Goal: Task Accomplishment & Management: Use online tool/utility

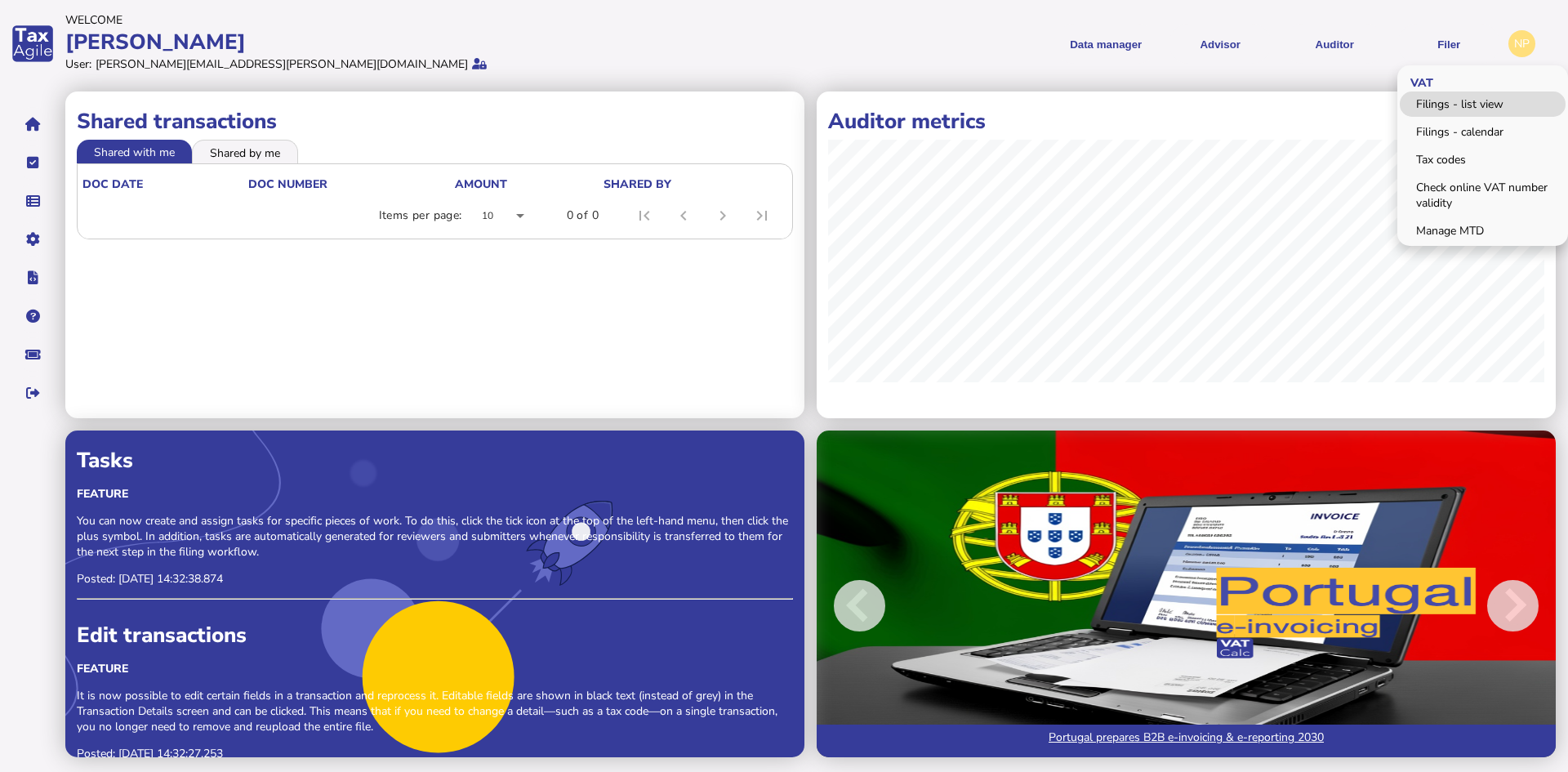
click at [1473, 100] on link "Filings - list view" at bounding box center [1482, 104] width 166 height 25
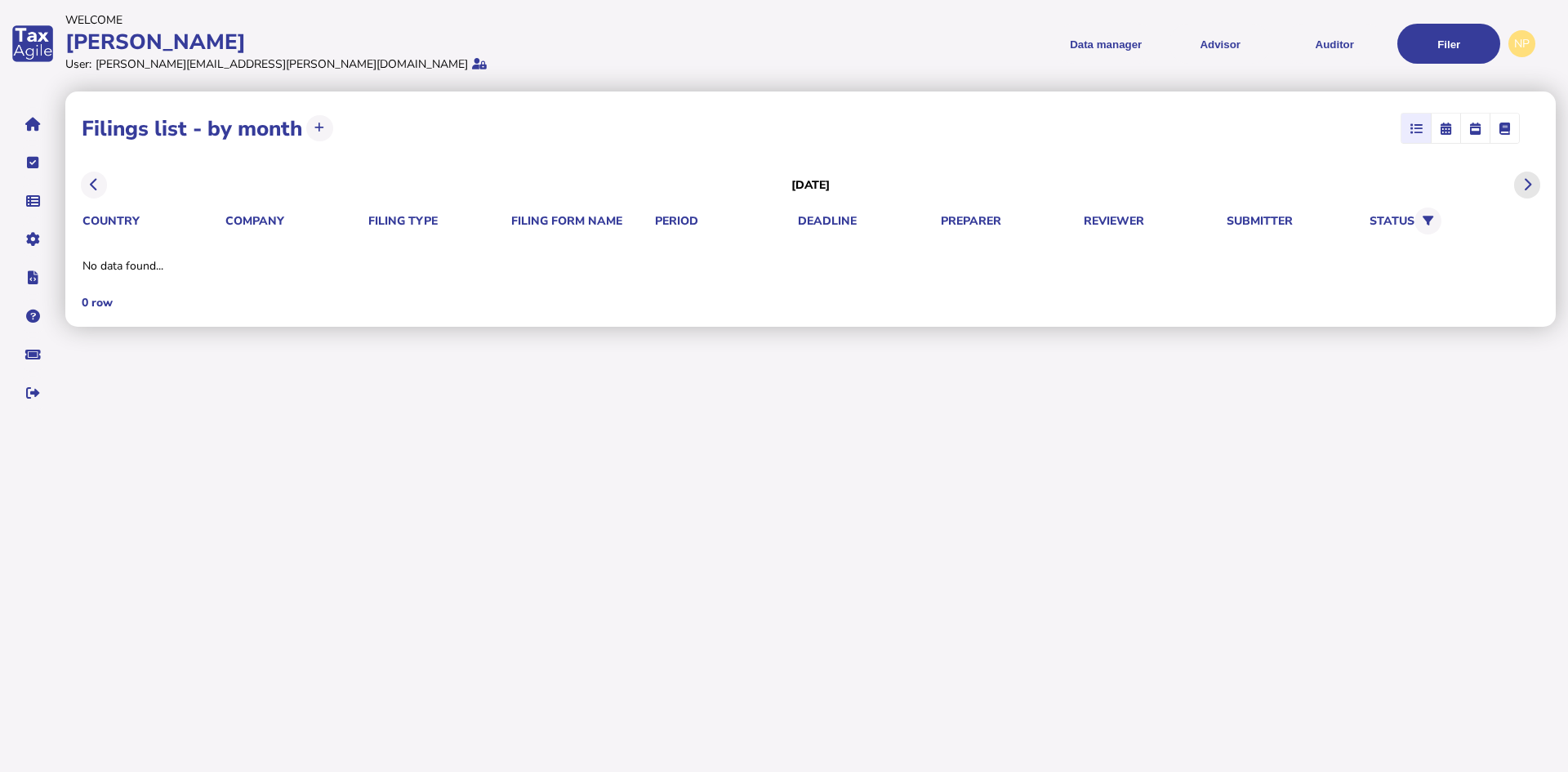
click at [1526, 185] on icon at bounding box center [1528, 185] width 8 height 1
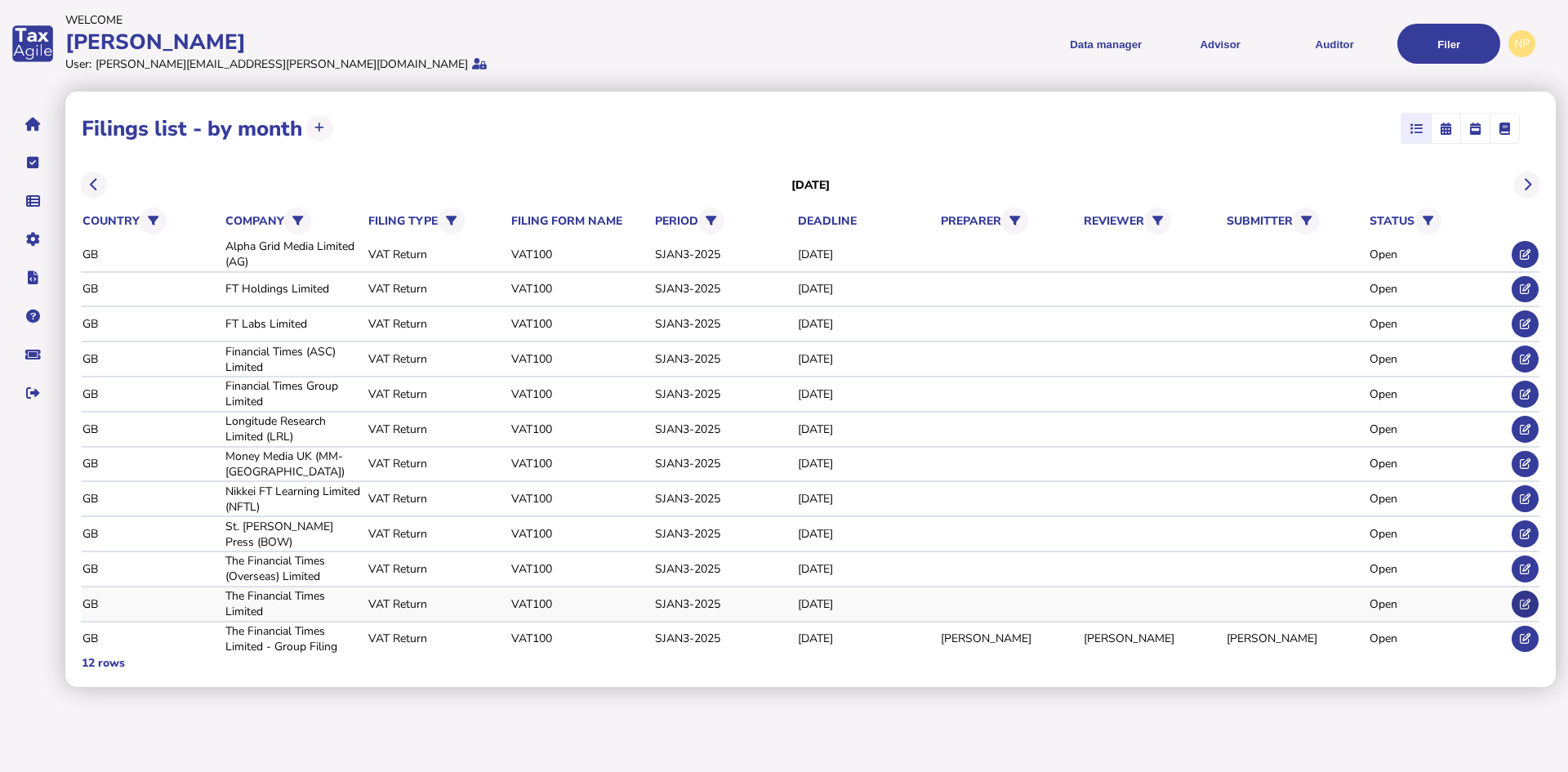
click at [1528, 600] on icon at bounding box center [1525, 604] width 11 height 11
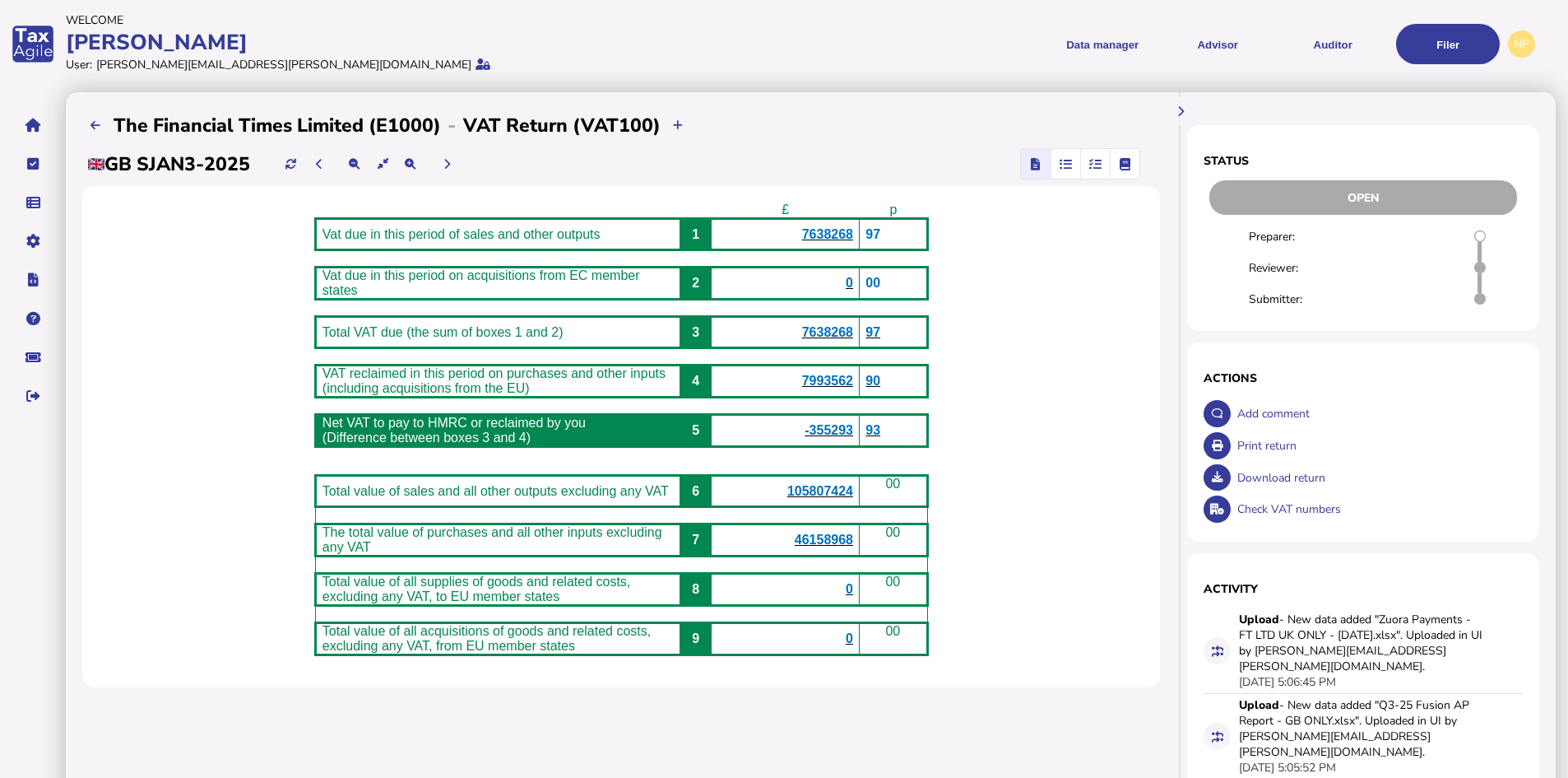
click at [1097, 163] on icon "button" at bounding box center [1095, 163] width 13 height 1
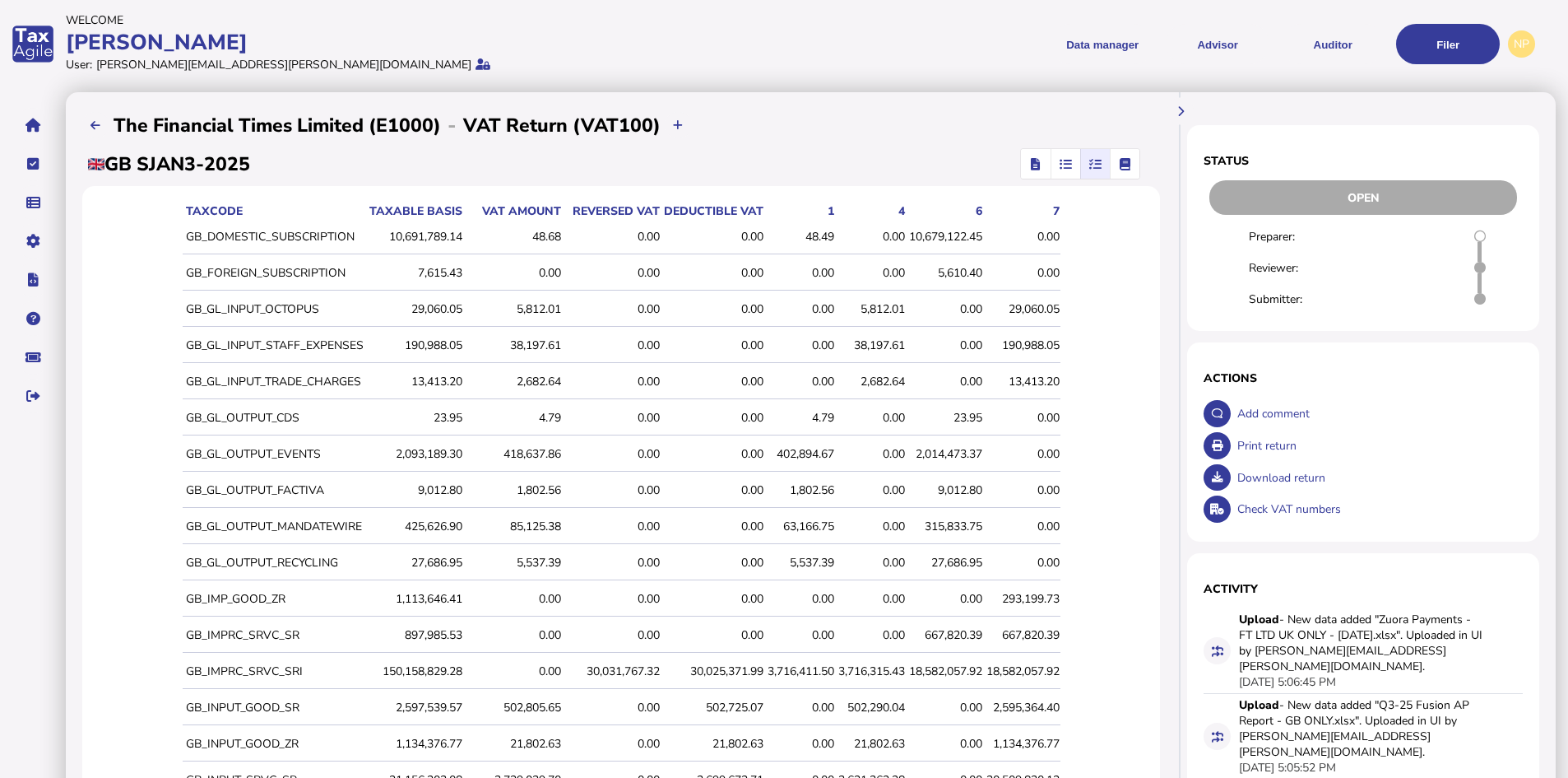
click at [300, 309] on td "GB_GL_INPUT_OCTOPUS" at bounding box center [273, 309] width 182 height 35
click at [255, 309] on td "GB_GL_INPUT_OCTOPUS" at bounding box center [273, 309] width 182 height 35
click at [1059, 307] on div "29,060.05" at bounding box center [1023, 309] width 74 height 15
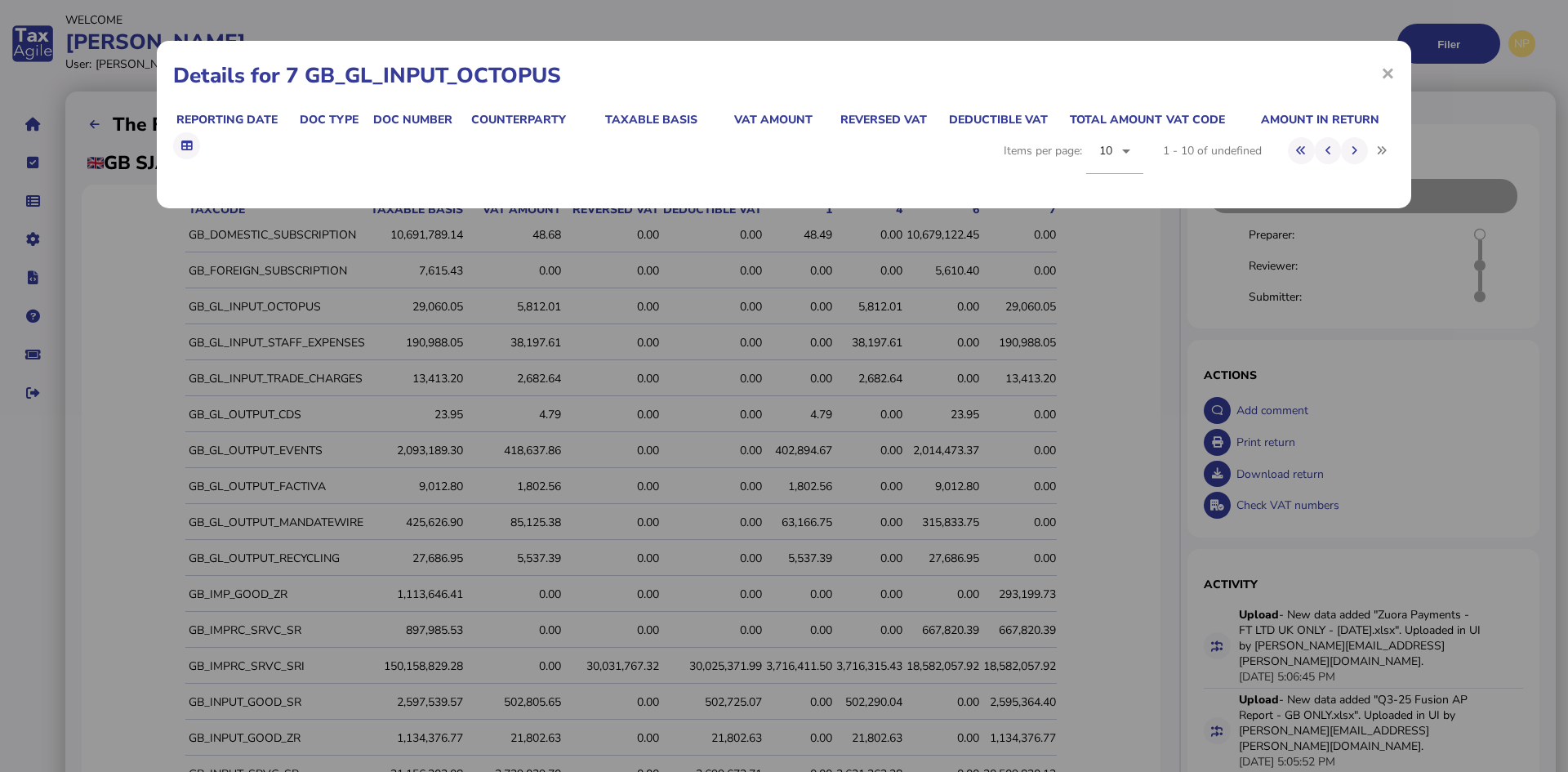
click at [1052, 305] on div "× Details for 7 GB_GL_INPUT_OCTOPUS Reporting date Doc type Doc number Counterp…" at bounding box center [784, 386] width 1568 height 772
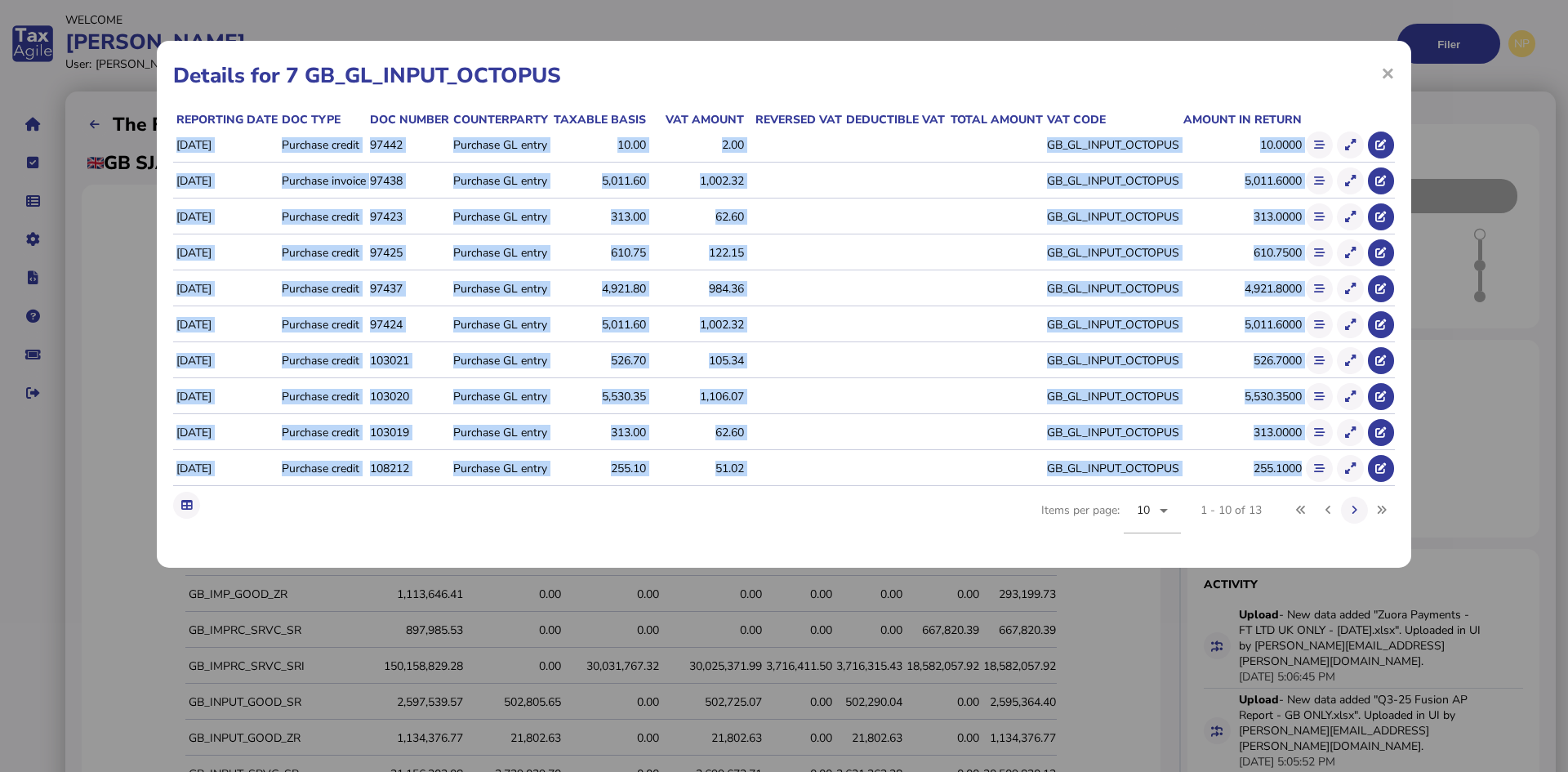
click at [830, 475] on td at bounding box center [794, 469] width 98 height 34
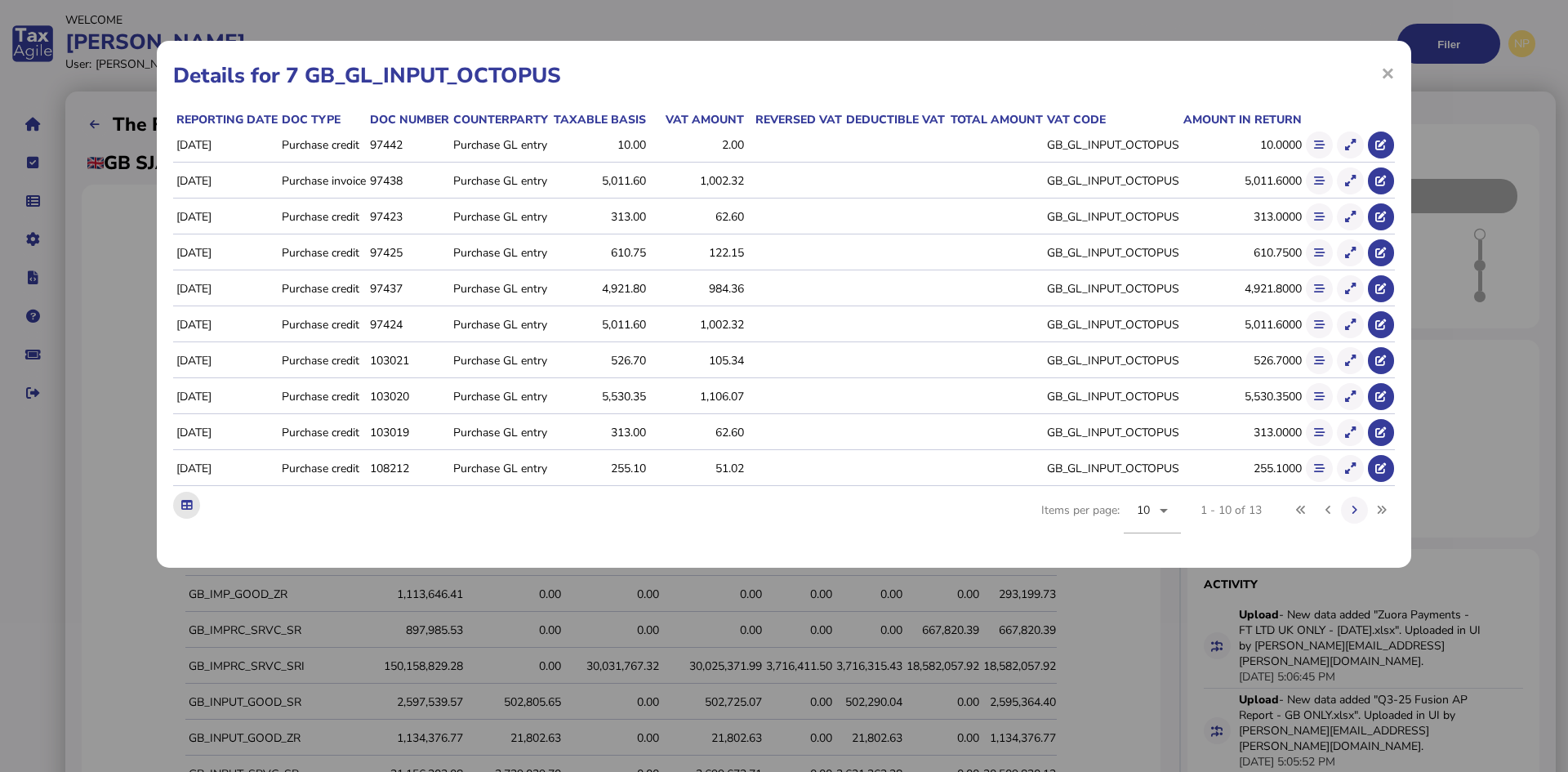
click at [186, 511] on icon at bounding box center [187, 505] width 11 height 11
click at [1121, 74] on h1 "Details for 7 GB_GL_INPUT_OCTOPUS" at bounding box center [784, 76] width 1222 height 29
click at [1388, 74] on span "×" at bounding box center [1388, 72] width 14 height 31
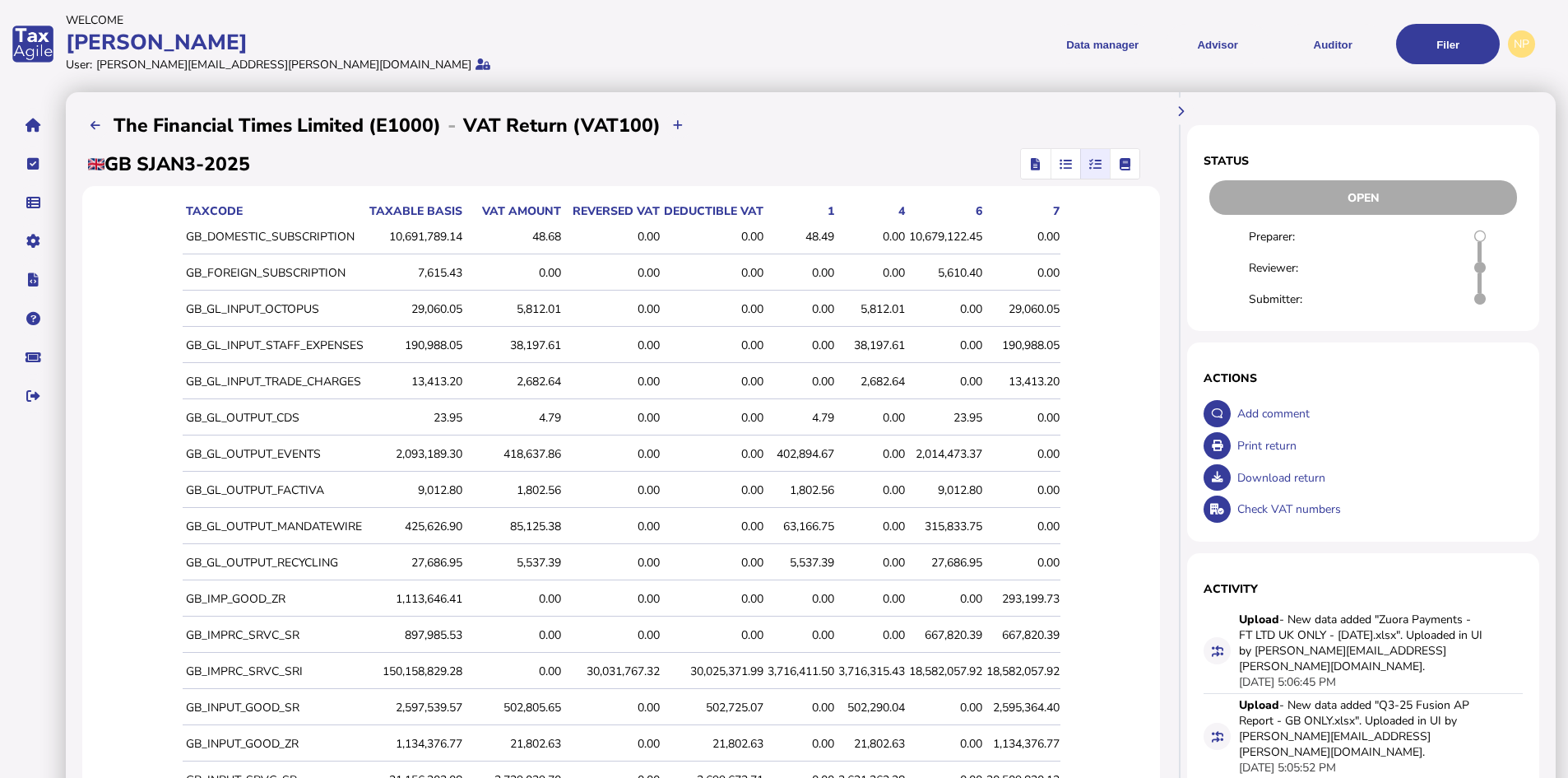
click at [878, 306] on div "5,812.01" at bounding box center [872, 309] width 67 height 15
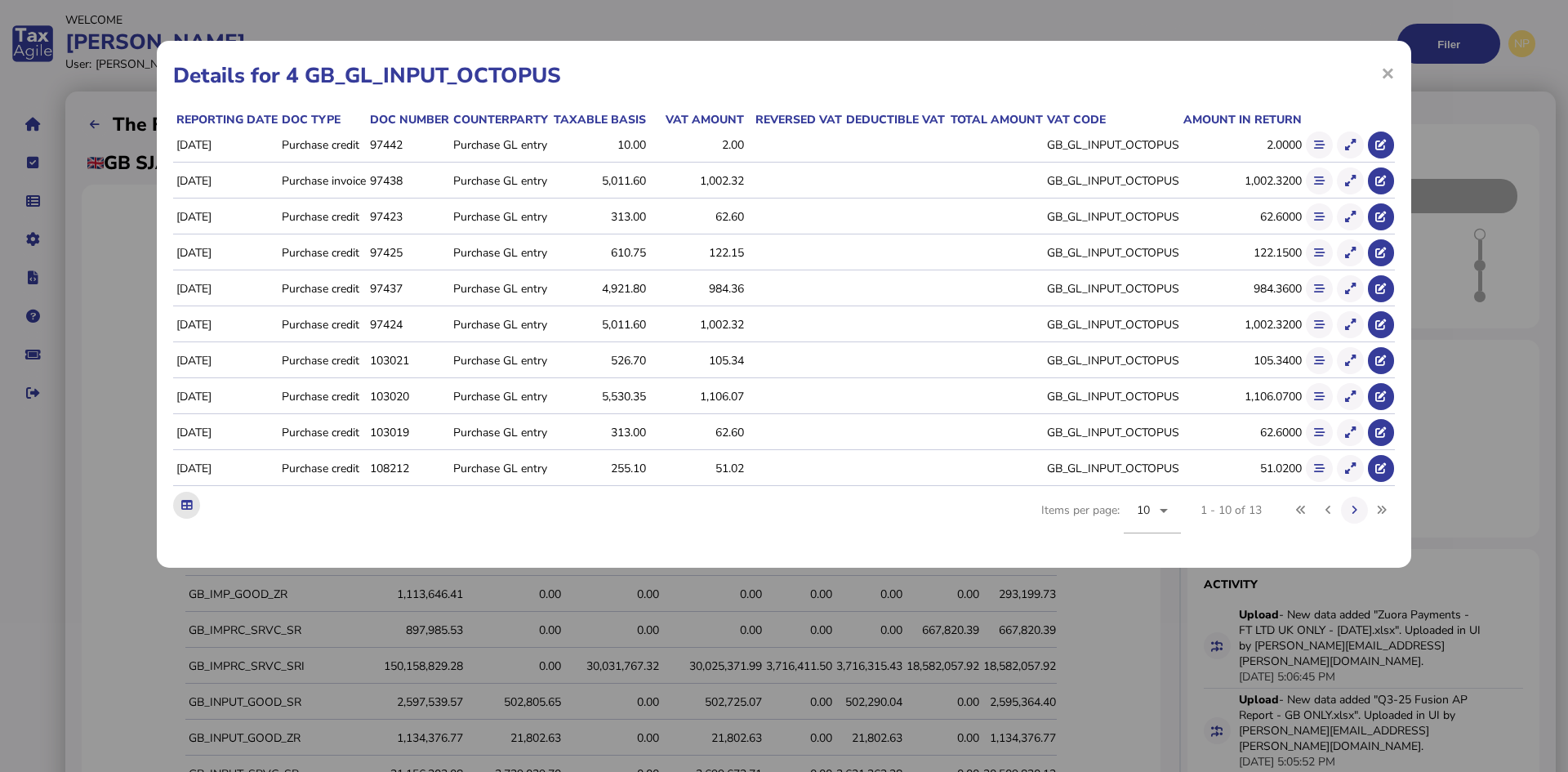
click at [187, 511] on icon at bounding box center [187, 505] width 11 height 11
click at [961, 81] on h1 "Details for 4 GB_GL_INPUT_OCTOPUS" at bounding box center [784, 76] width 1222 height 29
click at [1386, 73] on span "×" at bounding box center [1388, 72] width 14 height 31
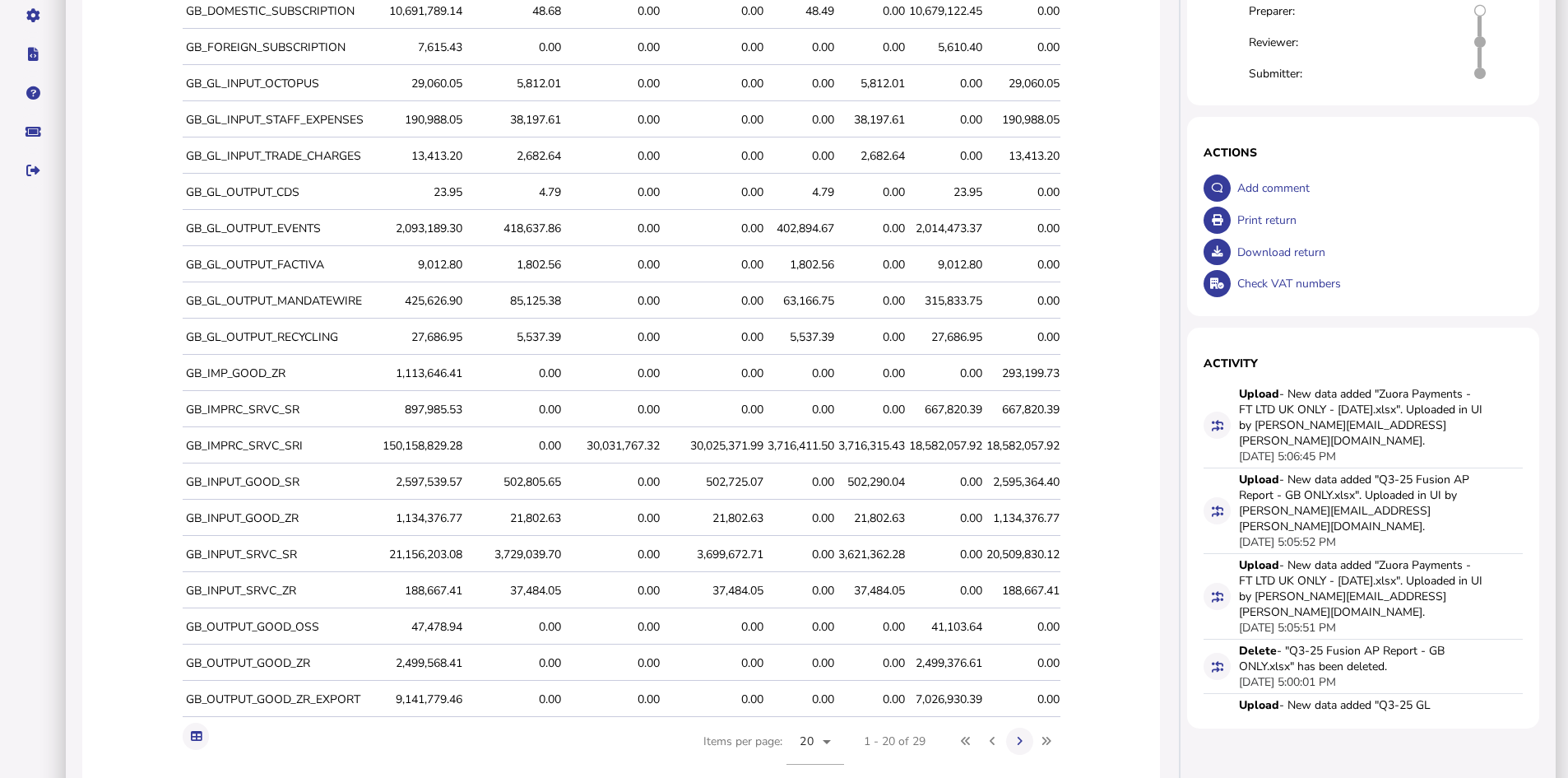
scroll to position [280, 0]
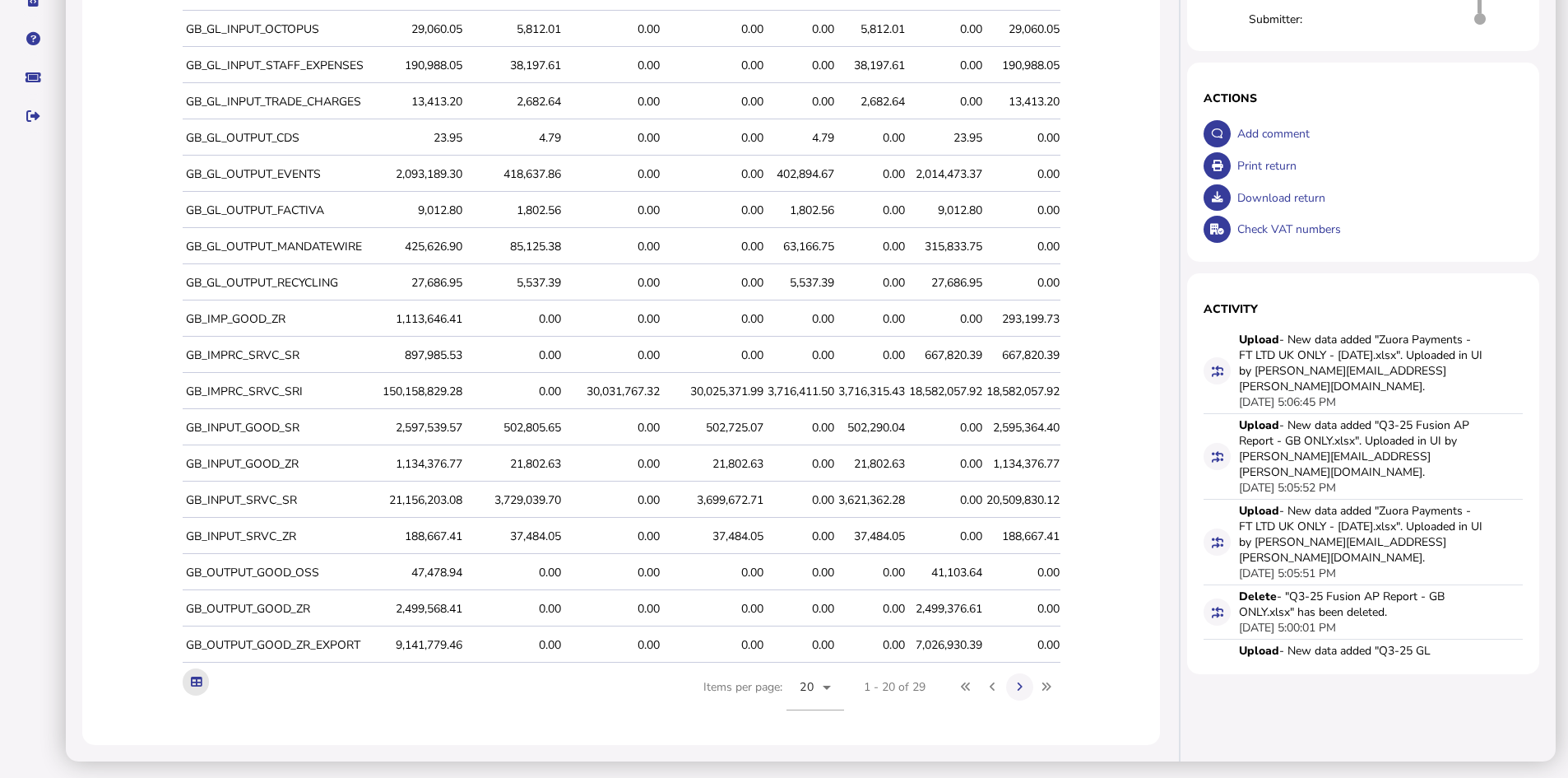
click at [191, 683] on icon at bounding box center [196, 681] width 11 height 11
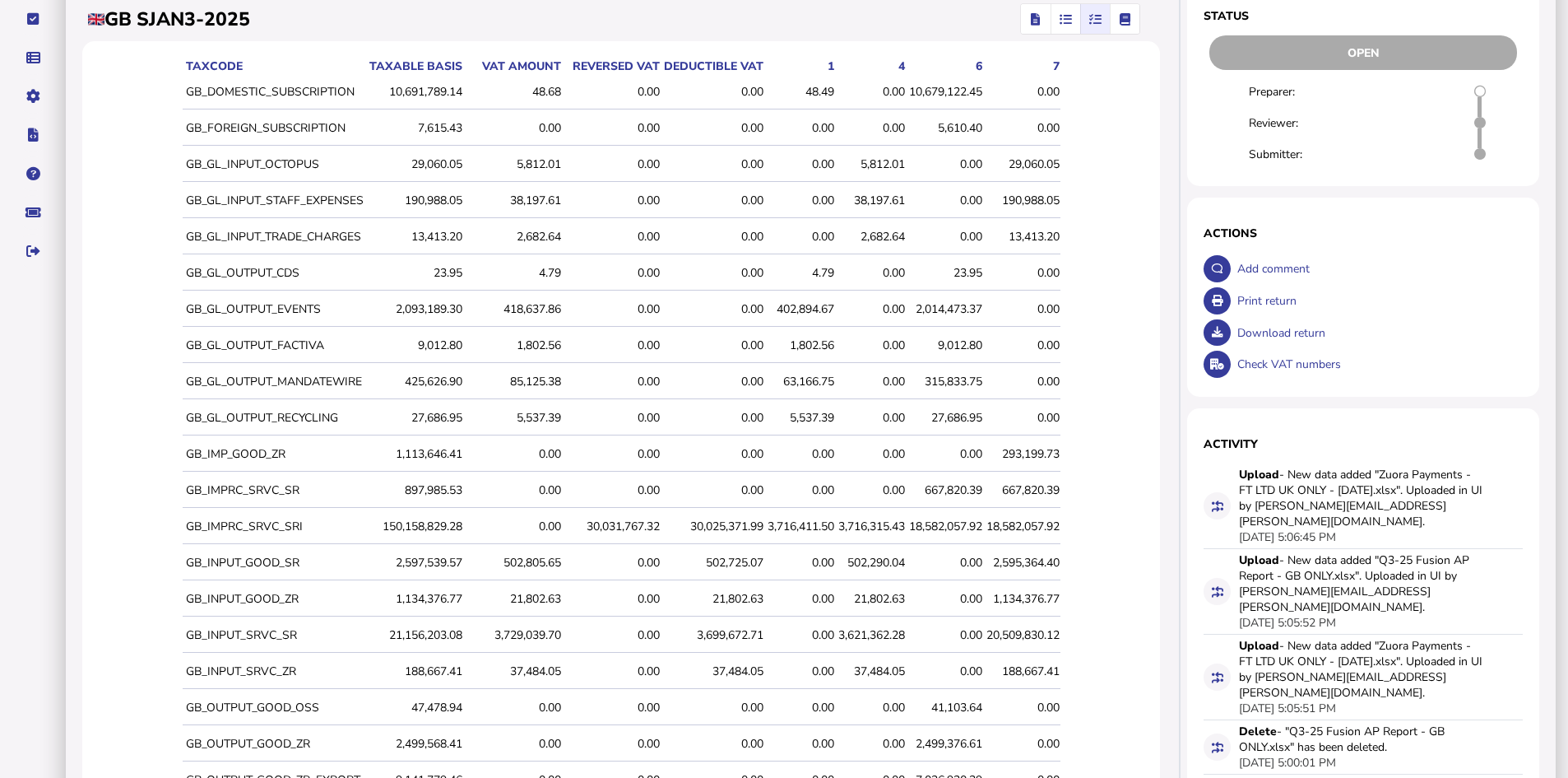
scroll to position [115, 0]
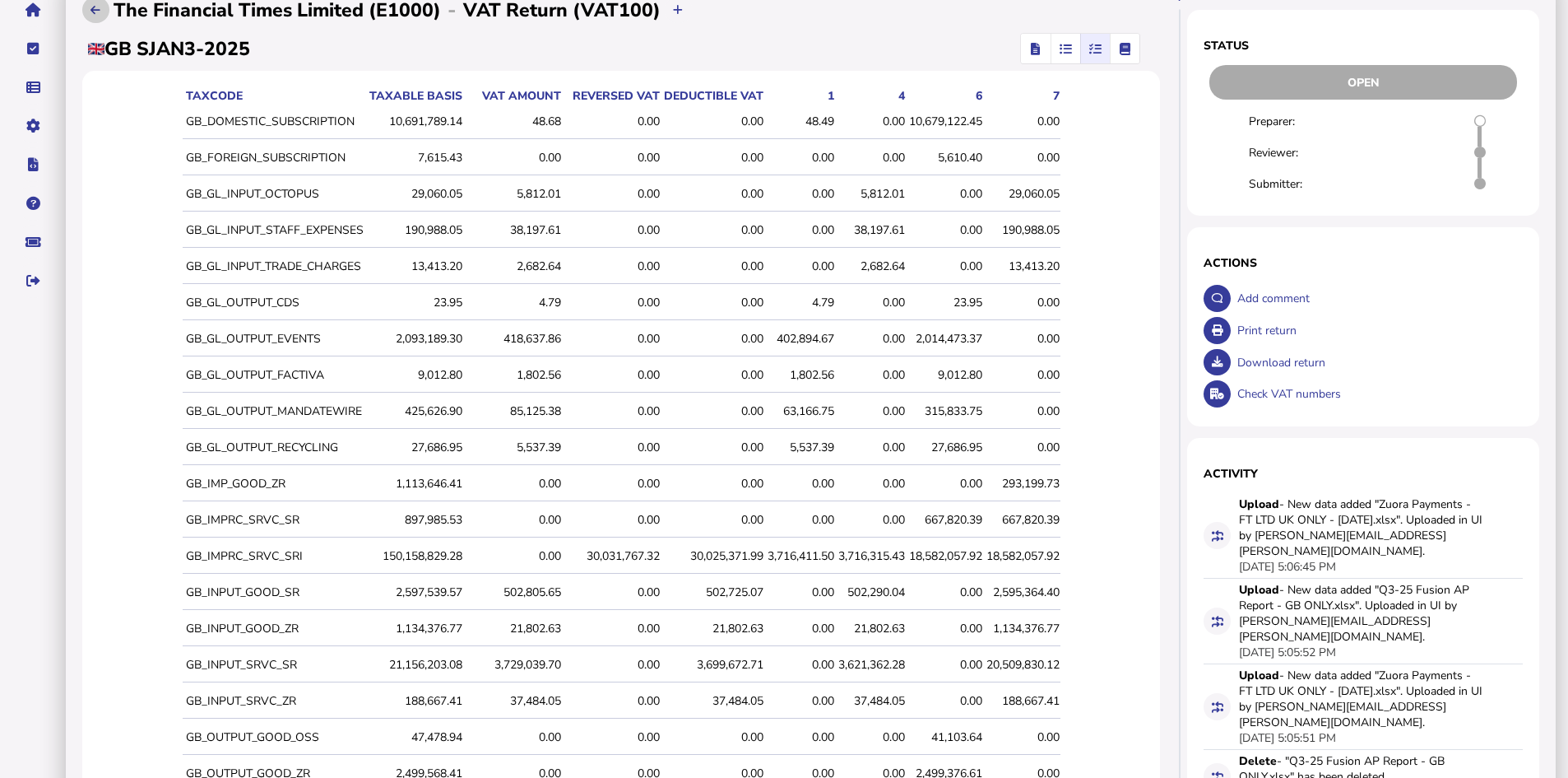
click at [87, 8] on button at bounding box center [96, 10] width 27 height 27
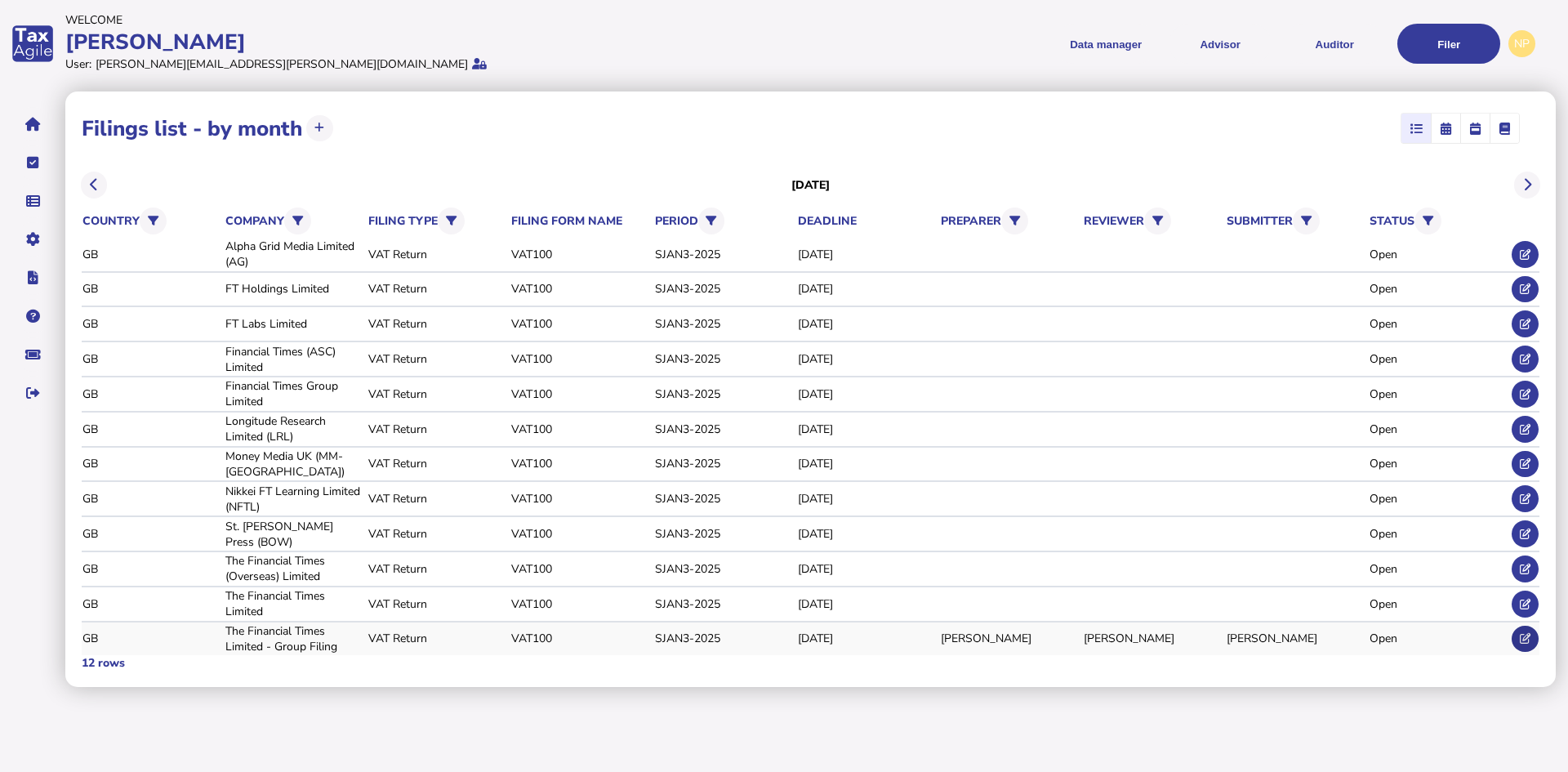
click at [1529, 638] on icon at bounding box center [1525, 638] width 11 height 11
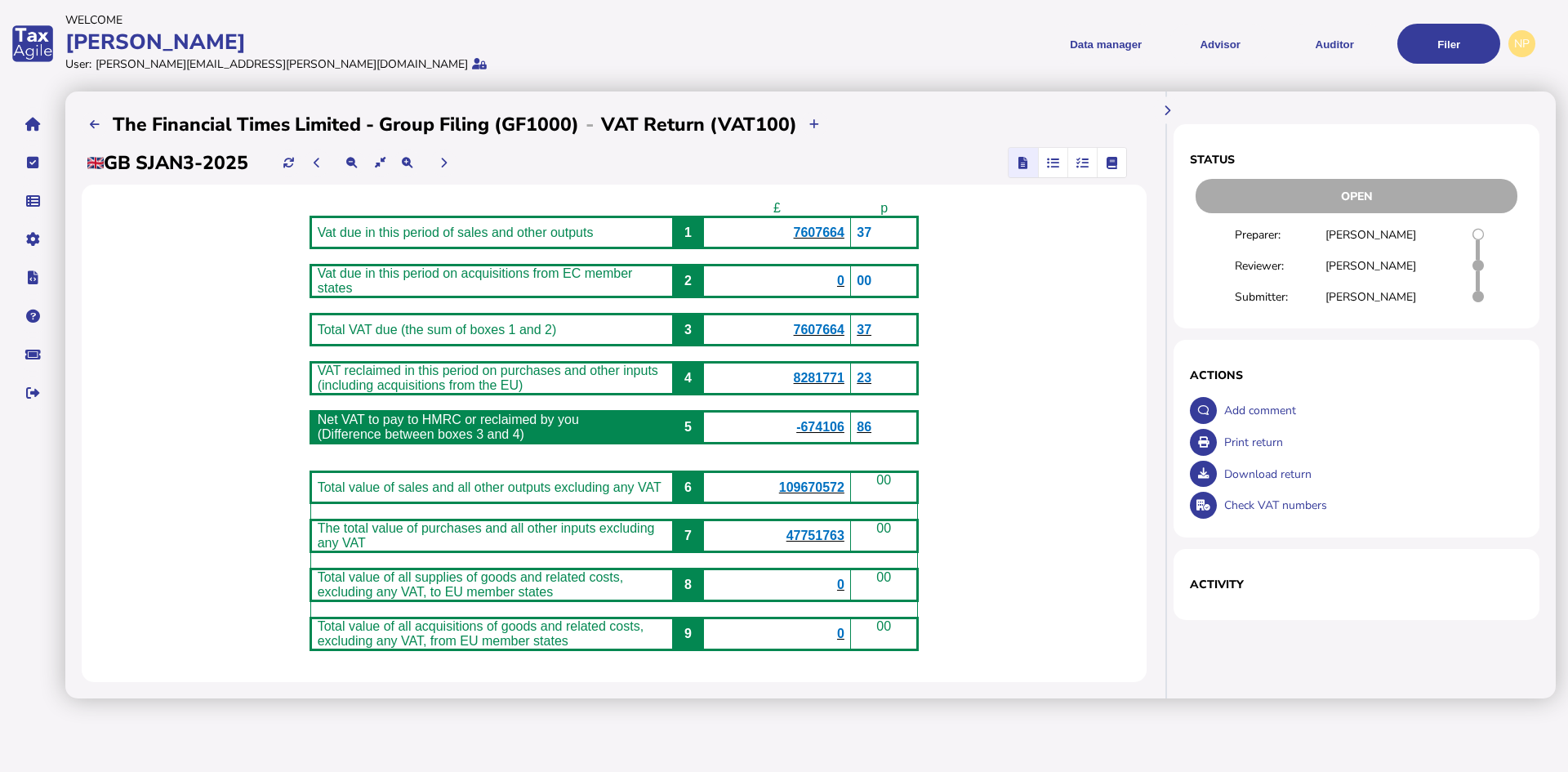
click at [1089, 162] on icon "button" at bounding box center [1082, 162] width 13 height 1
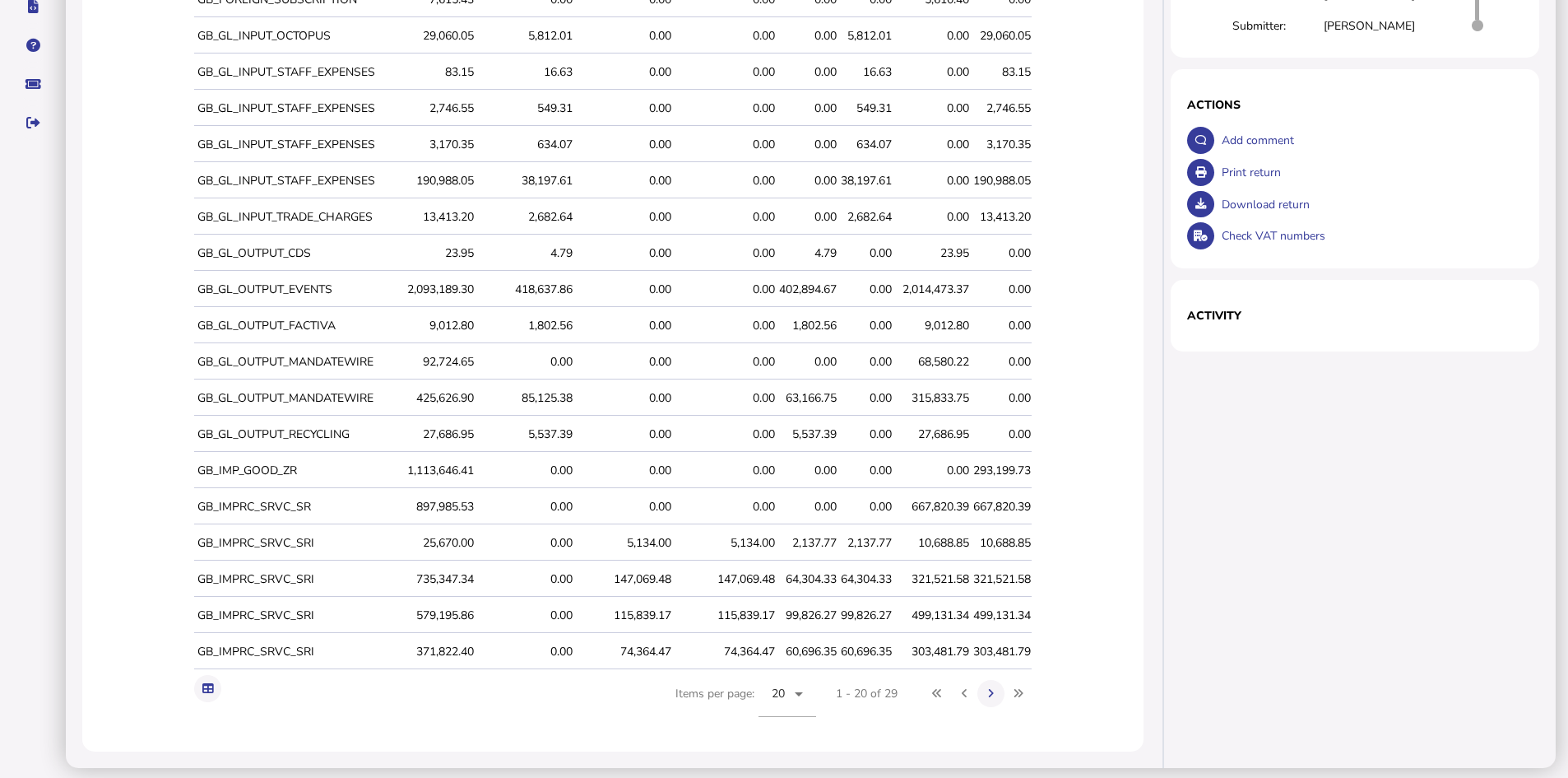
scroll to position [280, 0]
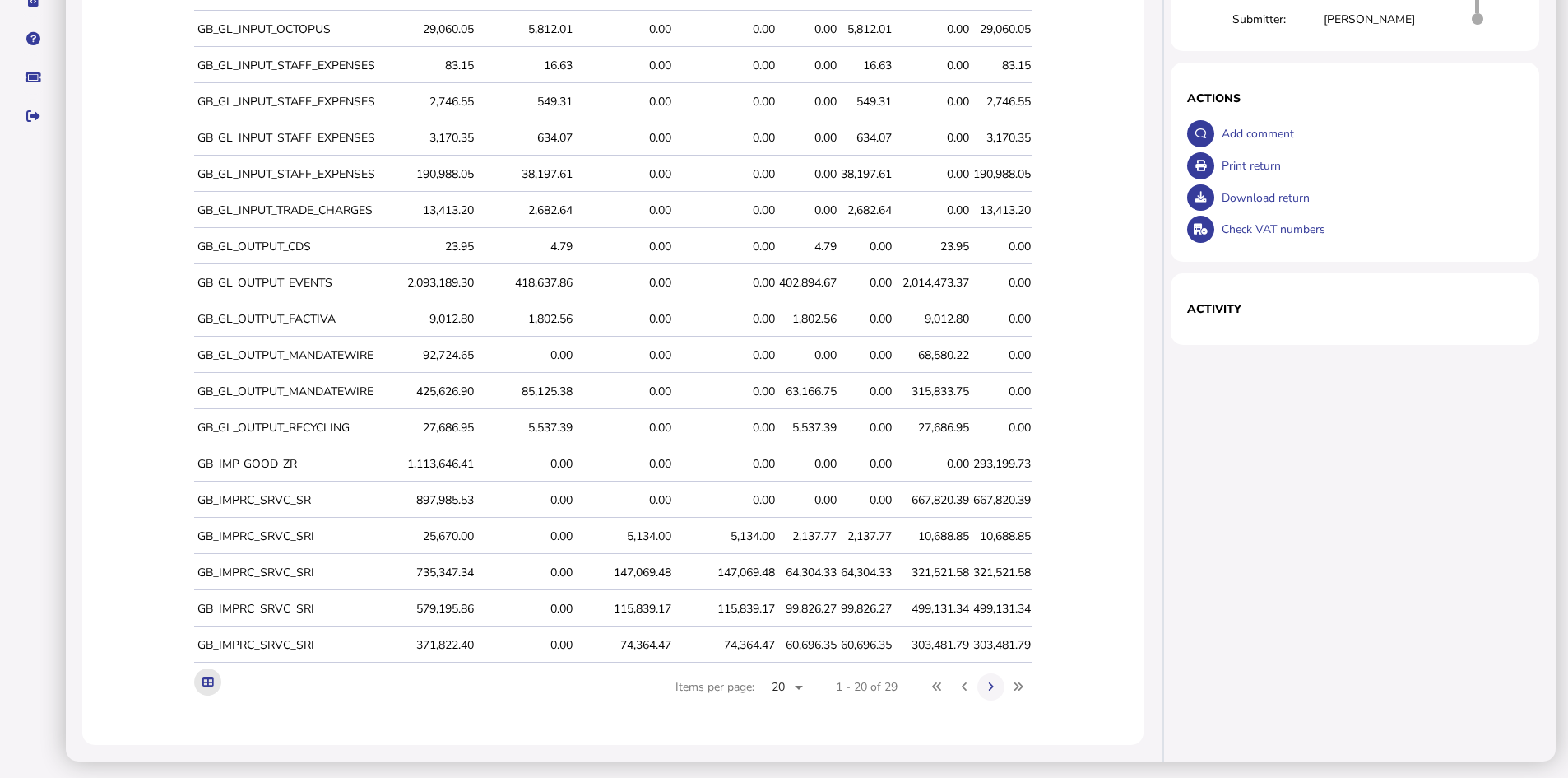
click at [209, 681] on icon at bounding box center [207, 681] width 11 height 11
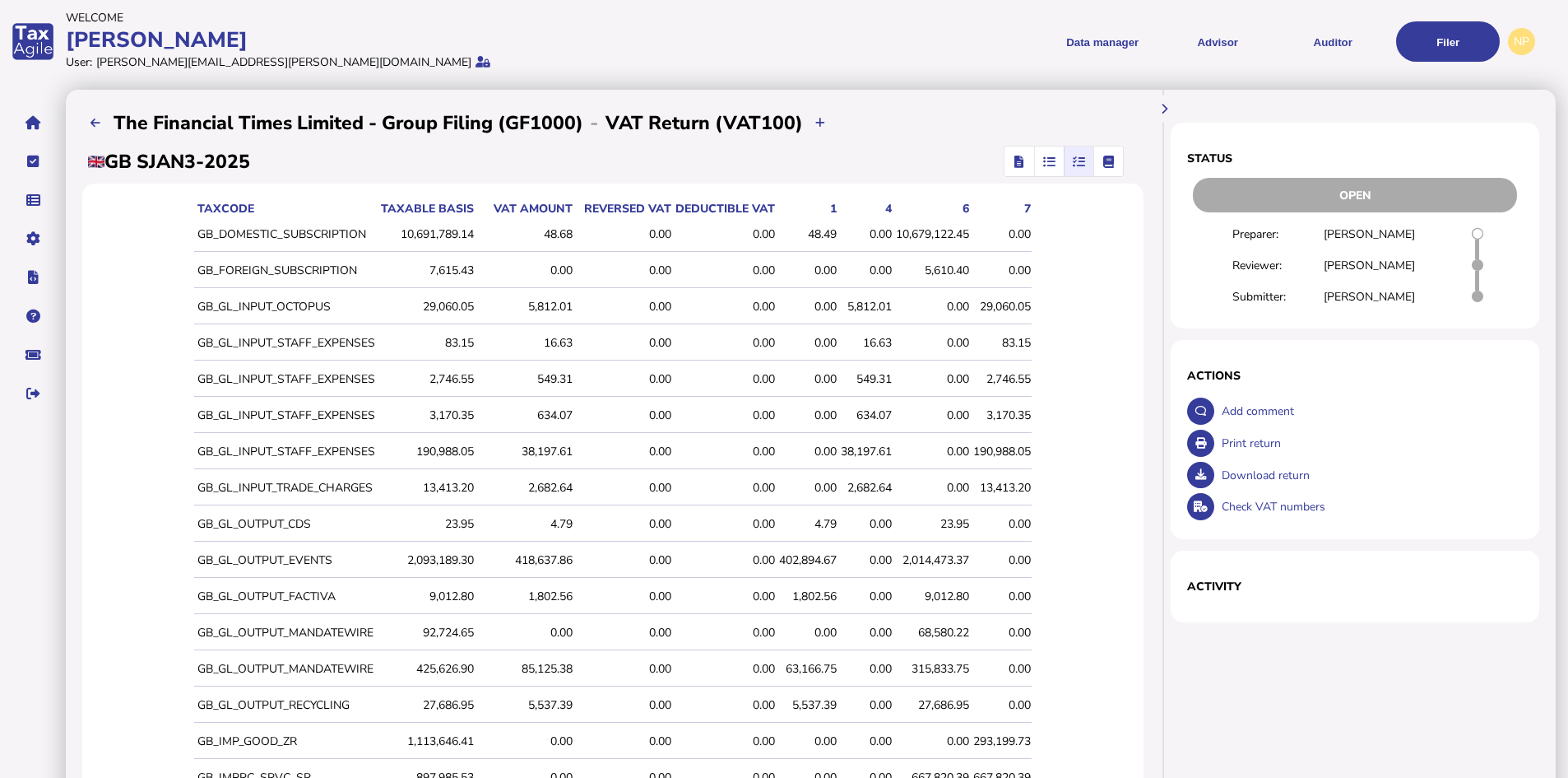
scroll to position [0, 0]
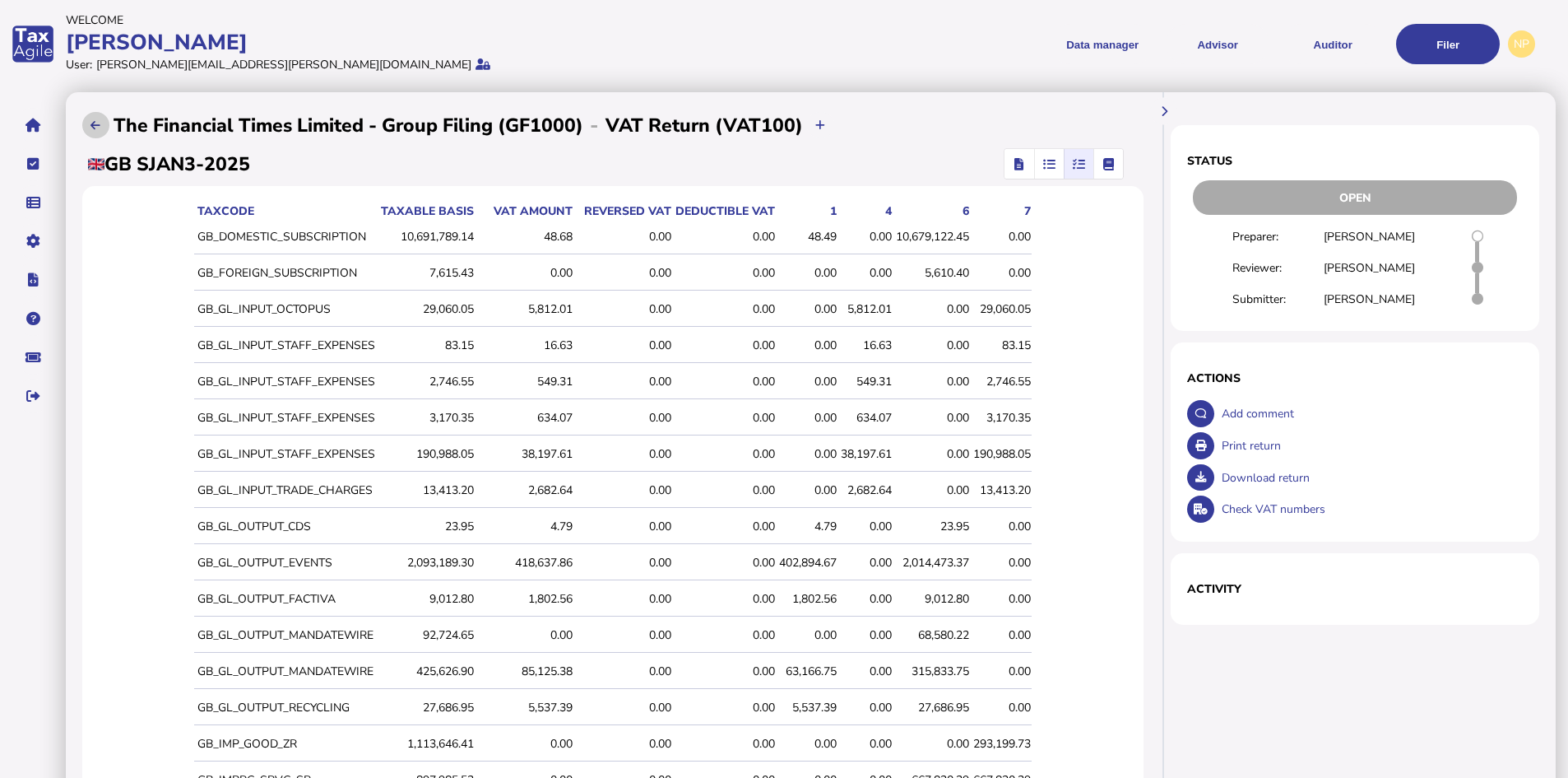
click at [92, 126] on icon at bounding box center [96, 125] width 10 height 11
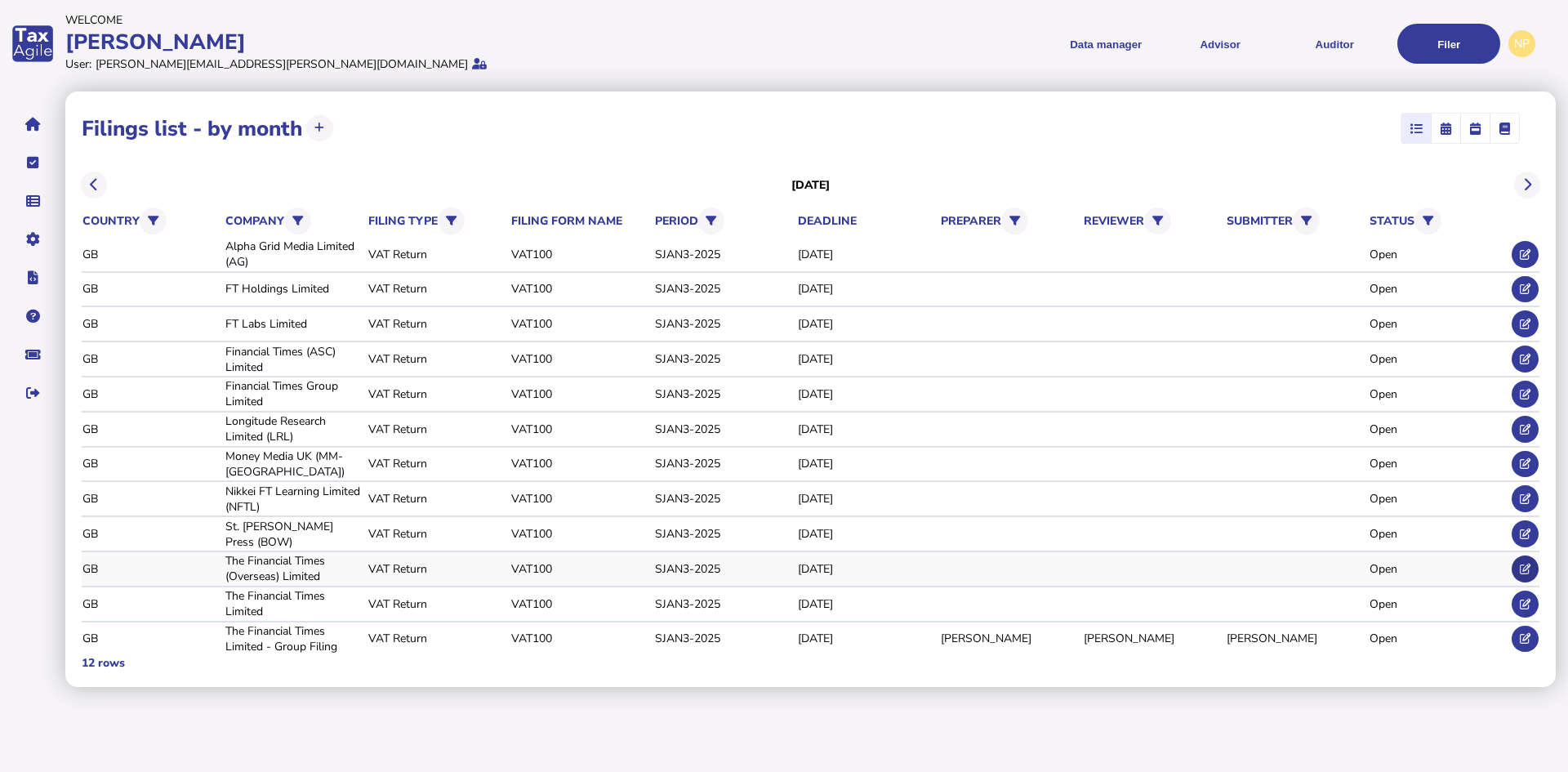
click at [1532, 566] on button at bounding box center [1525, 569] width 27 height 27
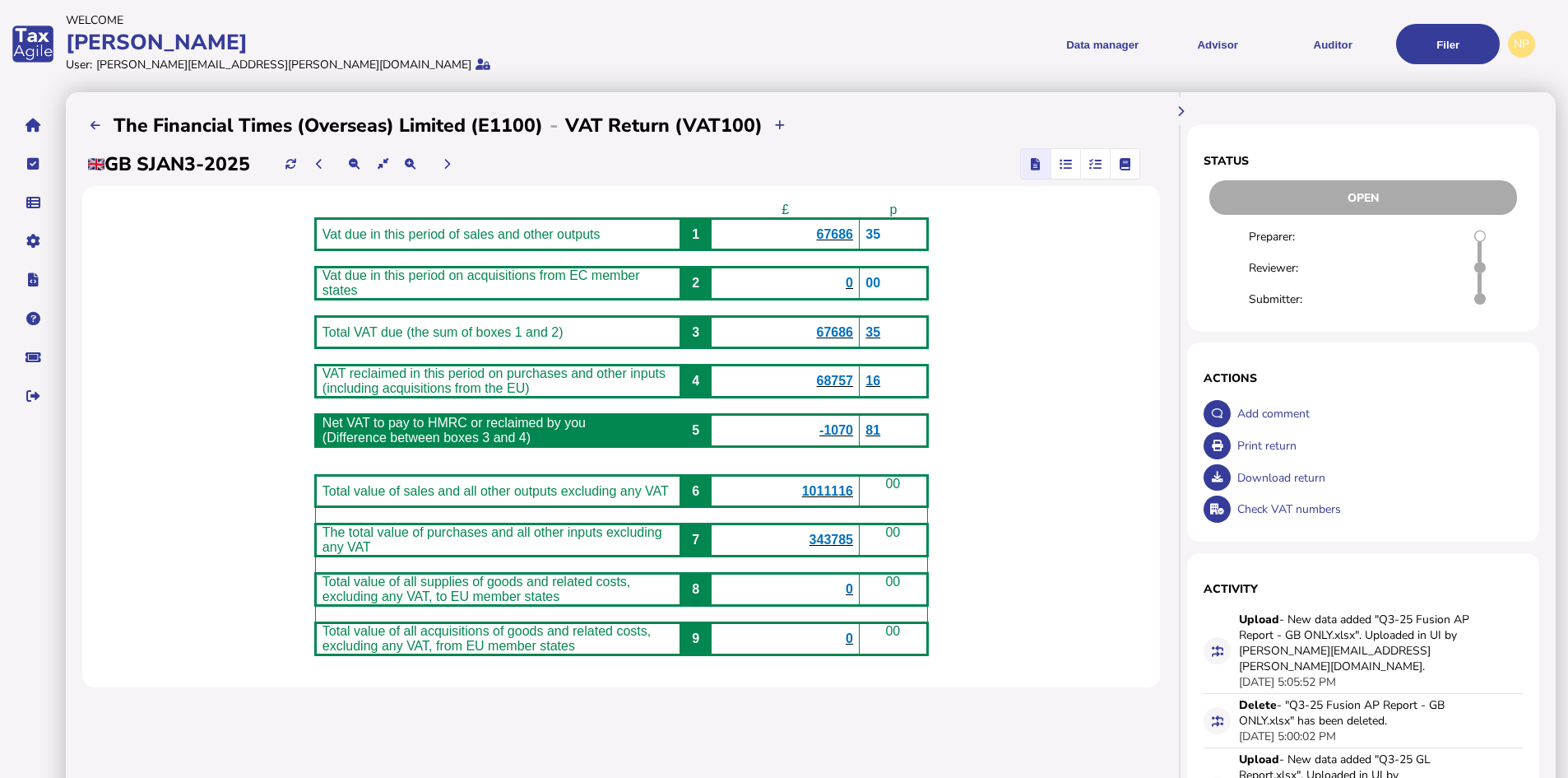
click at [1094, 164] on icon "button" at bounding box center [1095, 163] width 13 height 1
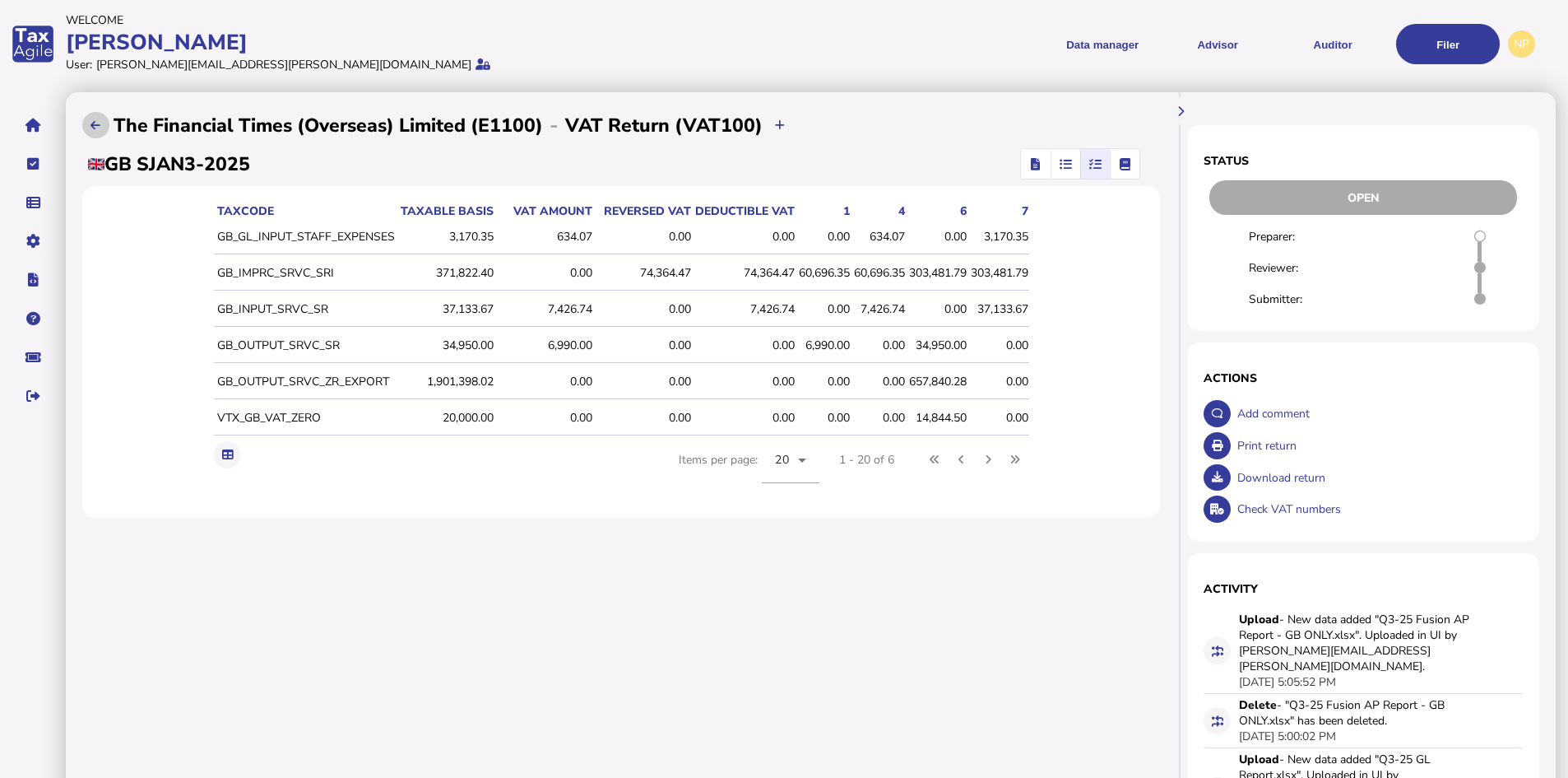
click at [100, 128] on icon at bounding box center [96, 125] width 10 height 11
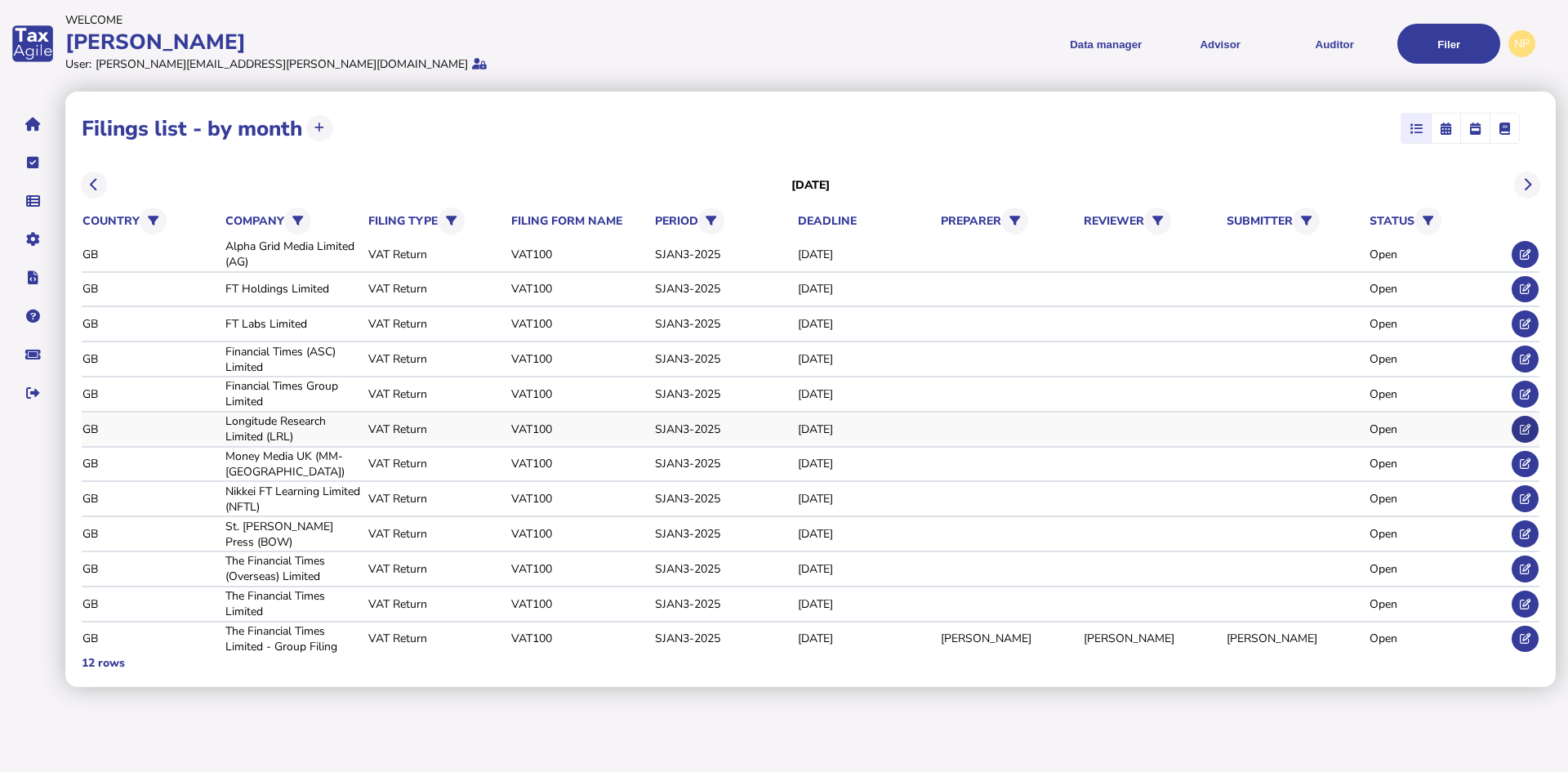
click at [1524, 424] on icon at bounding box center [1525, 429] width 11 height 11
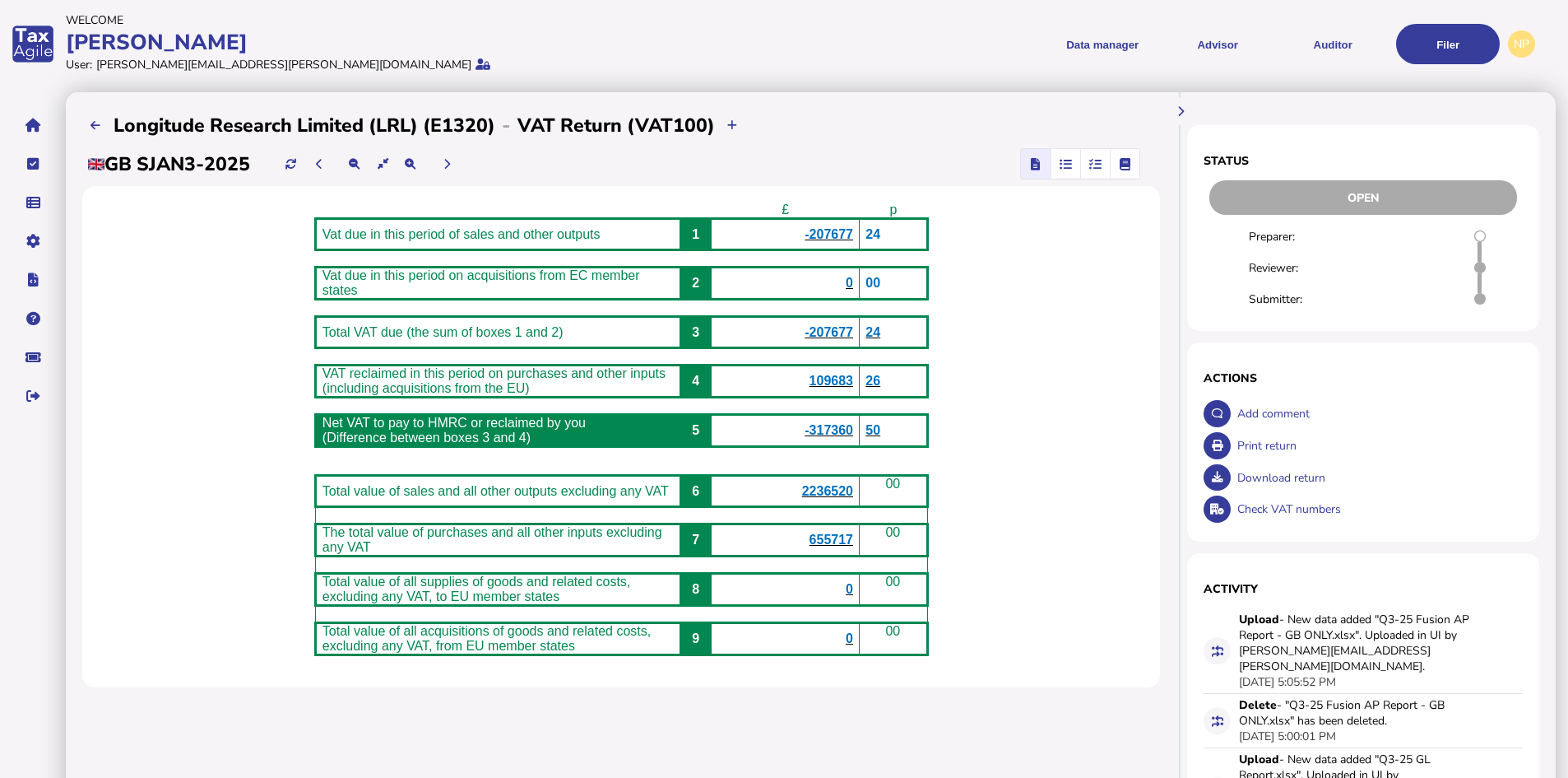
click at [1093, 163] on icon "button" at bounding box center [1095, 163] width 13 height 1
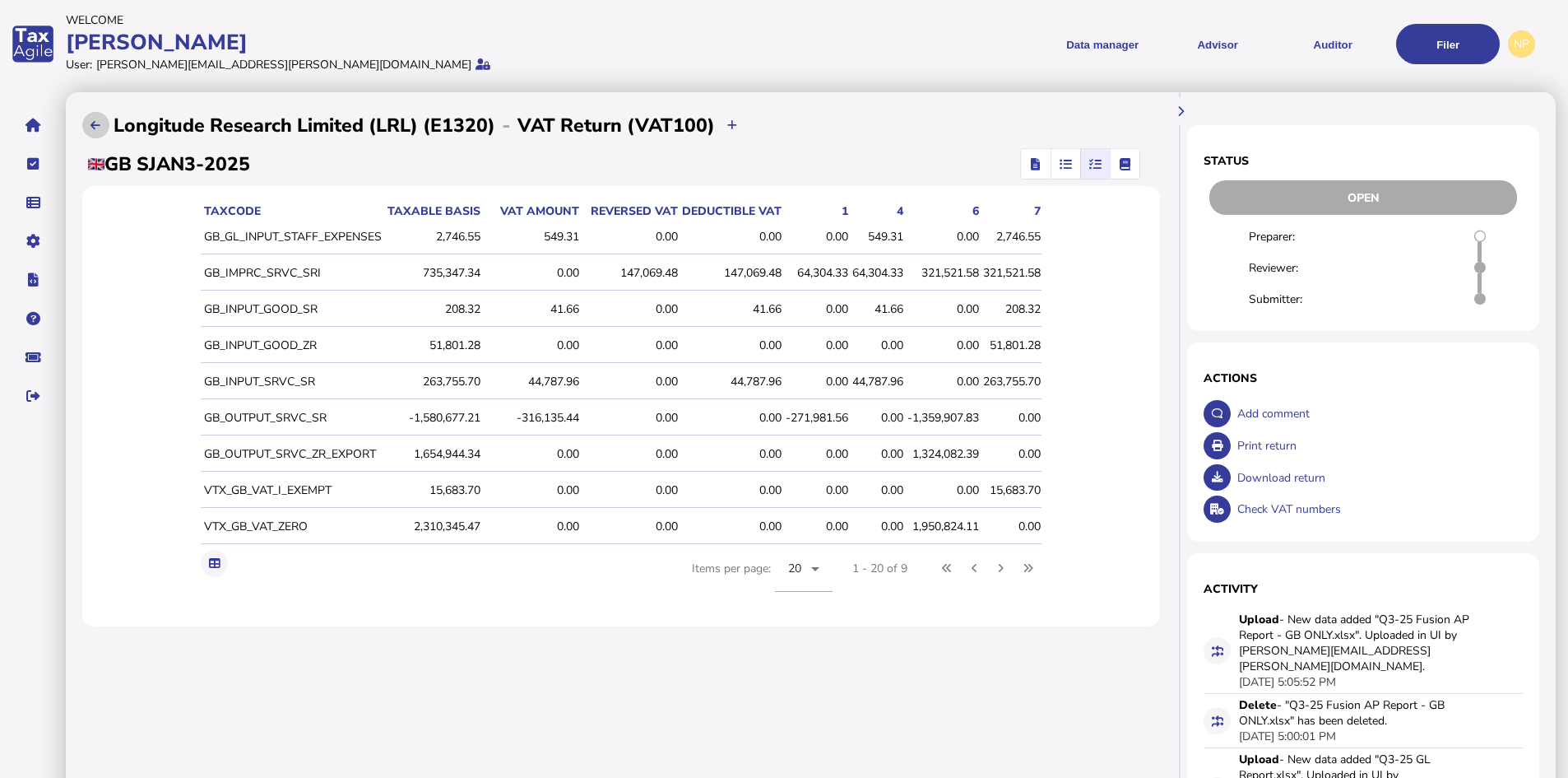
click at [87, 127] on button at bounding box center [96, 125] width 27 height 27
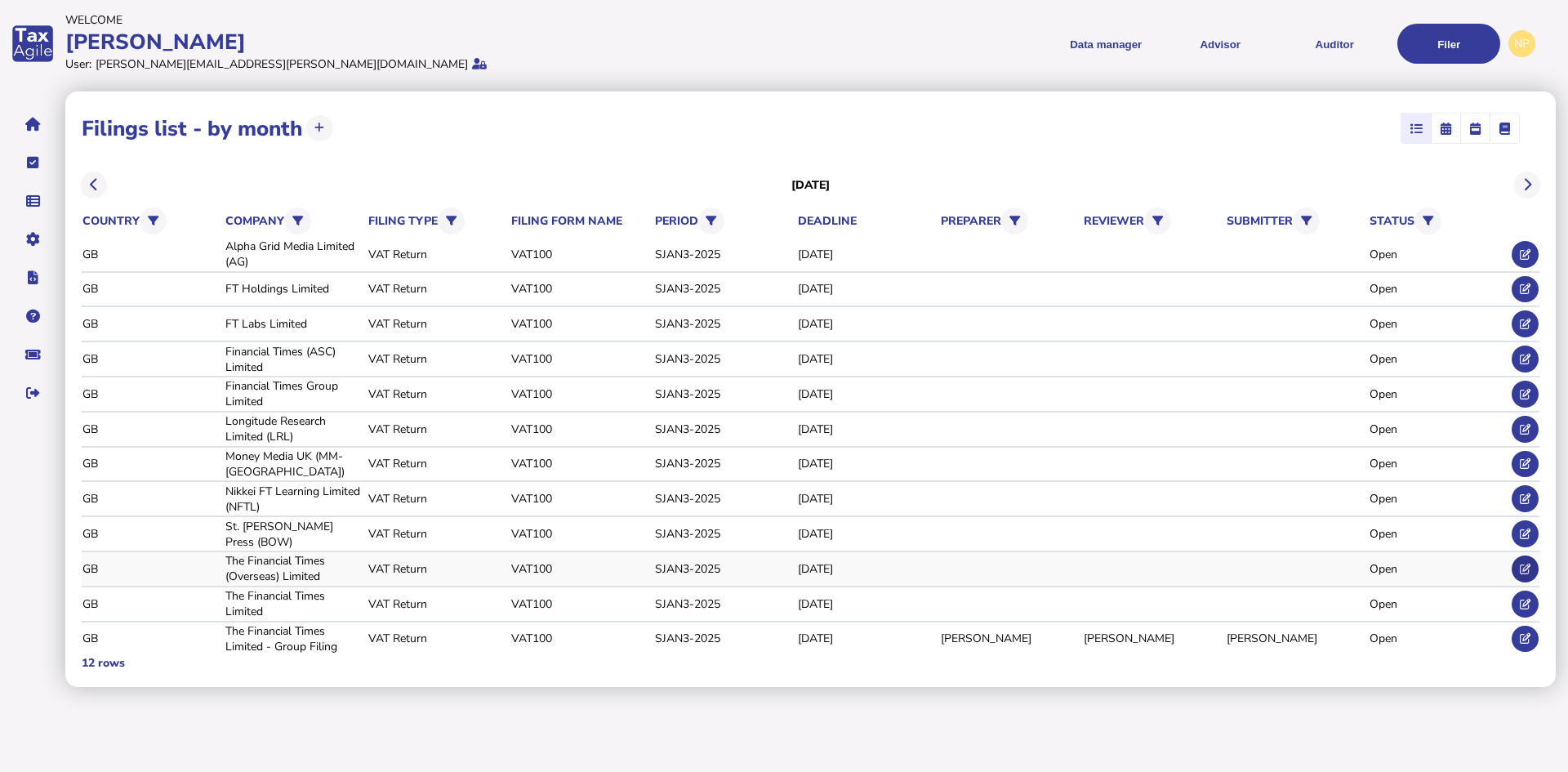
click at [1524, 565] on icon at bounding box center [1525, 569] width 11 height 11
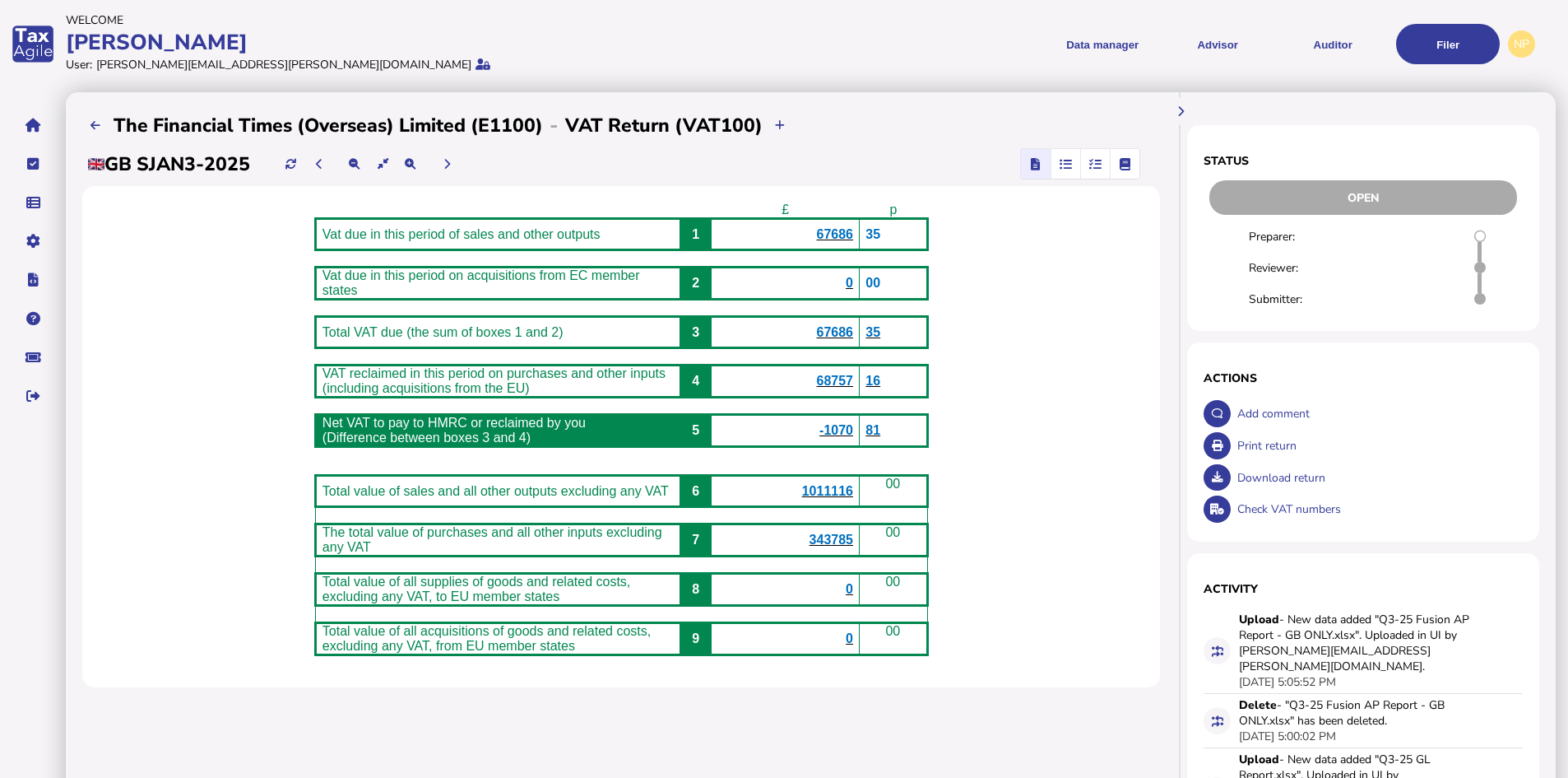
click at [849, 387] on span "68757" at bounding box center [834, 380] width 37 height 14
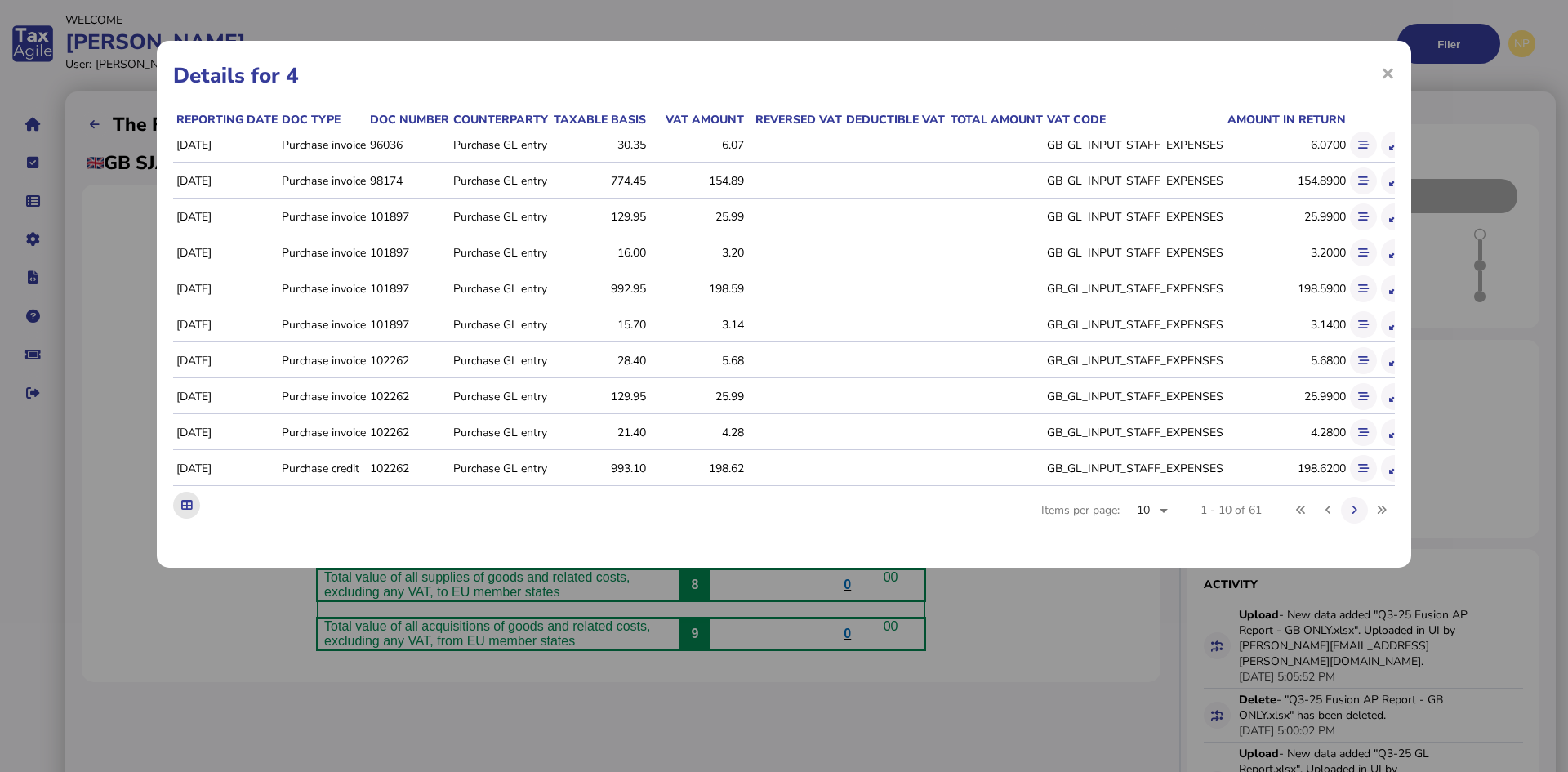
click at [188, 511] on icon at bounding box center [187, 505] width 11 height 11
click at [1387, 70] on span "×" at bounding box center [1388, 72] width 14 height 31
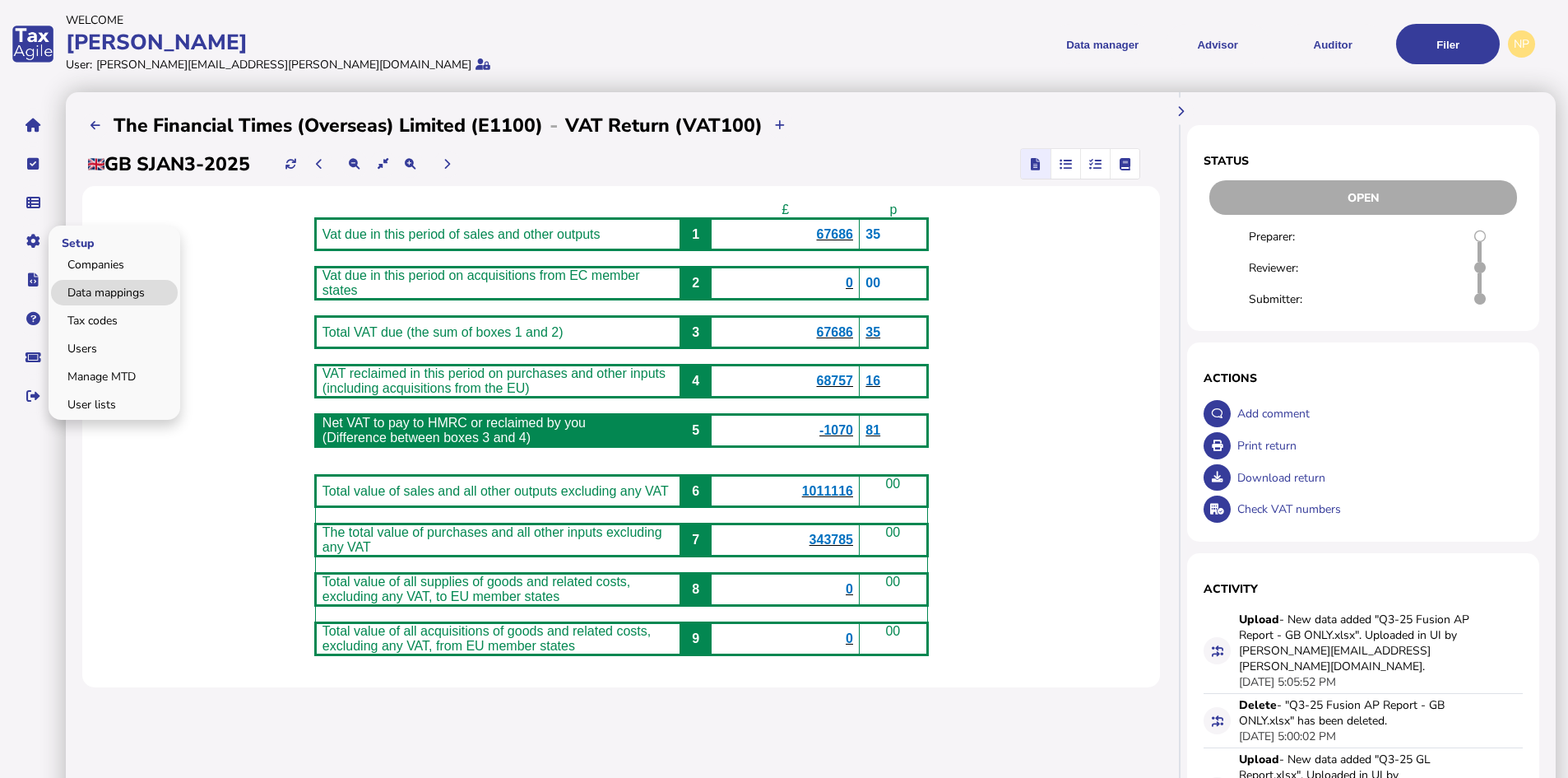
click at [108, 295] on link "Data mappings" at bounding box center [114, 293] width 127 height 25
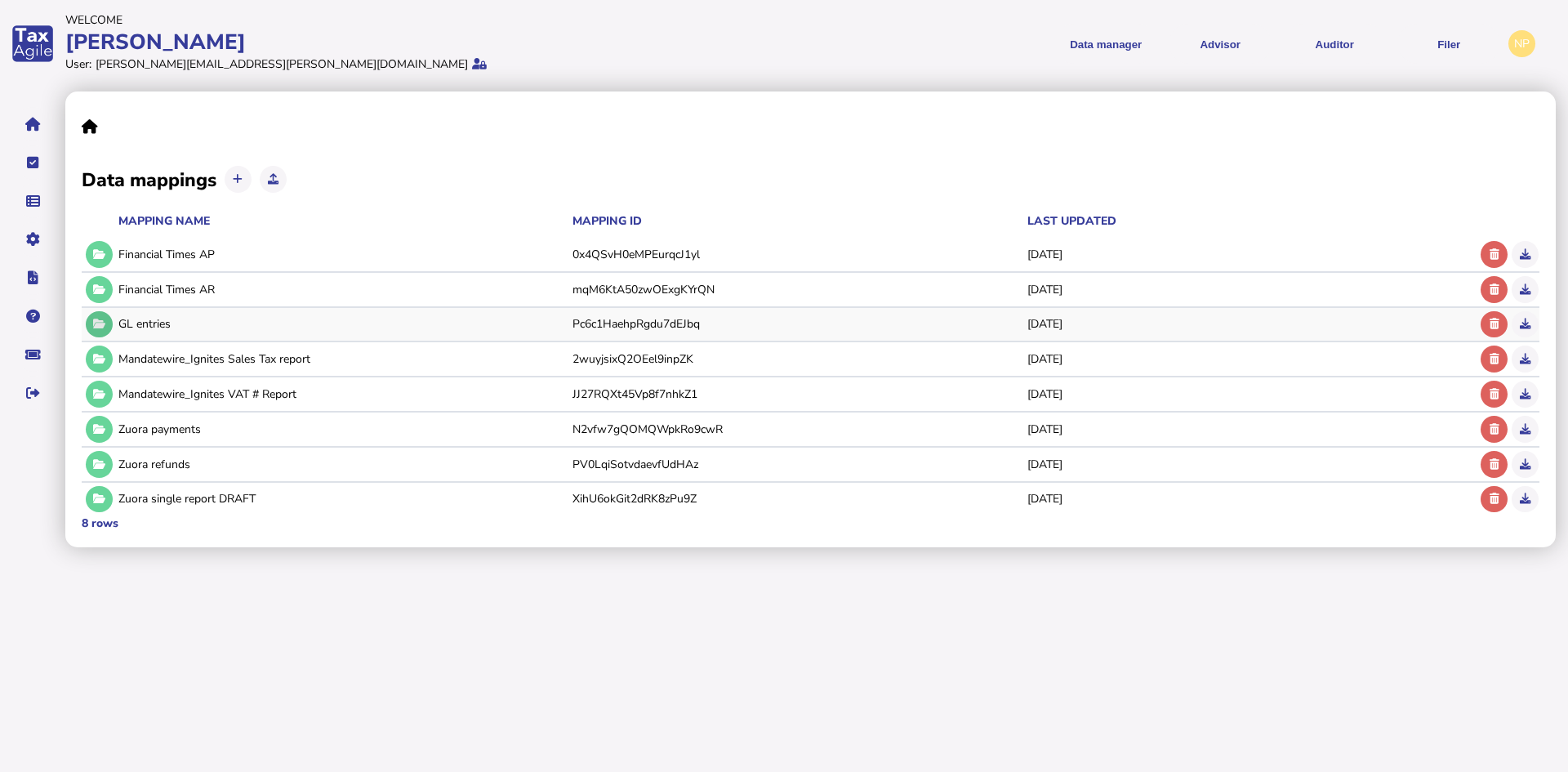
click at [97, 320] on icon at bounding box center [99, 323] width 13 height 11
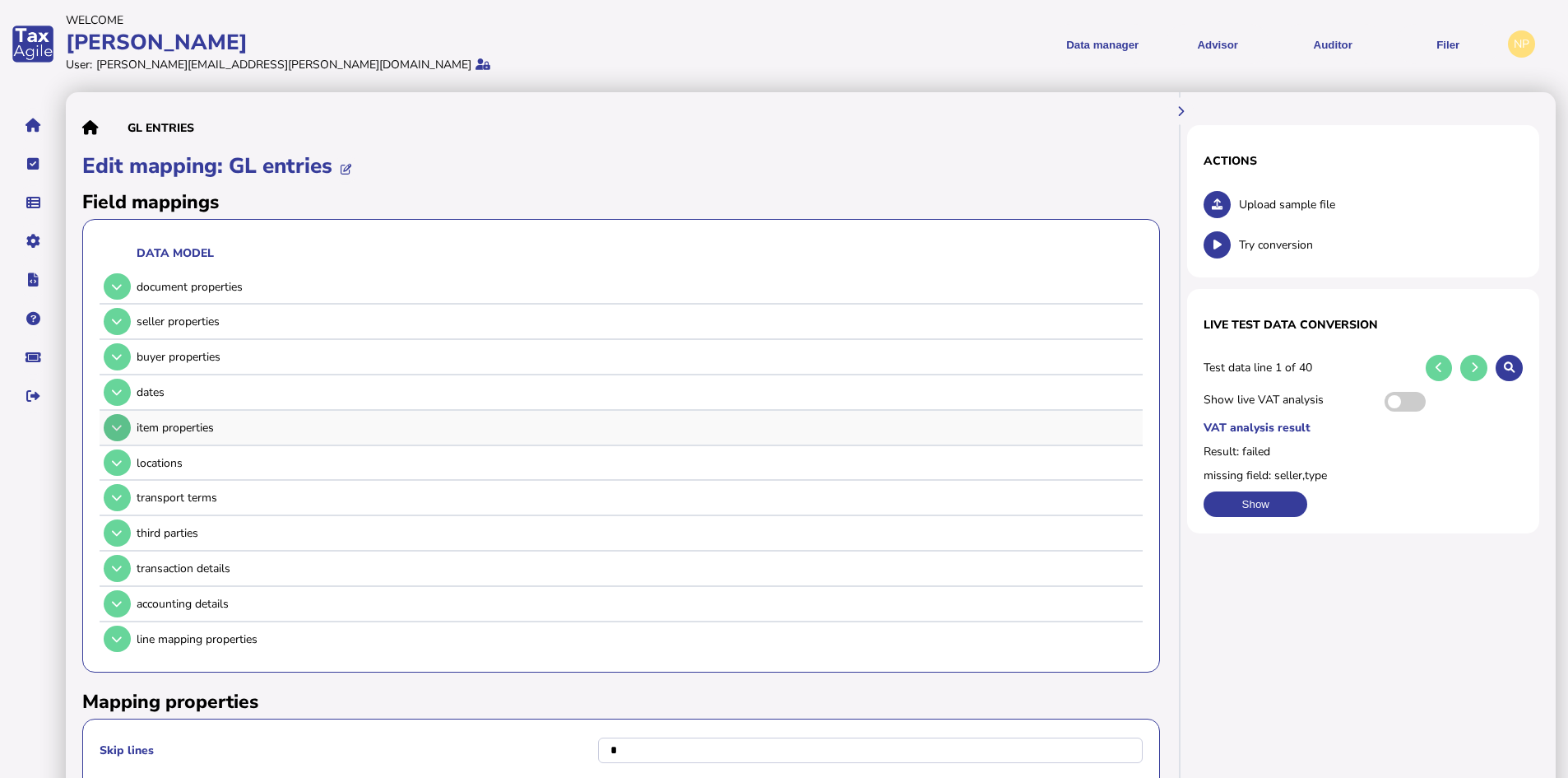
click at [123, 427] on button at bounding box center [117, 428] width 27 height 27
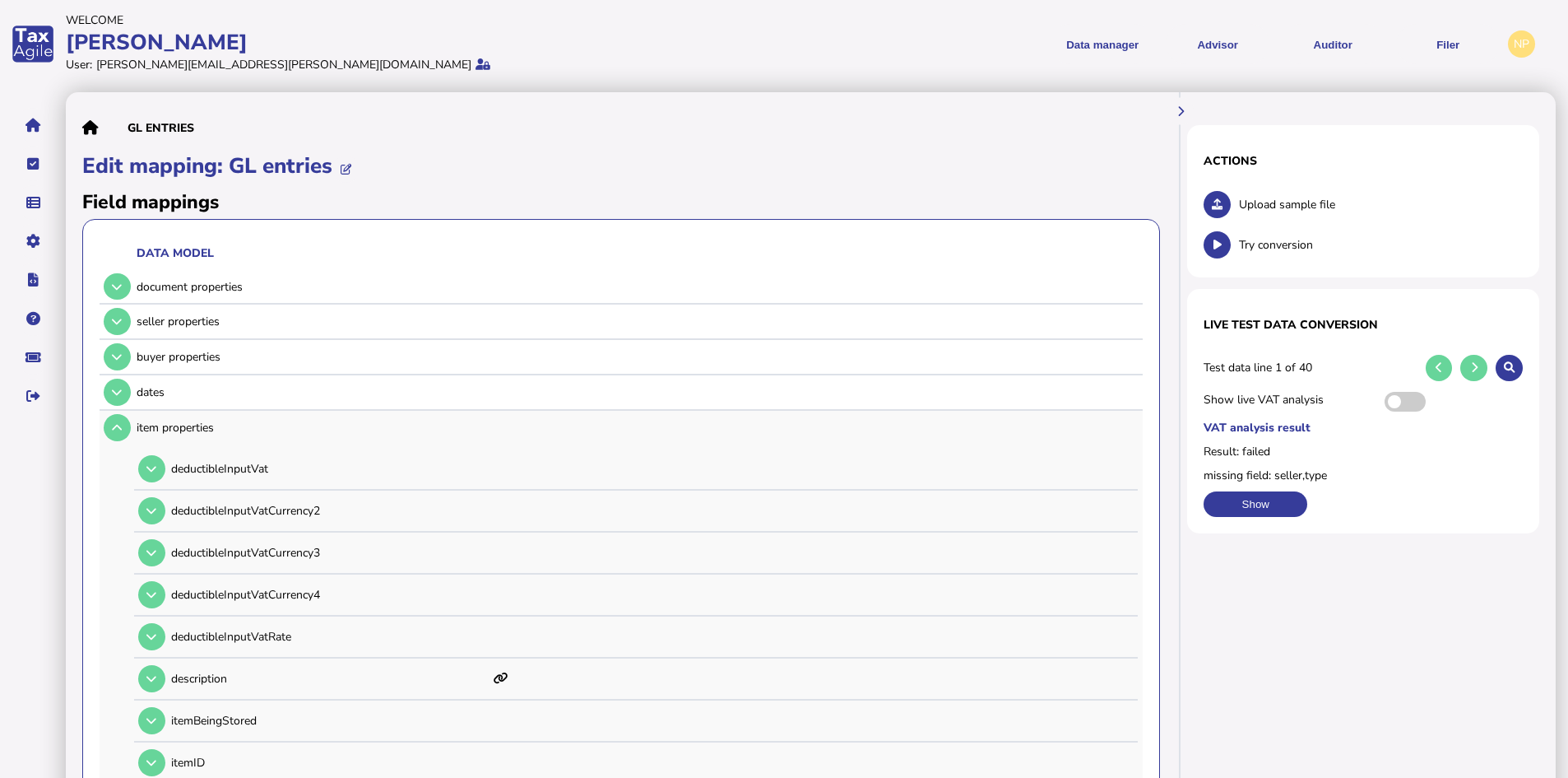
scroll to position [82, 0]
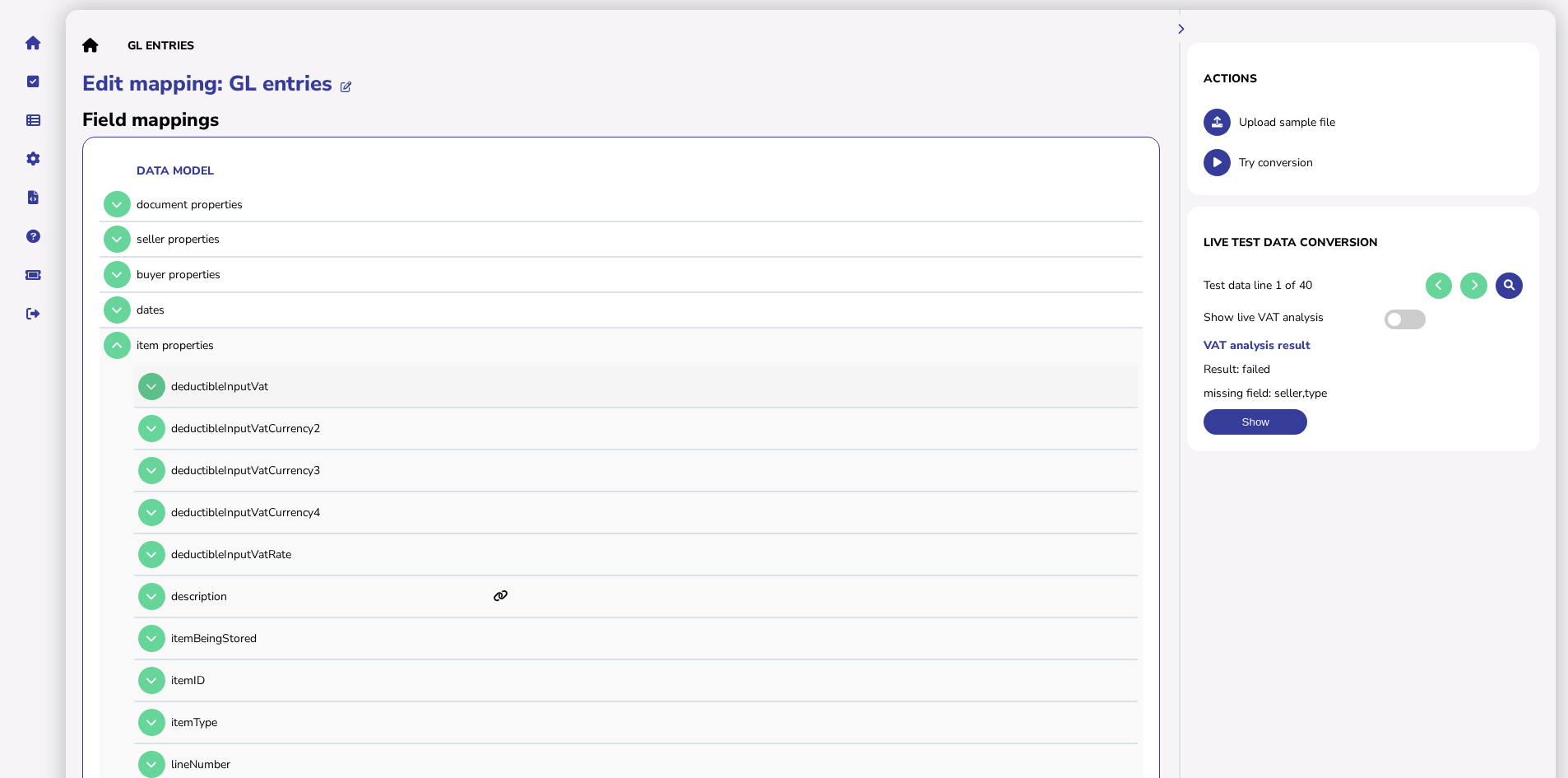
click at [156, 389] on icon at bounding box center [151, 386] width 10 height 11
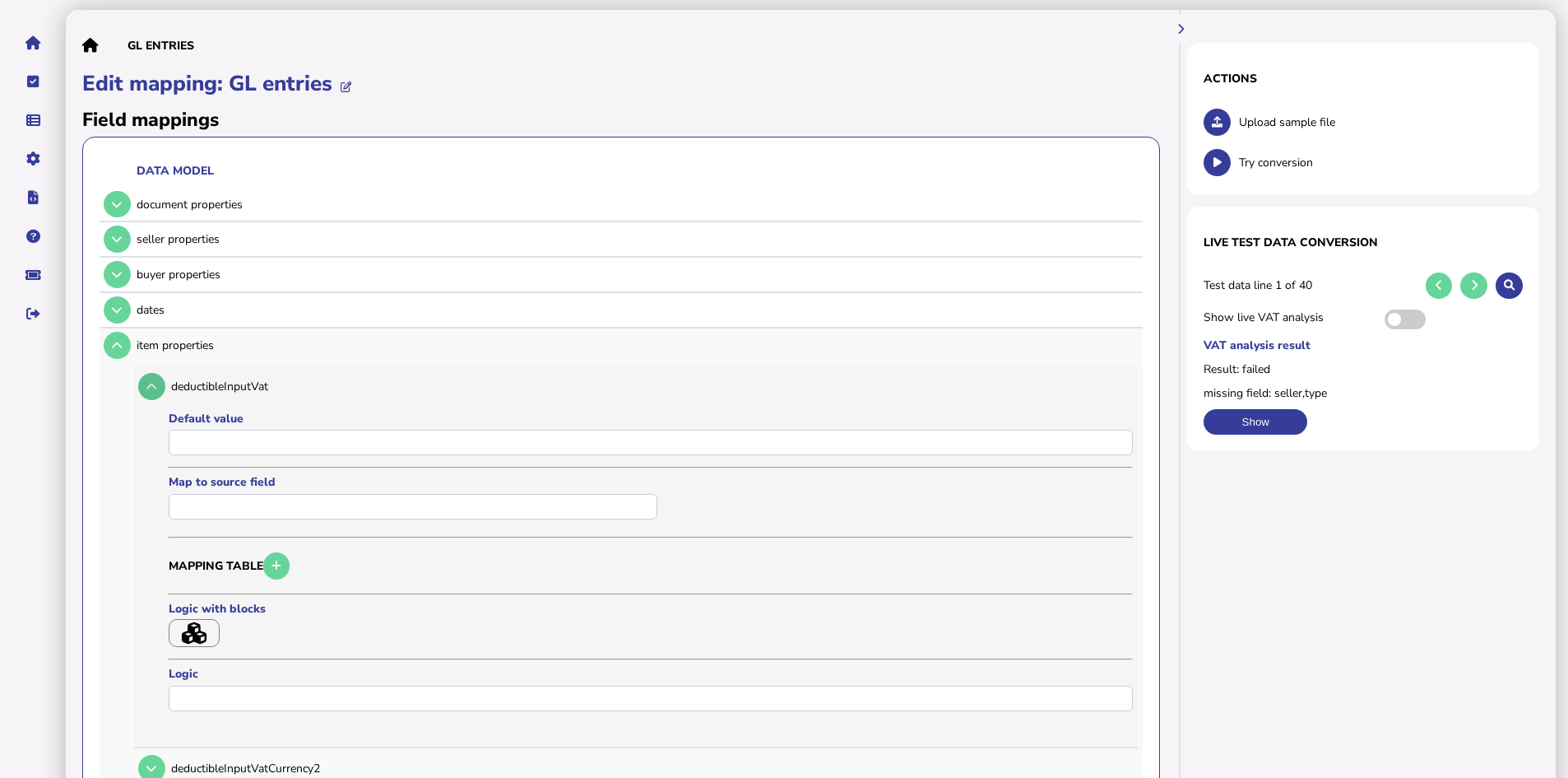
click at [156, 388] on icon at bounding box center [151, 386] width 10 height 11
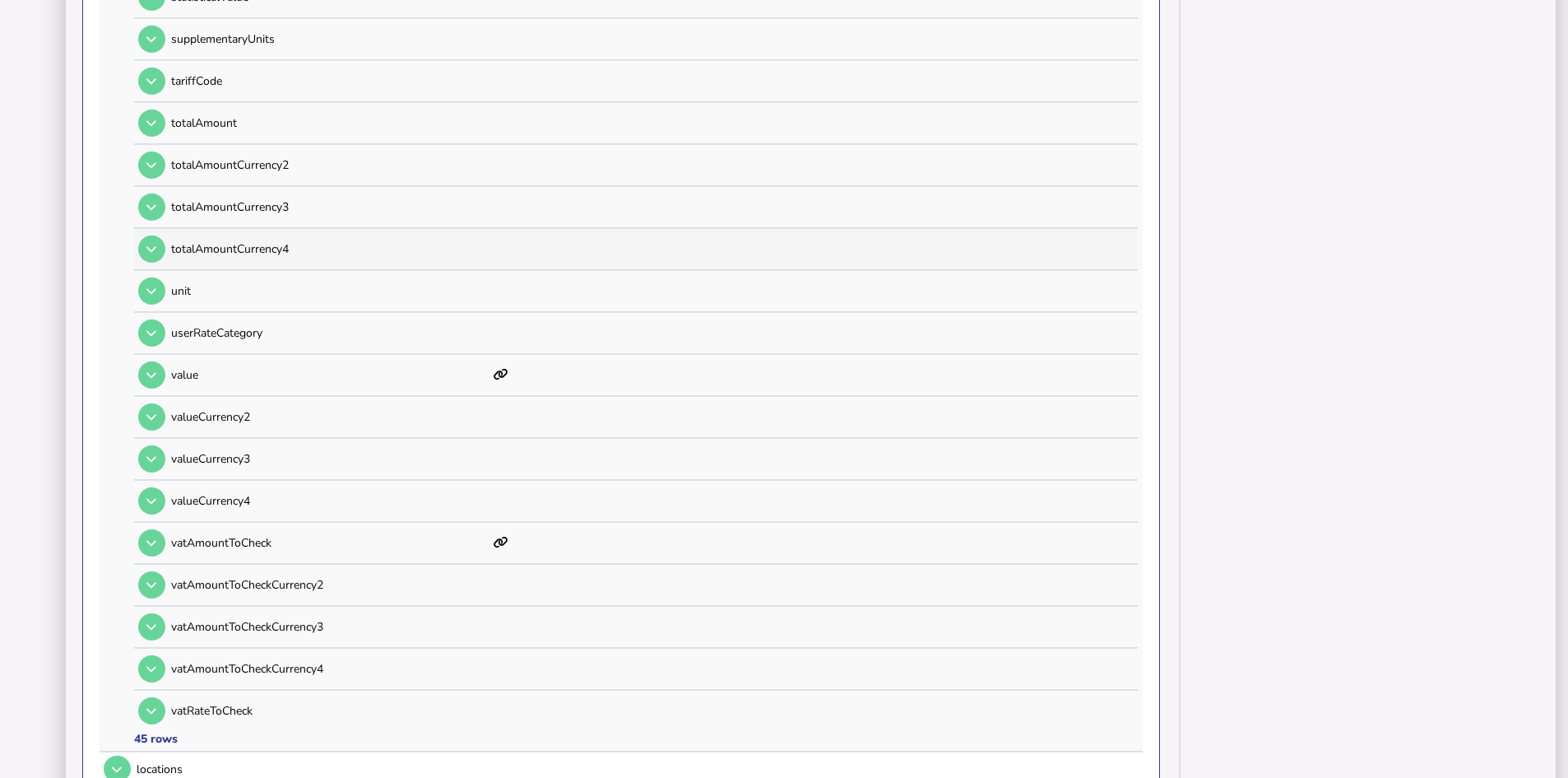
scroll to position [1646, 0]
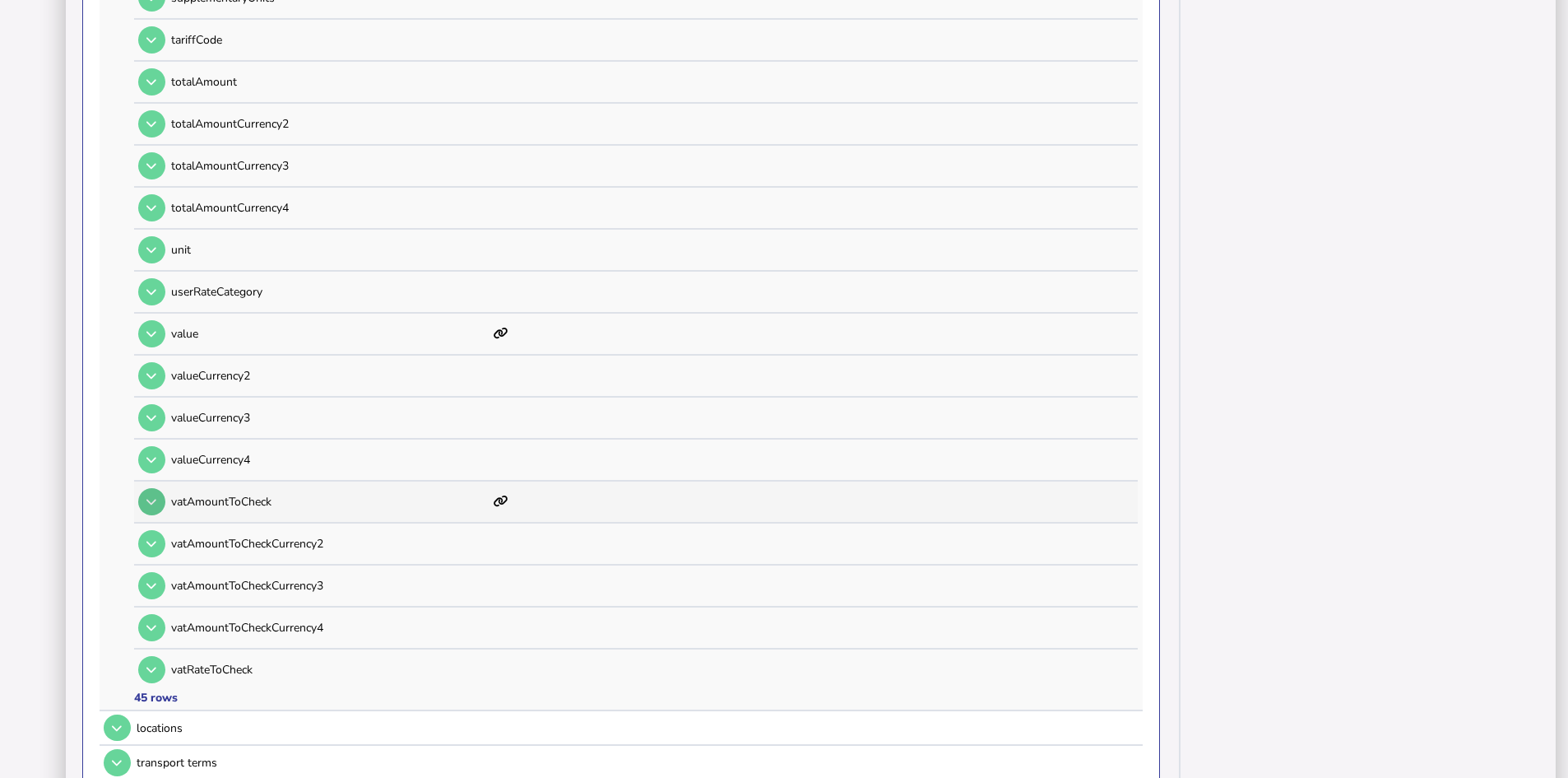
click at [163, 505] on button at bounding box center [151, 501] width 27 height 27
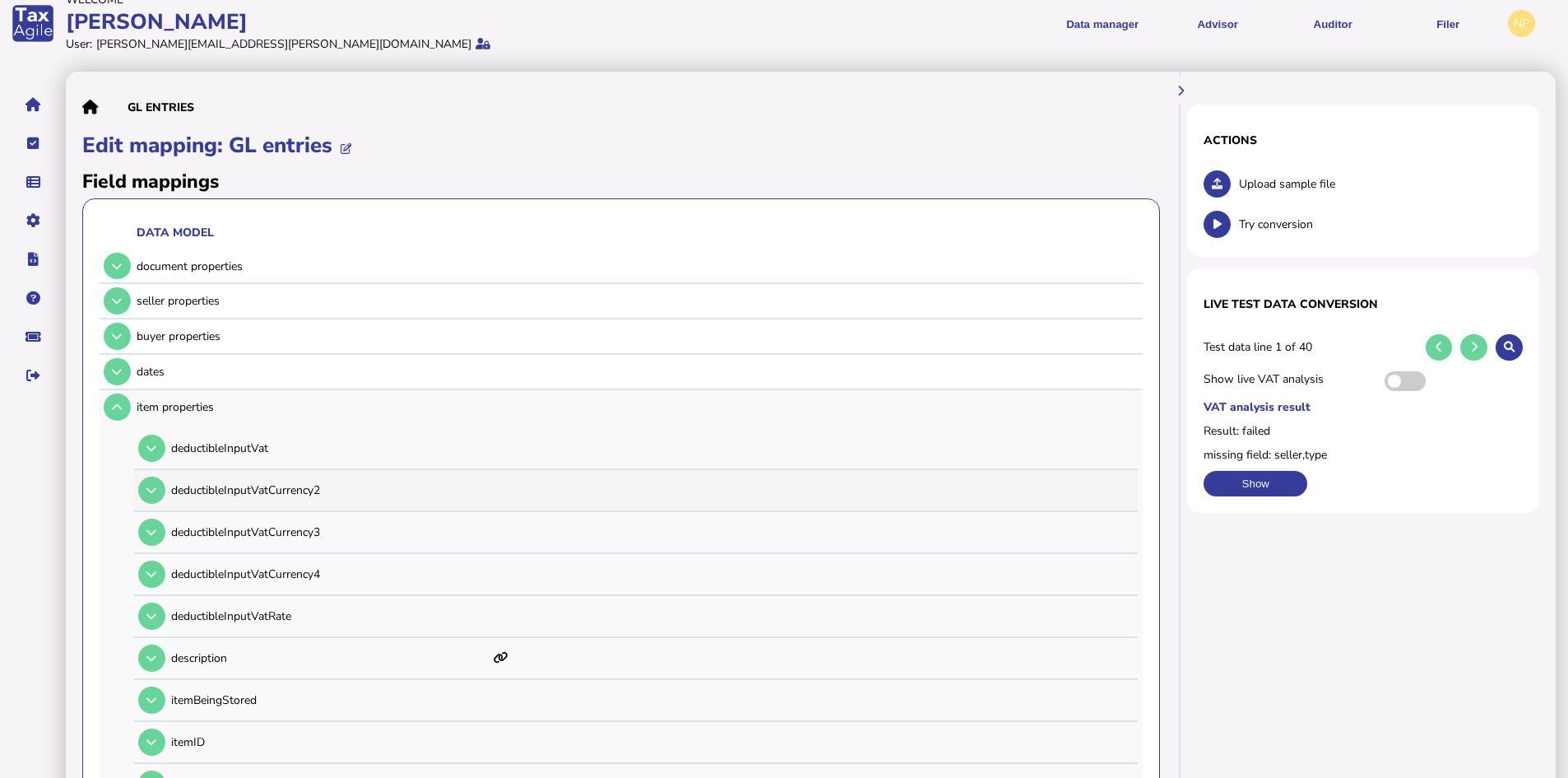
scroll to position [0, 0]
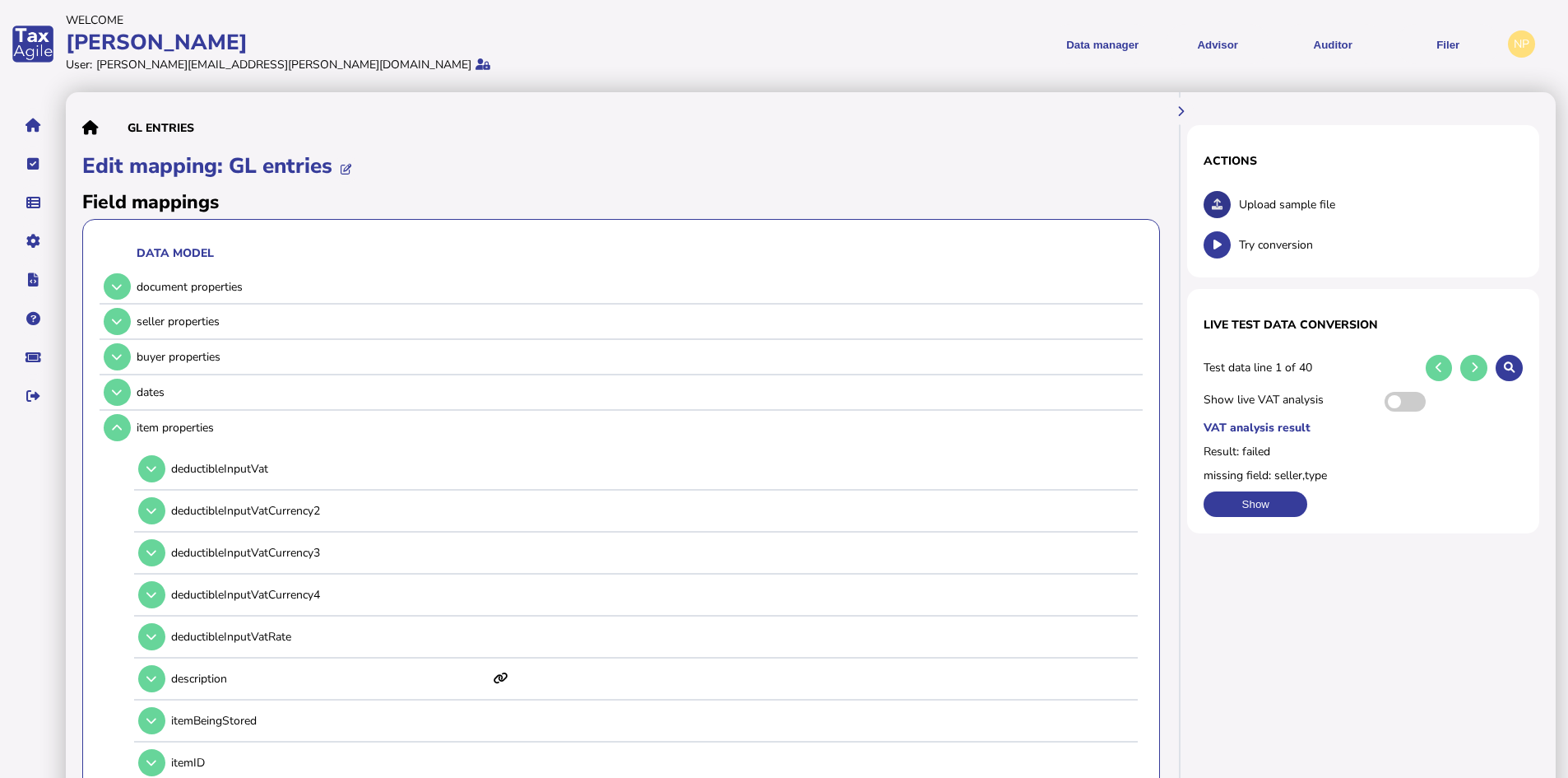
click at [1212, 207] on icon at bounding box center [1217, 204] width 11 height 11
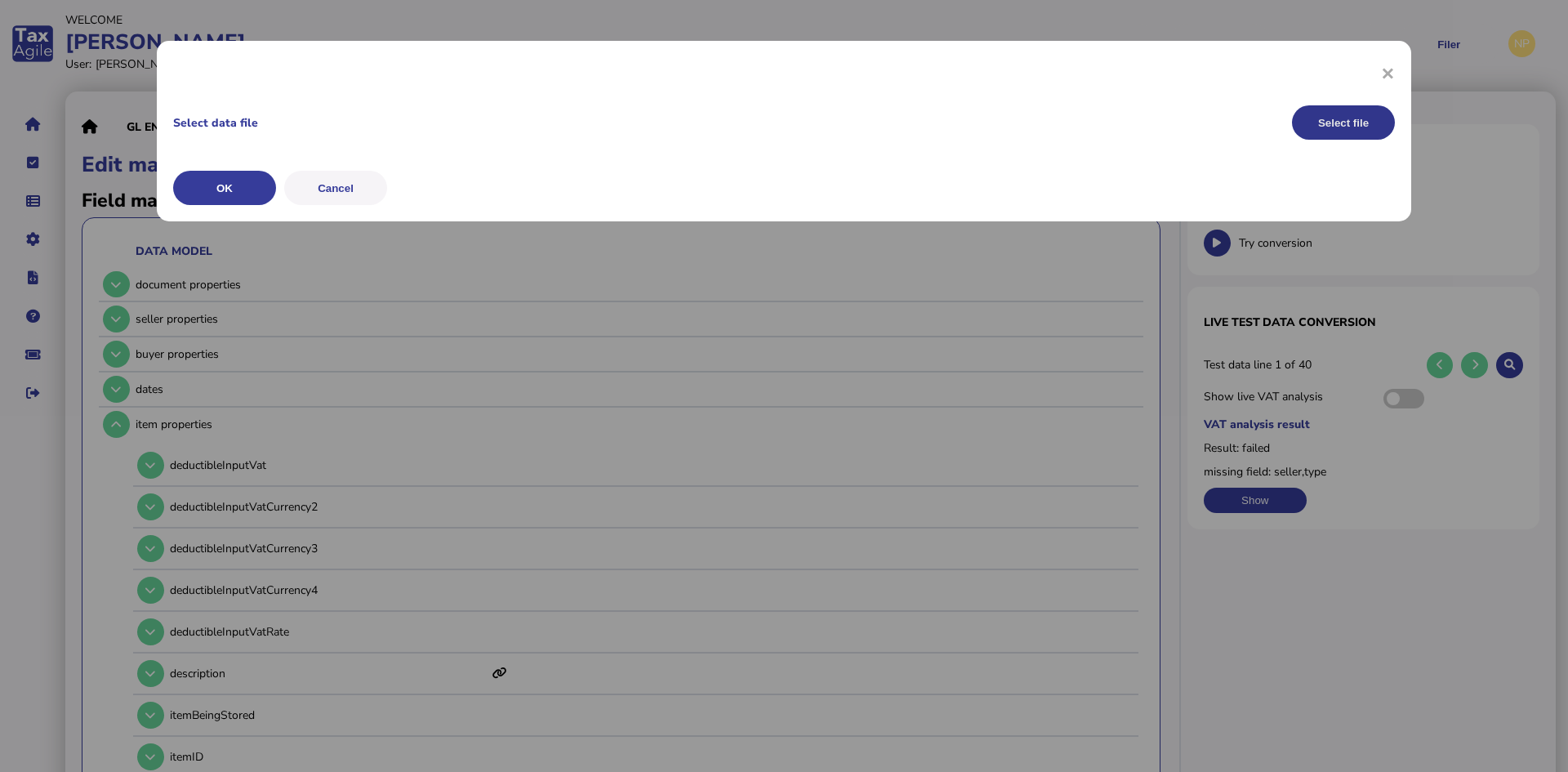
click at [1355, 128] on button "Select file" at bounding box center [1344, 122] width 103 height 34
click at [228, 186] on button "OK" at bounding box center [224, 187] width 103 height 34
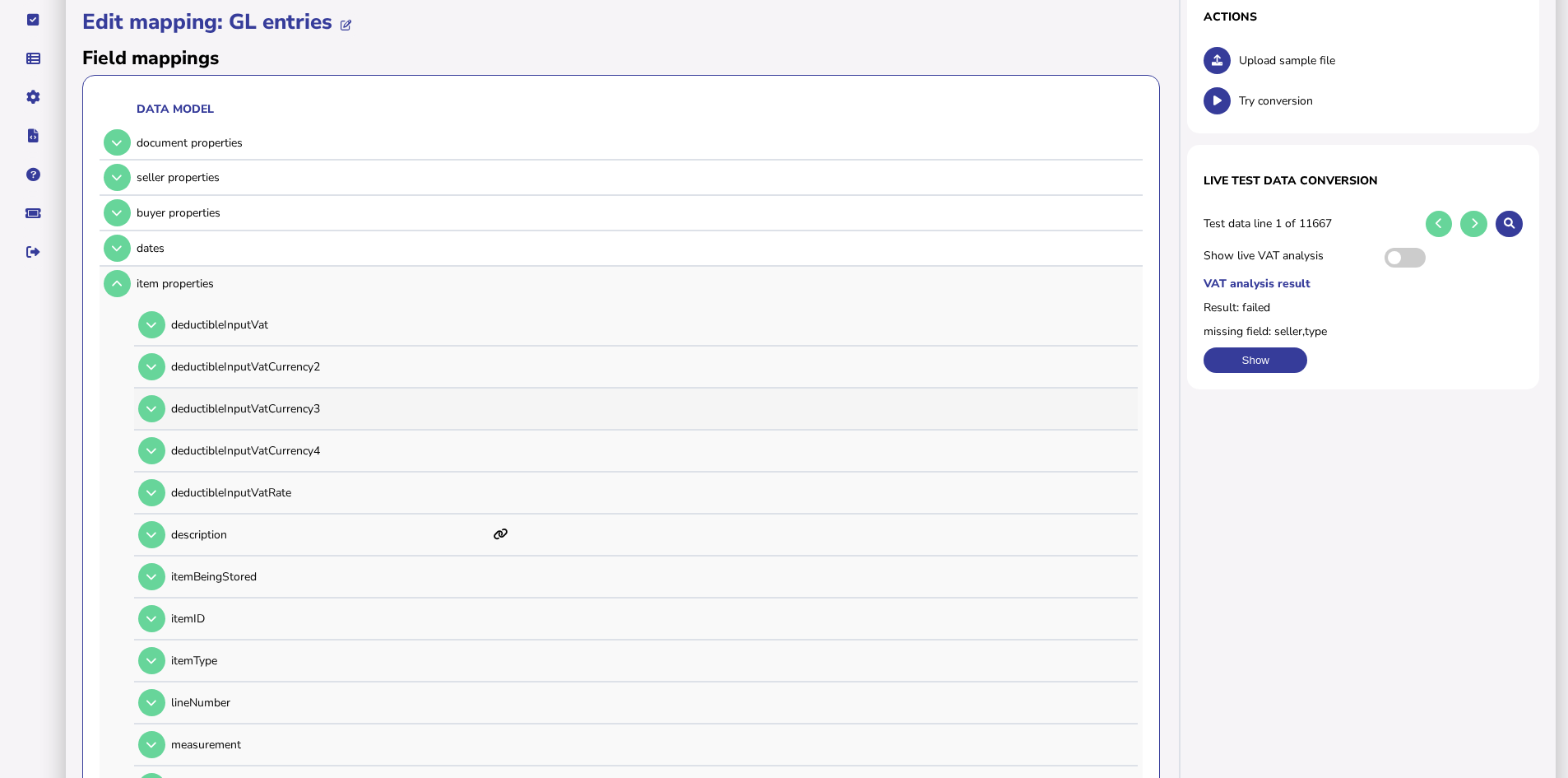
scroll to position [247, 0]
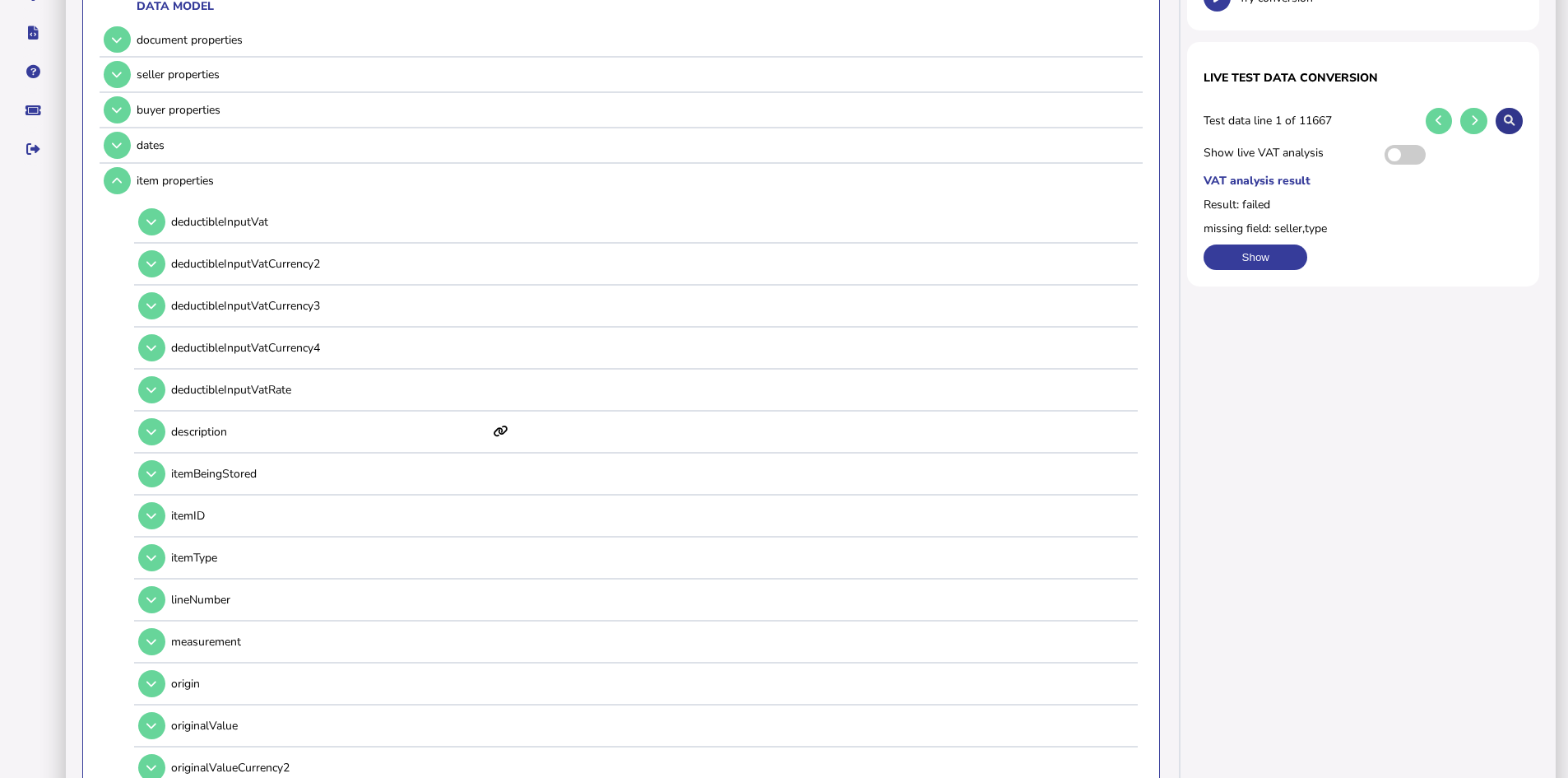
click at [1510, 117] on icon at bounding box center [1509, 120] width 11 height 11
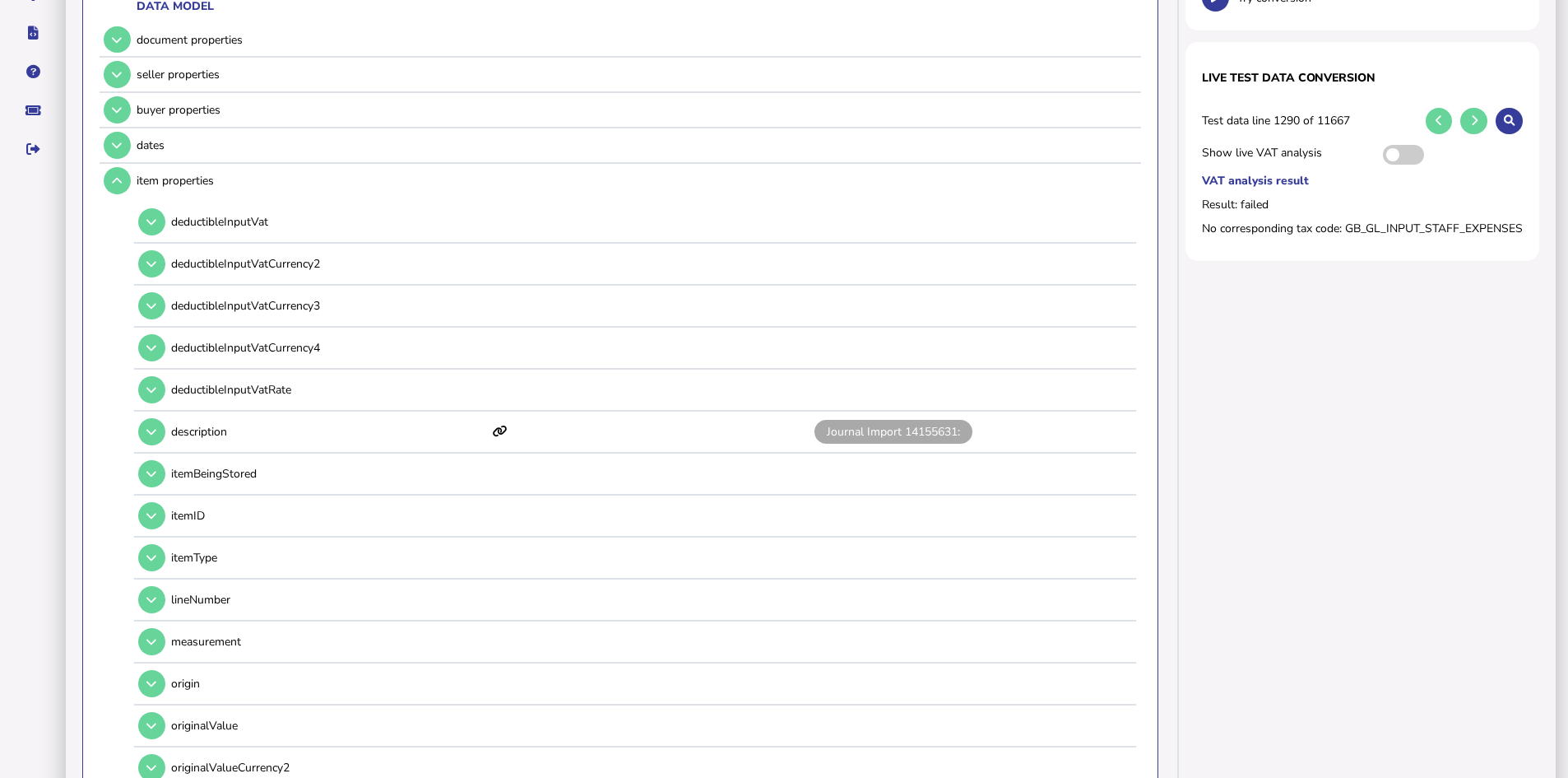
scroll to position [164, 0]
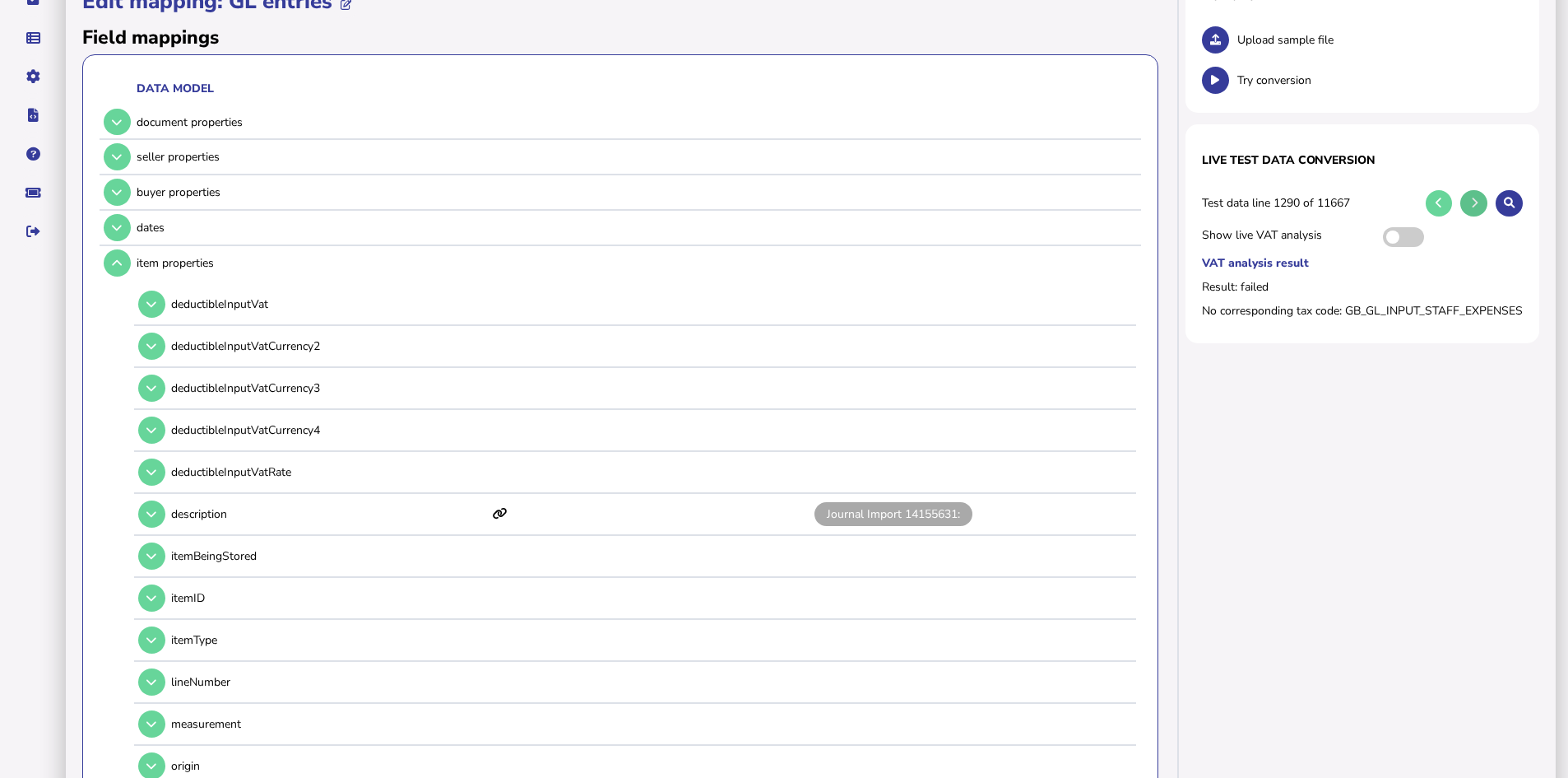
click at [1474, 198] on icon at bounding box center [1474, 202] width 7 height 11
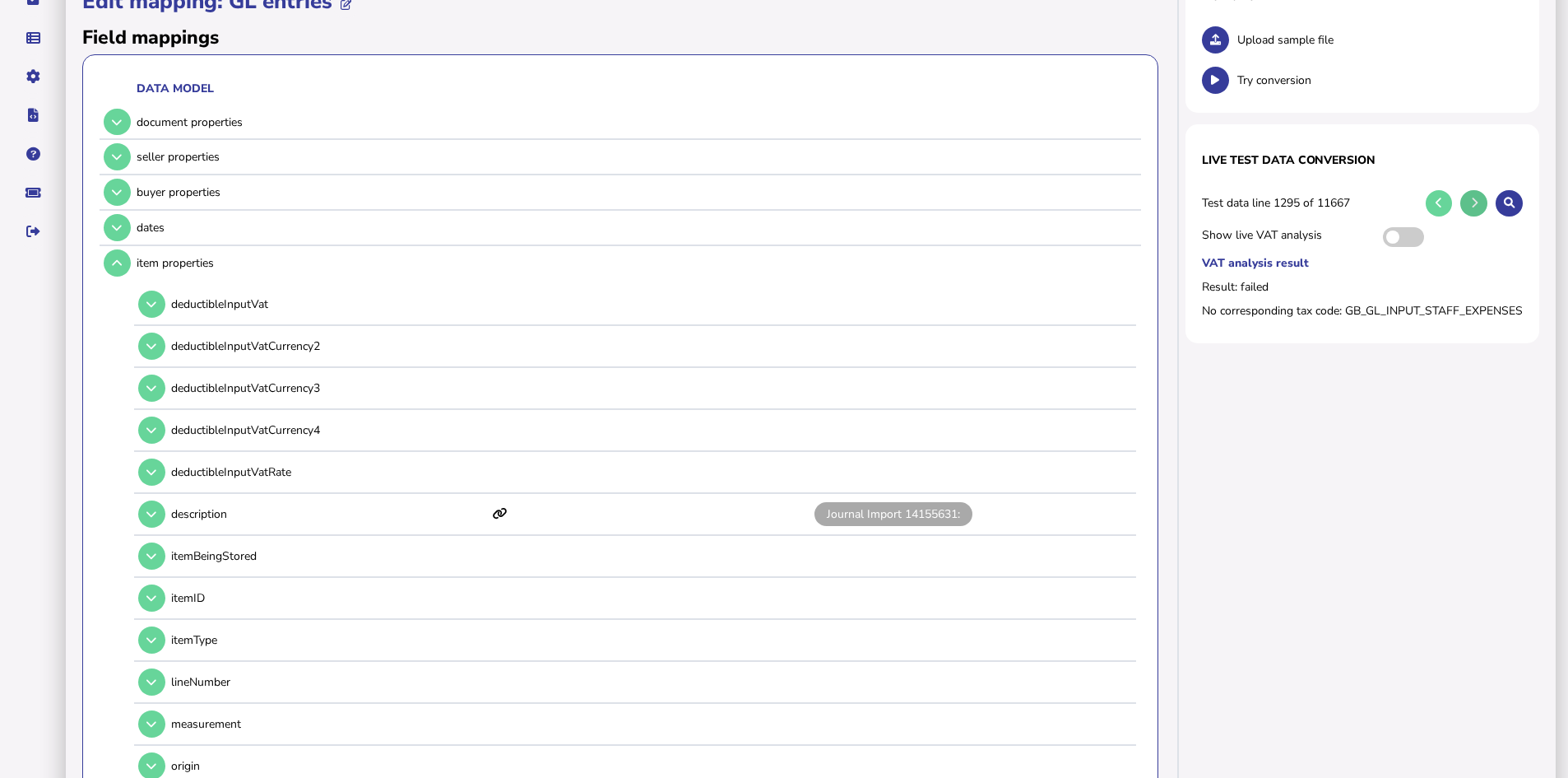
click at [1474, 198] on icon at bounding box center [1474, 202] width 7 height 11
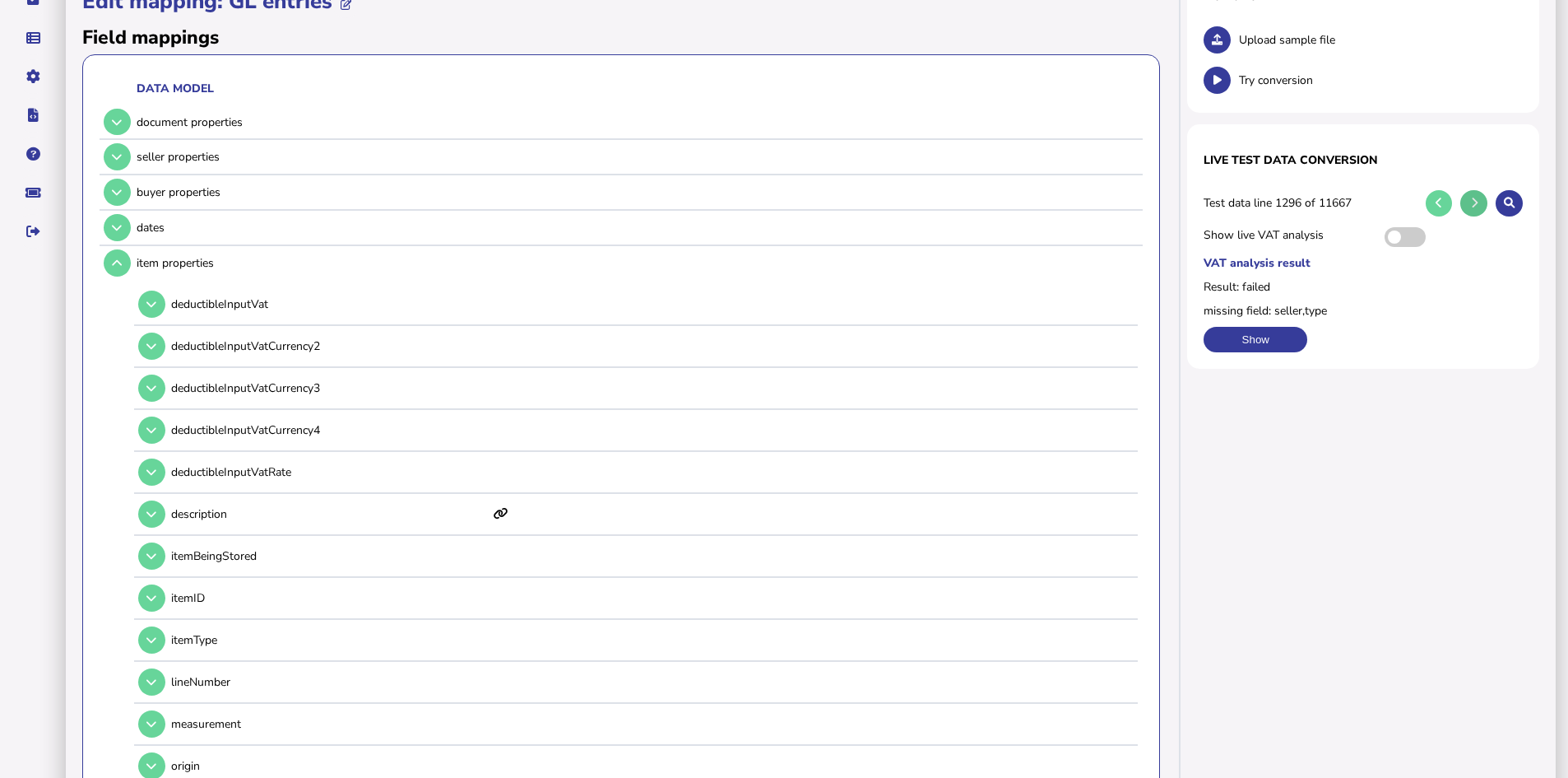
click at [1474, 198] on icon at bounding box center [1474, 202] width 7 height 11
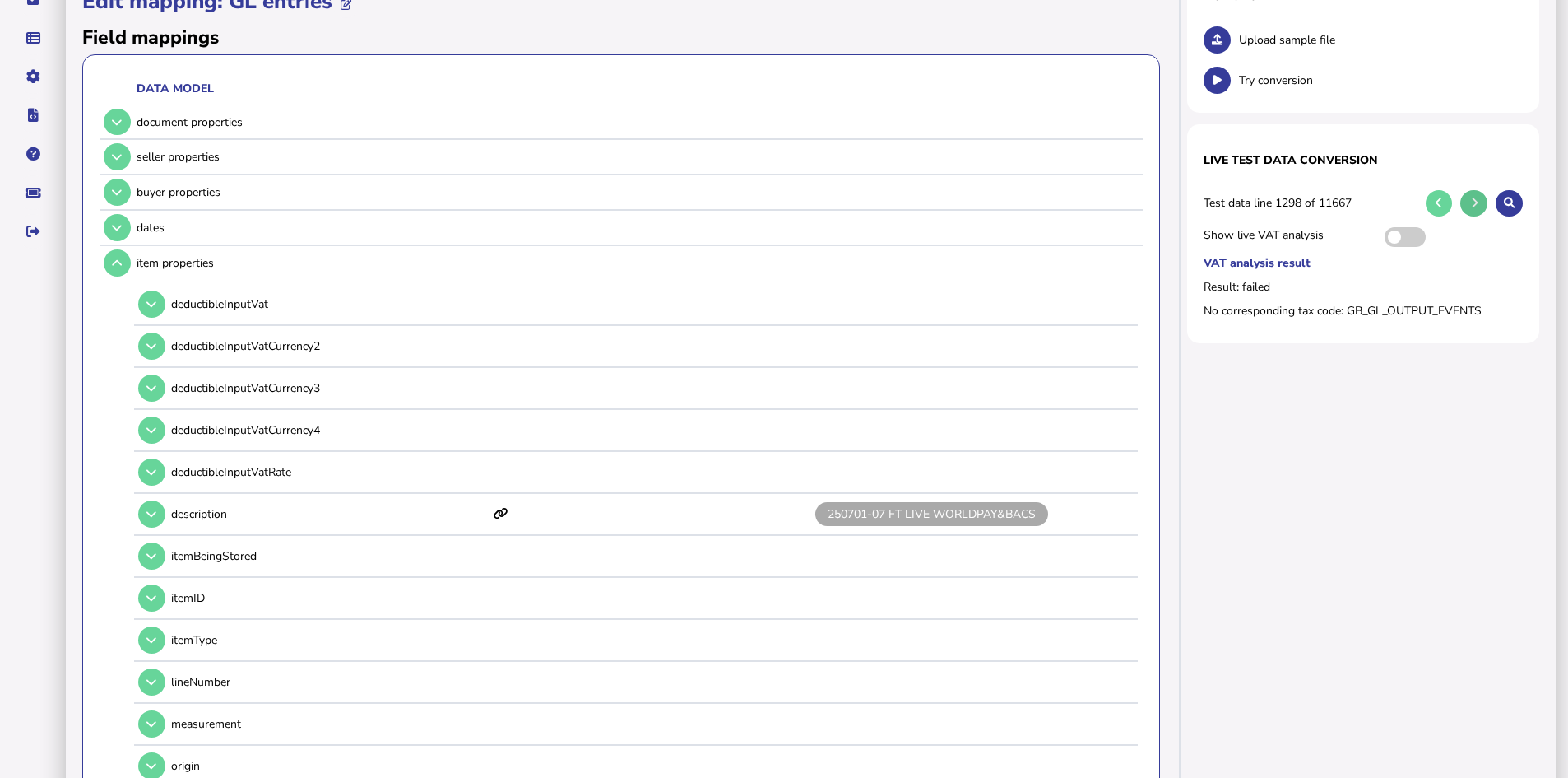
click at [1474, 198] on icon at bounding box center [1474, 202] width 7 height 11
click at [1475, 197] on icon at bounding box center [1474, 202] width 7 height 11
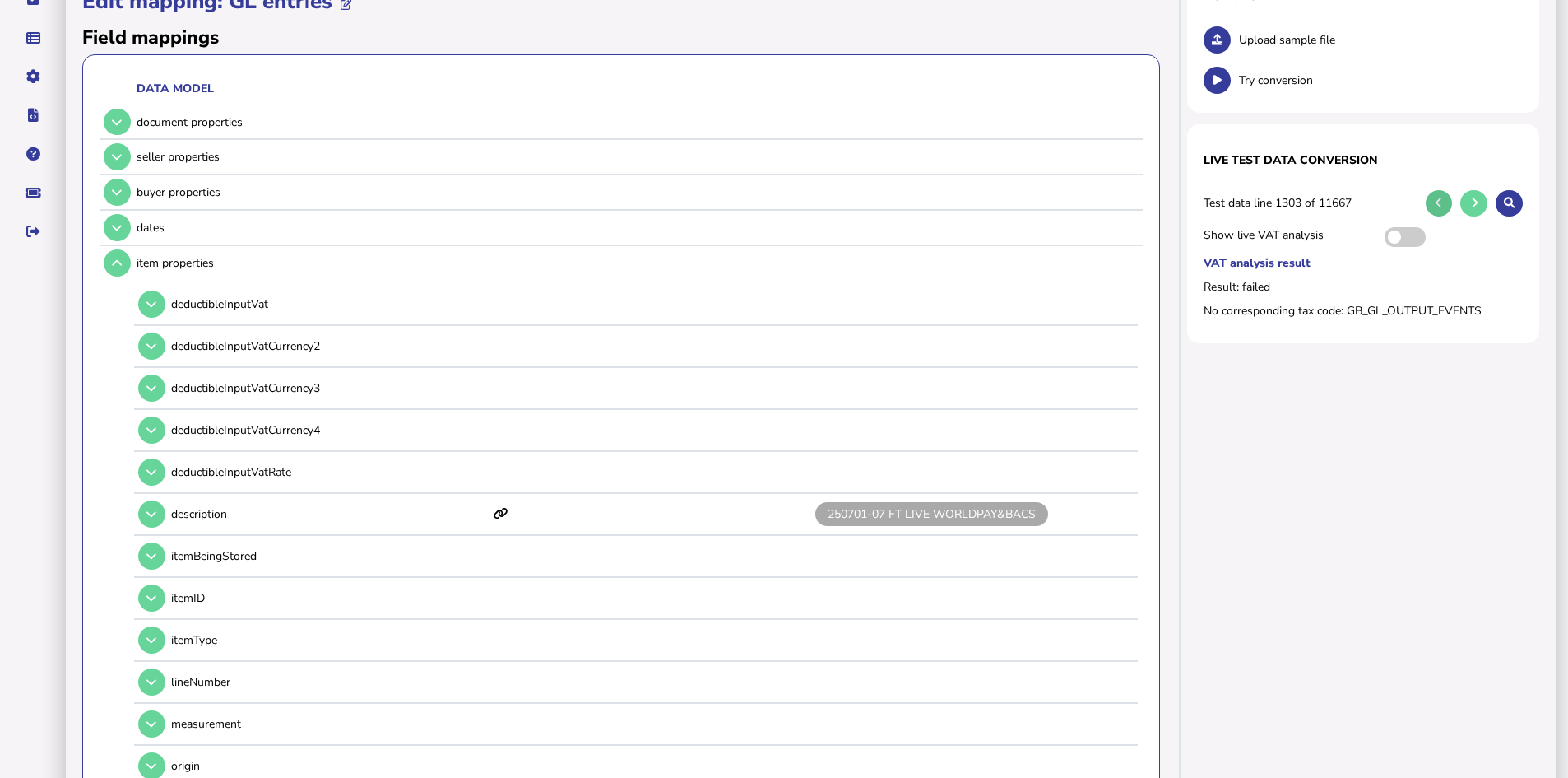
click at [1444, 200] on button at bounding box center [1439, 204] width 27 height 27
click at [1439, 200] on icon at bounding box center [1439, 202] width 7 height 11
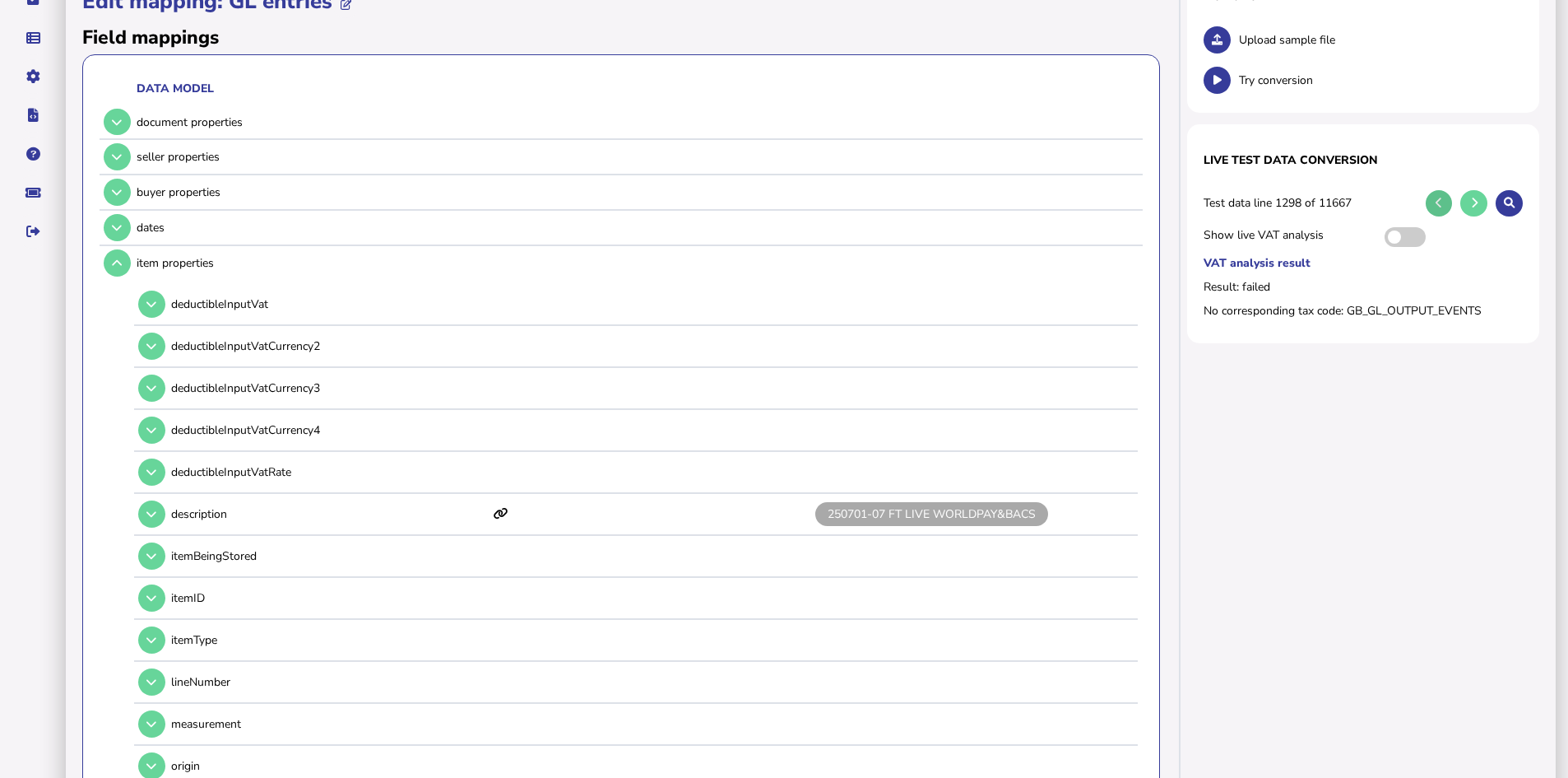
click at [1439, 200] on icon at bounding box center [1439, 202] width 7 height 11
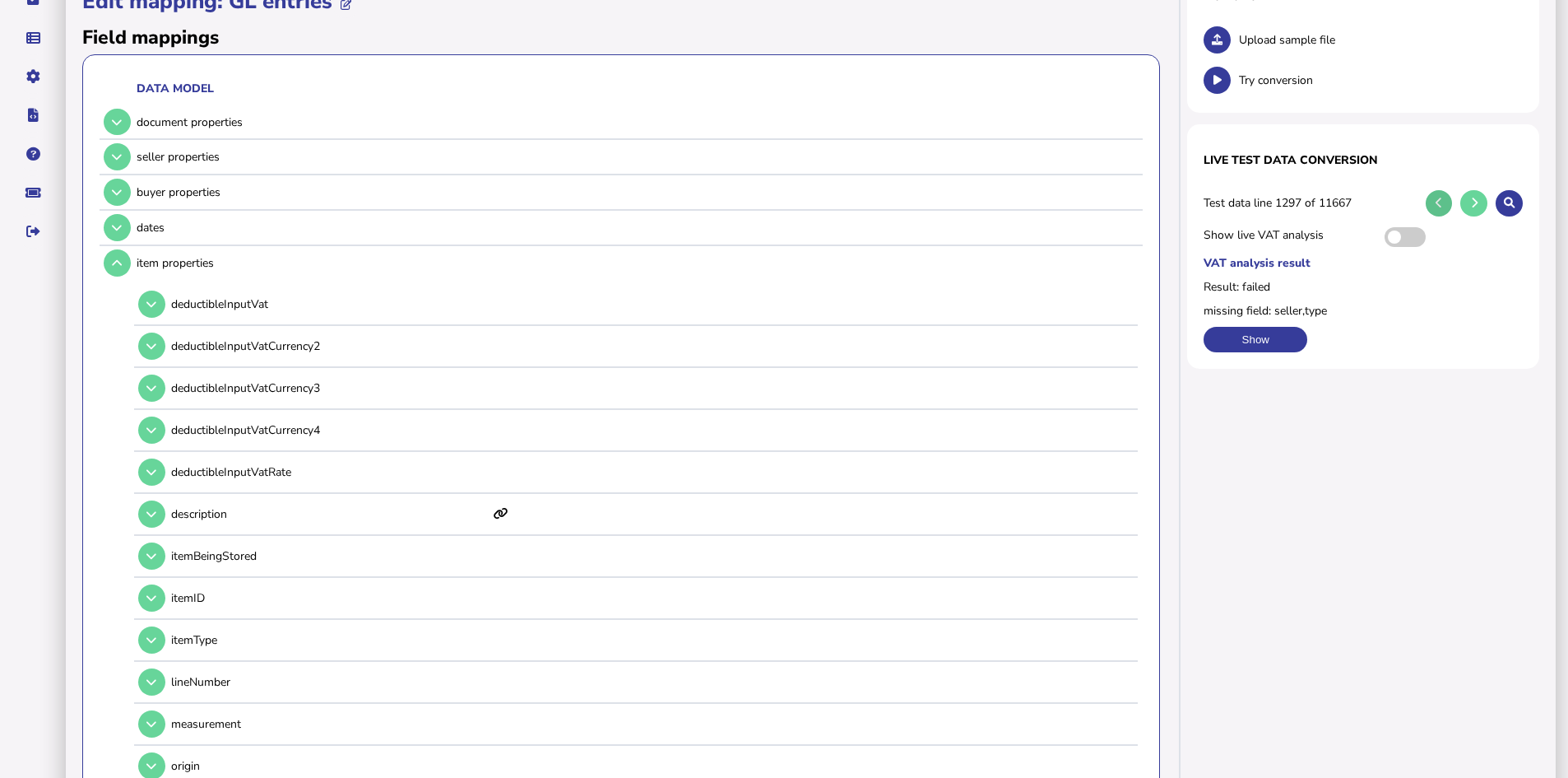
click at [1439, 200] on icon at bounding box center [1439, 202] width 7 height 11
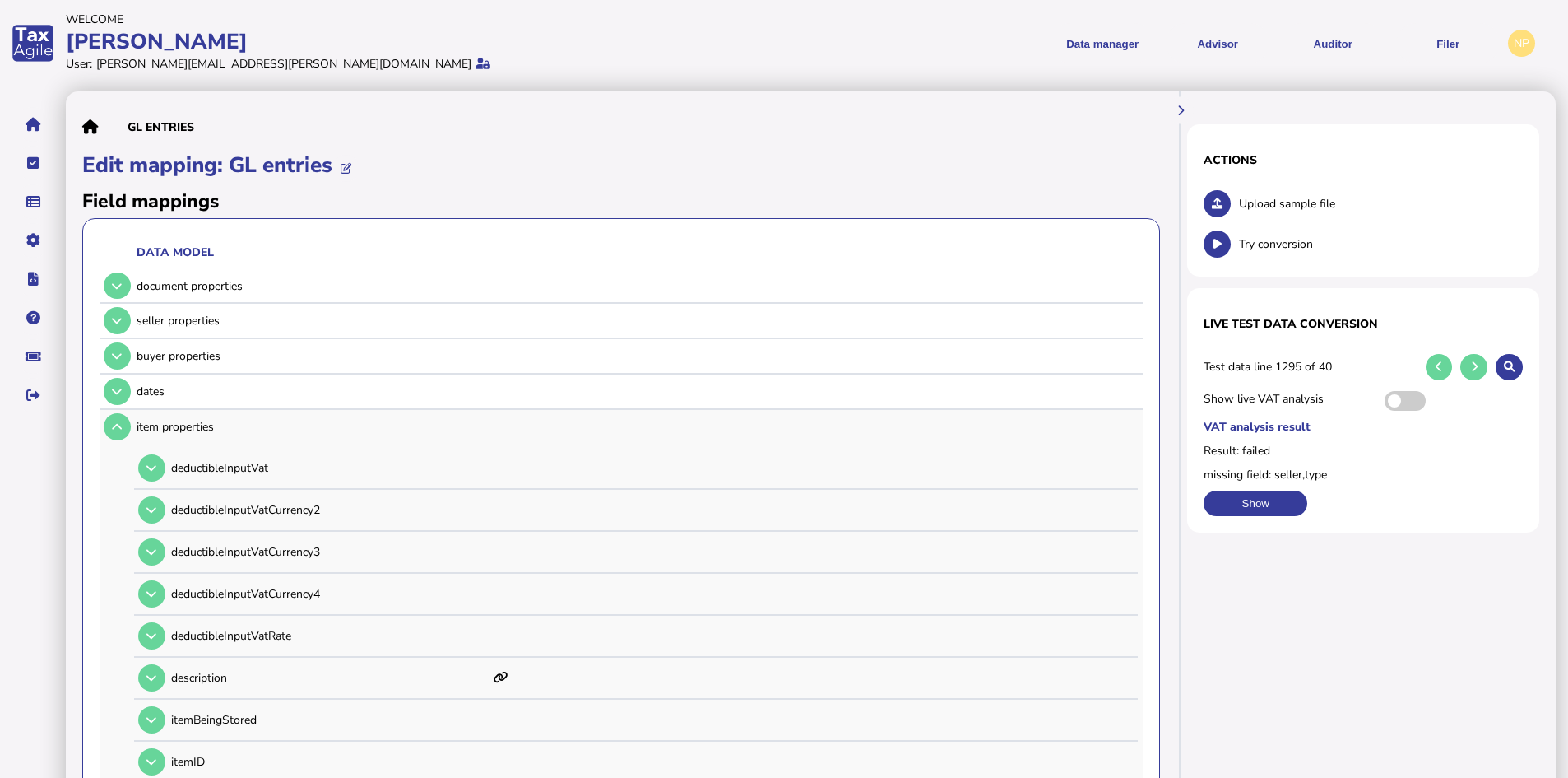
scroll to position [0, 0]
click at [1436, 366] on icon at bounding box center [1439, 367] width 7 height 11
click at [1472, 364] on icon at bounding box center [1474, 367] width 7 height 11
click at [1472, 363] on icon at bounding box center [1474, 367] width 7 height 11
click at [1472, 362] on icon at bounding box center [1474, 367] width 7 height 11
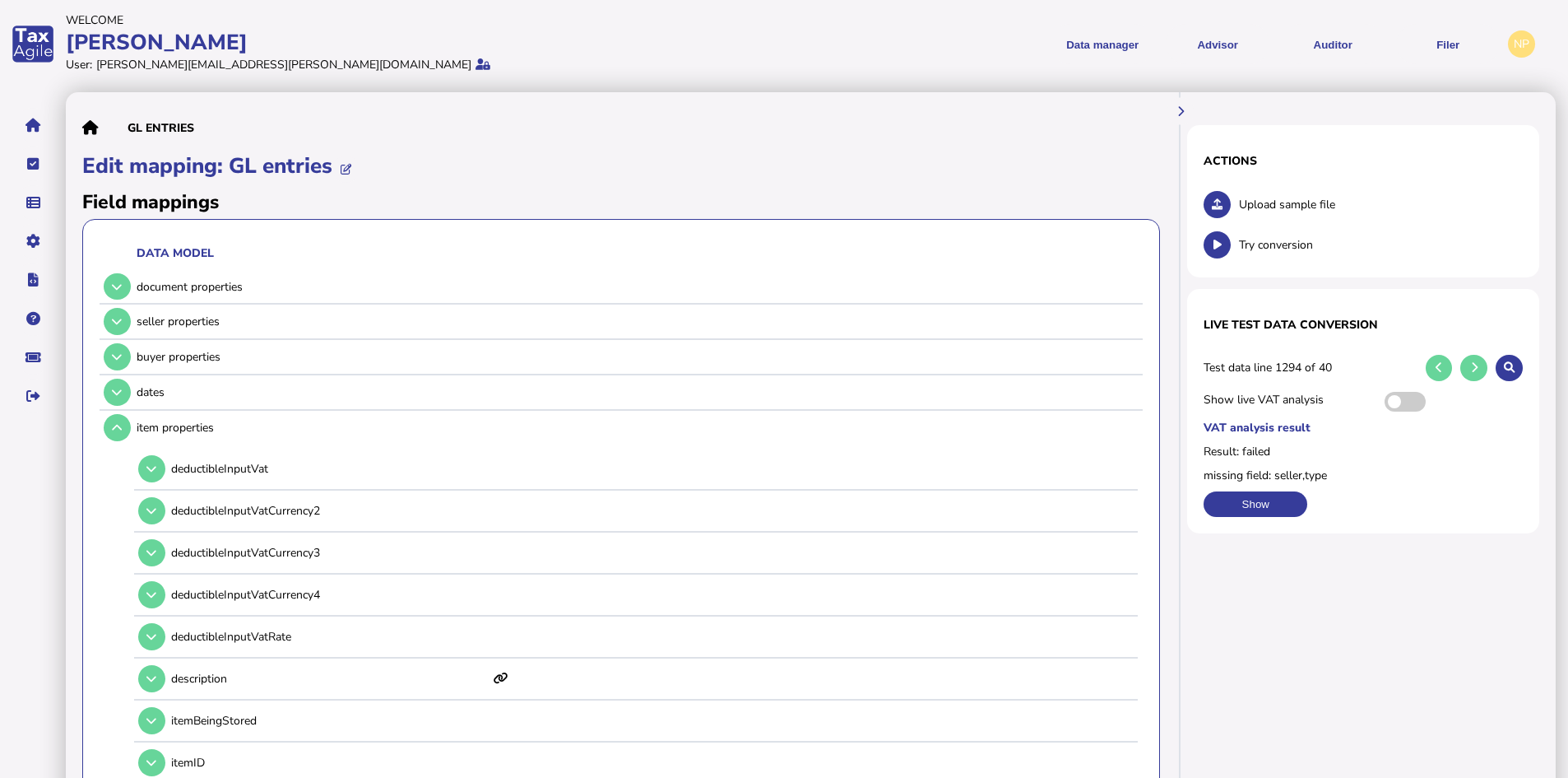
click at [1212, 201] on icon at bounding box center [1217, 204] width 11 height 11
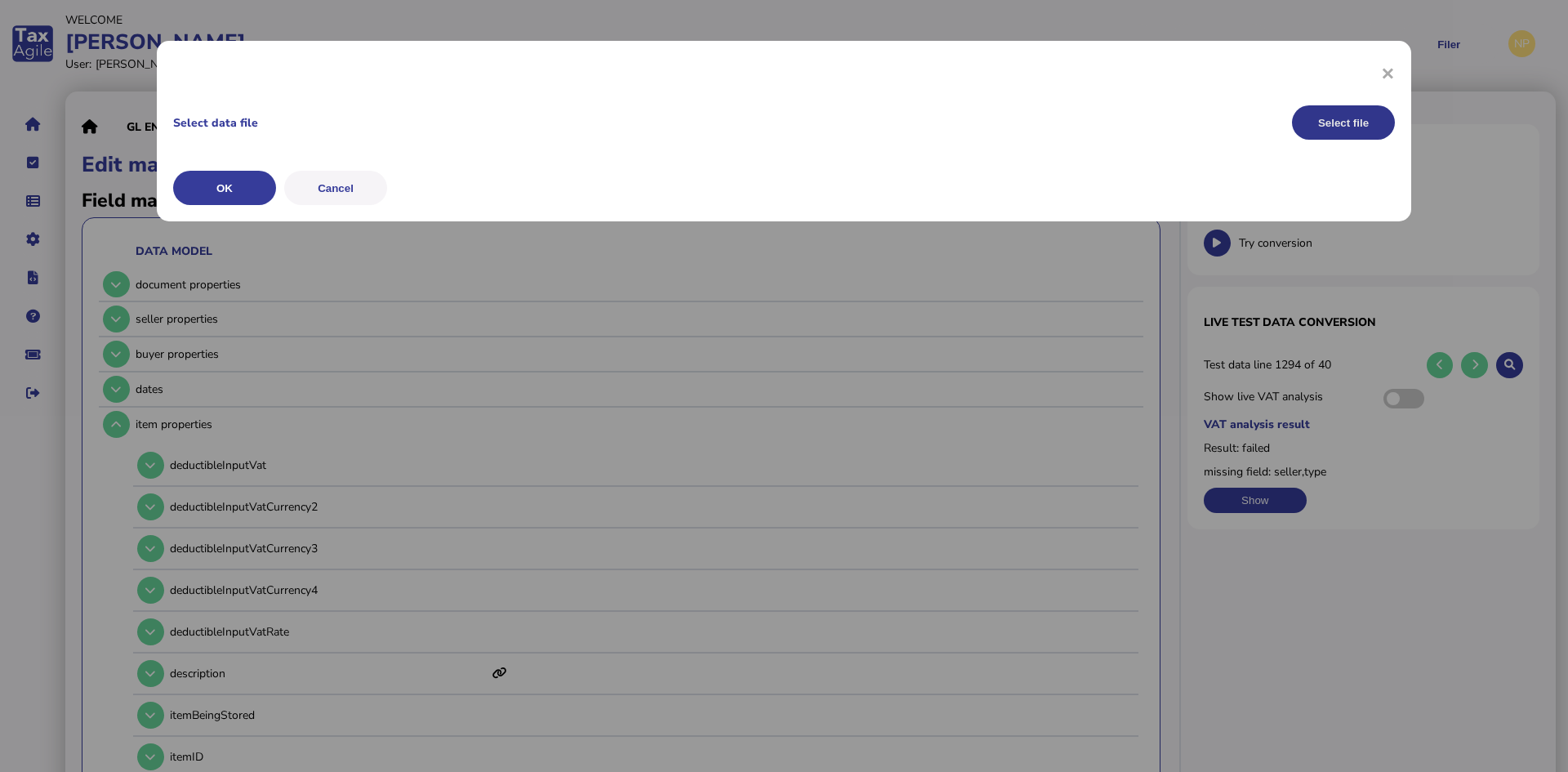
click at [1344, 118] on button "Select file" at bounding box center [1344, 122] width 103 height 34
click at [200, 185] on button "OK" at bounding box center [224, 187] width 103 height 34
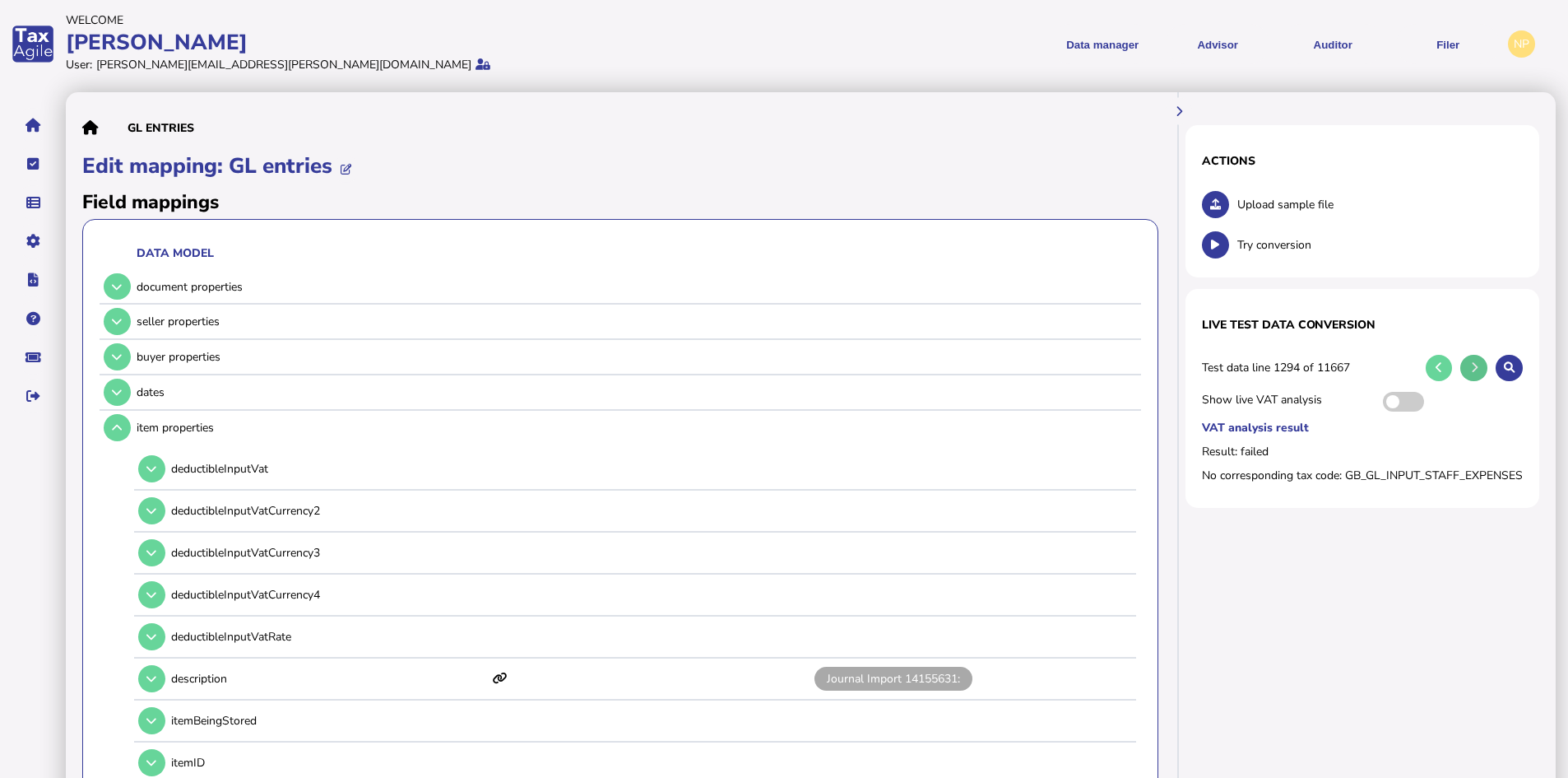
click at [1471, 365] on icon at bounding box center [1474, 367] width 7 height 11
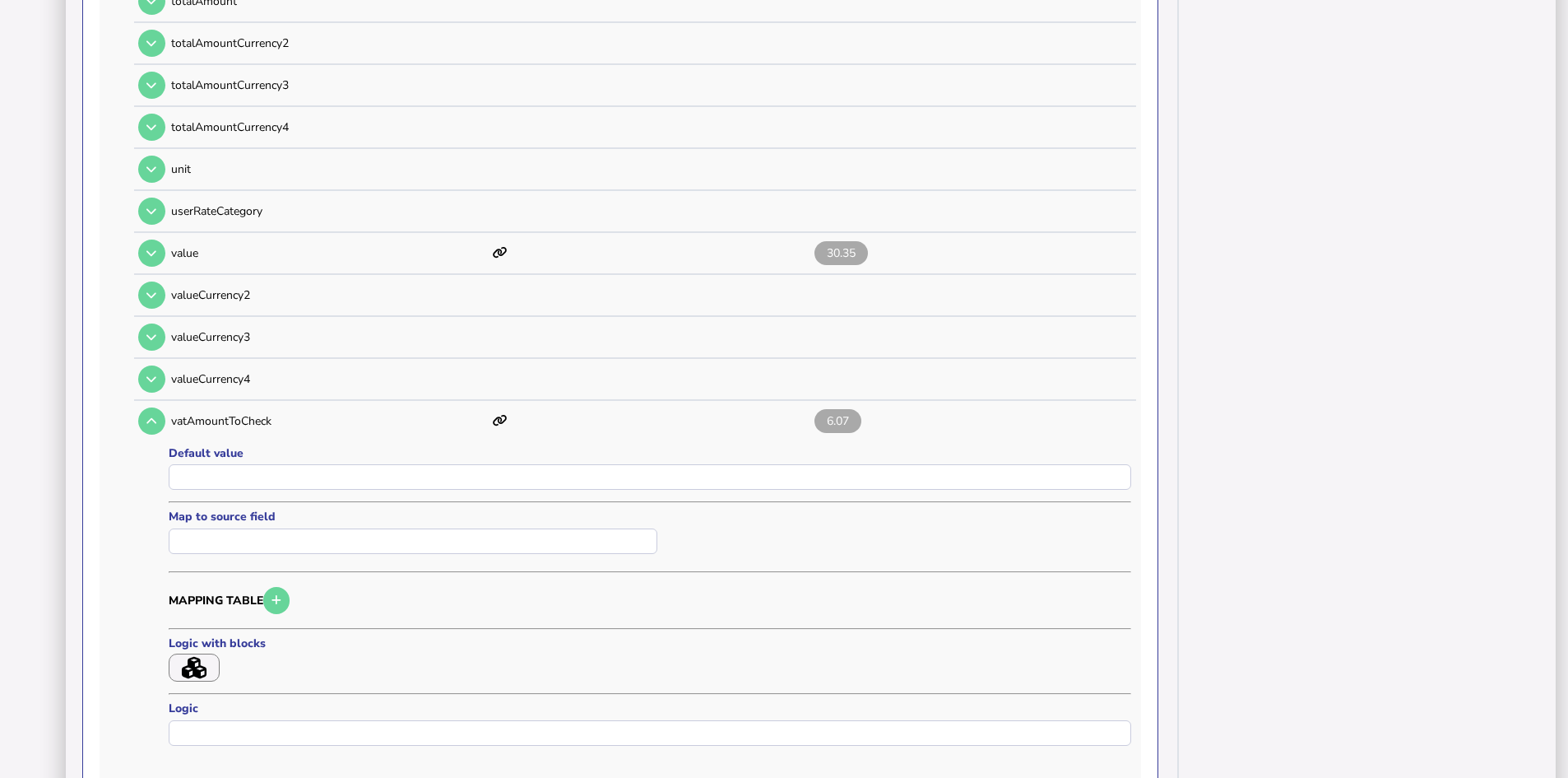
scroll to position [1811, 0]
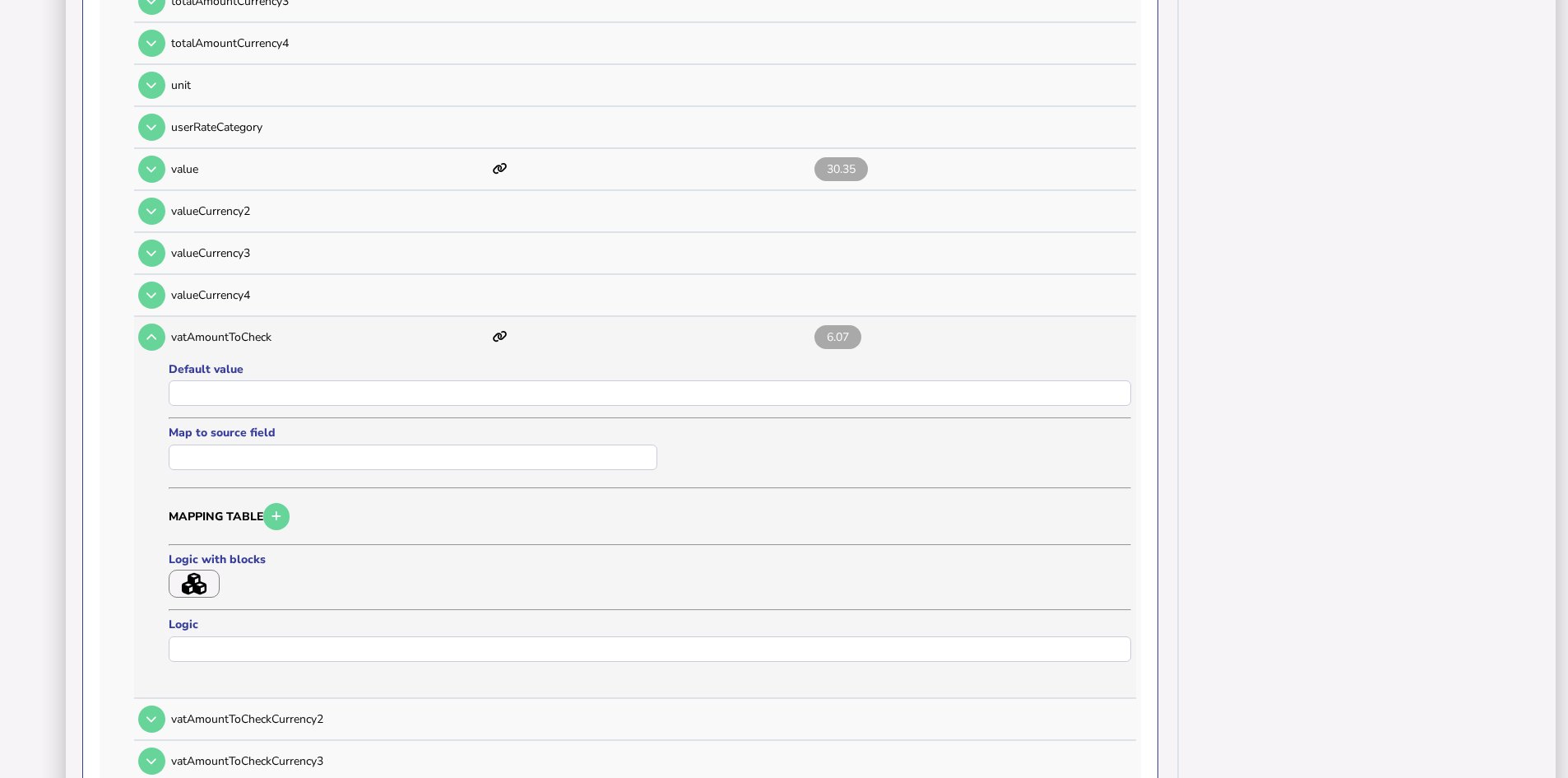
click at [197, 578] on icon "button" at bounding box center [194, 584] width 25 height 22
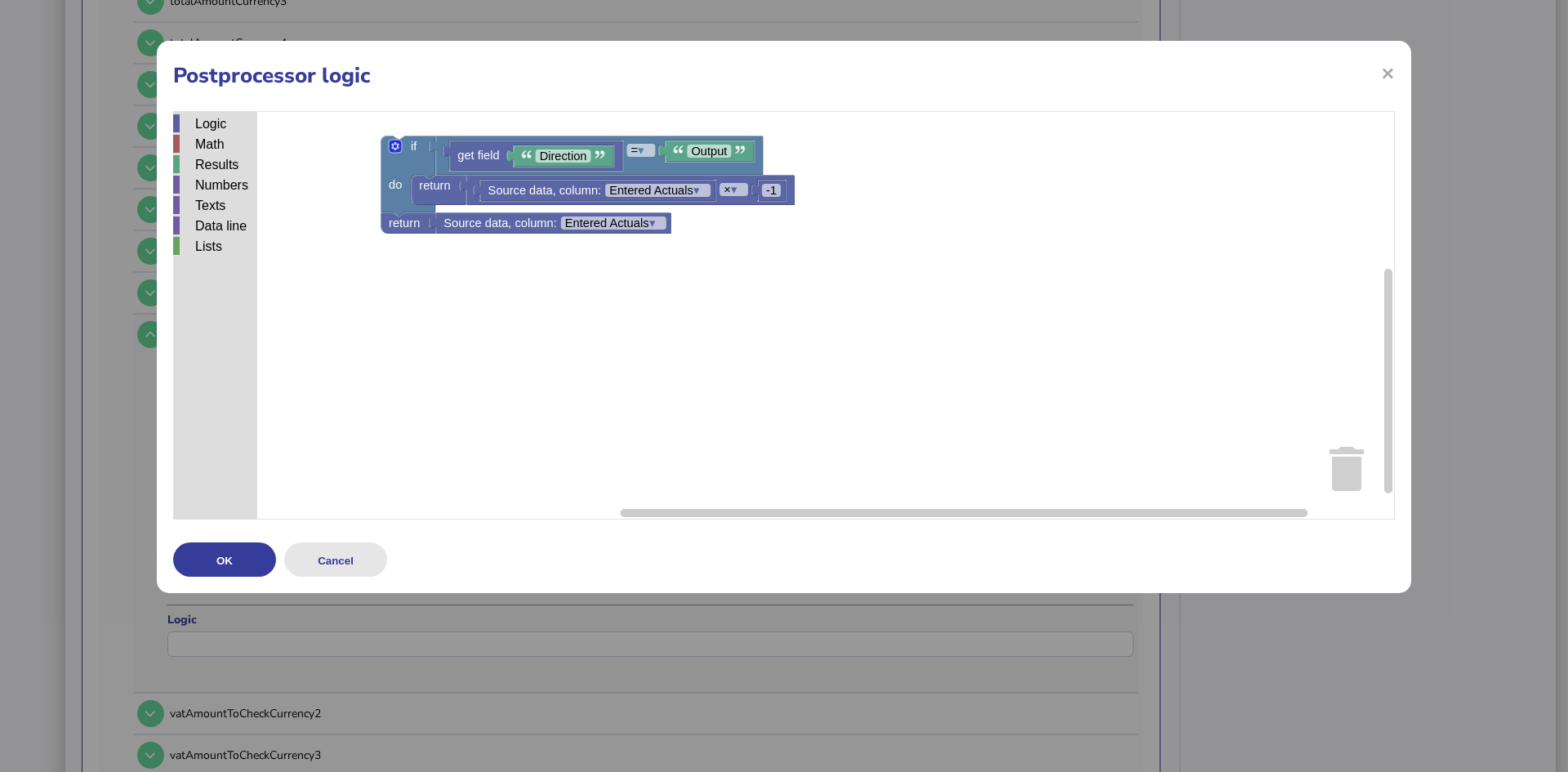
click at [339, 551] on button "Cancel" at bounding box center [335, 559] width 103 height 34
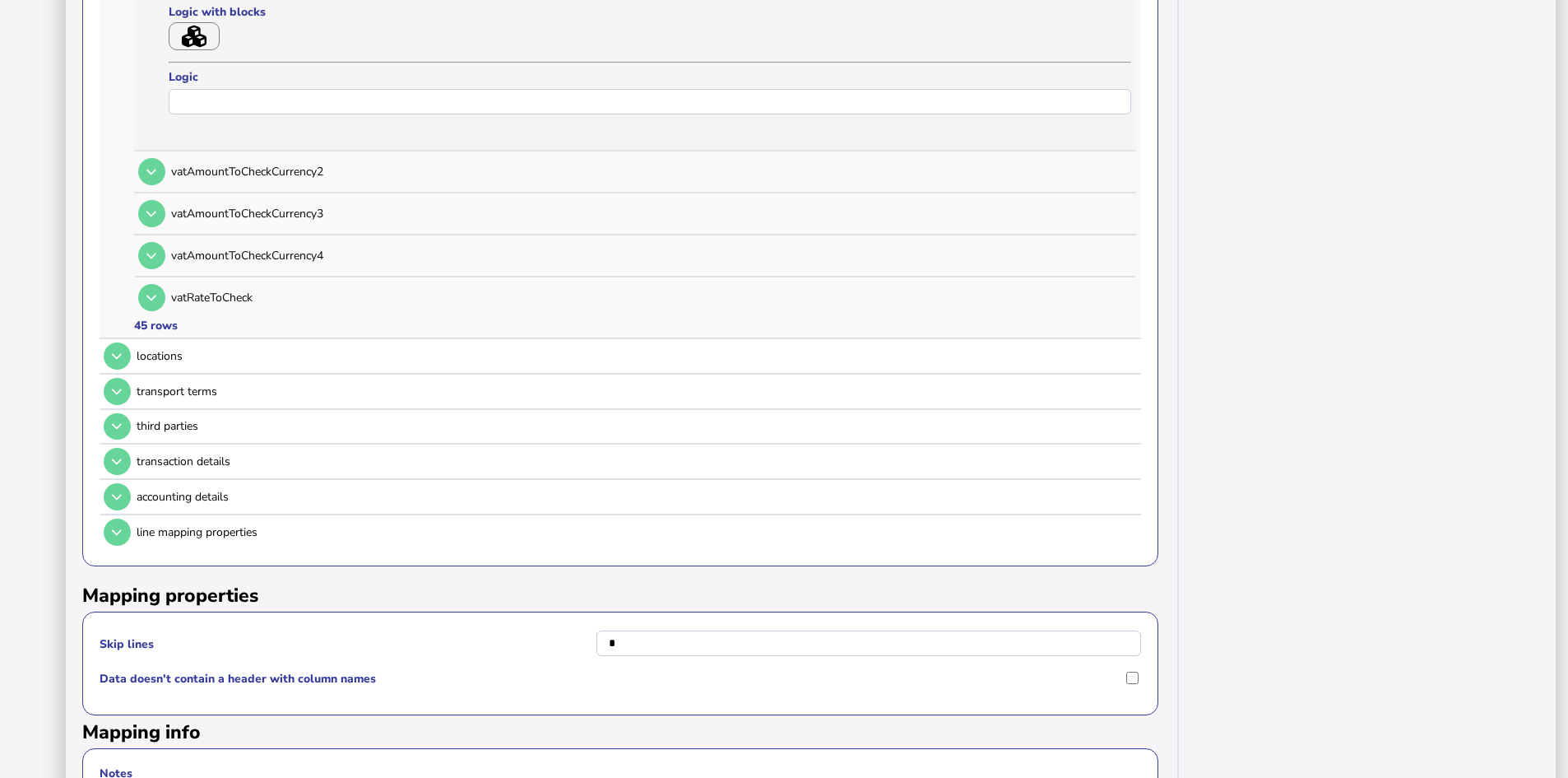
scroll to position [2386, 0]
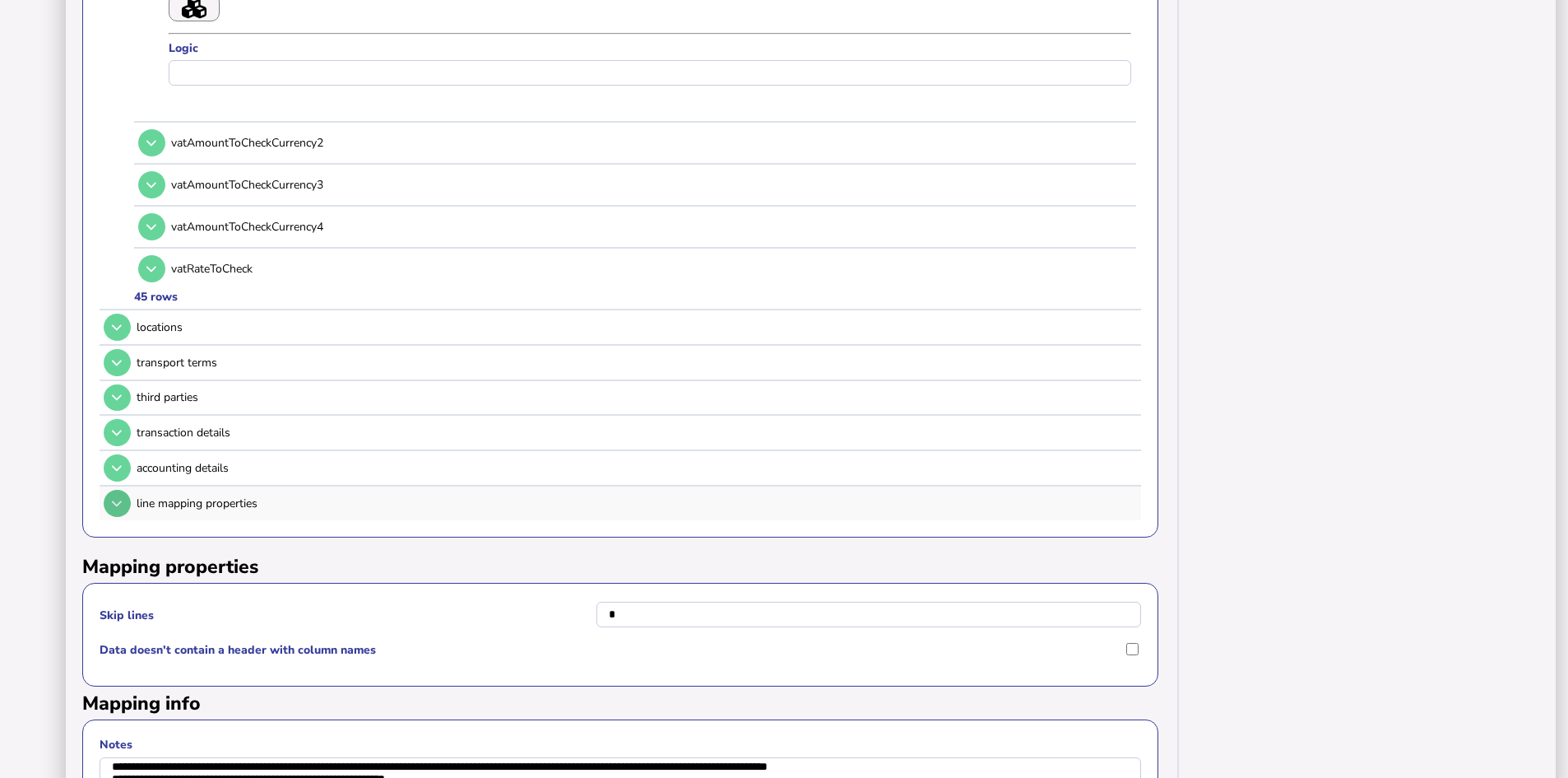
click at [117, 500] on icon at bounding box center [117, 503] width 10 height 11
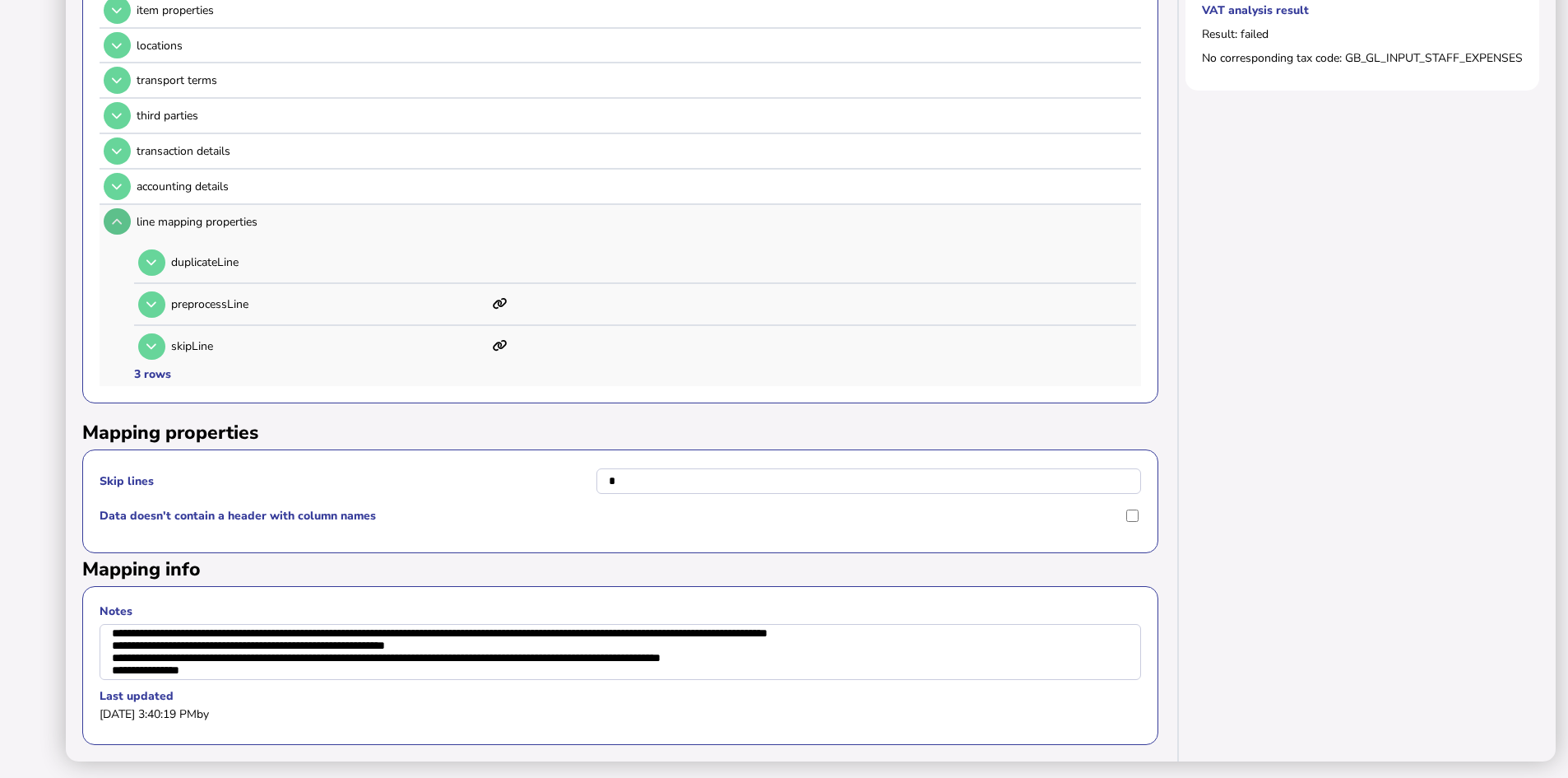
scroll to position [430, 0]
click at [151, 299] on icon at bounding box center [151, 304] width 10 height 11
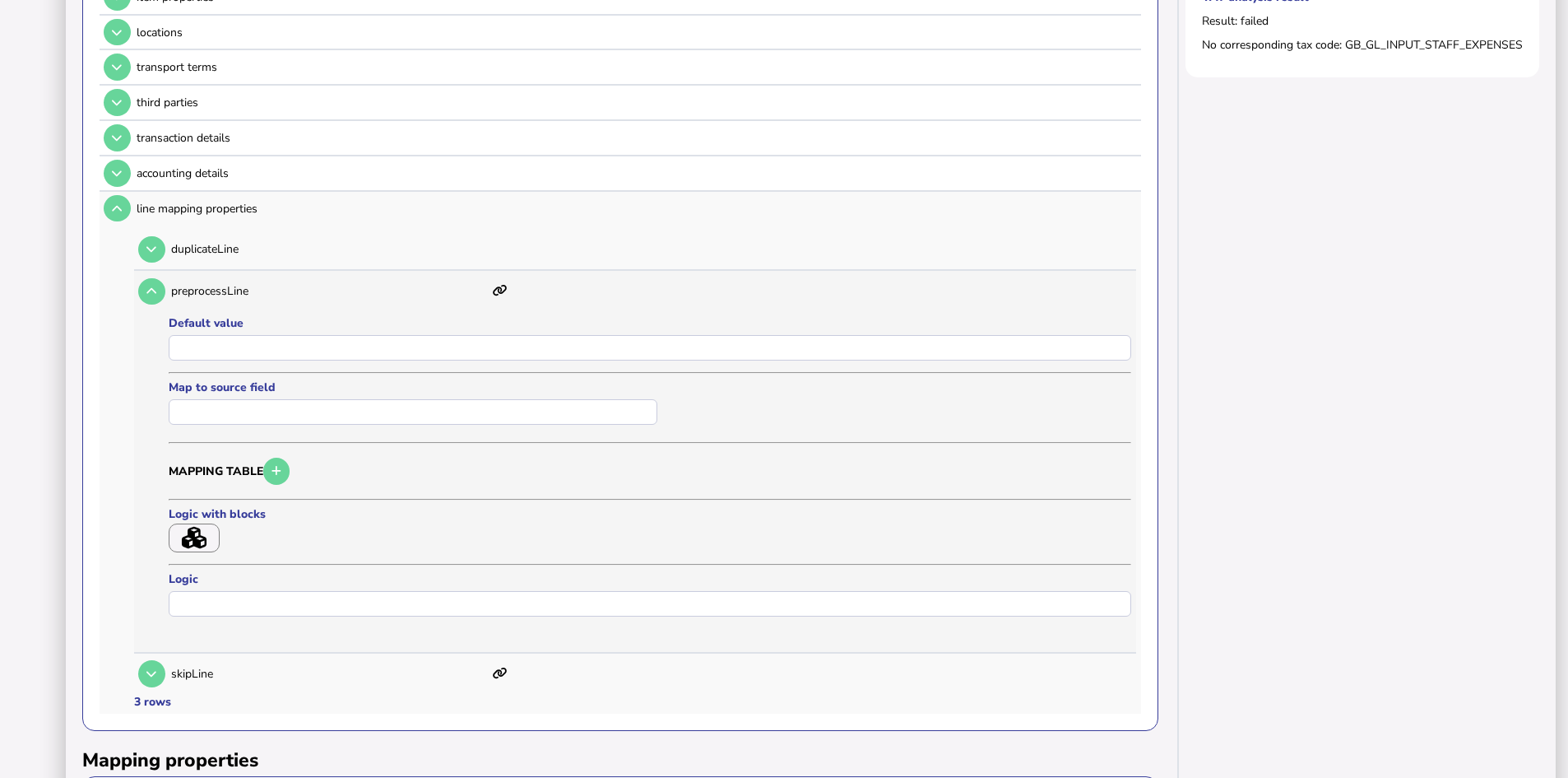
click at [204, 538] on icon "button" at bounding box center [194, 538] width 25 height 22
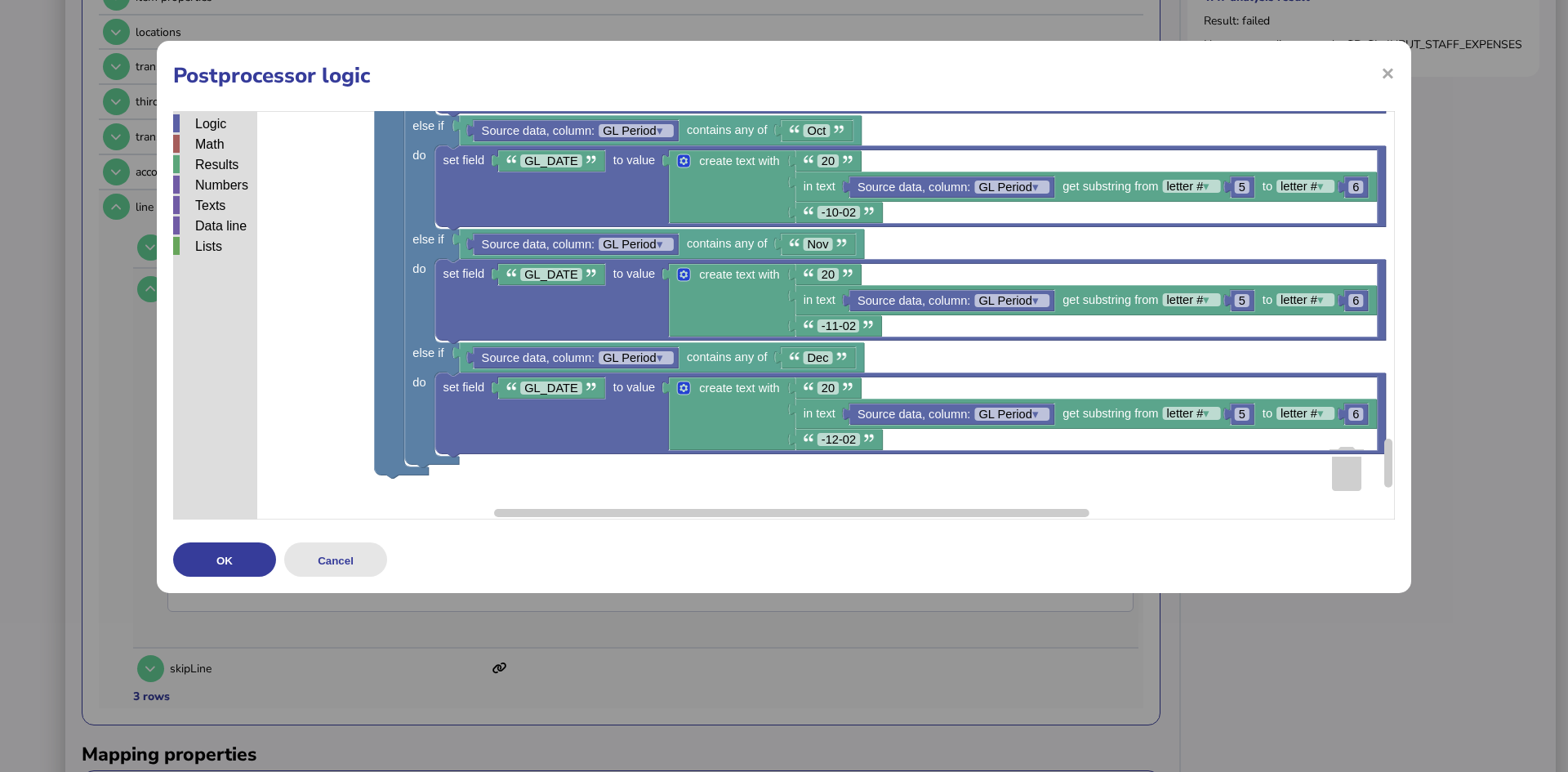
click at [340, 556] on button "Cancel" at bounding box center [335, 559] width 103 height 34
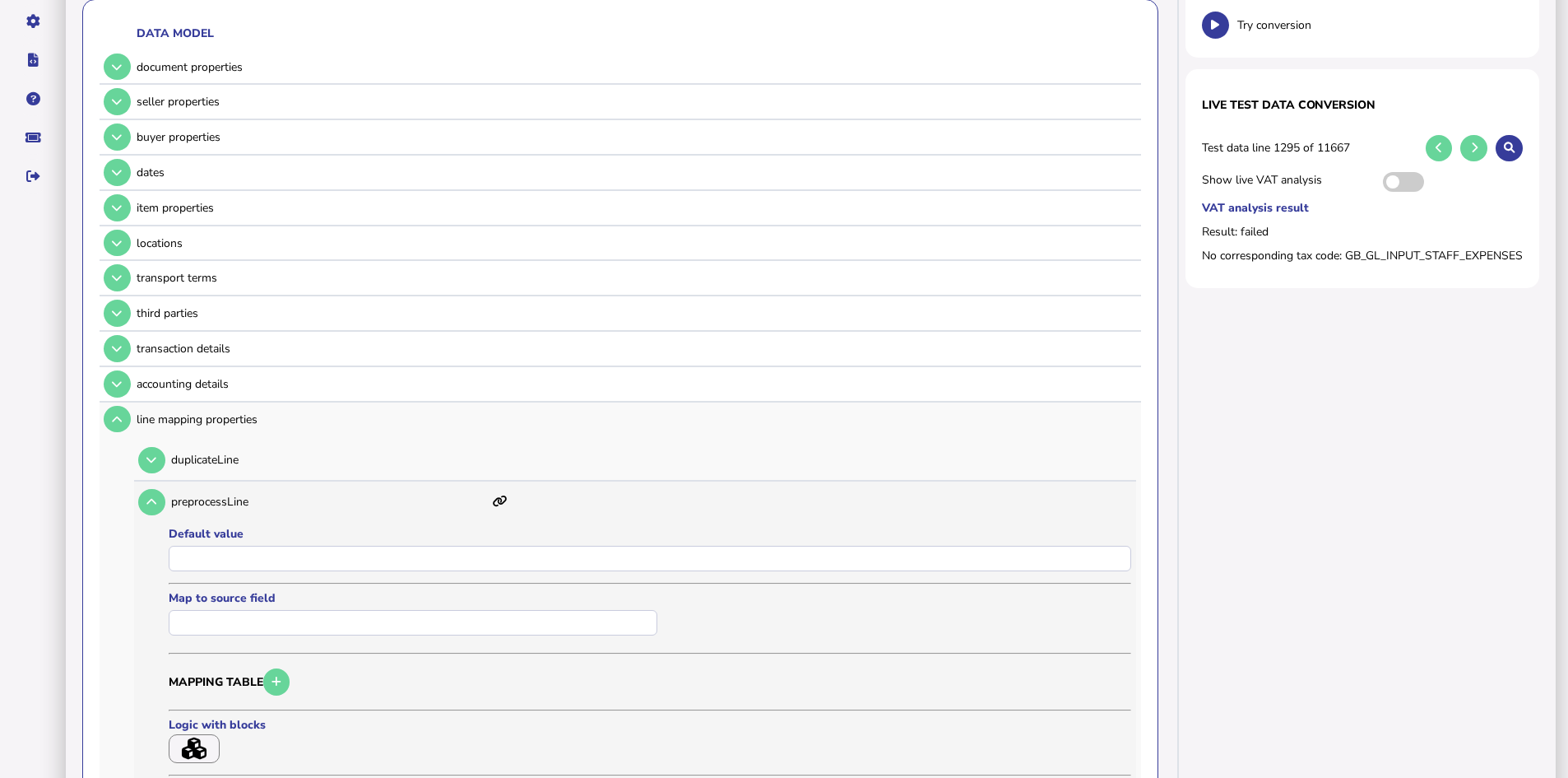
scroll to position [102, 0]
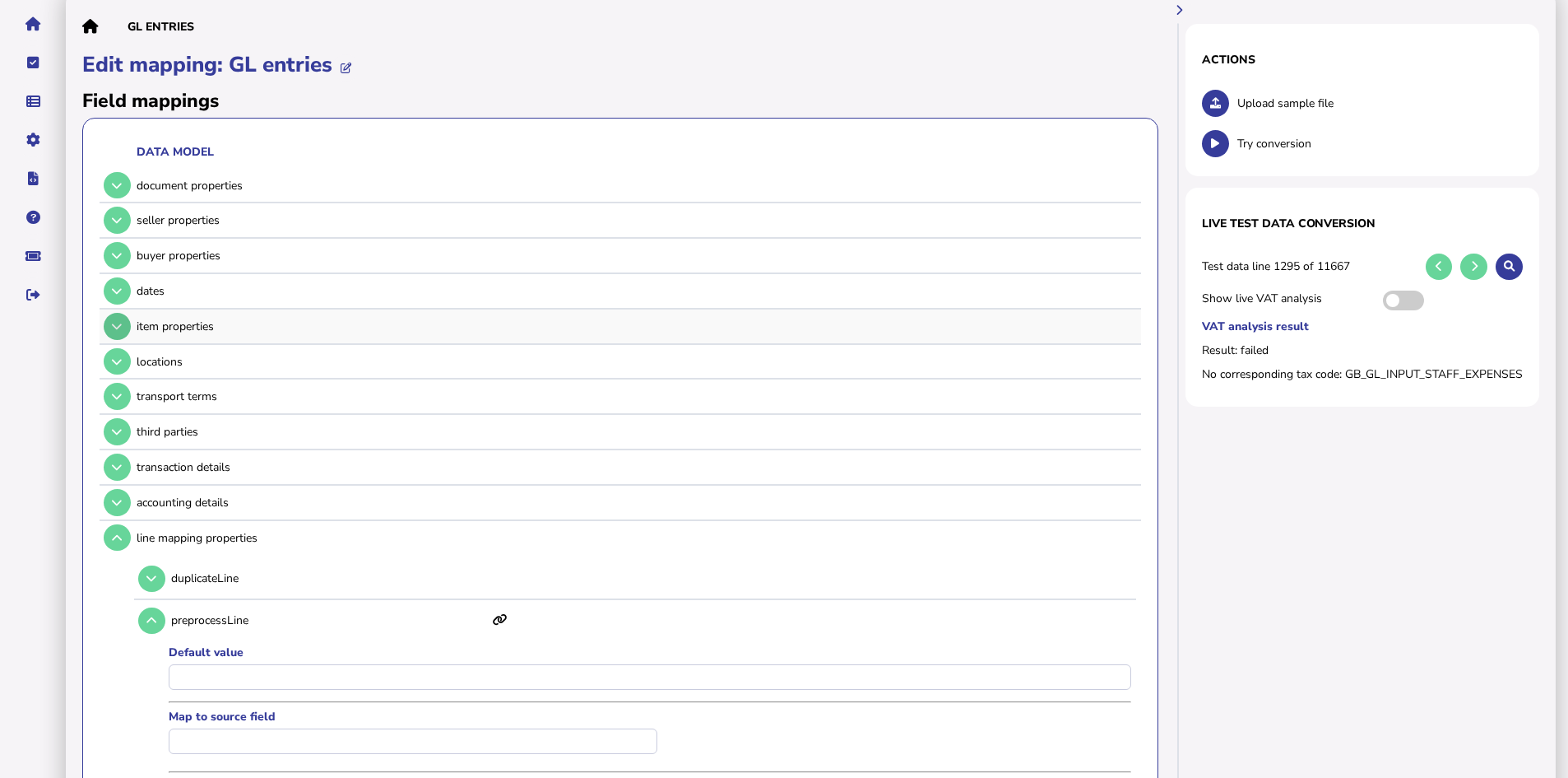
click at [114, 323] on icon at bounding box center [117, 326] width 10 height 11
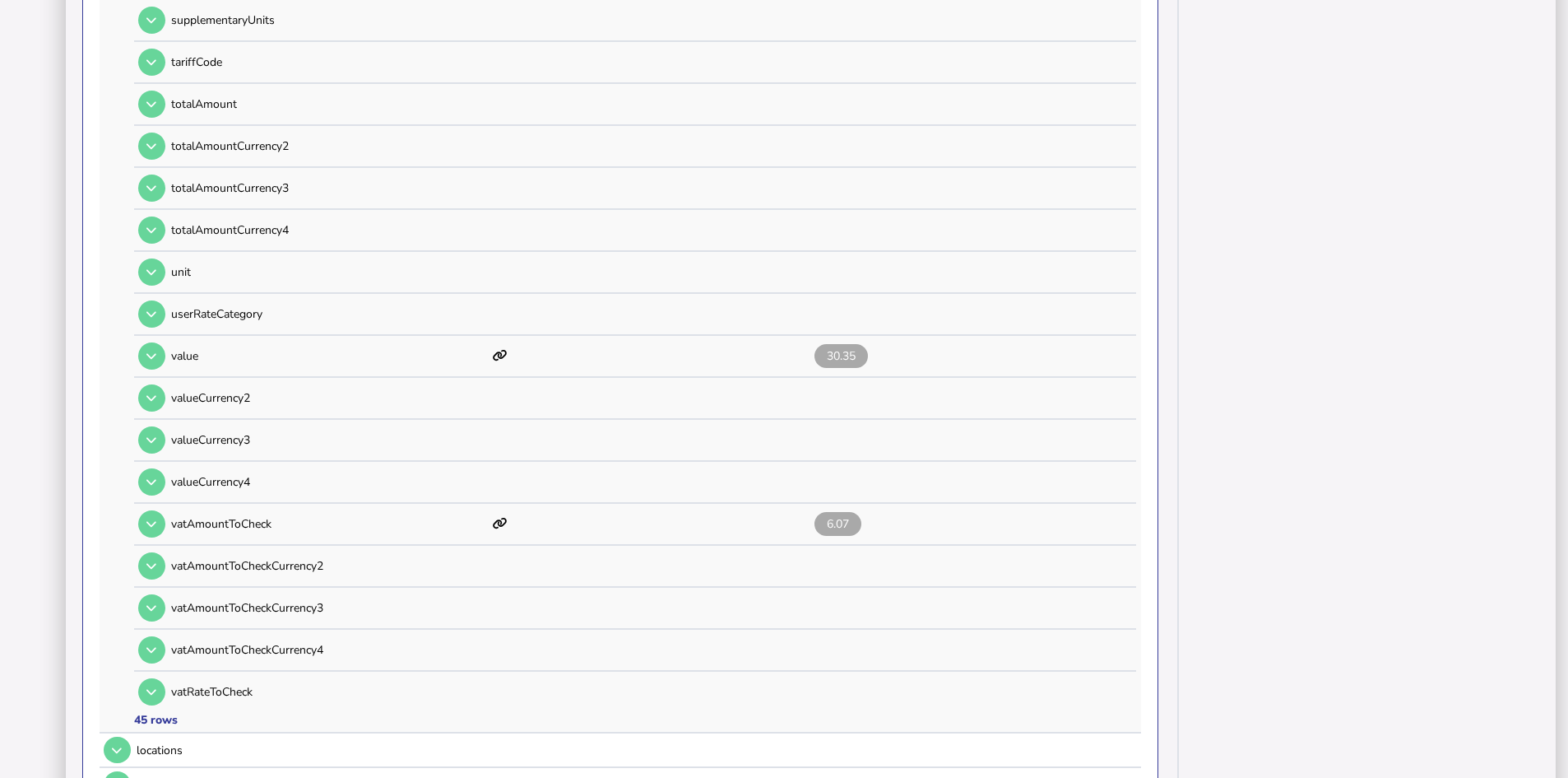
scroll to position [1747, 0]
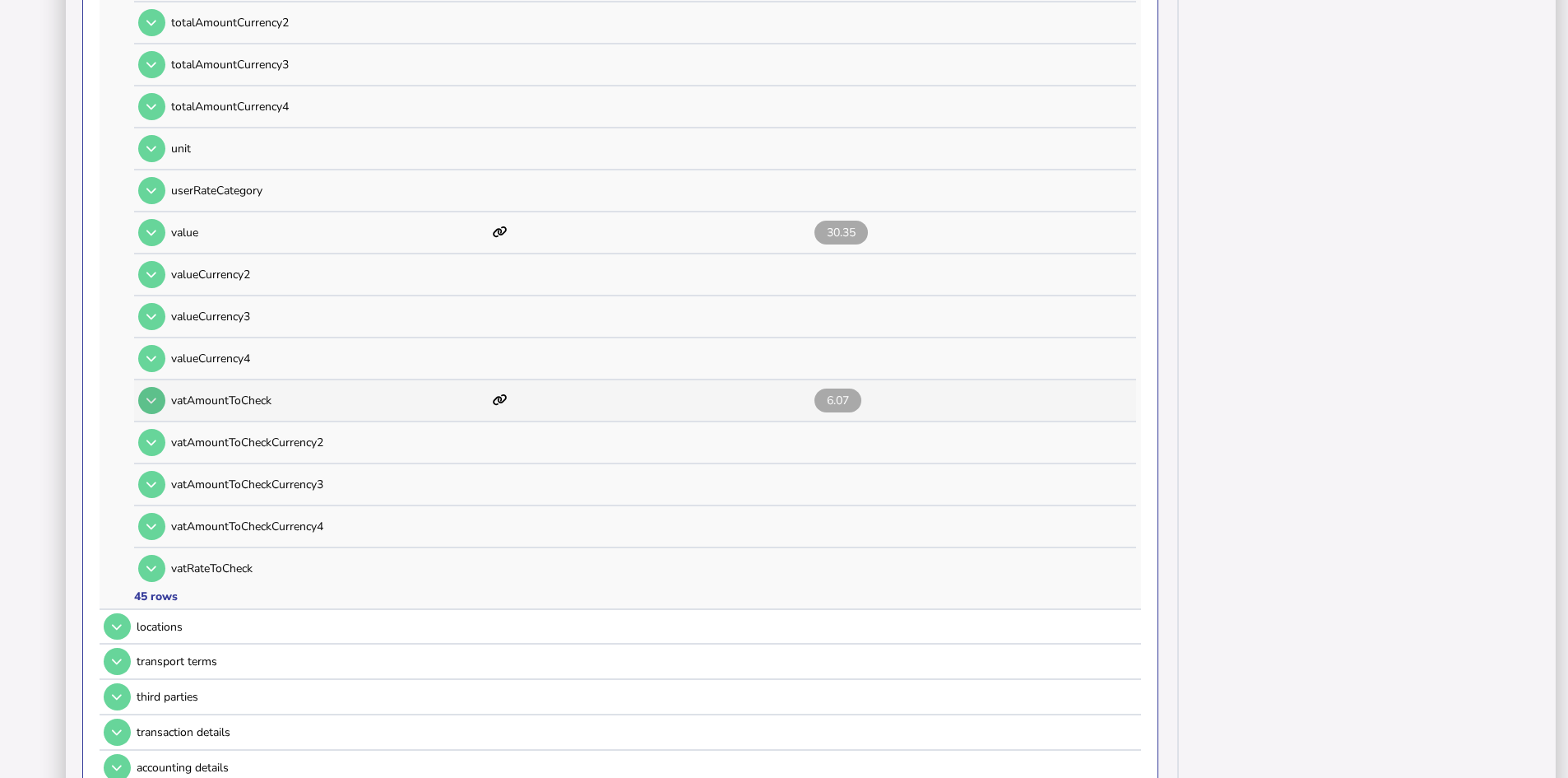
click at [151, 406] on button at bounding box center [151, 400] width 27 height 27
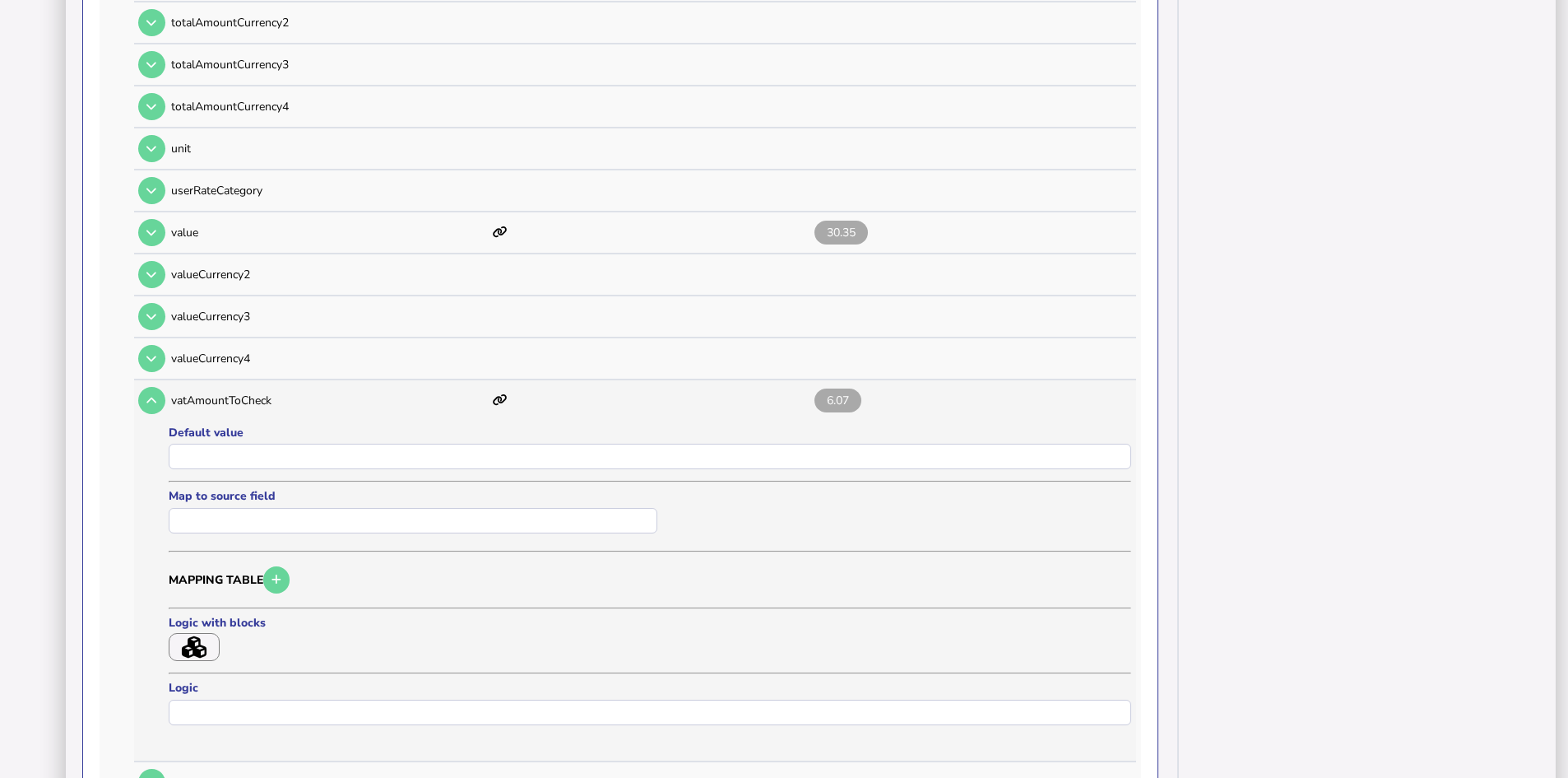
click at [179, 665] on formly-field "Logic with blocks" at bounding box center [238, 640] width 140 height 52
click at [198, 651] on icon "button" at bounding box center [194, 647] width 25 height 22
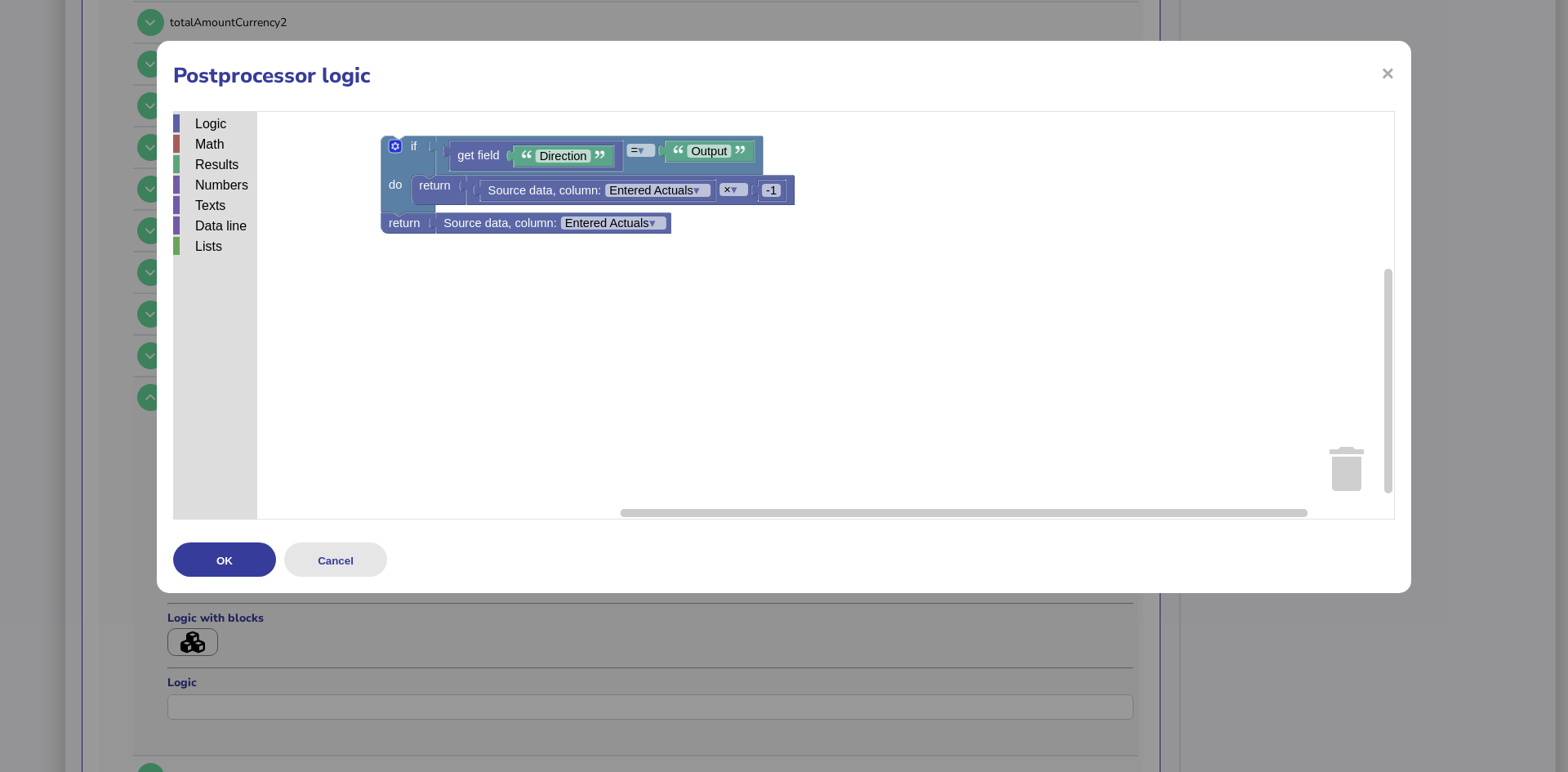
click at [335, 553] on button "Cancel" at bounding box center [335, 559] width 103 height 34
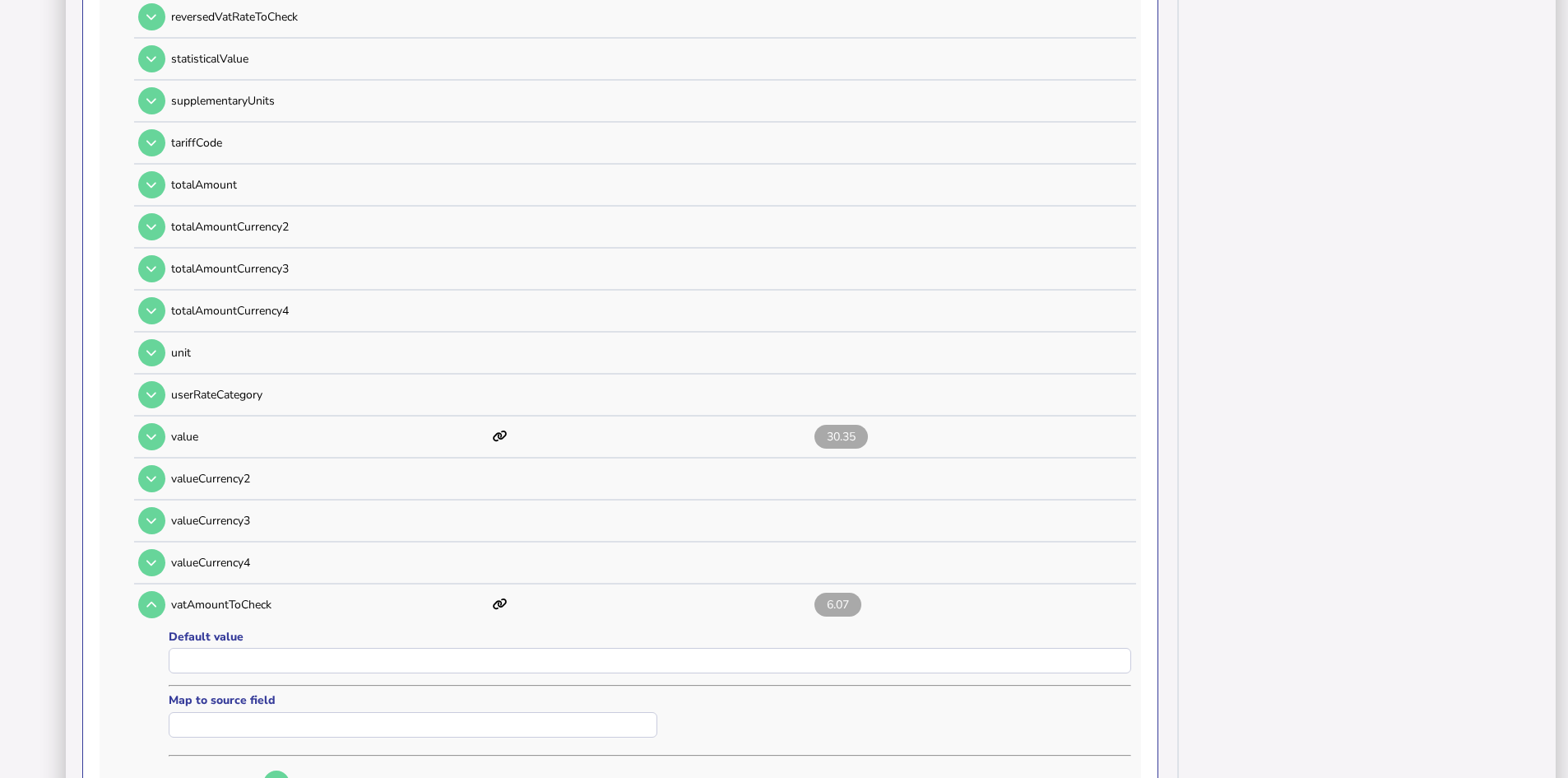
scroll to position [1728, 0]
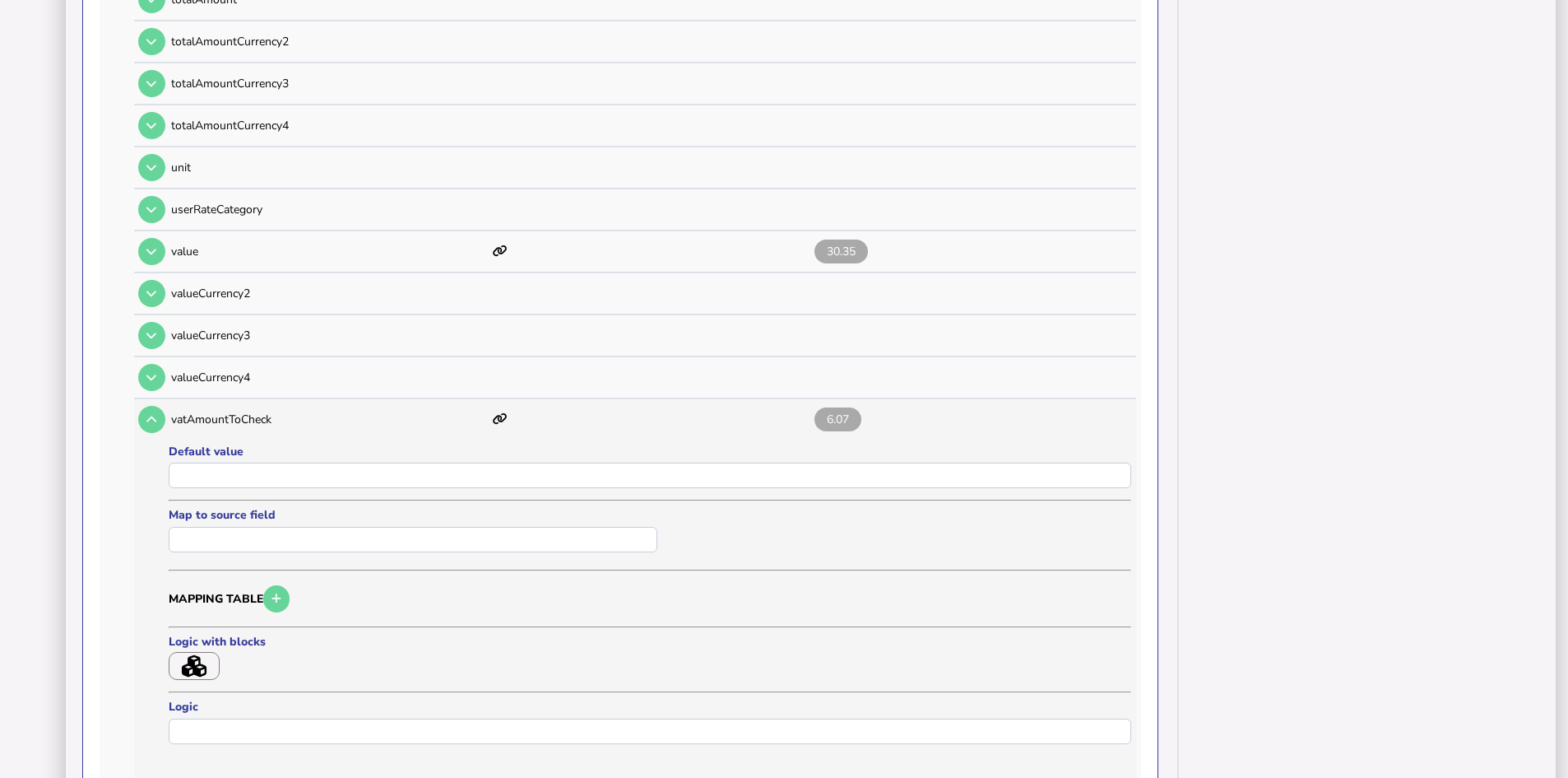
click at [192, 665] on icon "button" at bounding box center [194, 666] width 25 height 22
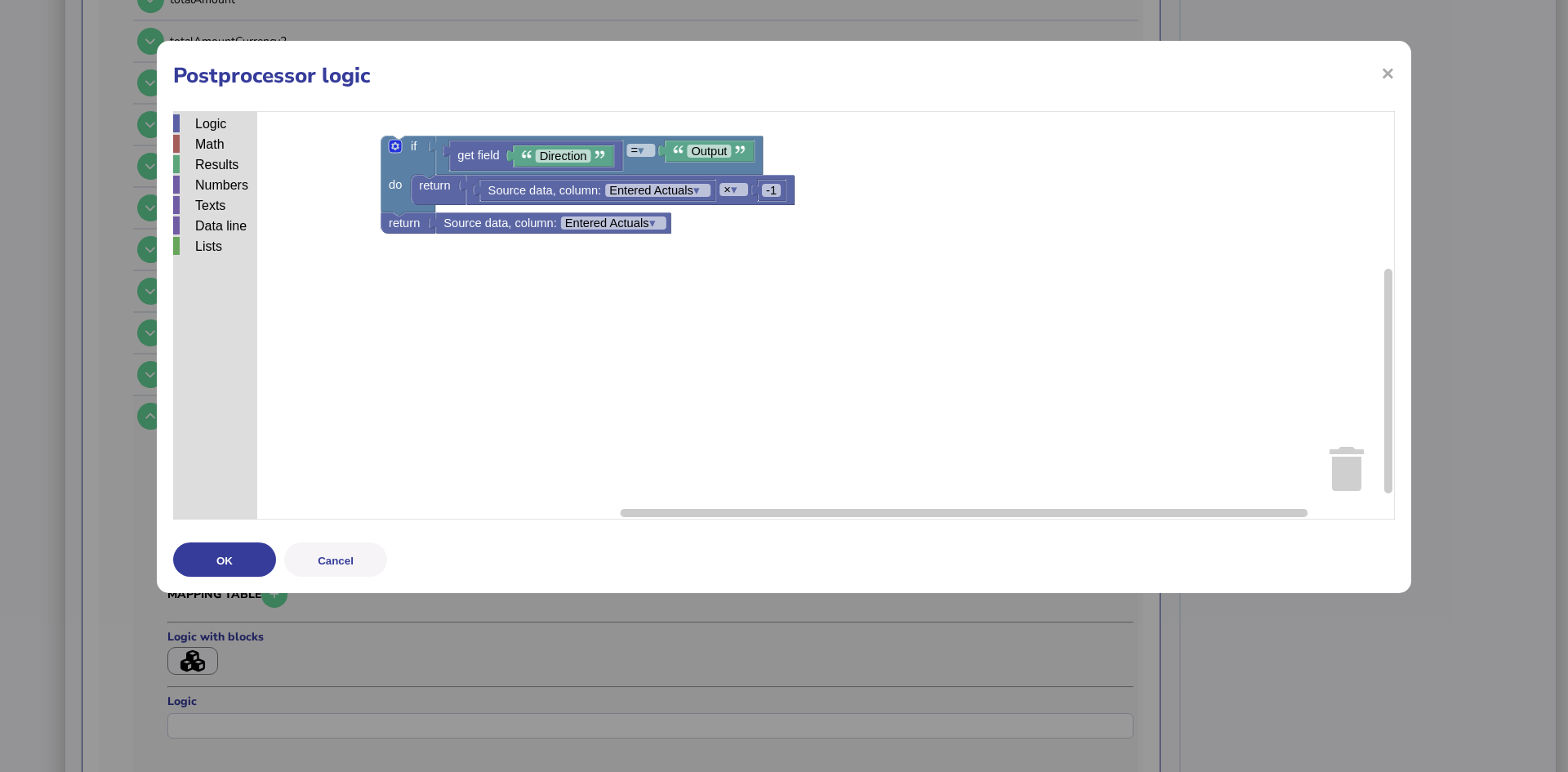
click at [344, 554] on button "Cancel" at bounding box center [335, 559] width 103 height 34
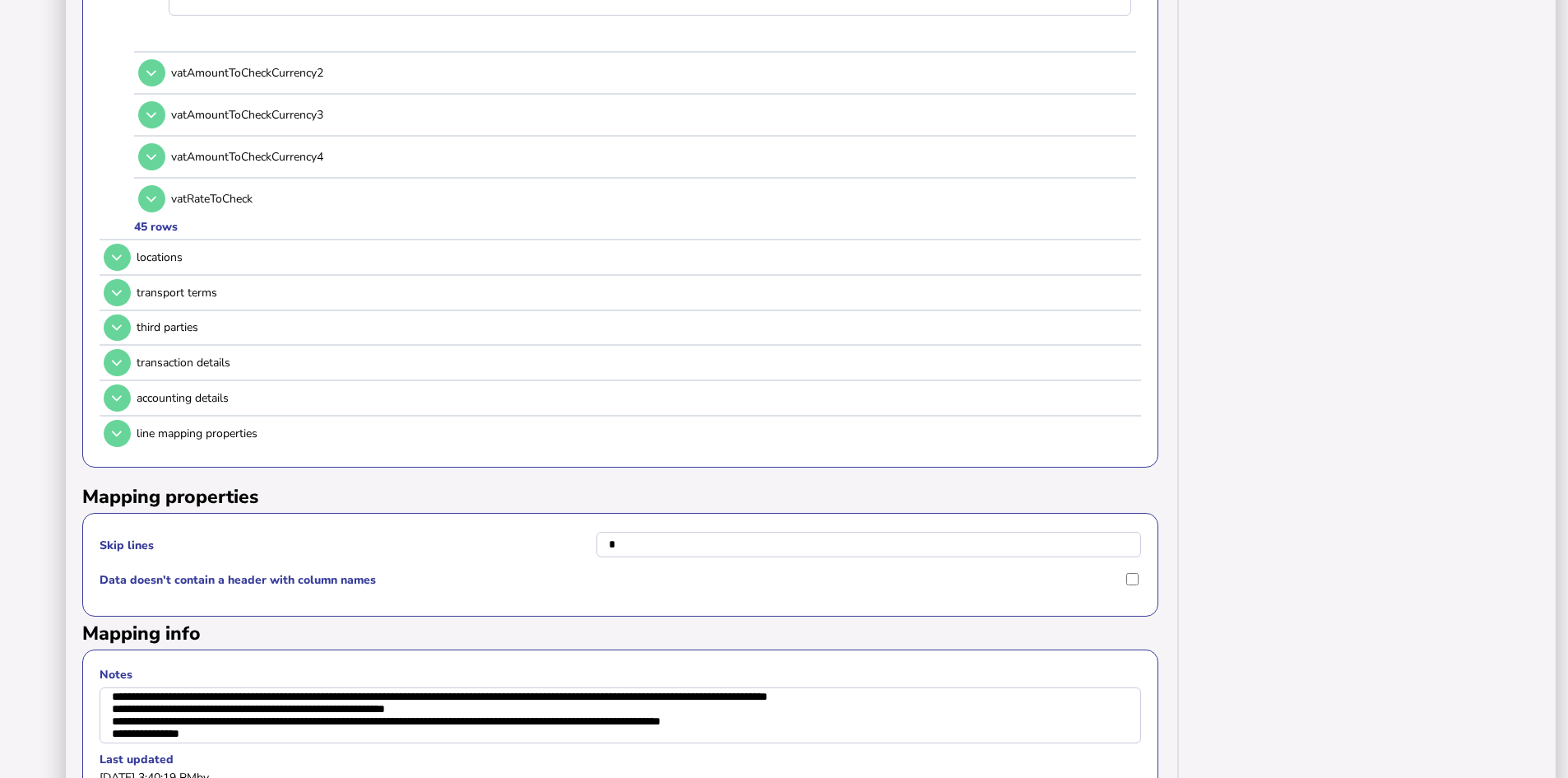
scroll to position [2533, 0]
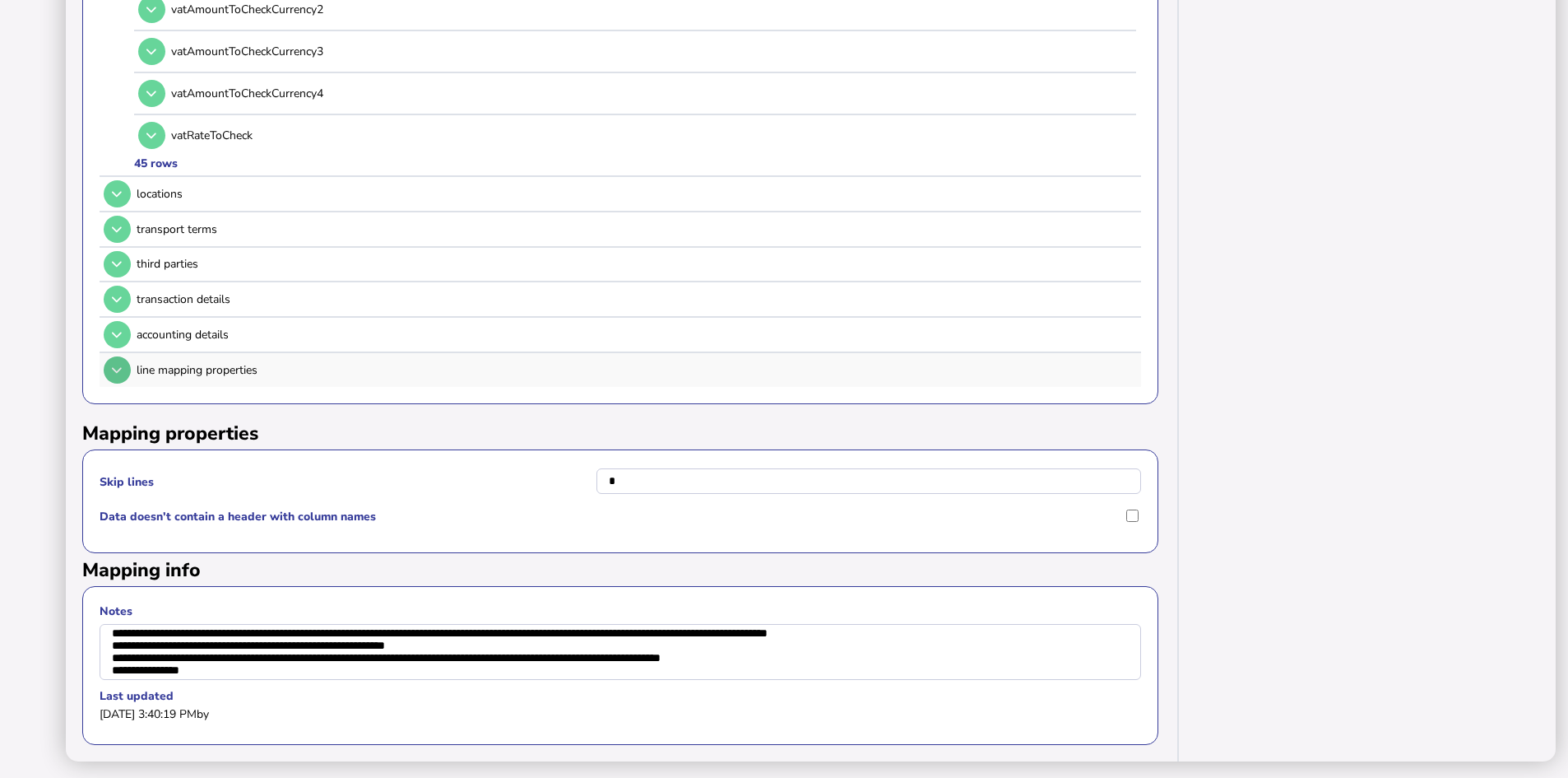
click at [116, 365] on icon at bounding box center [117, 370] width 10 height 11
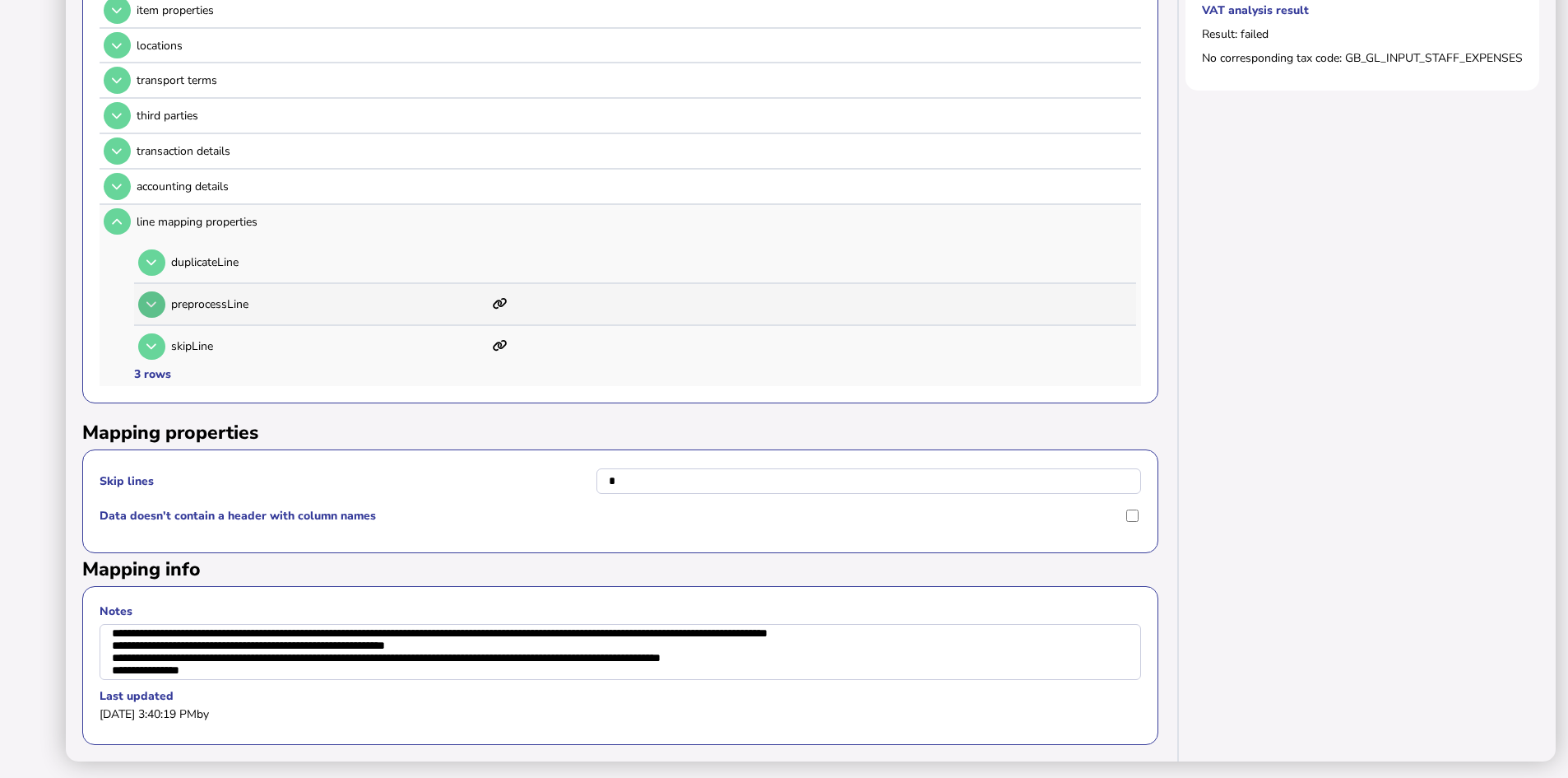
click at [153, 291] on button at bounding box center [151, 305] width 27 height 27
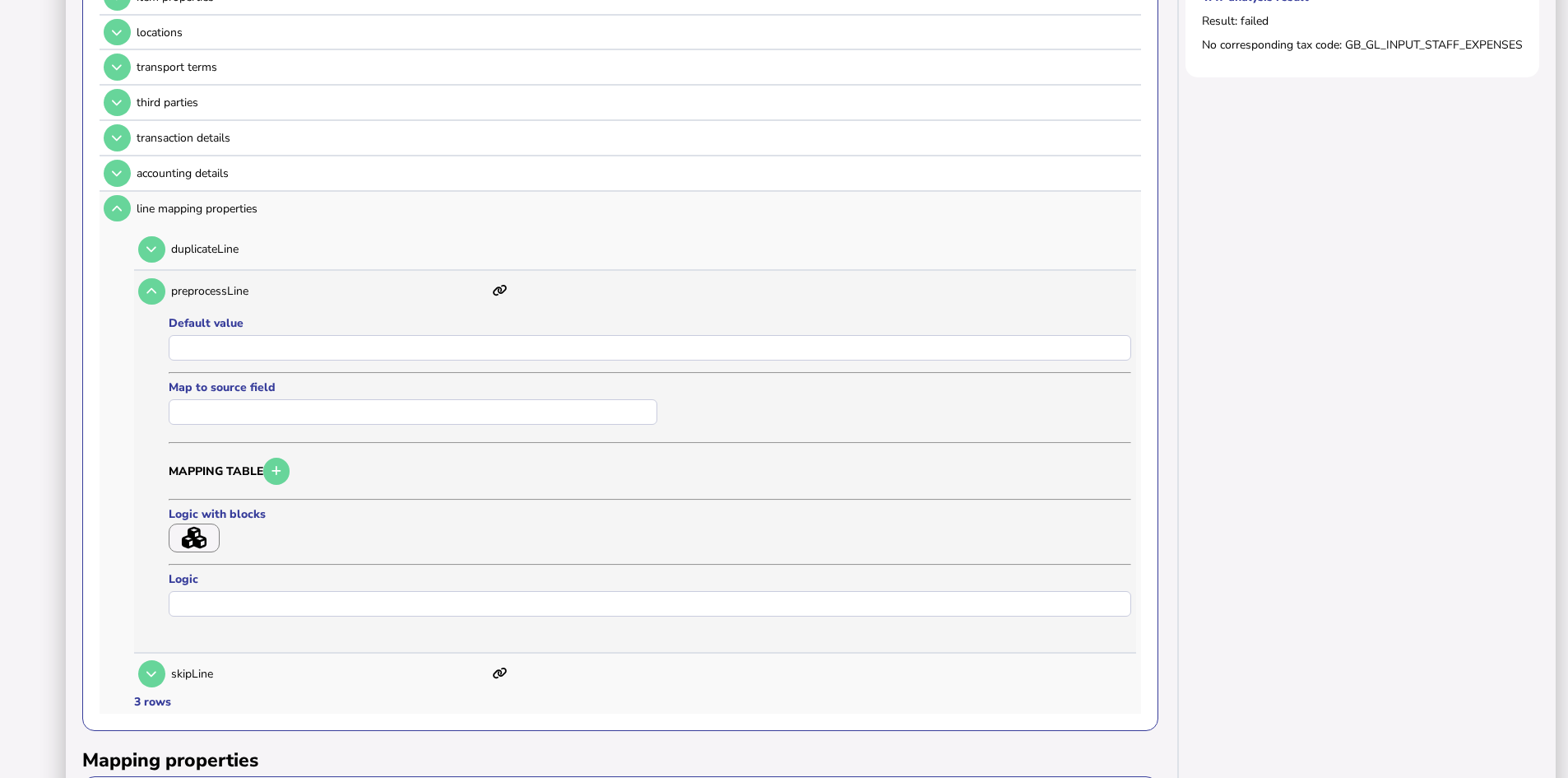
click at [190, 538] on icon "button" at bounding box center [194, 538] width 25 height 22
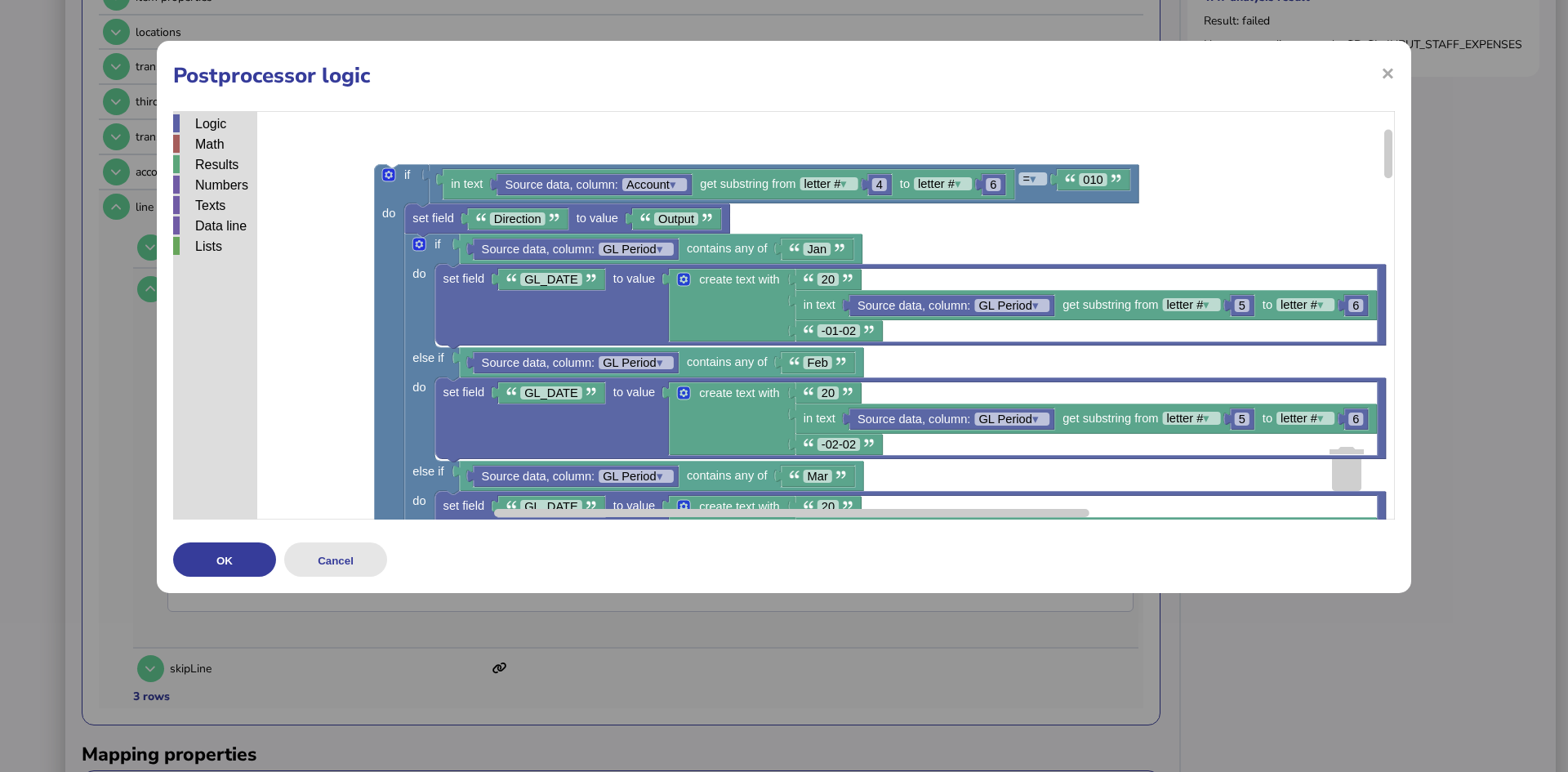
click at [340, 554] on button "Cancel" at bounding box center [335, 559] width 103 height 34
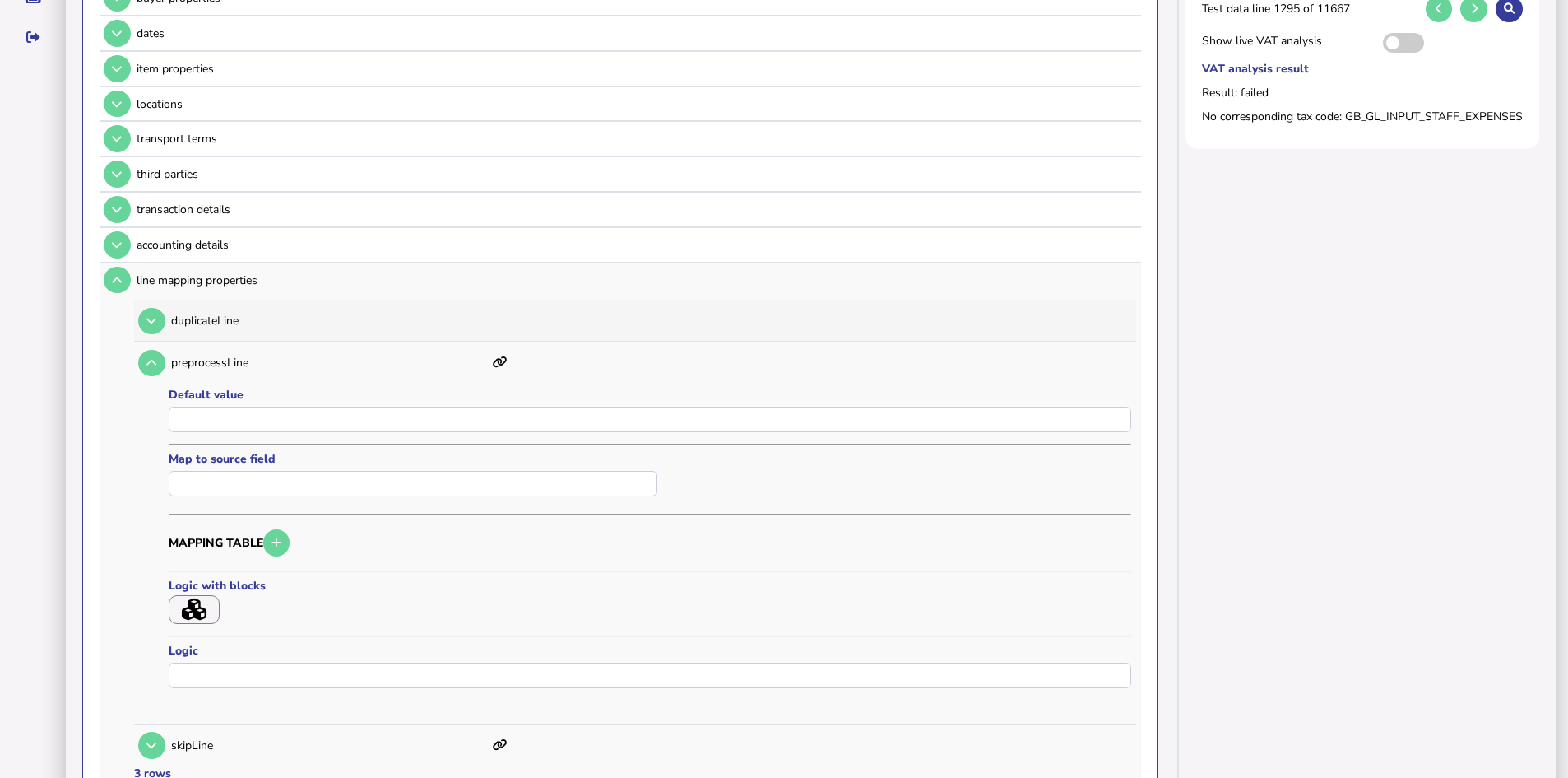
scroll to position [266, 0]
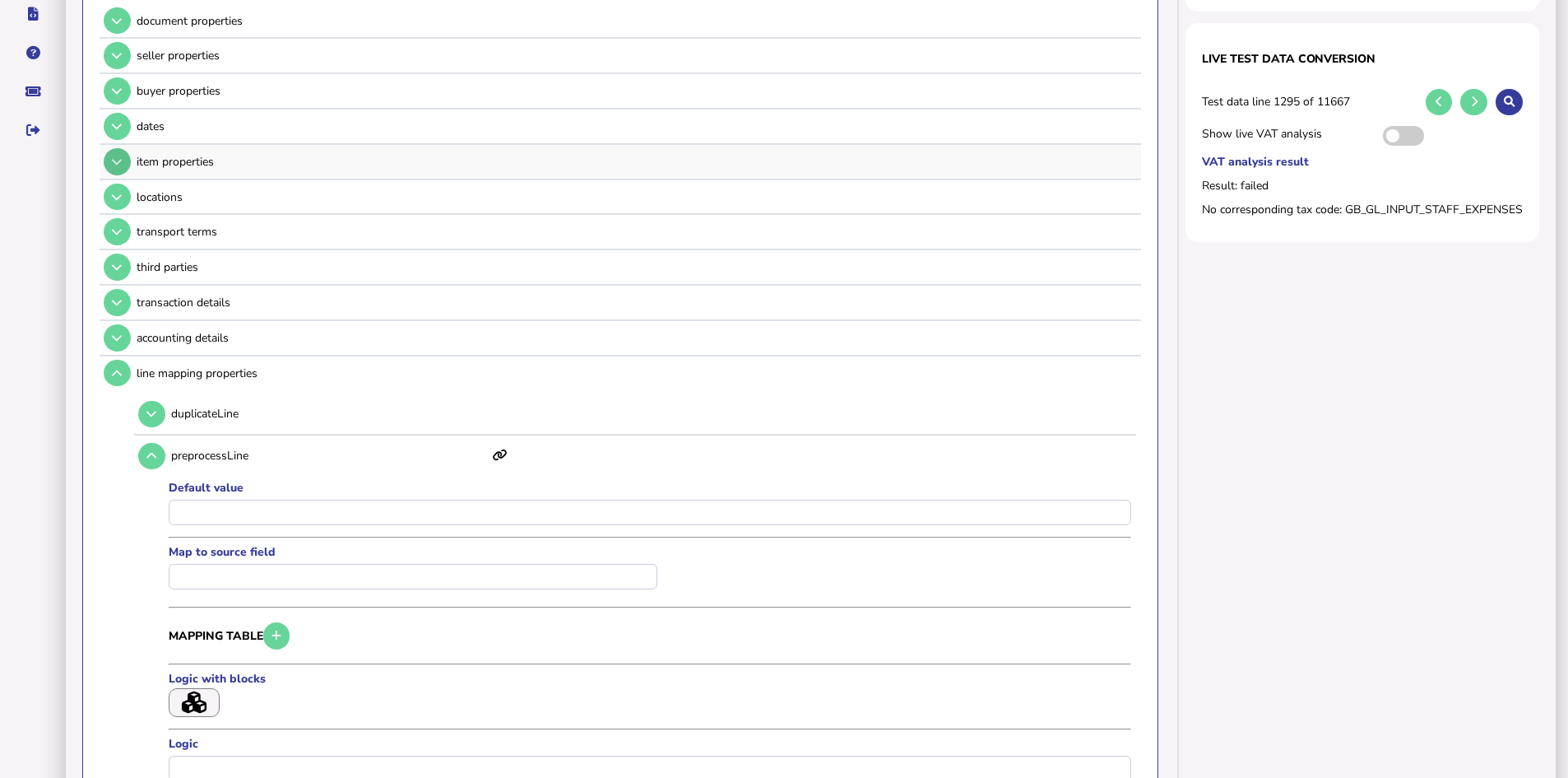
click at [114, 157] on icon at bounding box center [117, 162] width 10 height 11
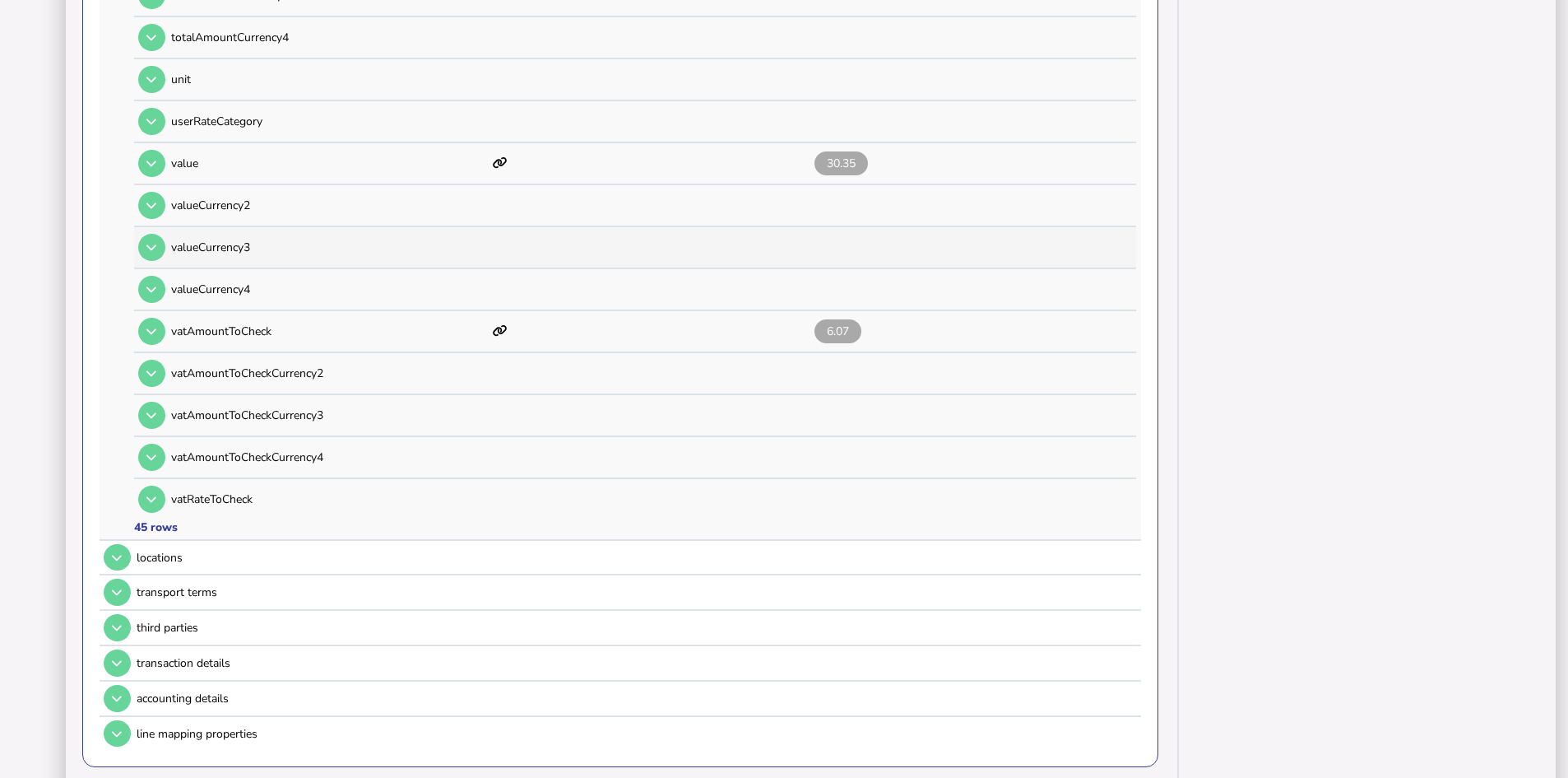
scroll to position [1829, 0]
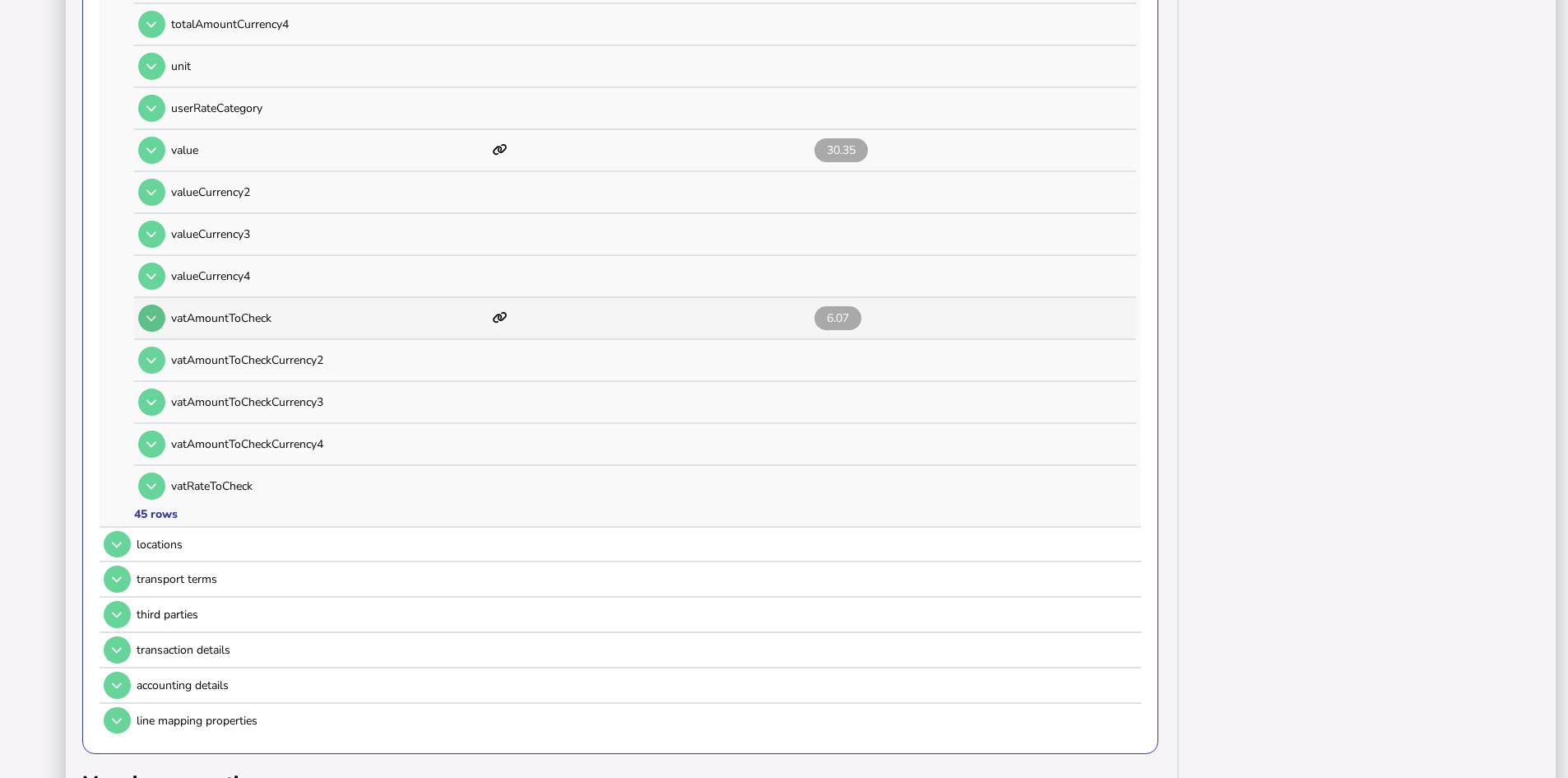
click at [152, 318] on icon at bounding box center [151, 317] width 10 height 11
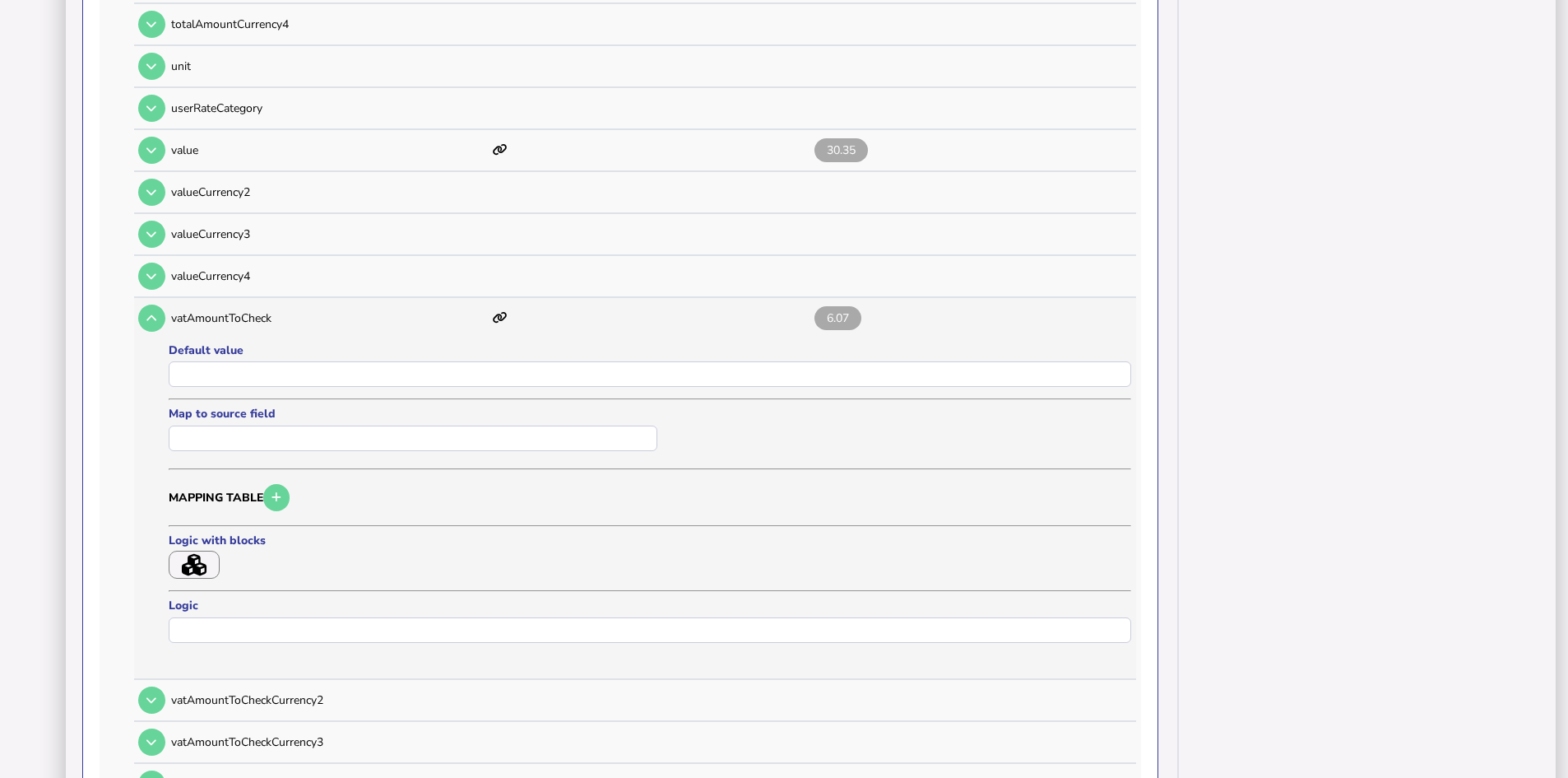
click at [196, 561] on icon "button" at bounding box center [194, 565] width 25 height 22
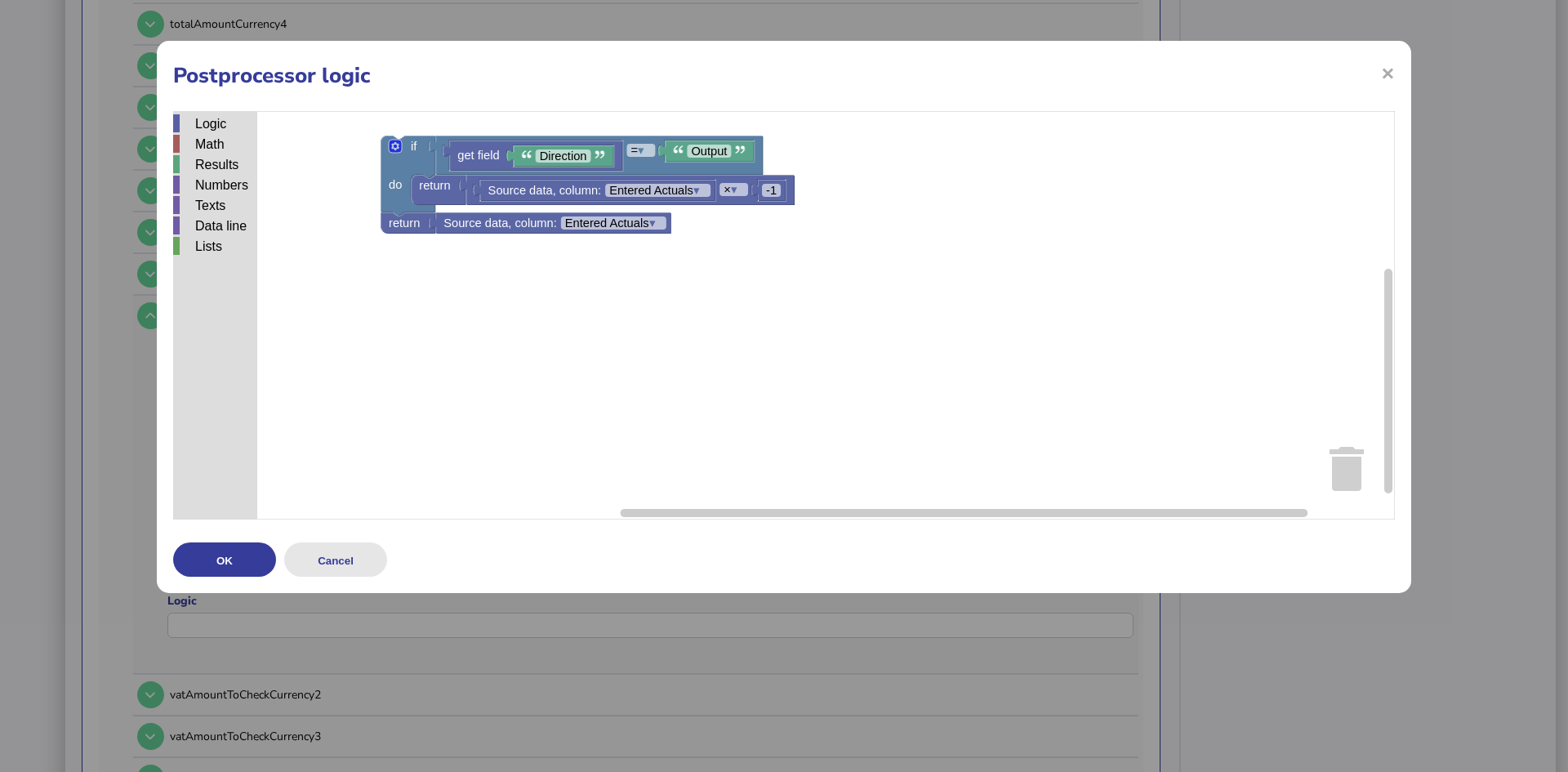
click at [337, 561] on button "Cancel" at bounding box center [335, 559] width 103 height 34
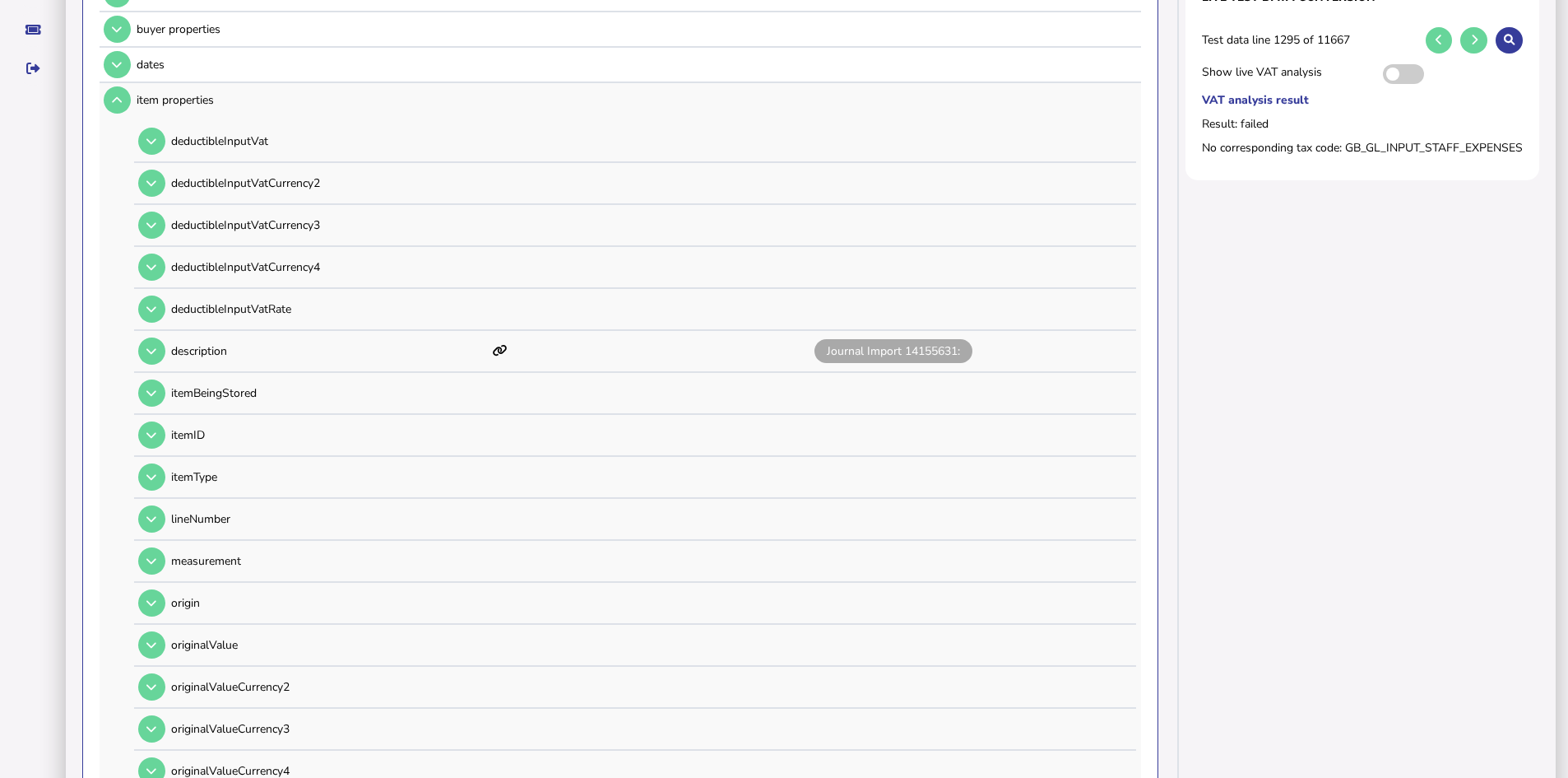
scroll to position [0, 0]
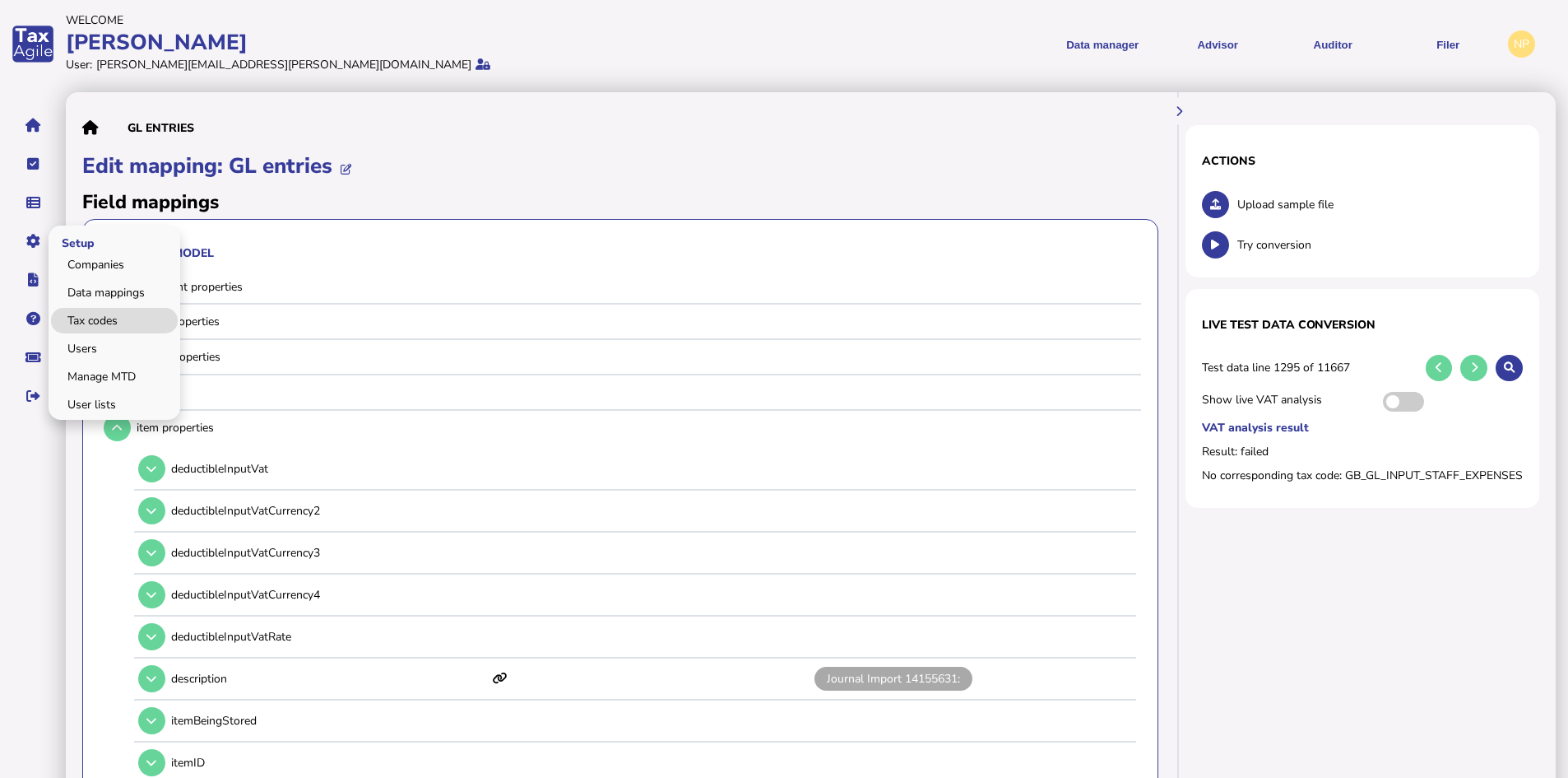
click at [103, 317] on link "Tax codes" at bounding box center [114, 321] width 127 height 25
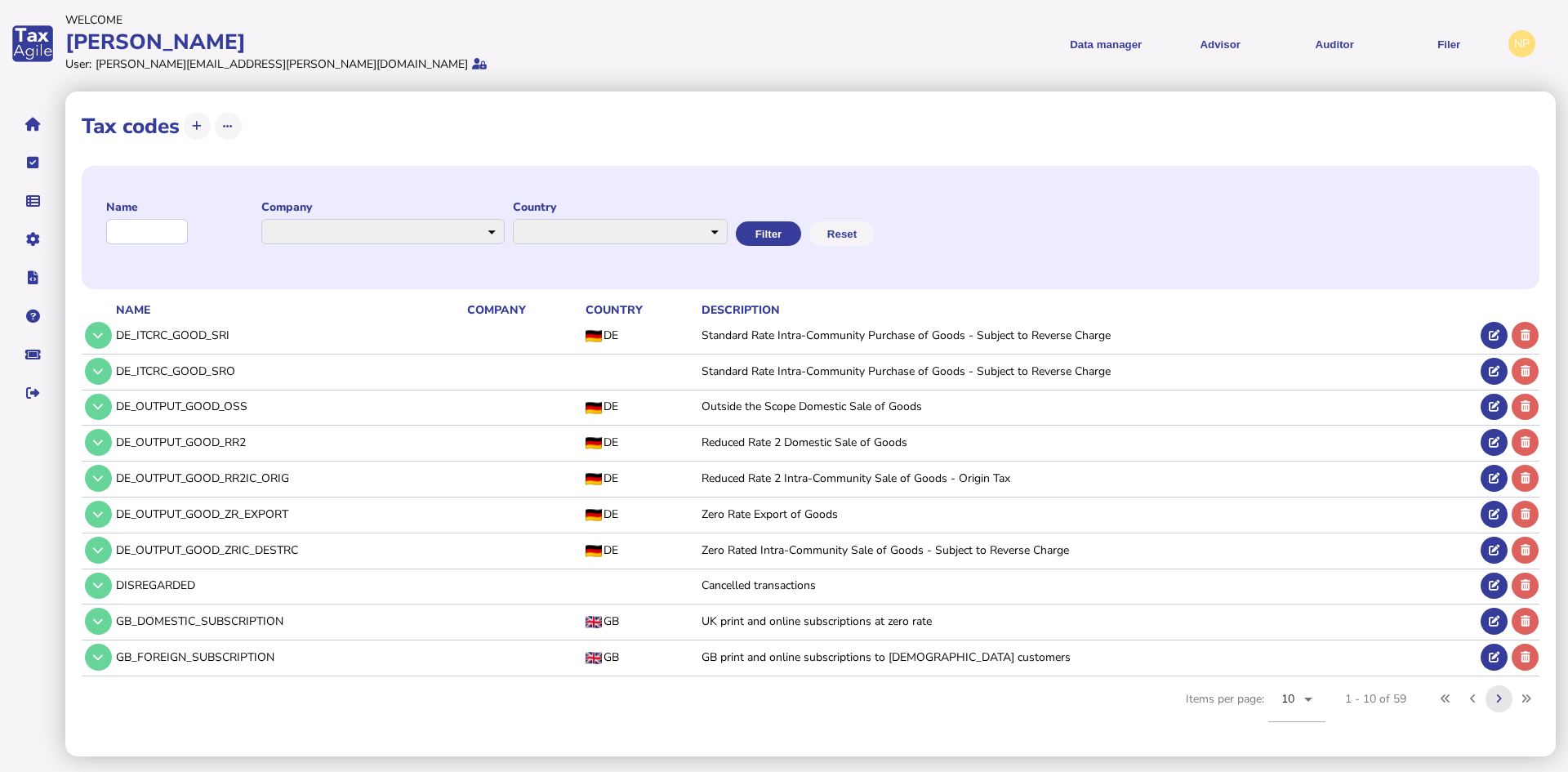
click at [1500, 697] on icon at bounding box center [1499, 698] width 6 height 11
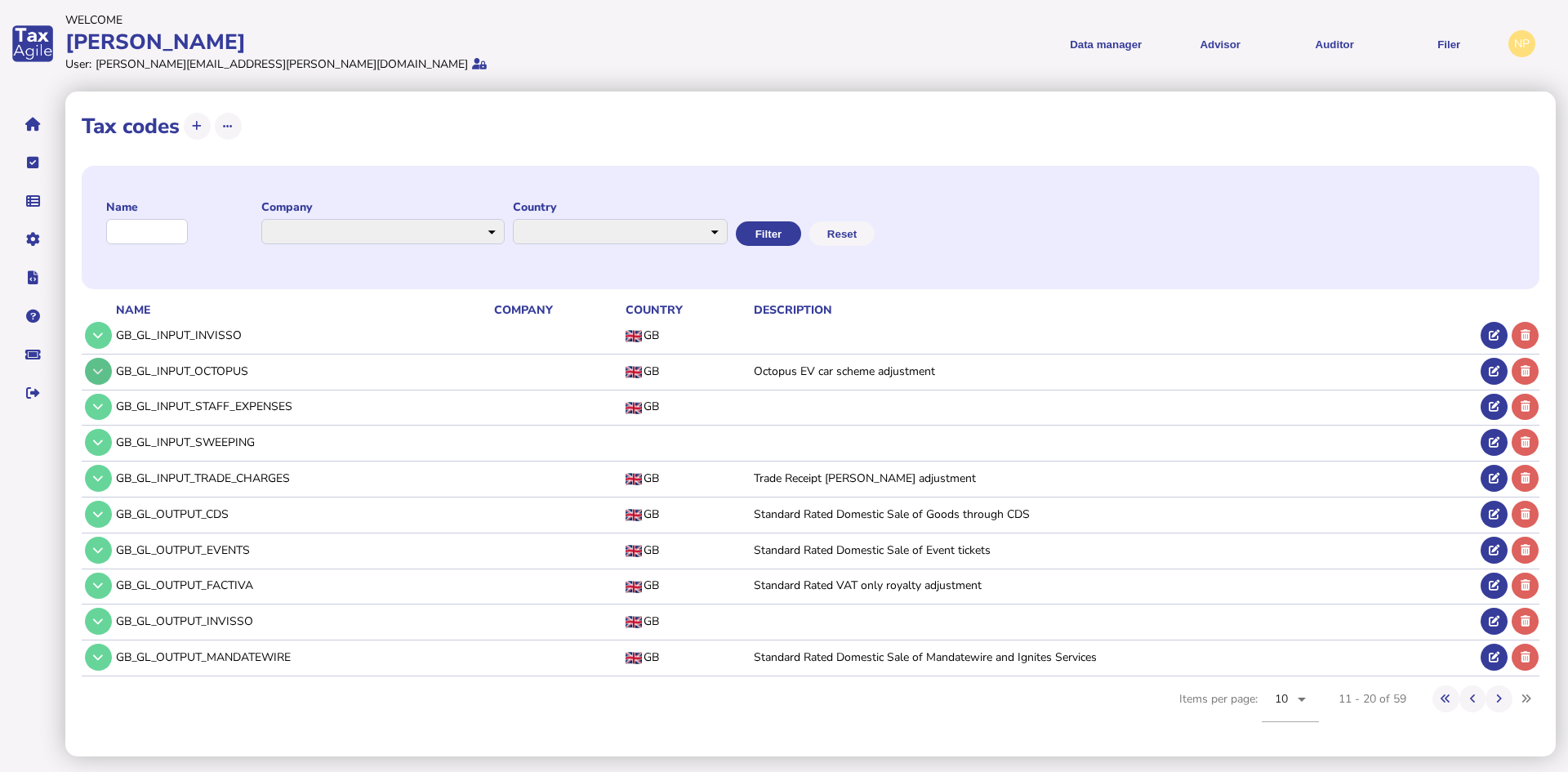
click at [99, 370] on icon at bounding box center [98, 371] width 10 height 11
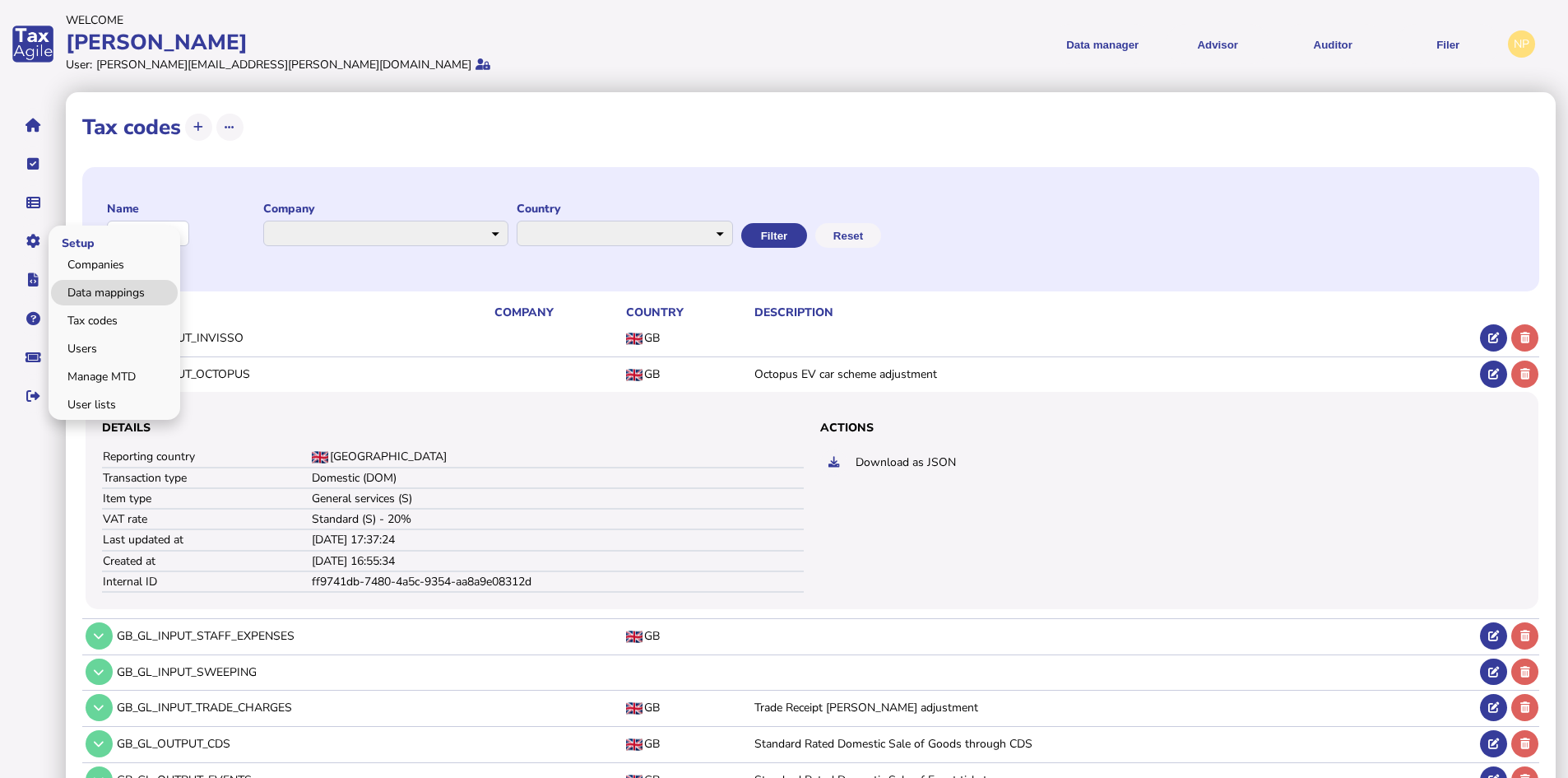
click at [117, 294] on link "Data mappings" at bounding box center [114, 293] width 127 height 25
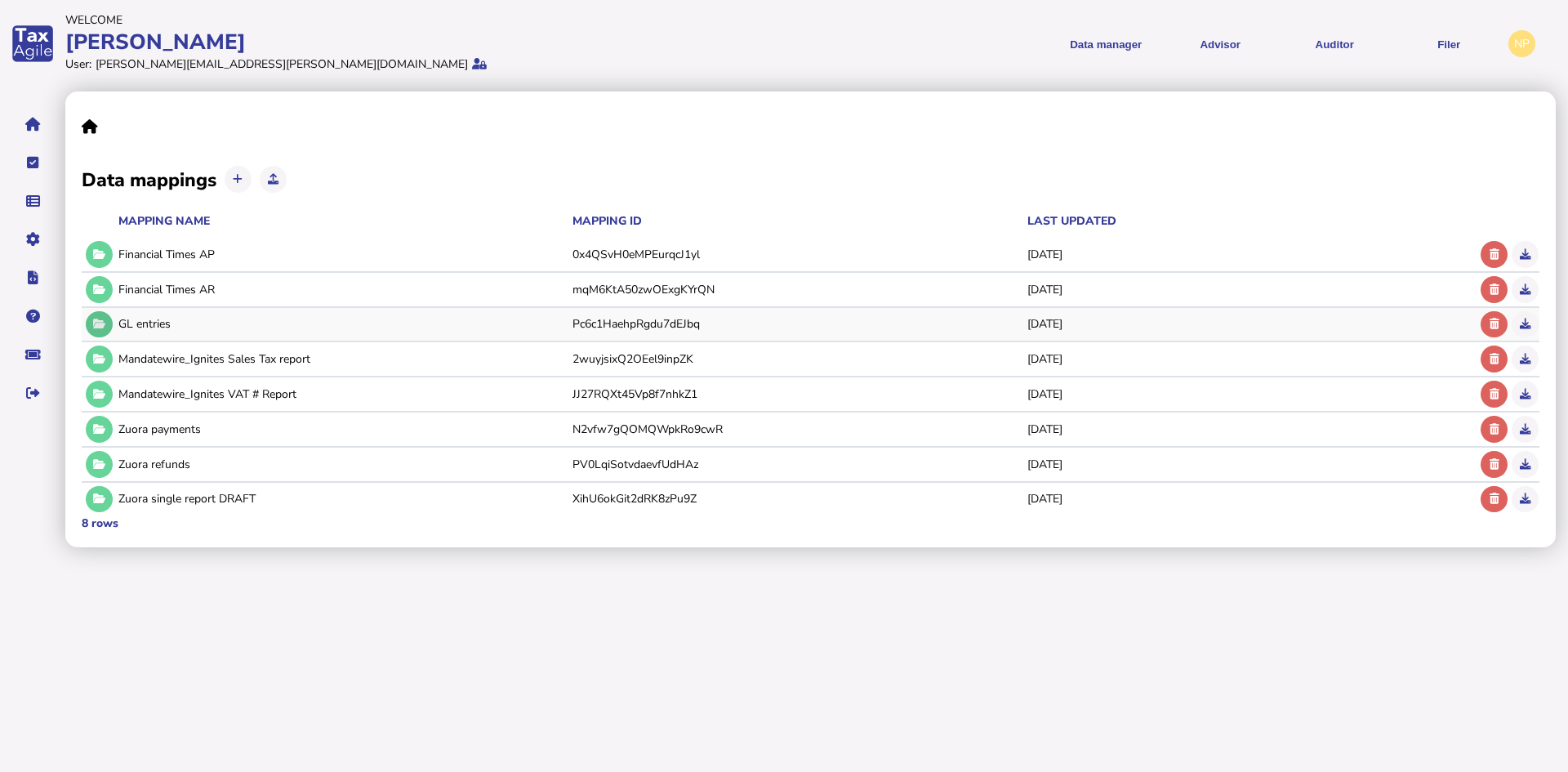
click at [97, 325] on icon at bounding box center [99, 323] width 13 height 11
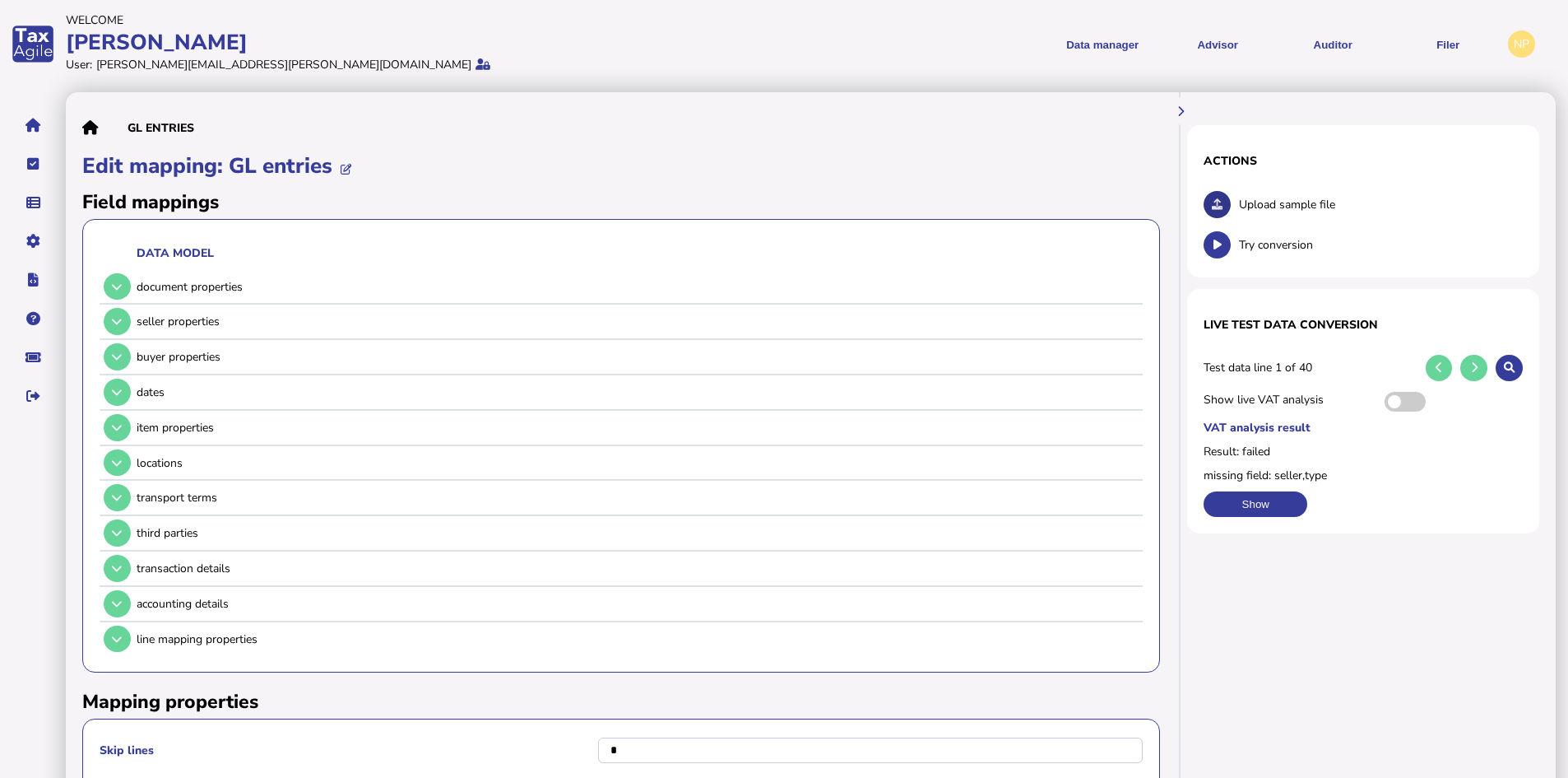
click at [1217, 199] on icon at bounding box center [1217, 204] width 11 height 11
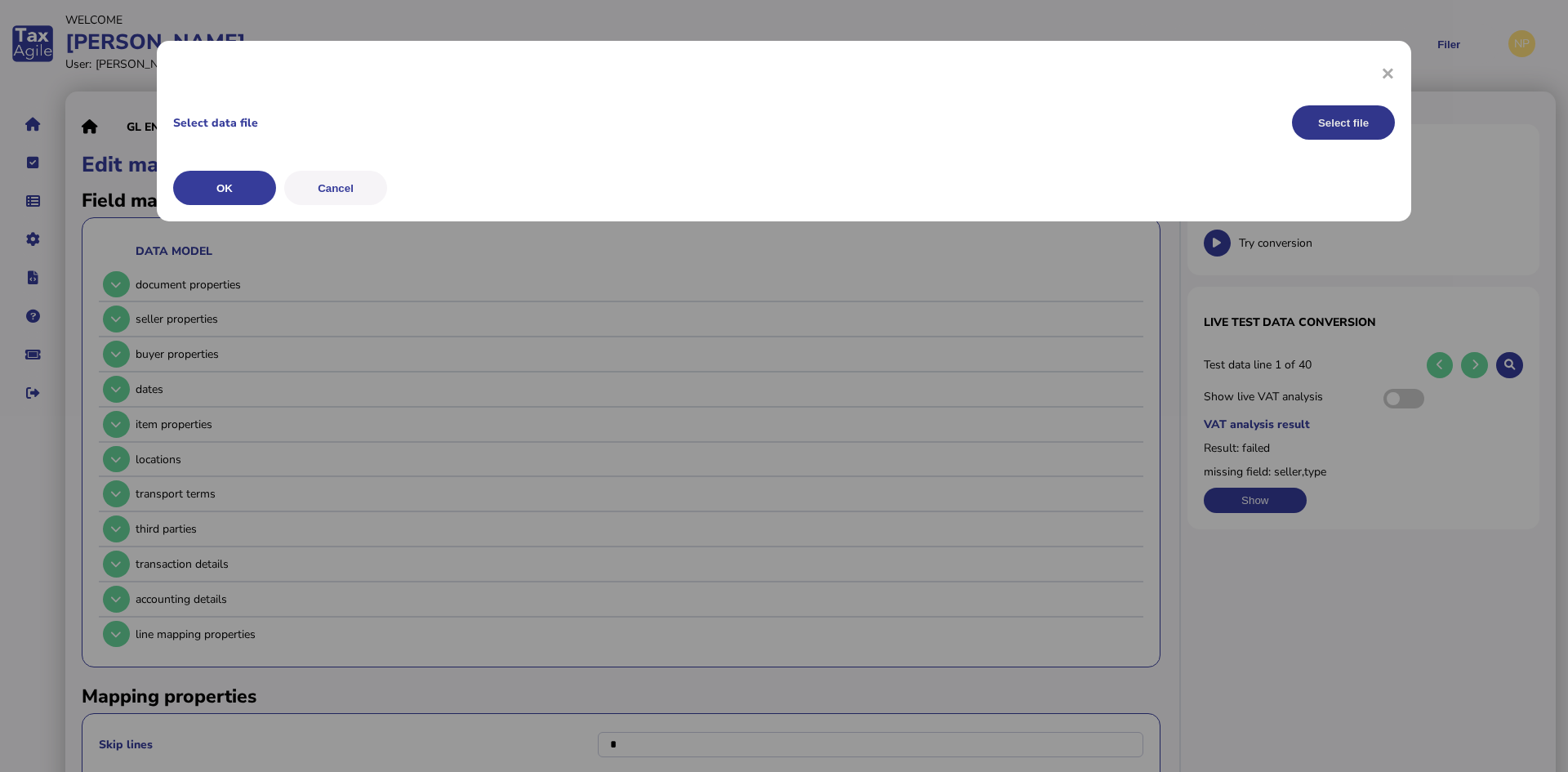
click at [1345, 122] on button "Select file" at bounding box center [1344, 122] width 103 height 34
click at [209, 181] on button "OK" at bounding box center [224, 187] width 103 height 34
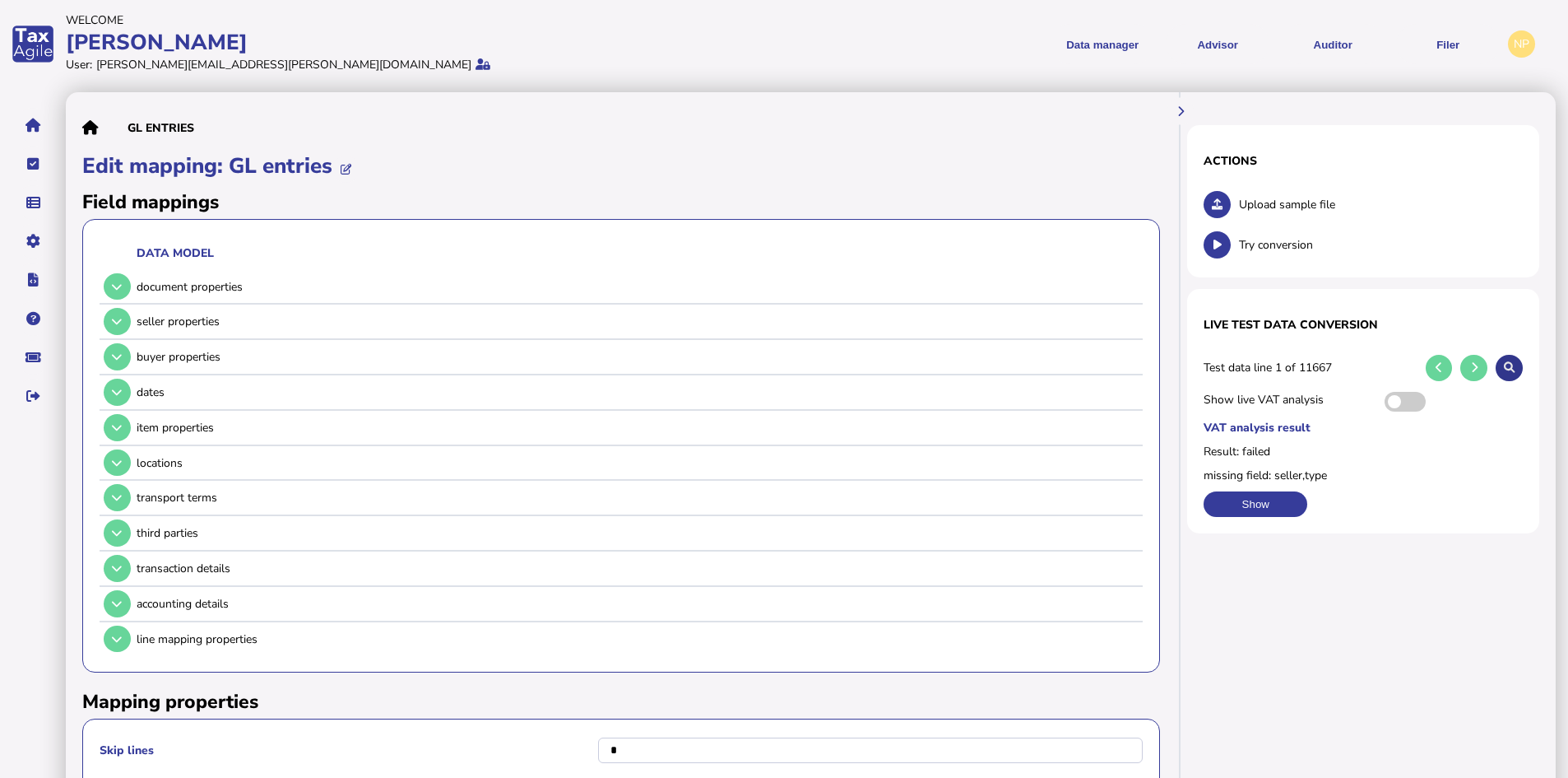
click at [1508, 364] on icon at bounding box center [1509, 367] width 11 height 11
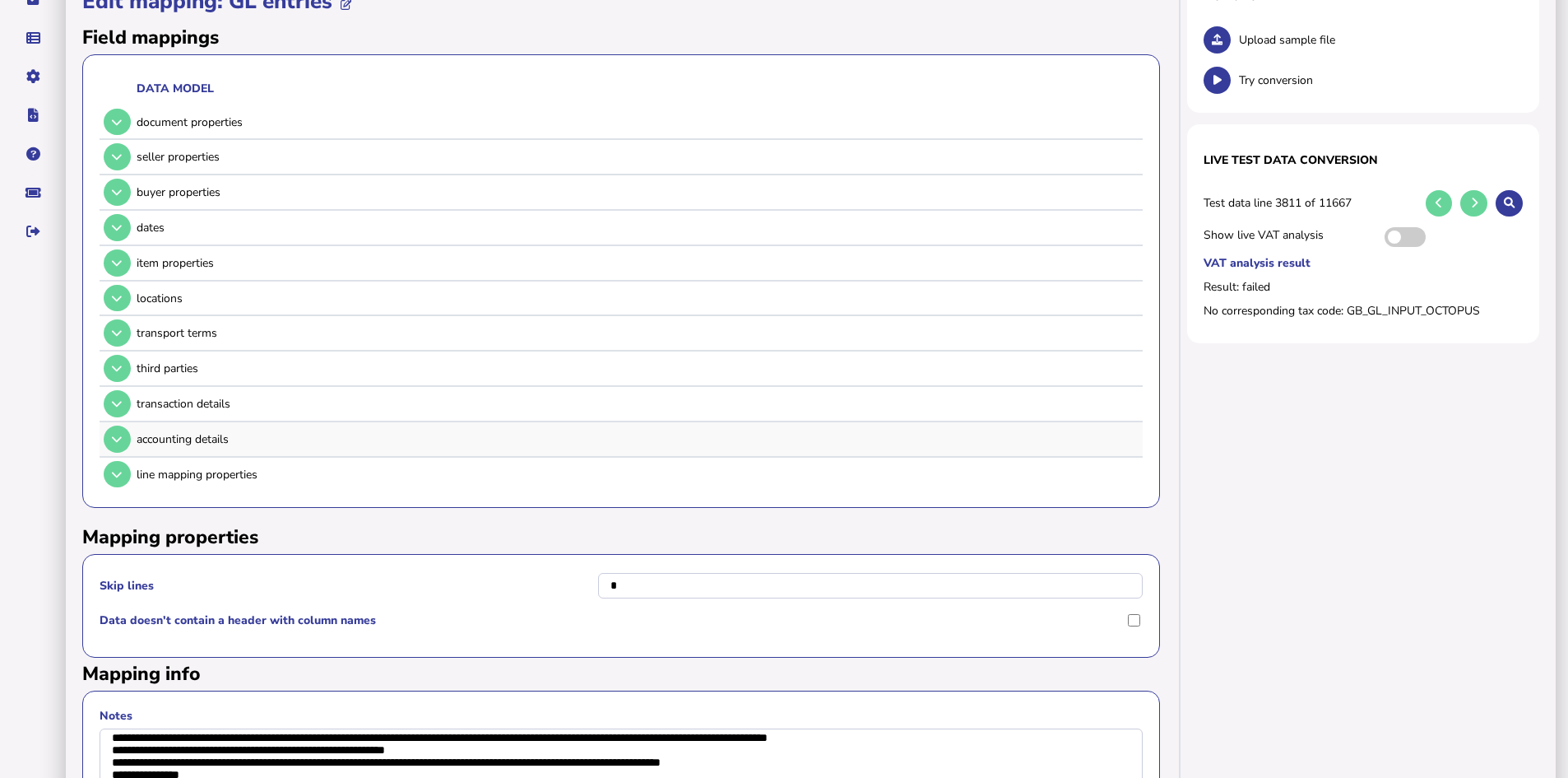
scroll to position [247, 0]
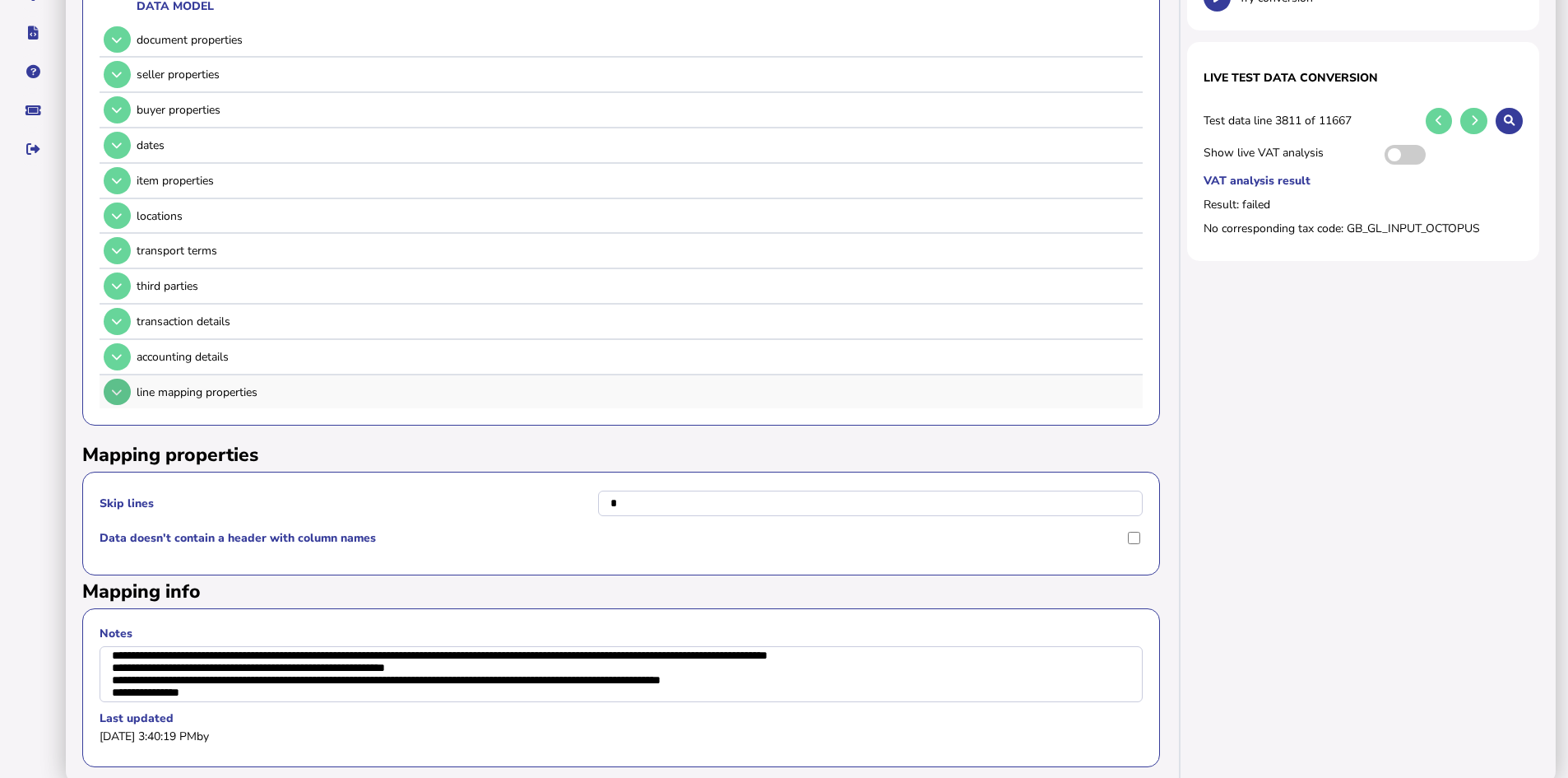
click at [113, 395] on icon at bounding box center [117, 392] width 10 height 11
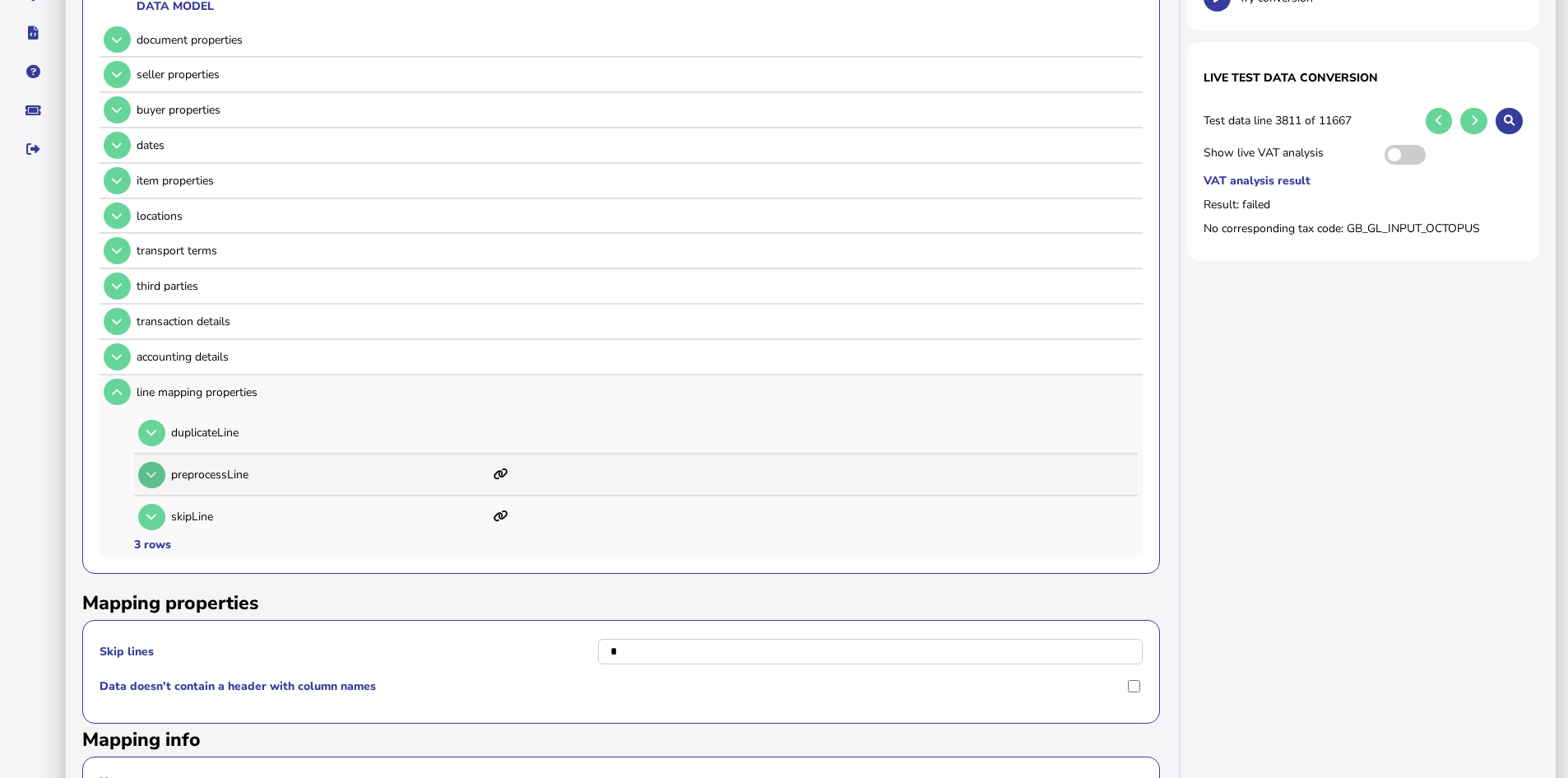
click at [150, 472] on icon at bounding box center [151, 474] width 10 height 11
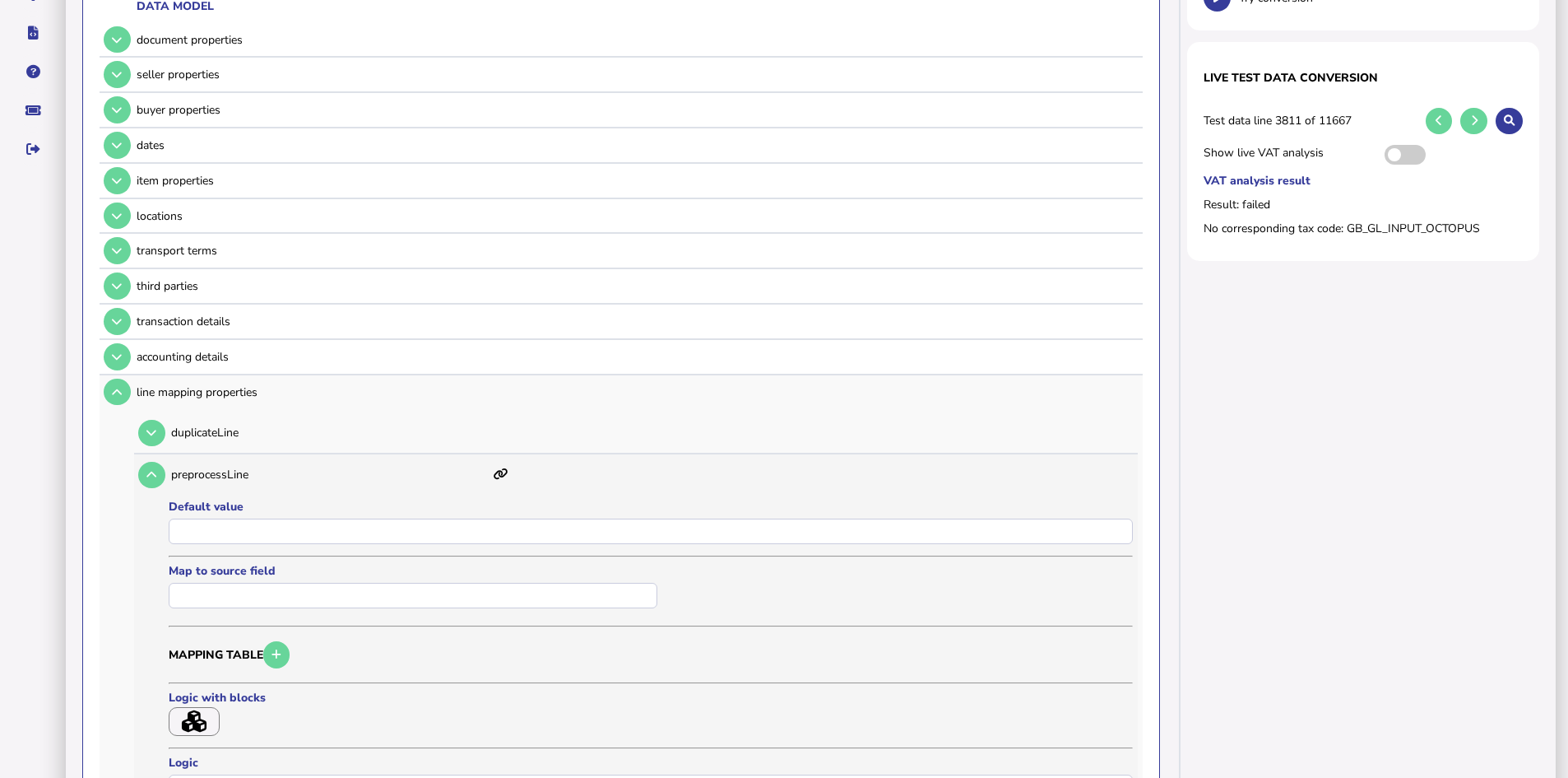
click at [192, 722] on icon "button" at bounding box center [194, 721] width 25 height 22
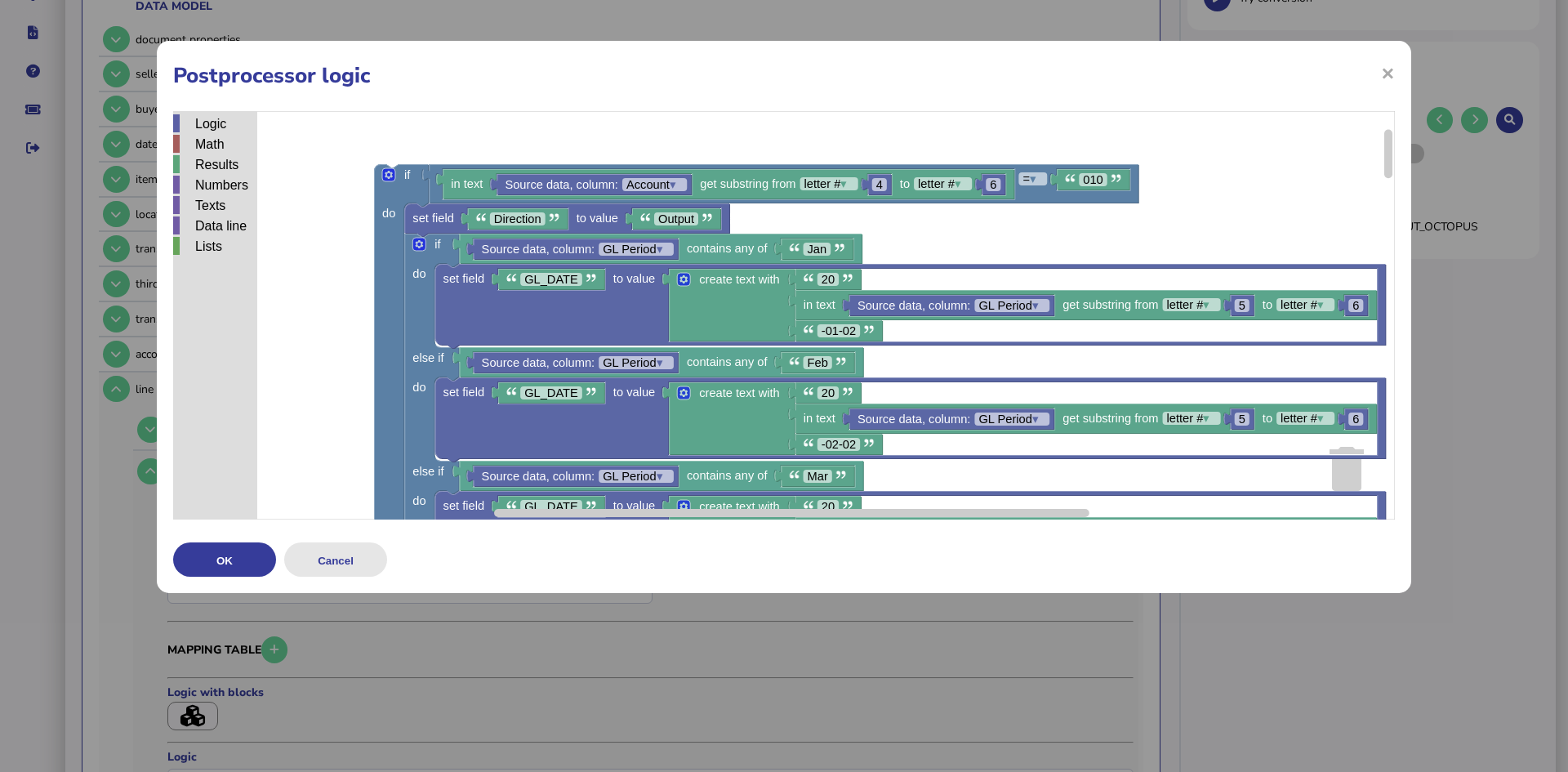
click at [337, 554] on button "Cancel" at bounding box center [335, 559] width 103 height 34
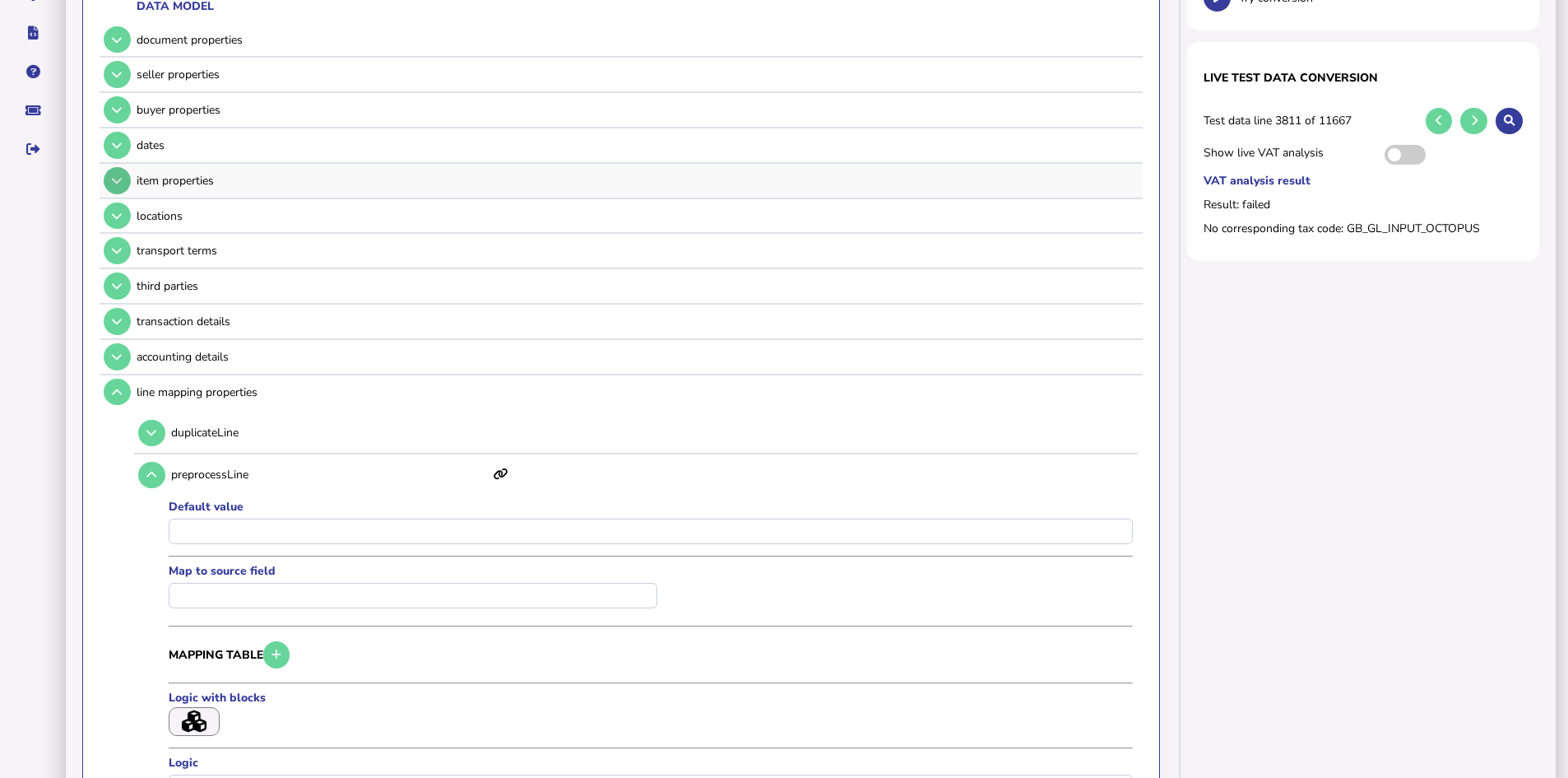
click at [118, 182] on icon at bounding box center [117, 180] width 10 height 11
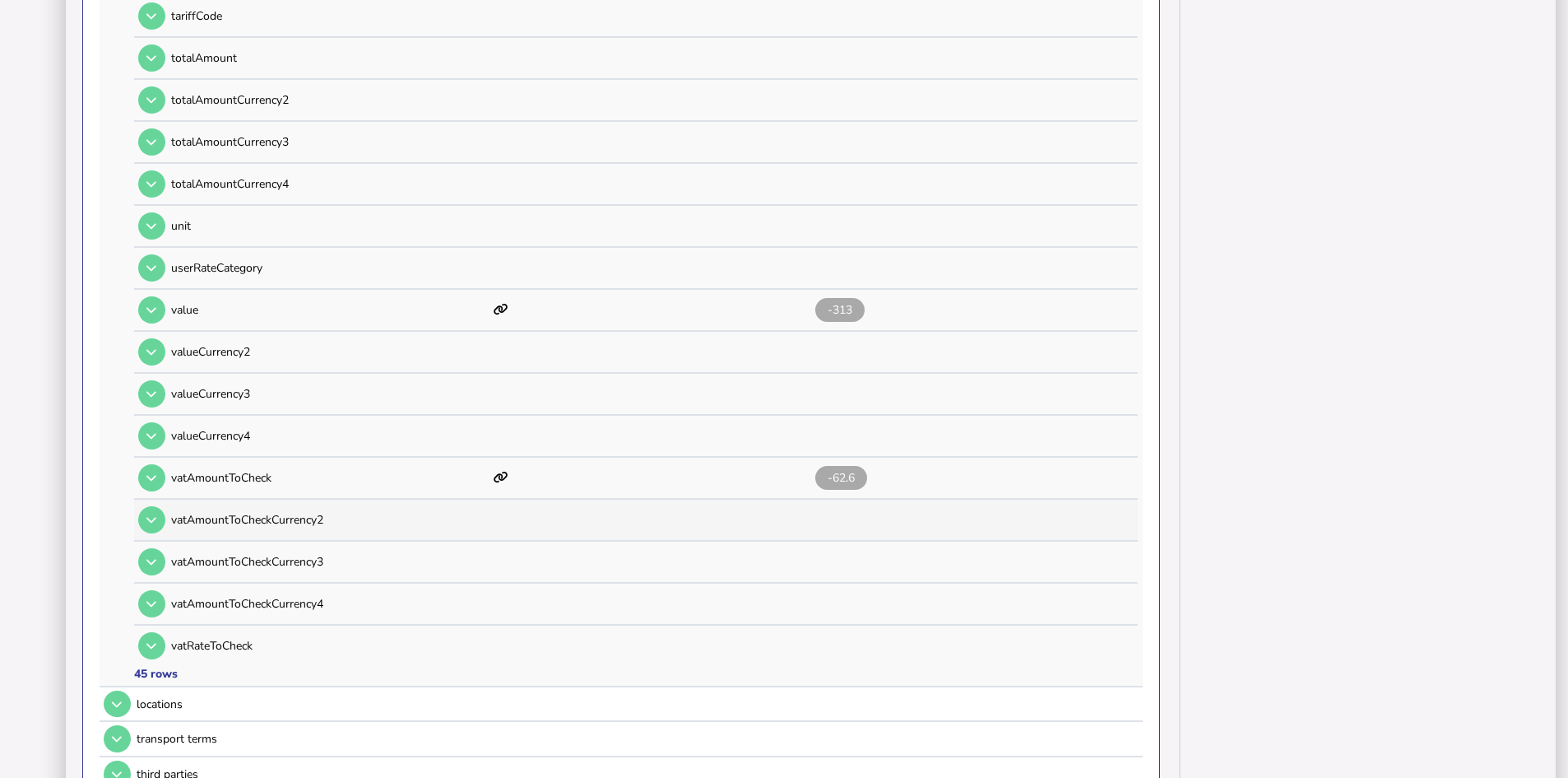
scroll to position [1728, 0]
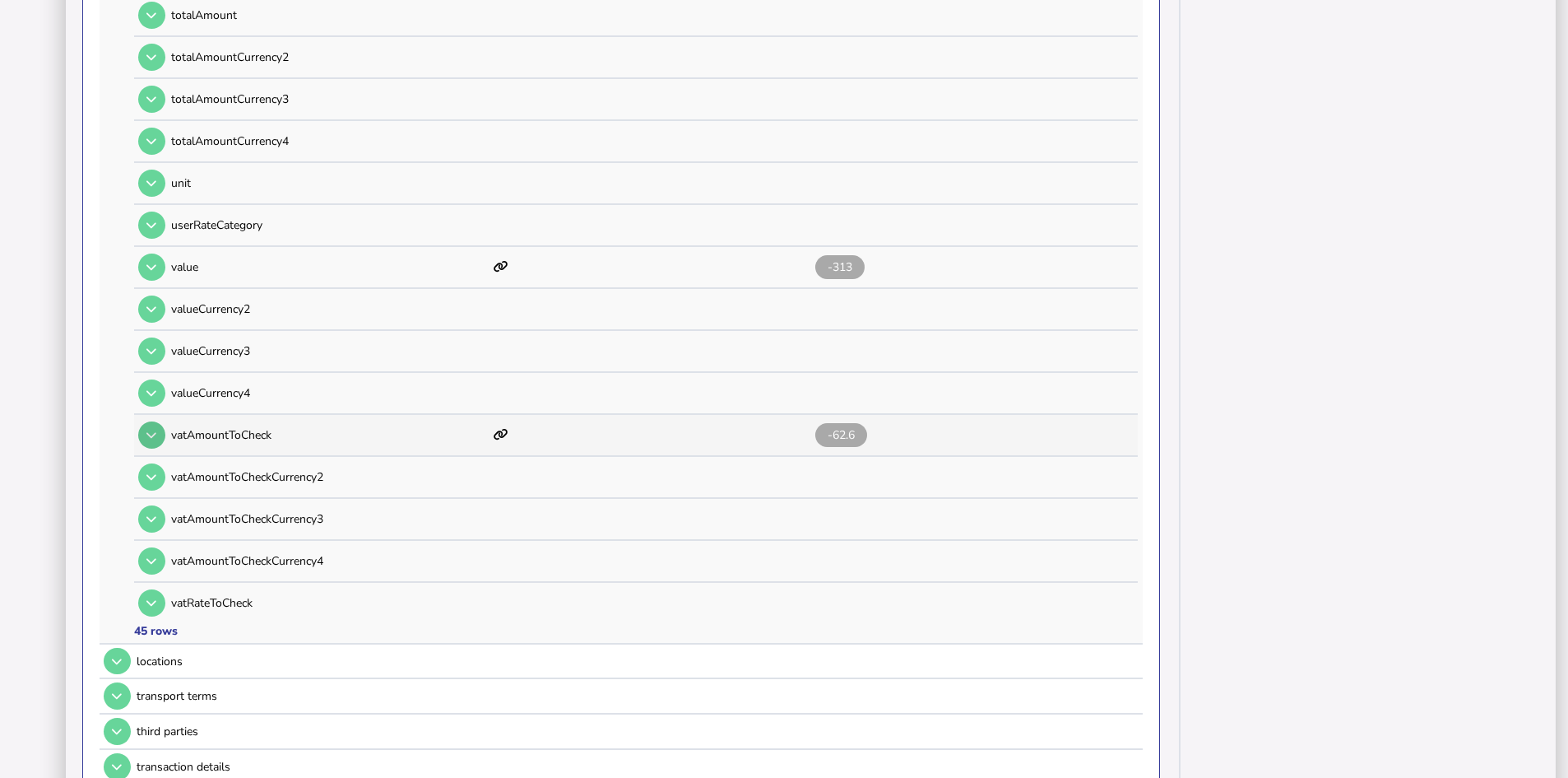
click at [141, 436] on button at bounding box center [151, 435] width 27 height 27
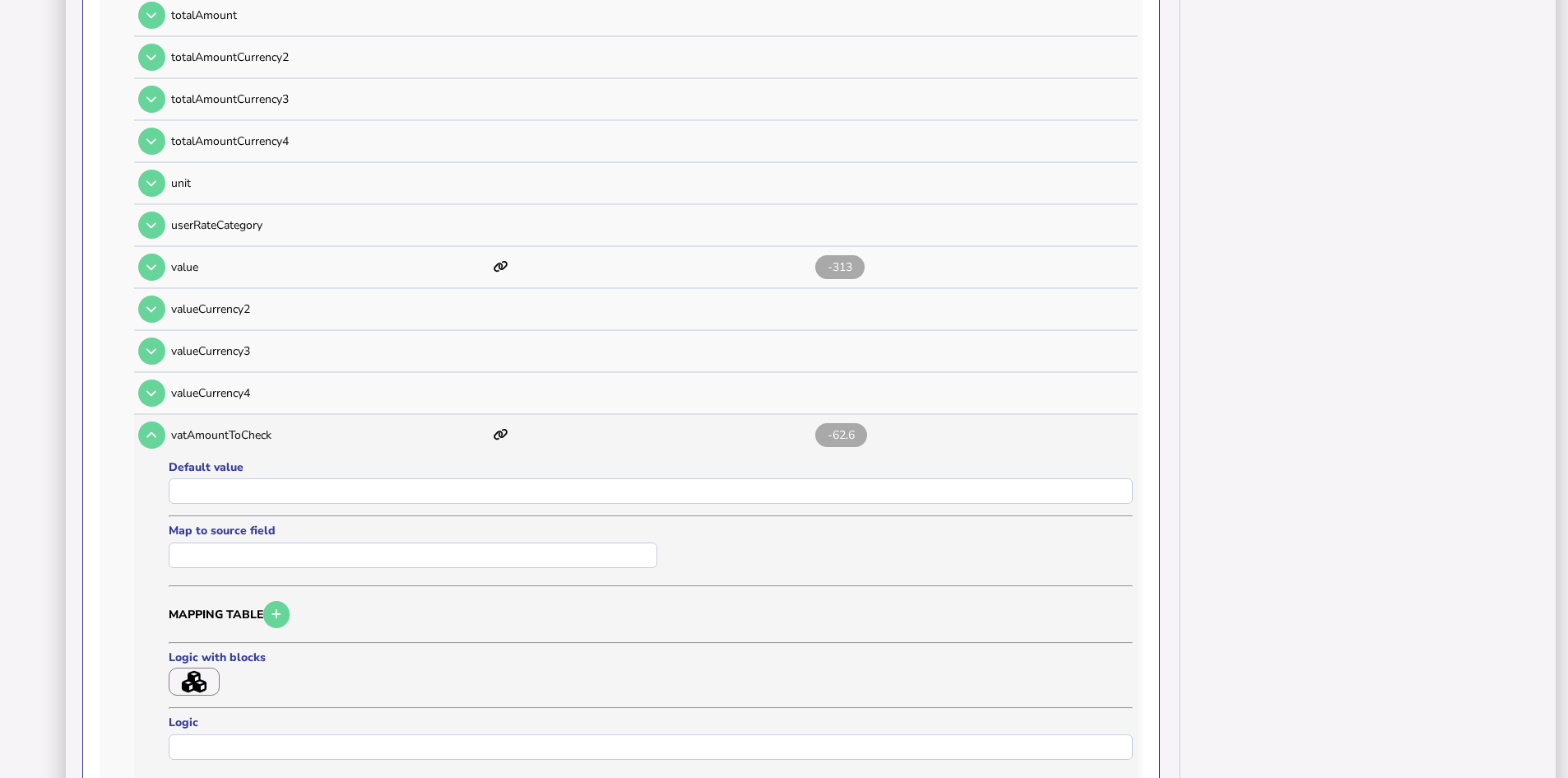
click at [204, 681] on icon "button" at bounding box center [194, 681] width 25 height 22
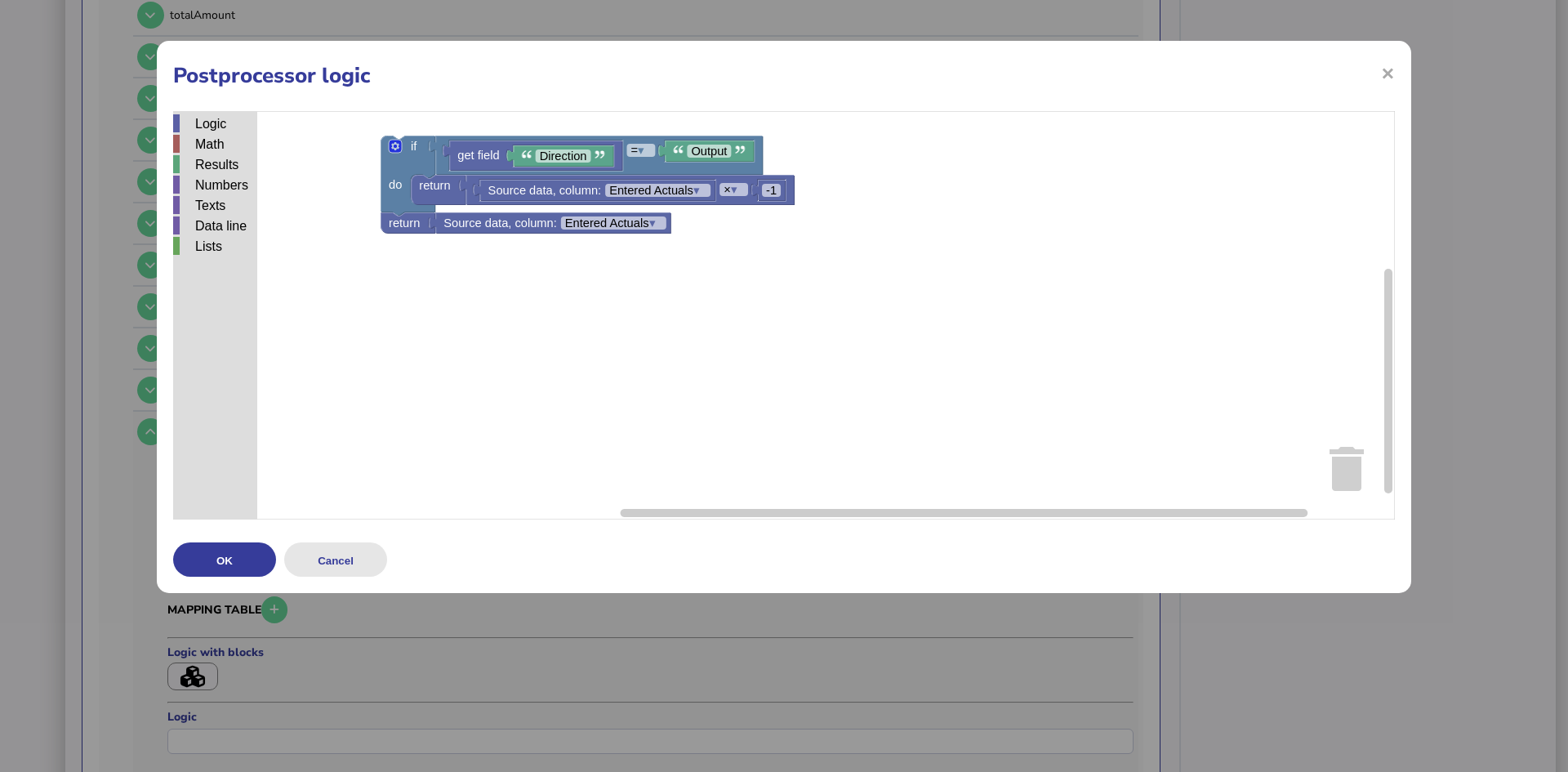
click at [358, 553] on button "Cancel" at bounding box center [335, 559] width 103 height 34
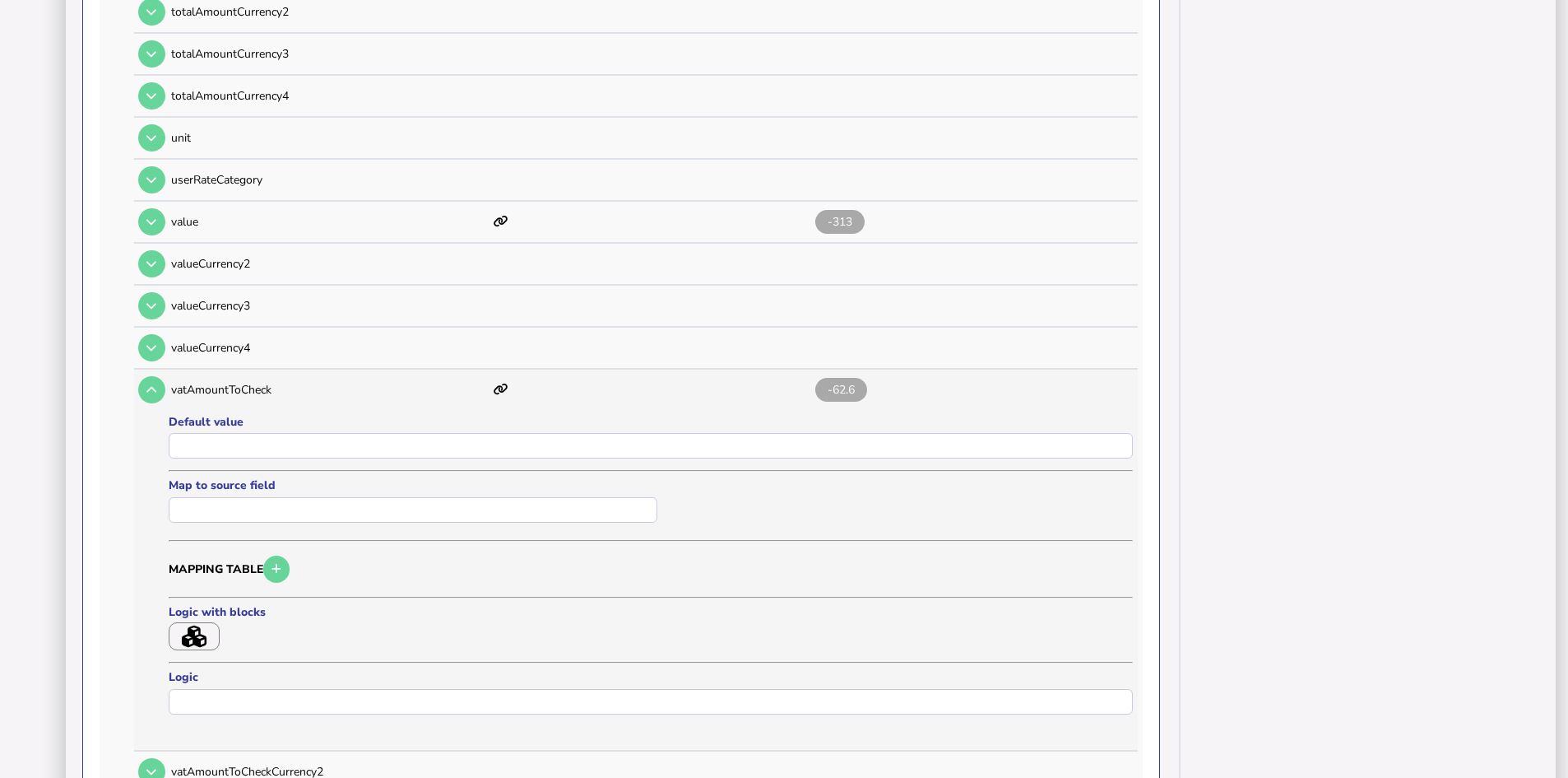
scroll to position [1811, 0]
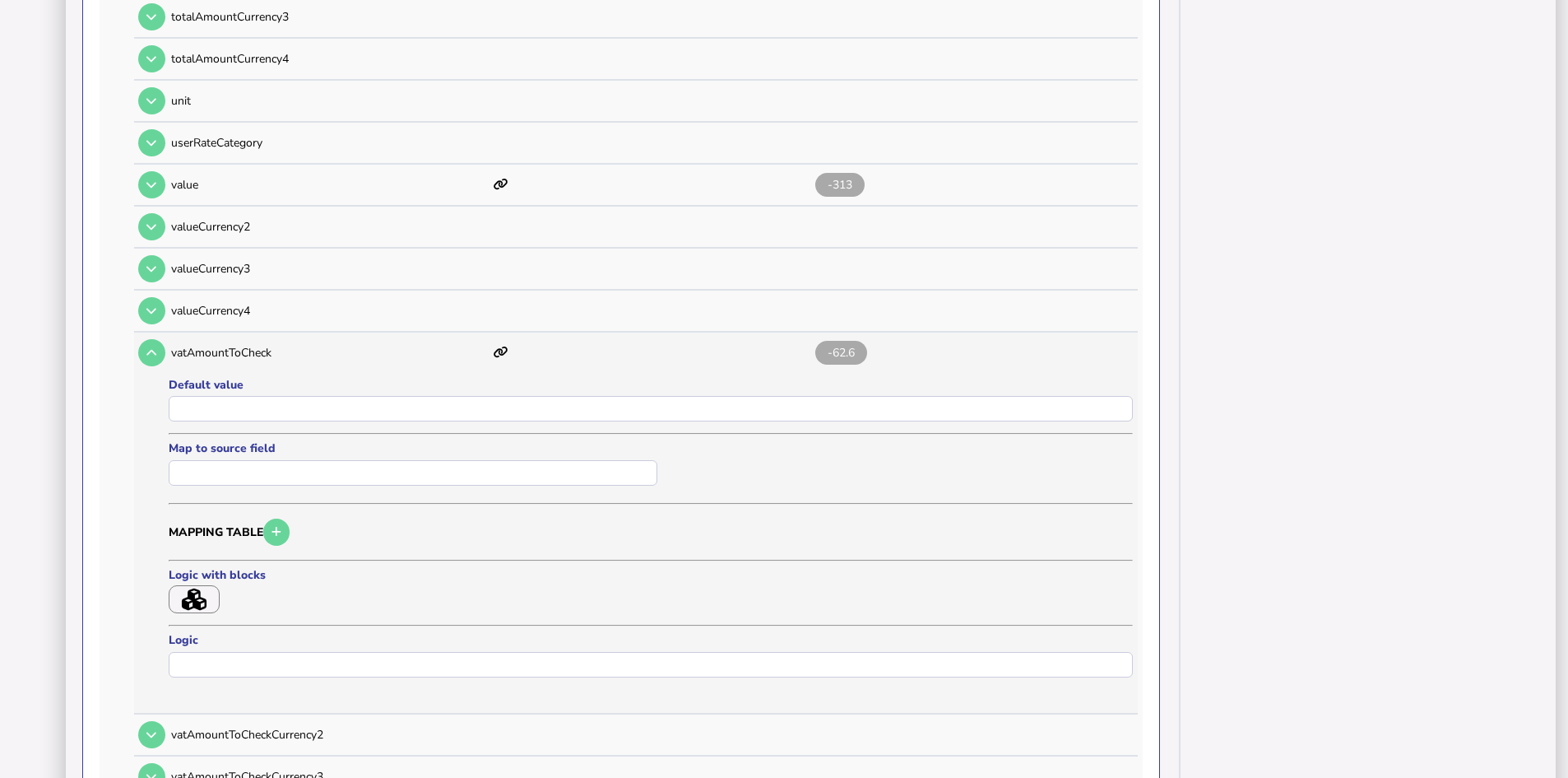
click at [201, 597] on icon "button" at bounding box center [194, 599] width 25 height 22
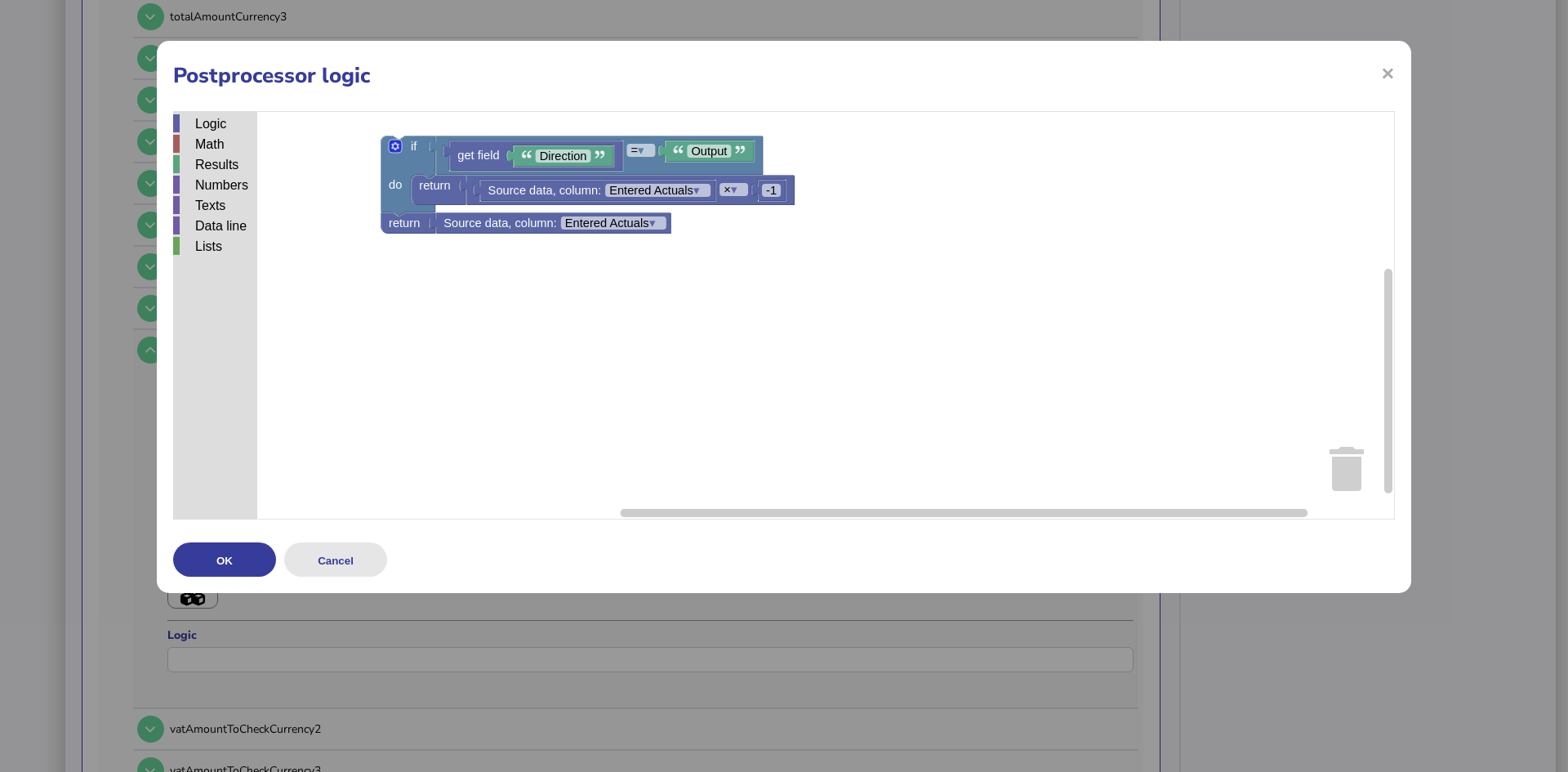
click at [350, 559] on button "Cancel" at bounding box center [335, 559] width 103 height 34
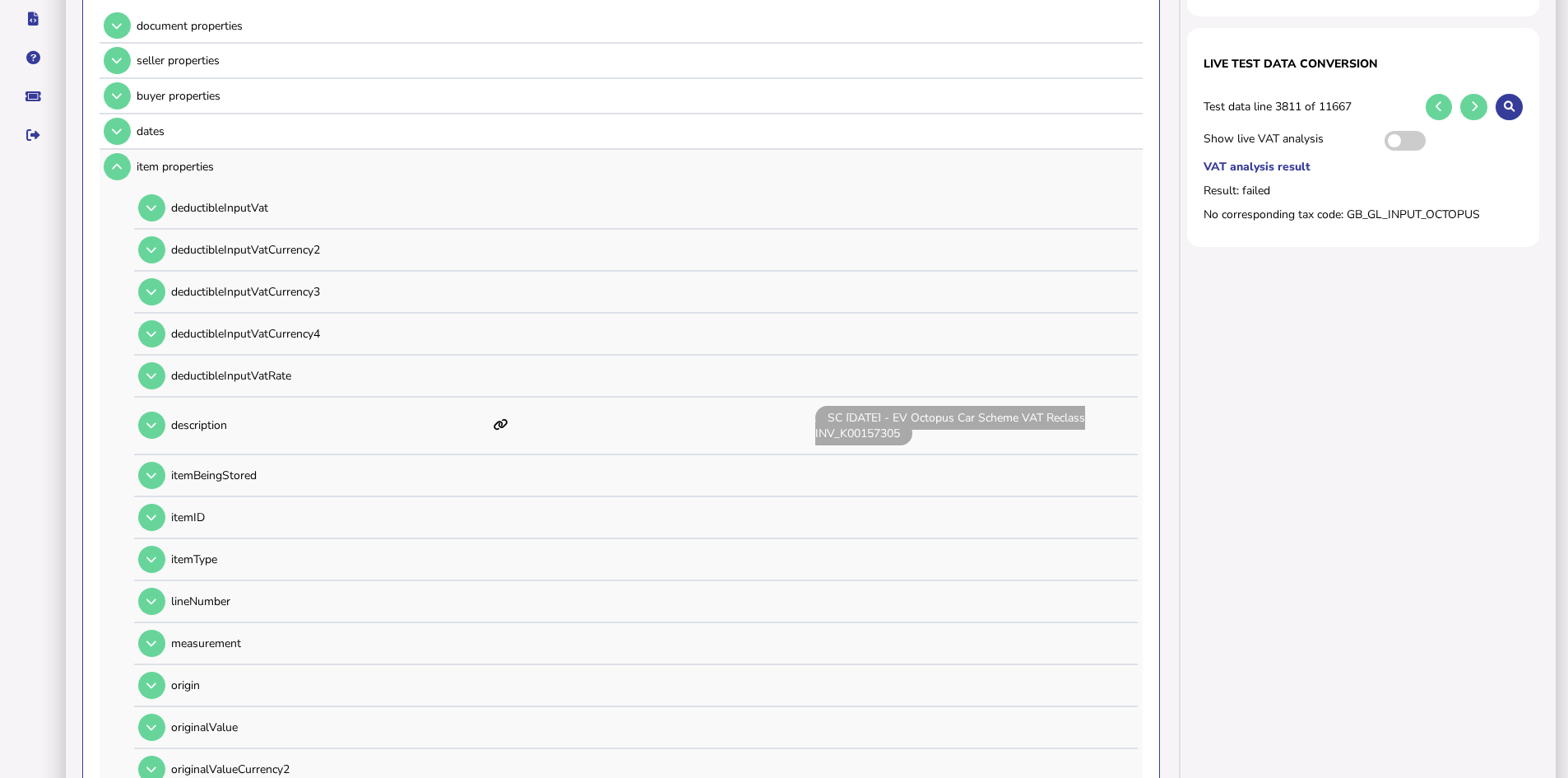
scroll to position [247, 0]
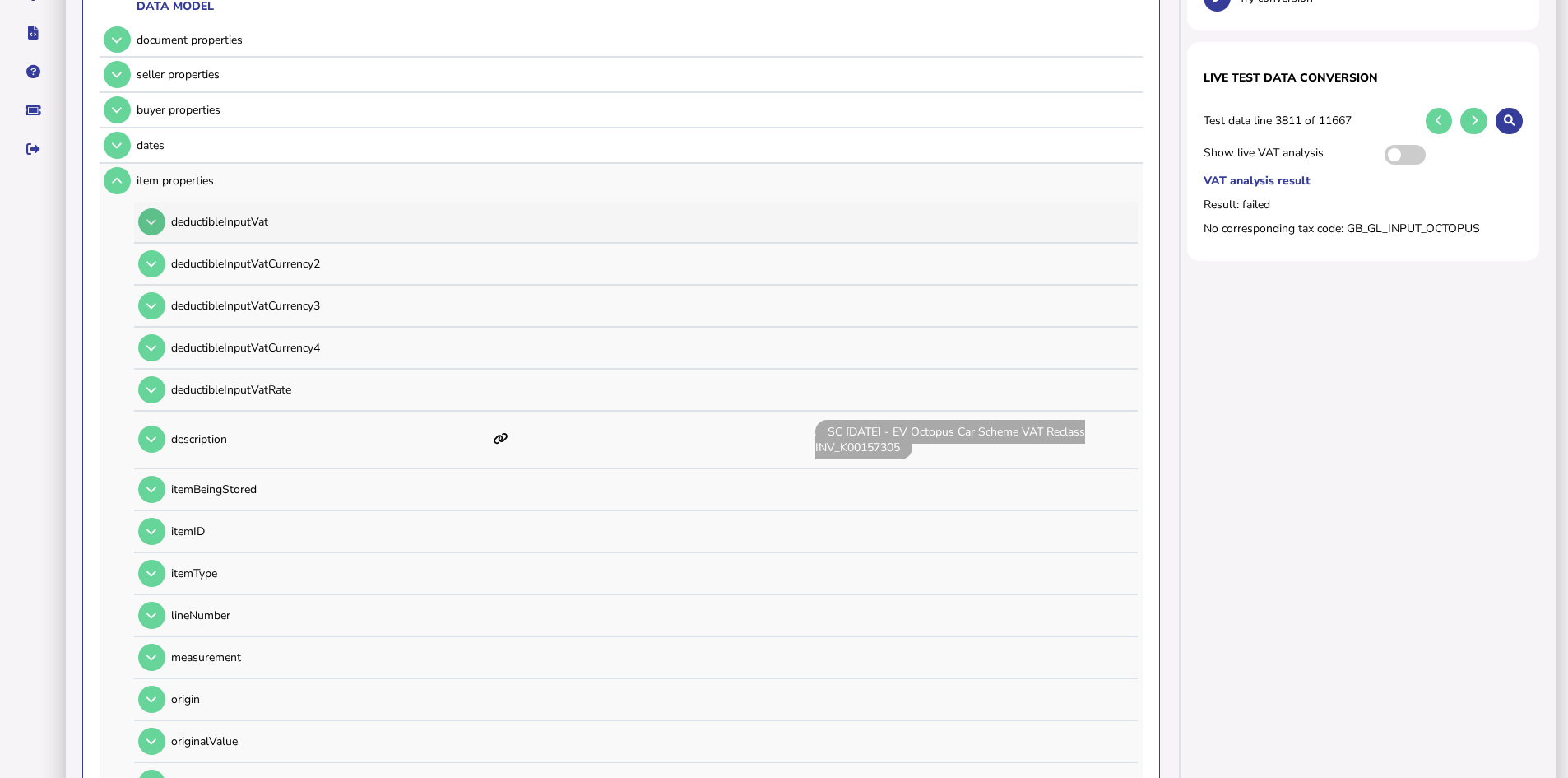
click at [148, 222] on icon at bounding box center [151, 222] width 10 height 11
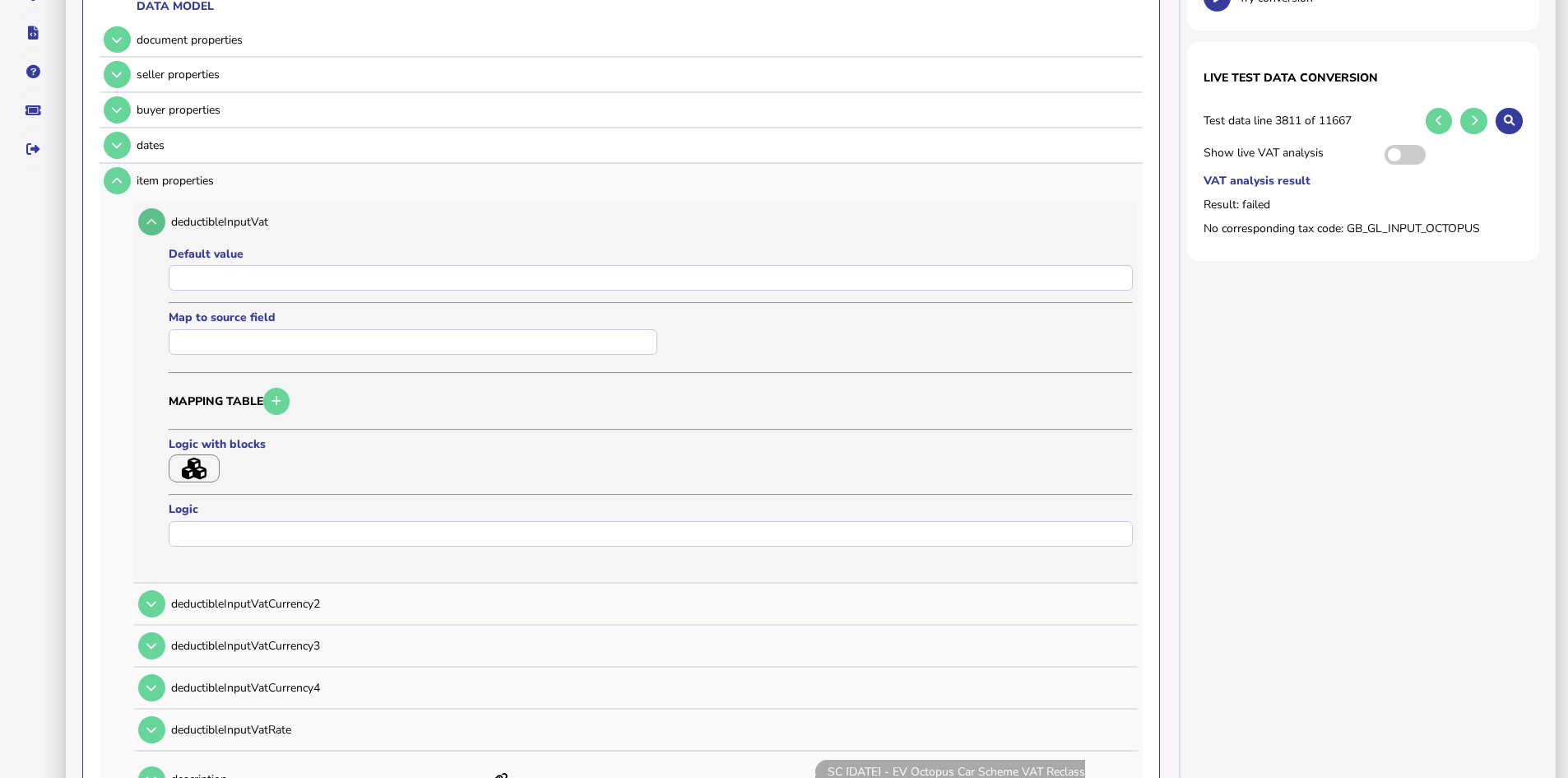
click at [153, 221] on icon at bounding box center [151, 222] width 10 height 11
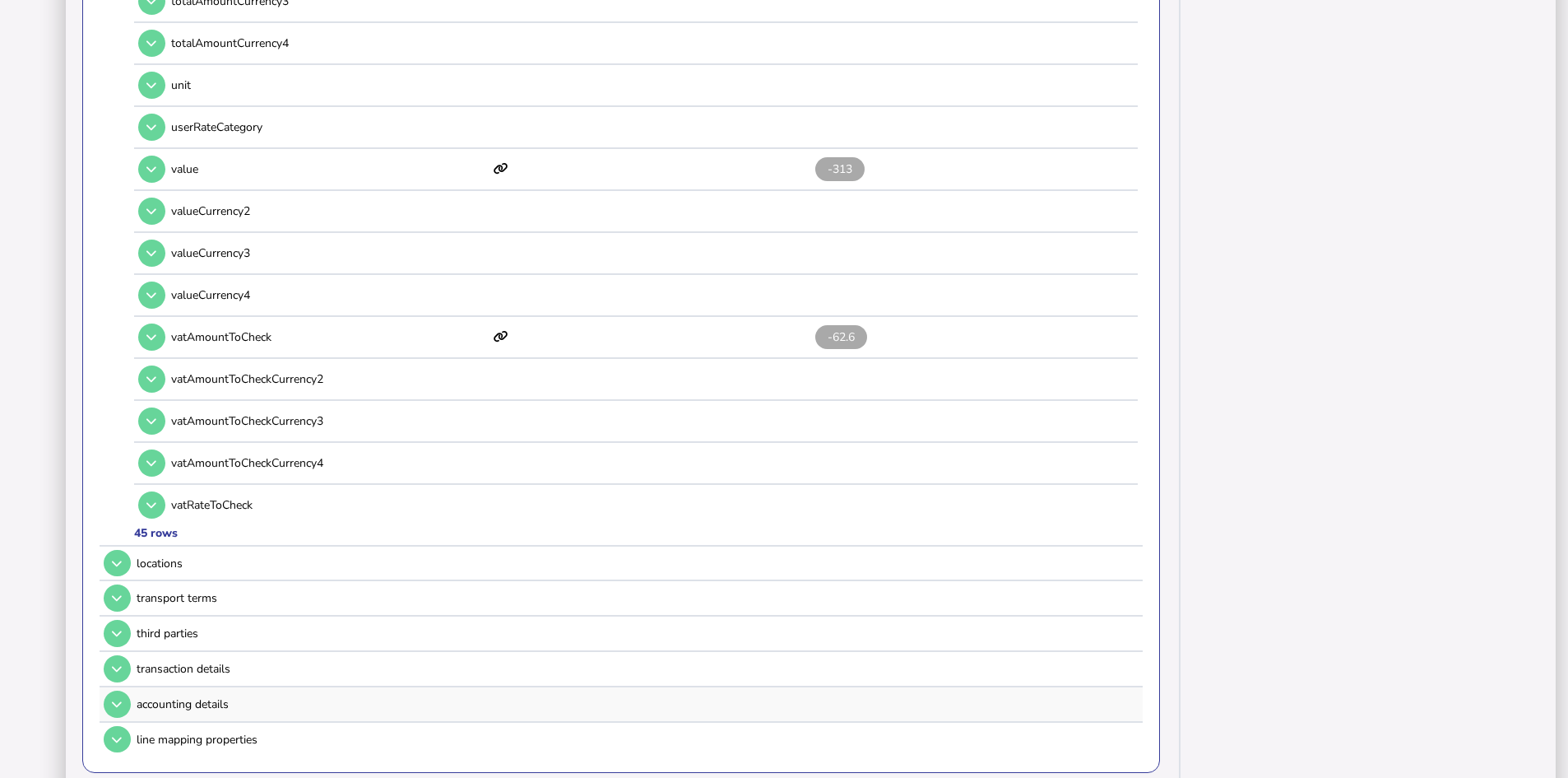
scroll to position [1797, 0]
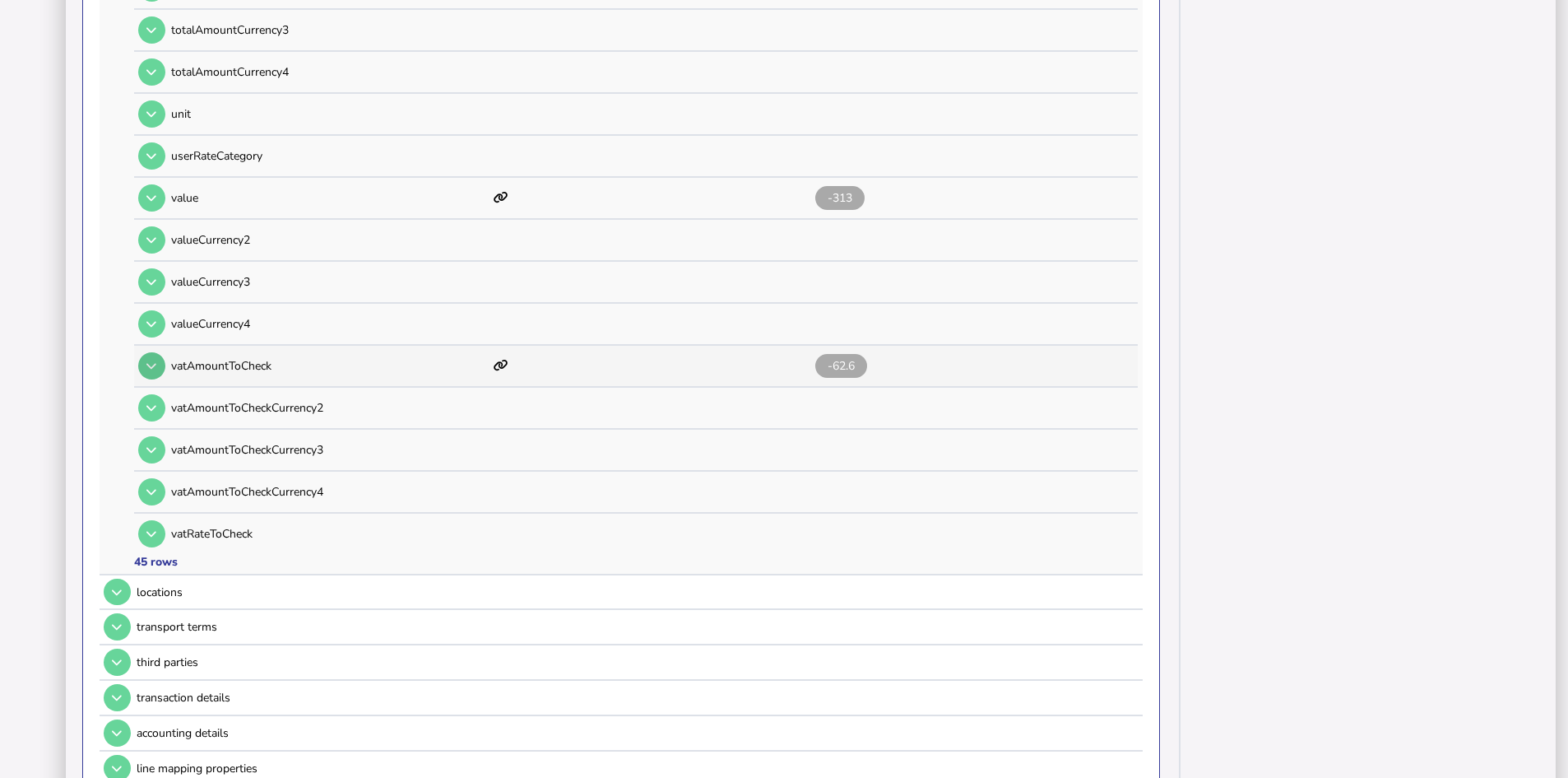
click at [145, 368] on button at bounding box center [151, 366] width 27 height 27
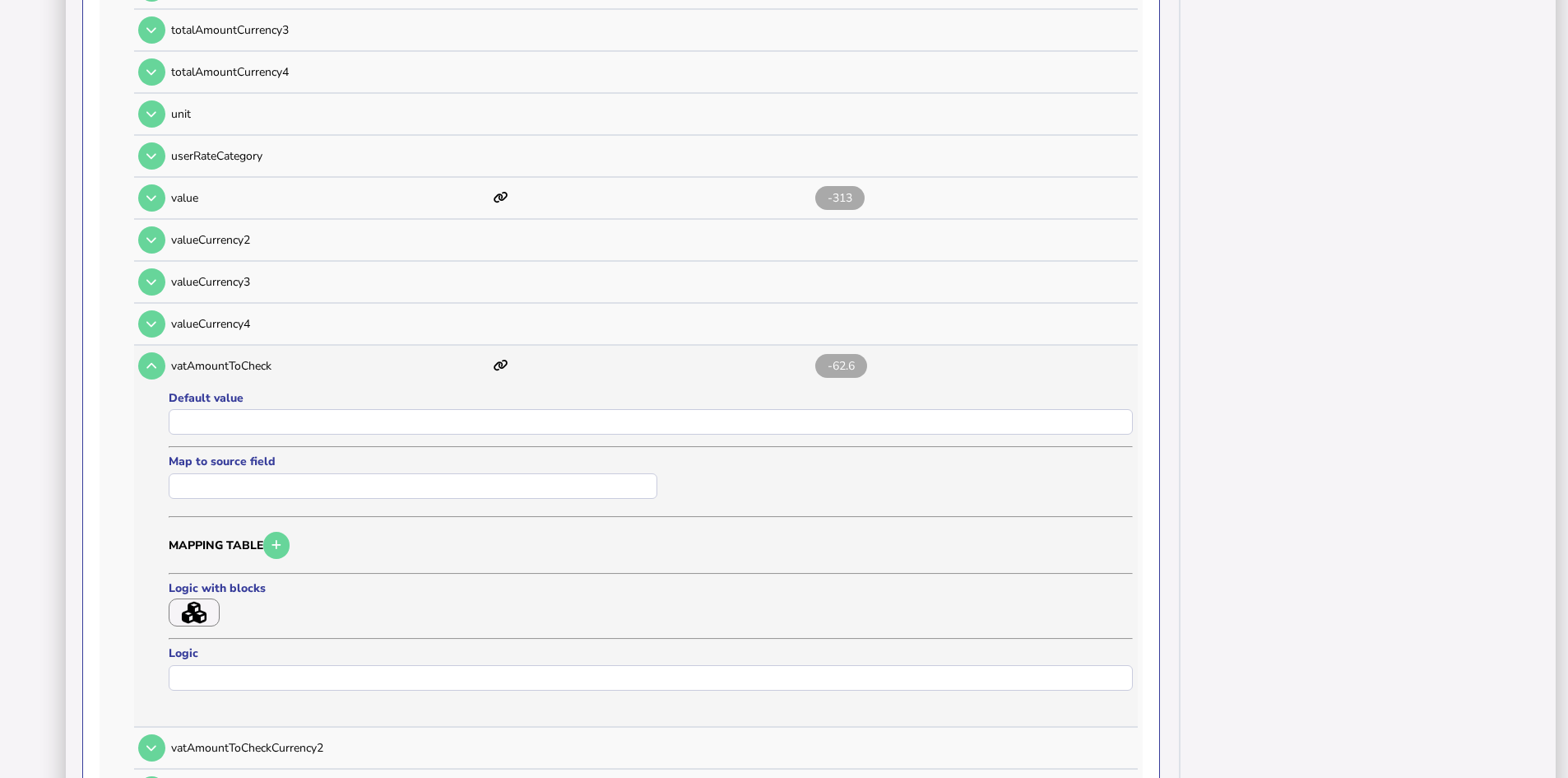
click at [195, 617] on icon "button" at bounding box center [194, 613] width 25 height 22
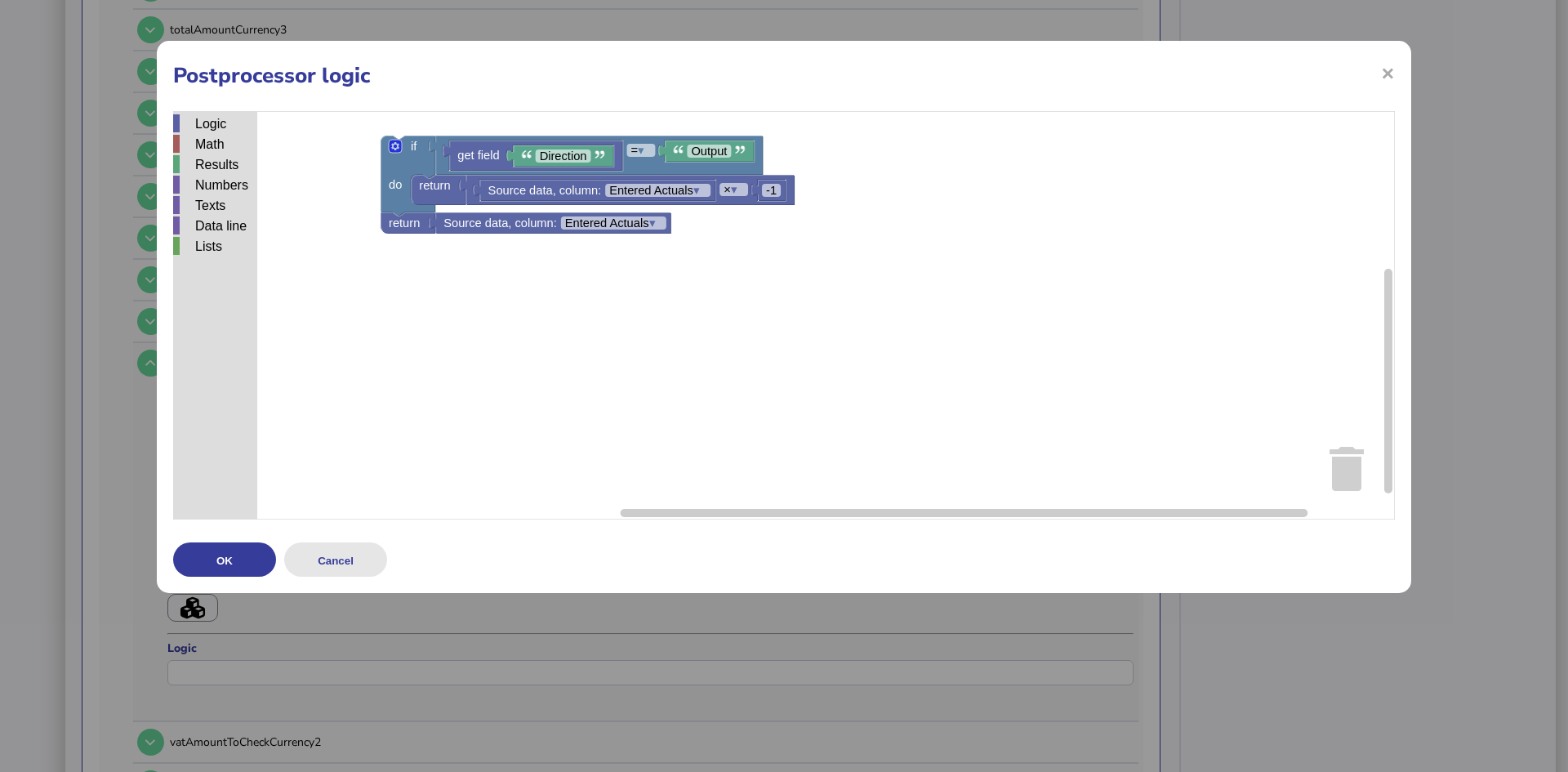
click at [357, 558] on button "Cancel" at bounding box center [335, 559] width 103 height 34
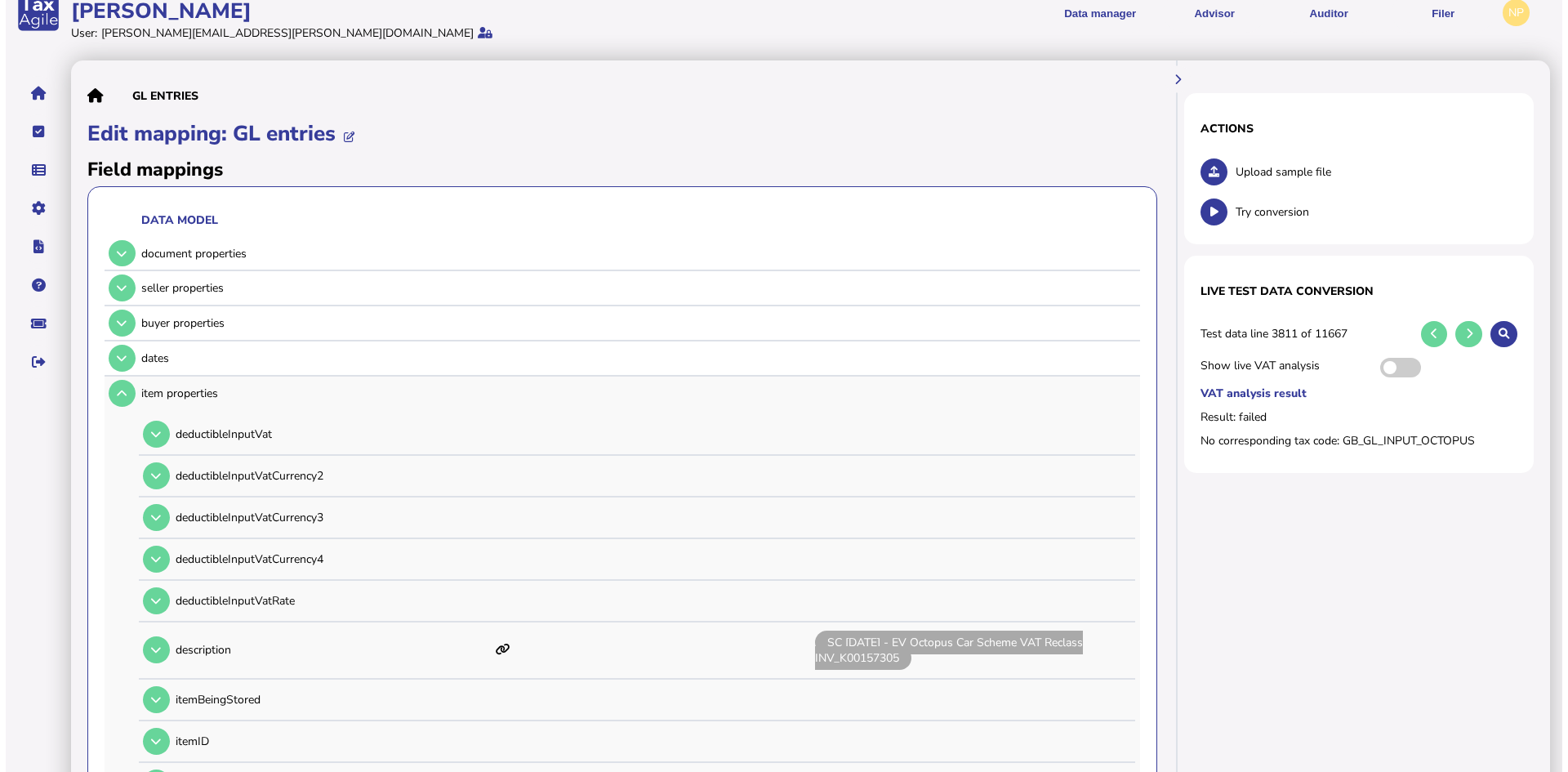
scroll to position [0, 0]
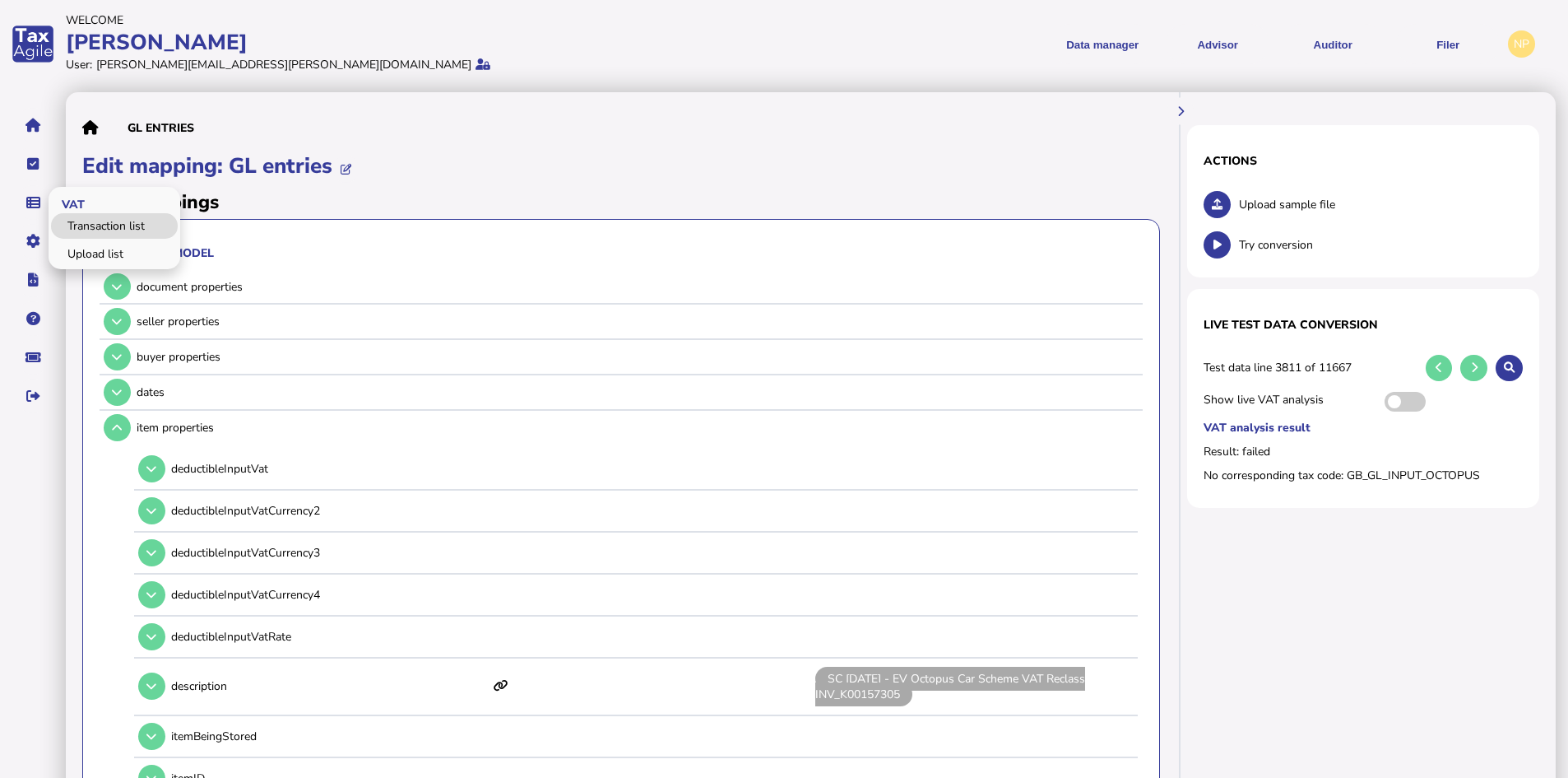
click at [85, 222] on link "Transaction list" at bounding box center [114, 226] width 127 height 25
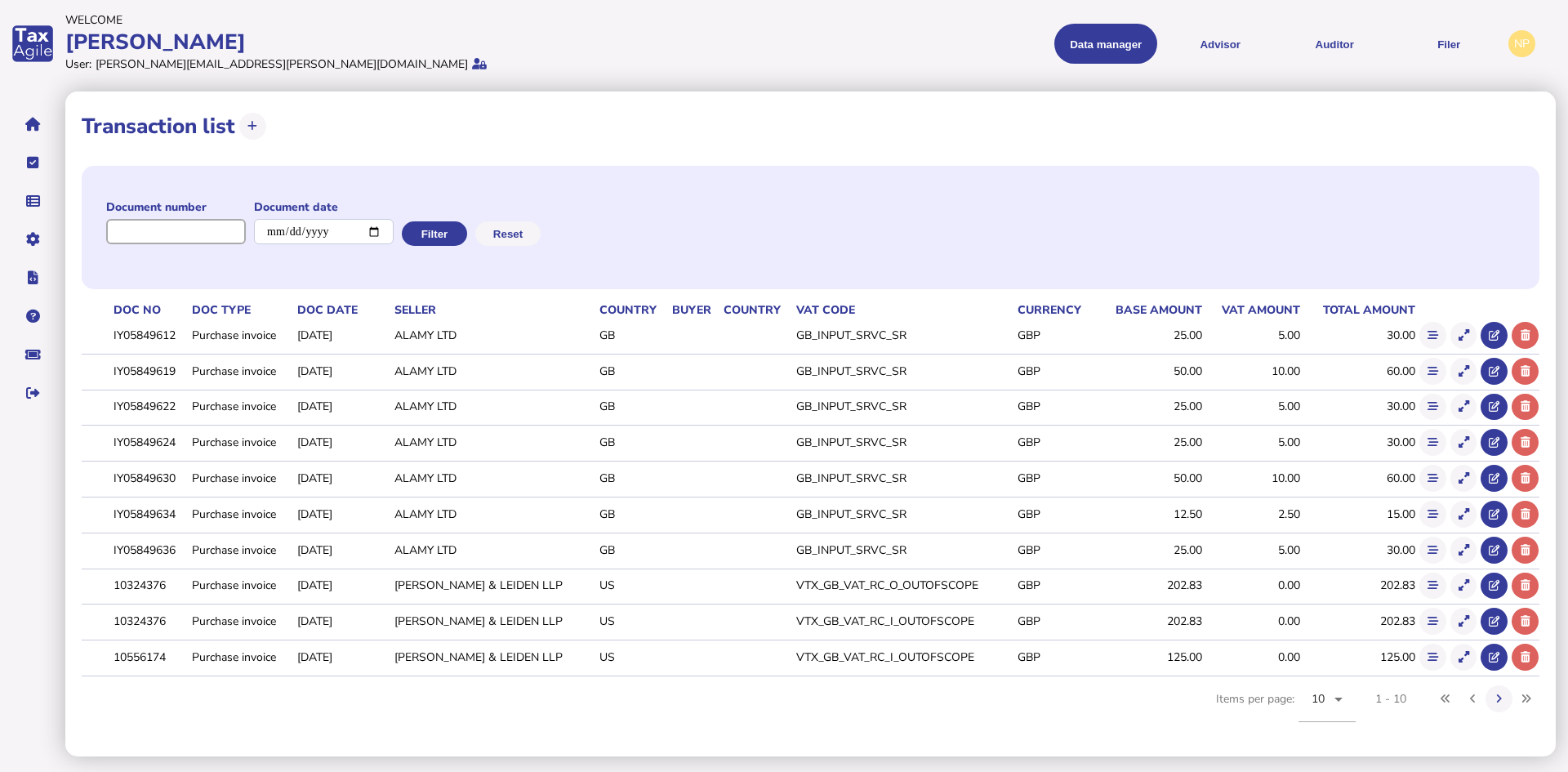
click at [203, 226] on input "input" at bounding box center [176, 232] width 139 height 25
type input "*****"
click at [445, 235] on button "Filter" at bounding box center [433, 233] width 66 height 24
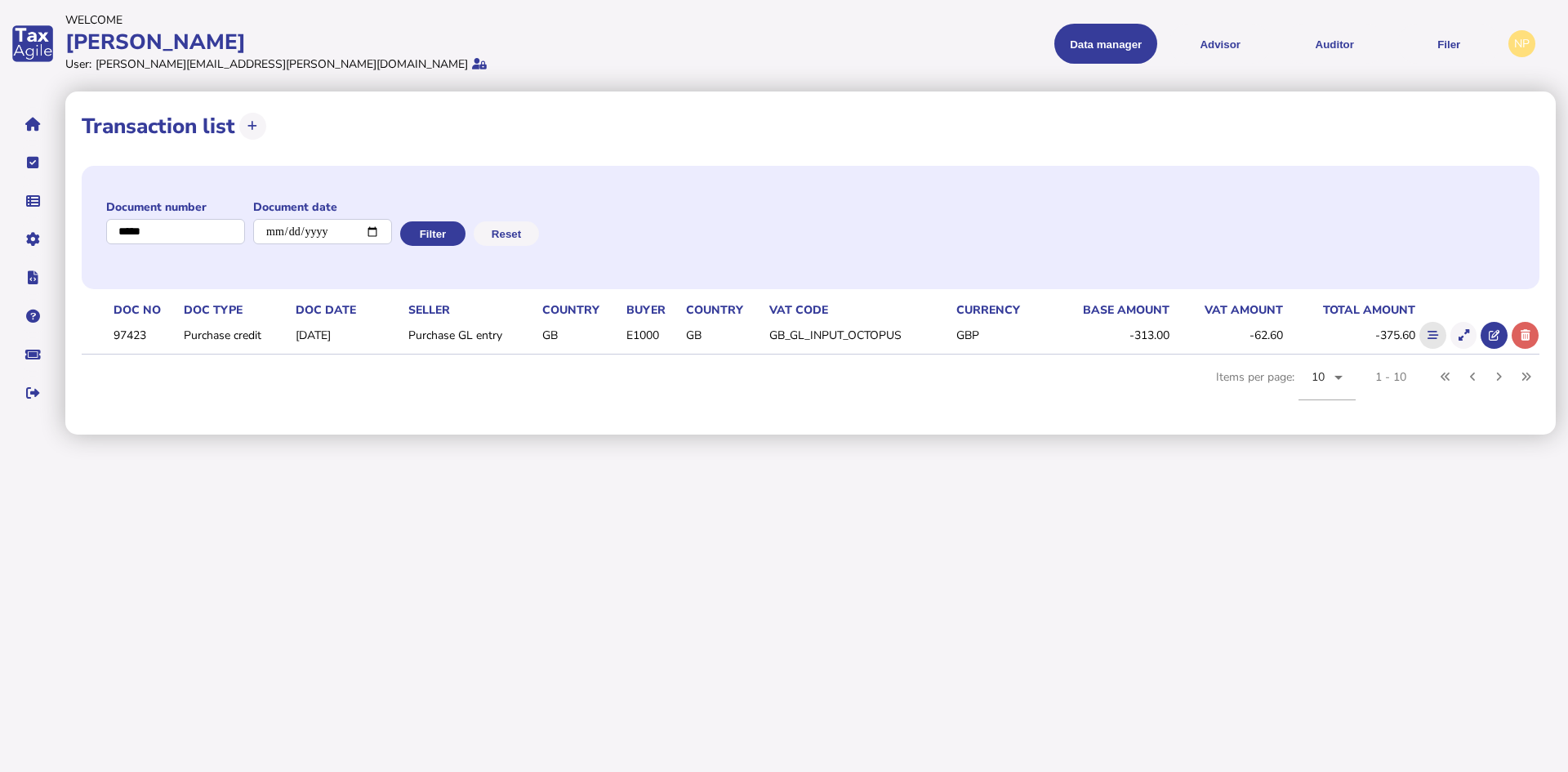
click at [1430, 332] on icon at bounding box center [1433, 335] width 11 height 11
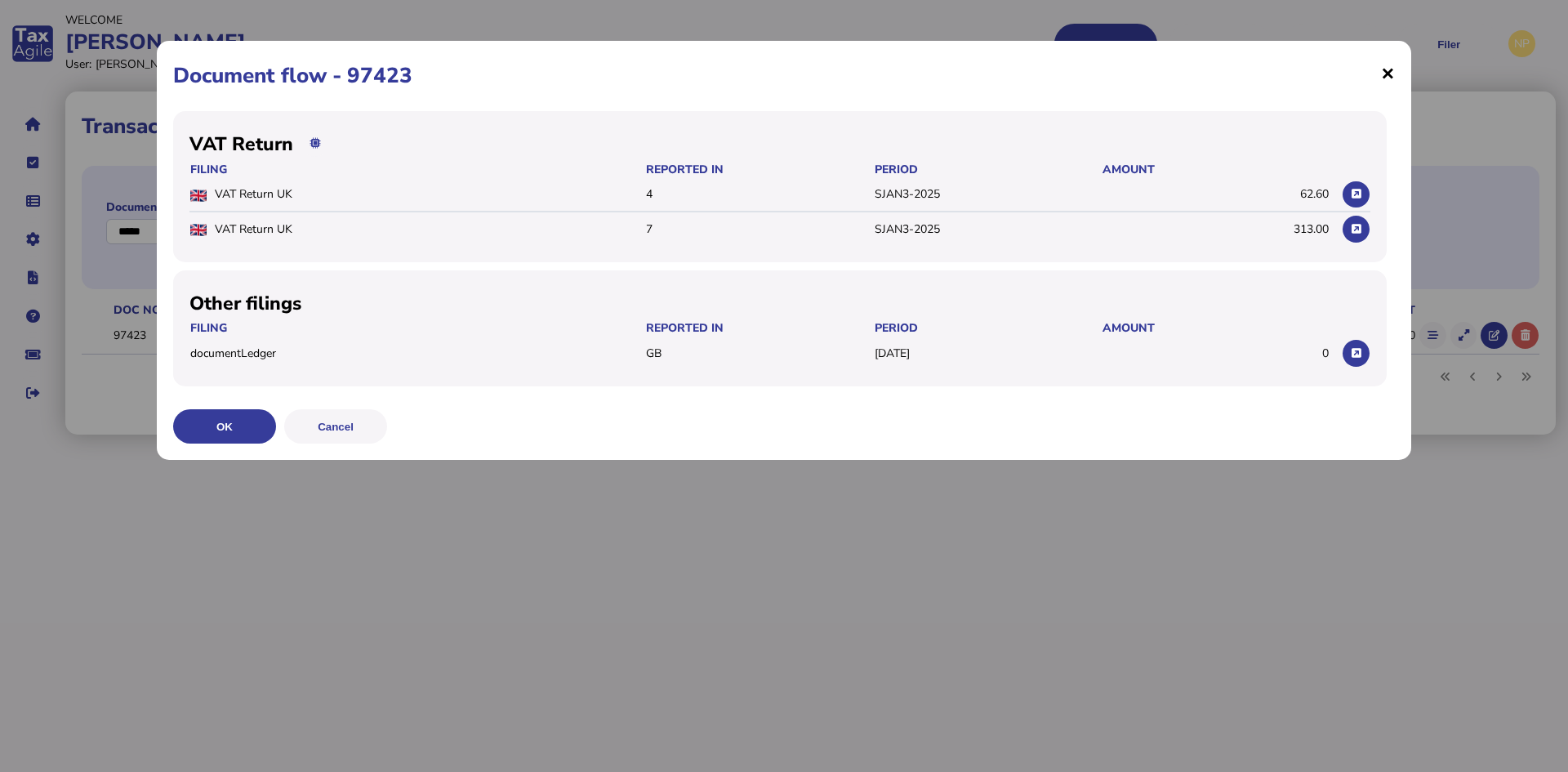
click at [1388, 72] on span "×" at bounding box center [1388, 72] width 14 height 31
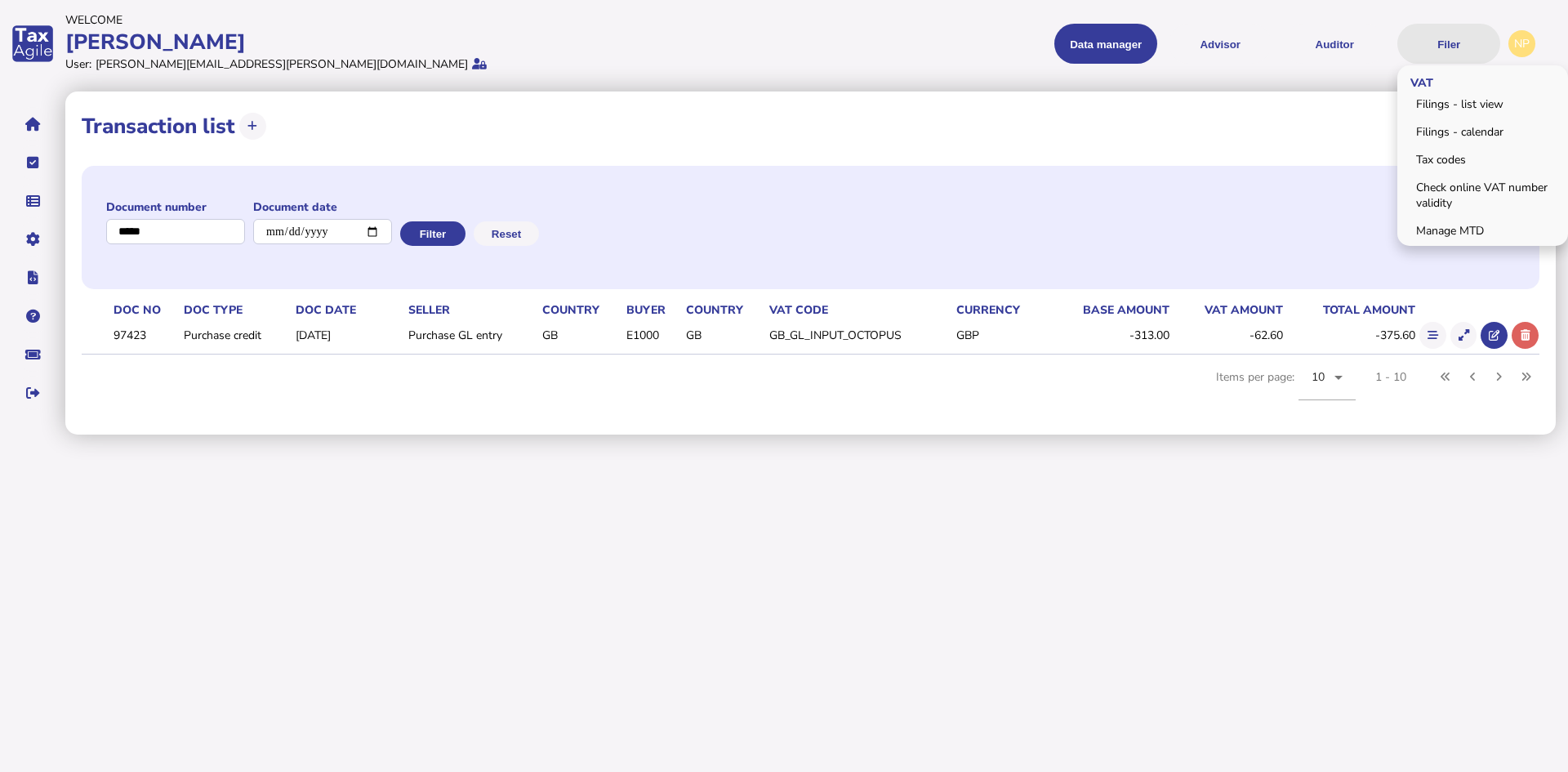
click at [1453, 47] on button "Filer" at bounding box center [1449, 44] width 103 height 40
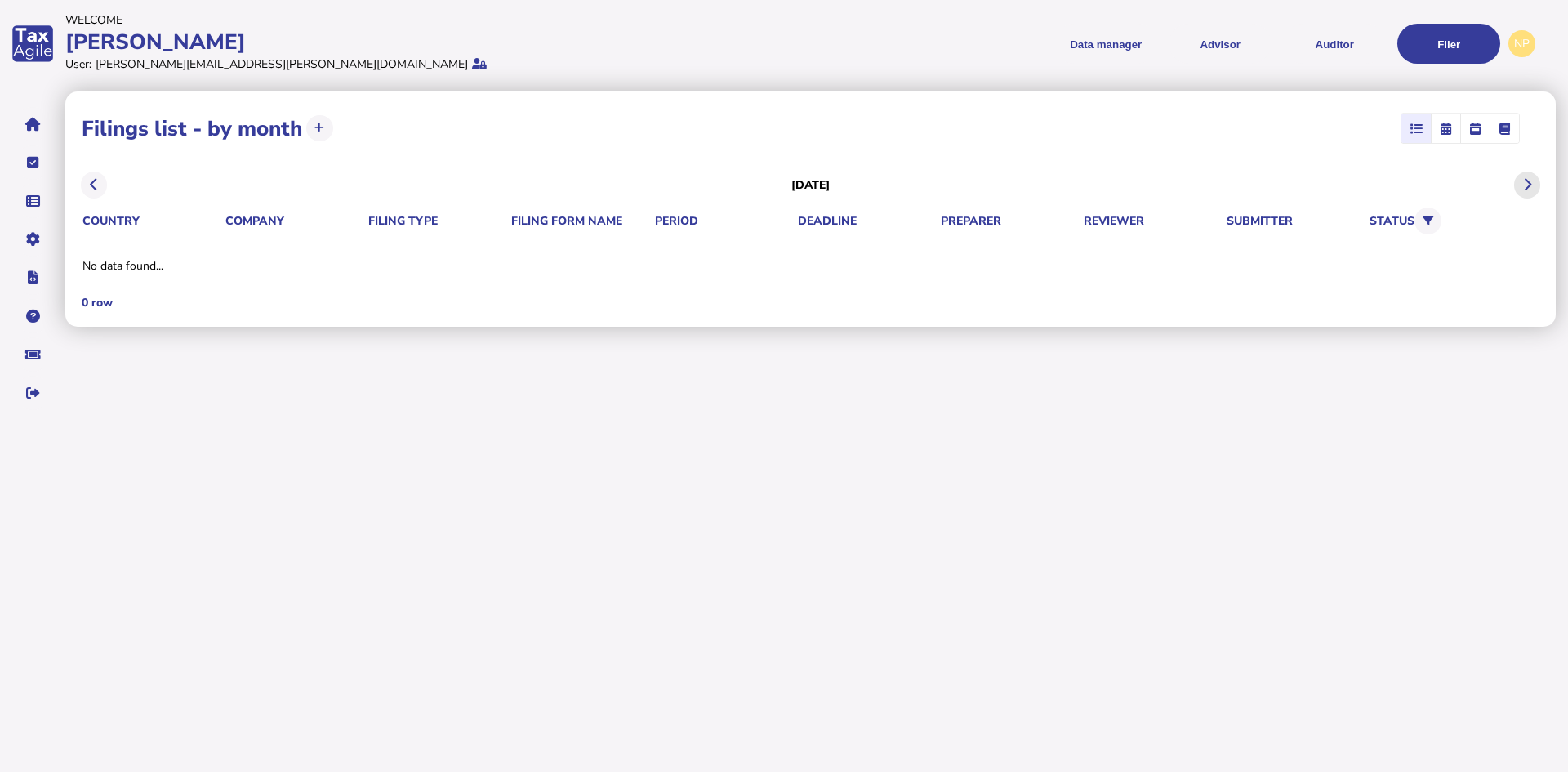
click at [1523, 185] on icon at bounding box center [1528, 185] width 8 height 1
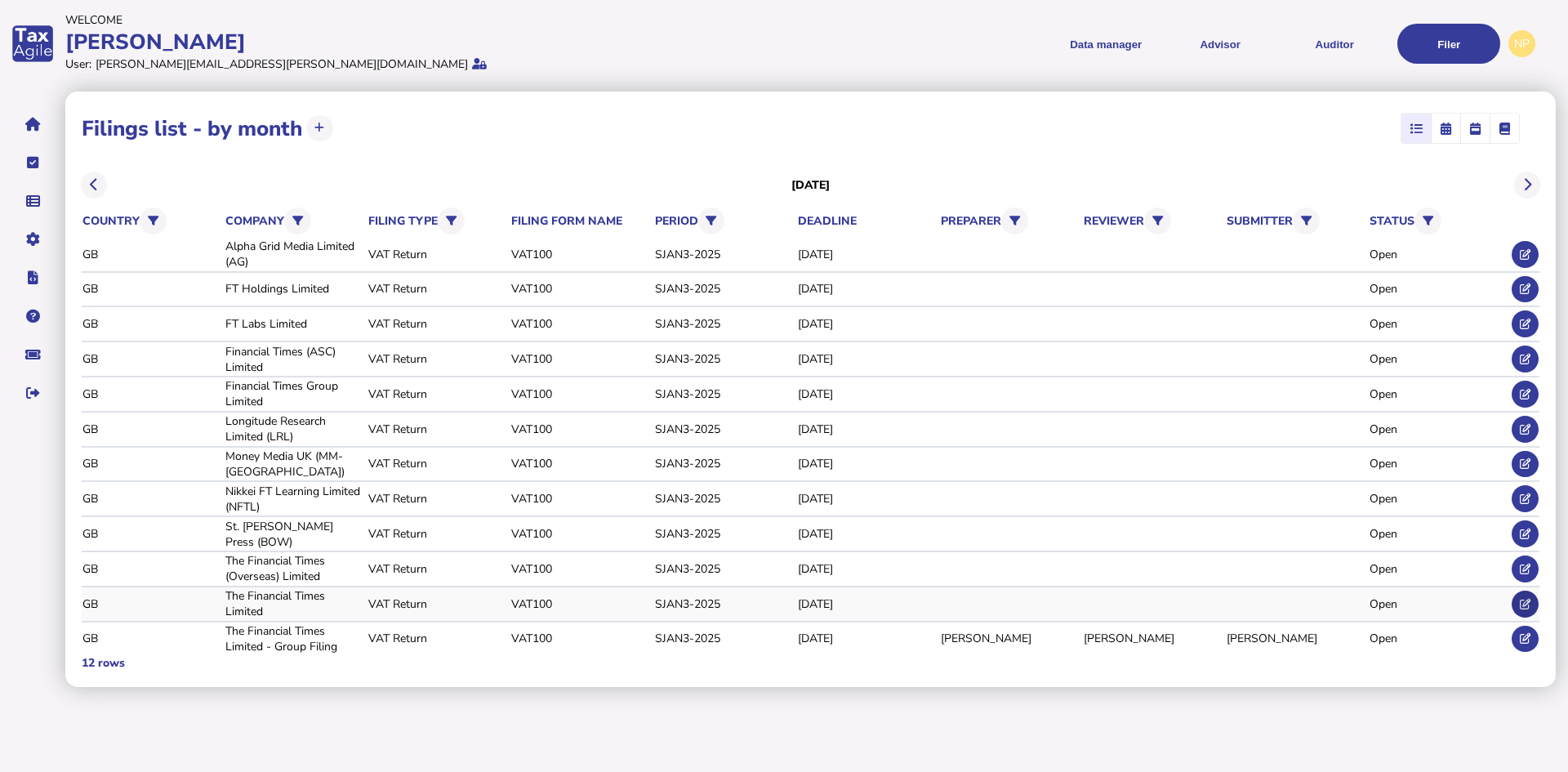
click at [1528, 601] on icon at bounding box center [1525, 604] width 11 height 11
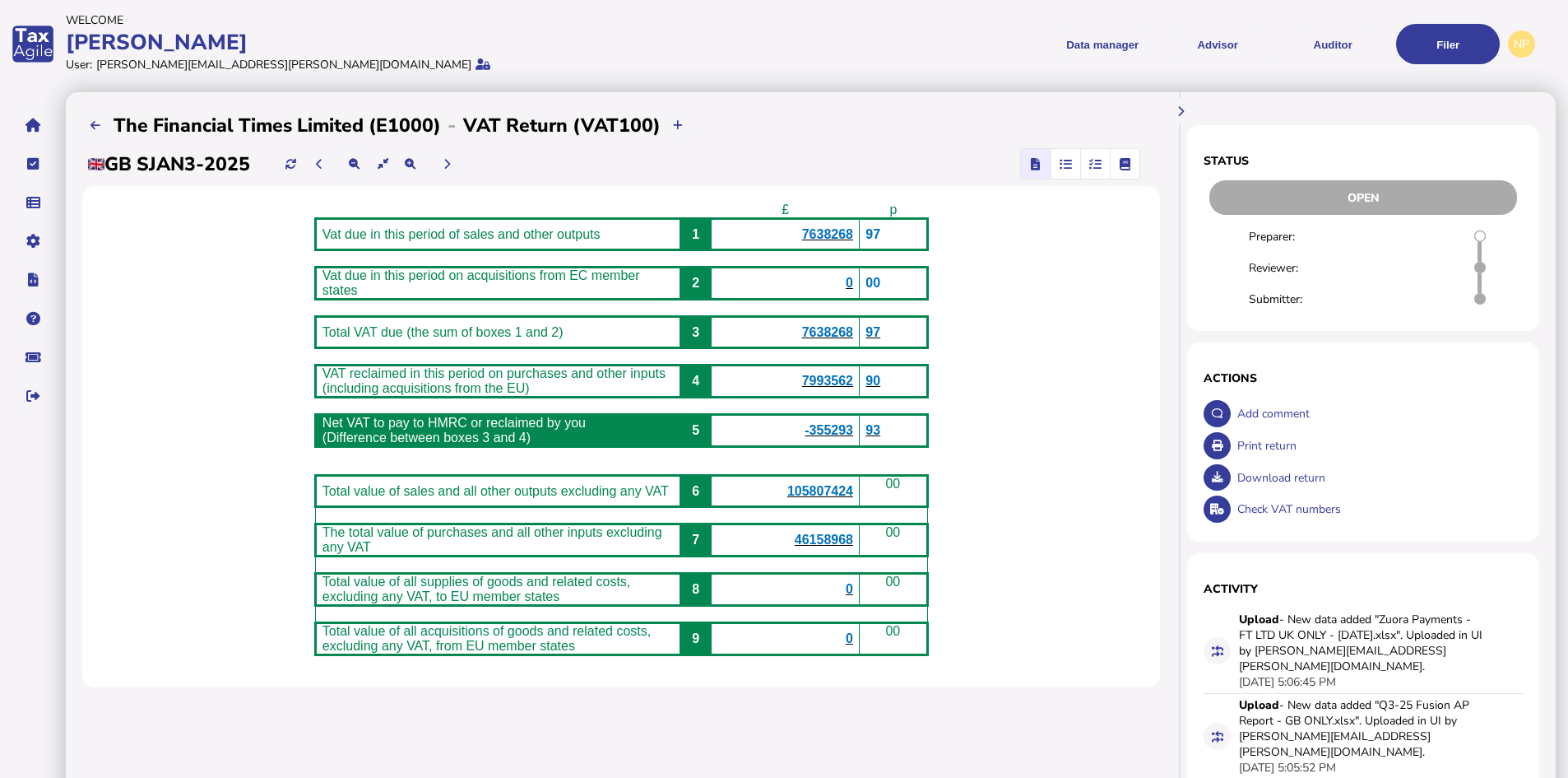
click at [1099, 163] on icon "button" at bounding box center [1095, 163] width 13 height 1
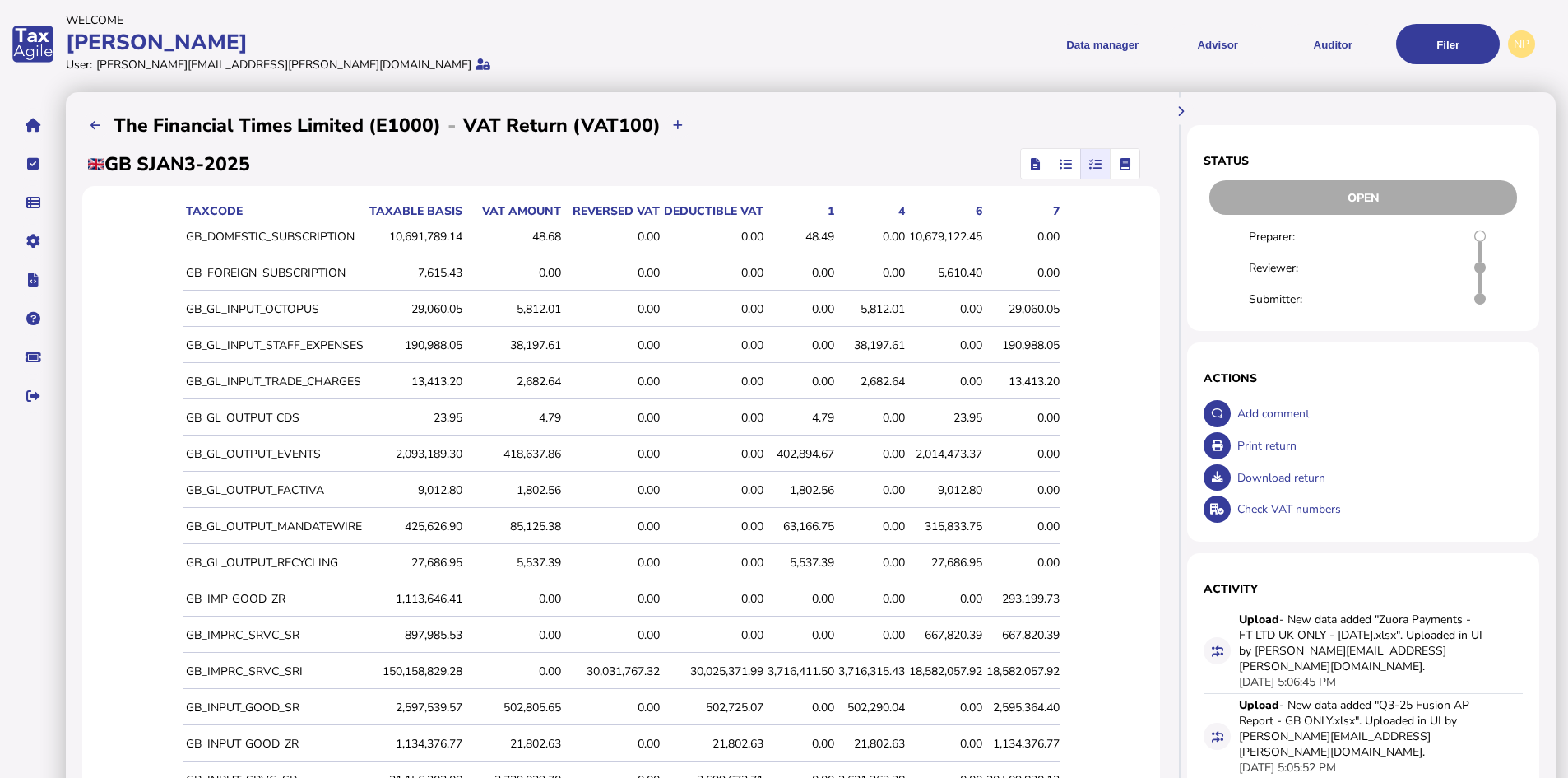
click at [817, 239] on div "48.49" at bounding box center [801, 236] width 67 height 15
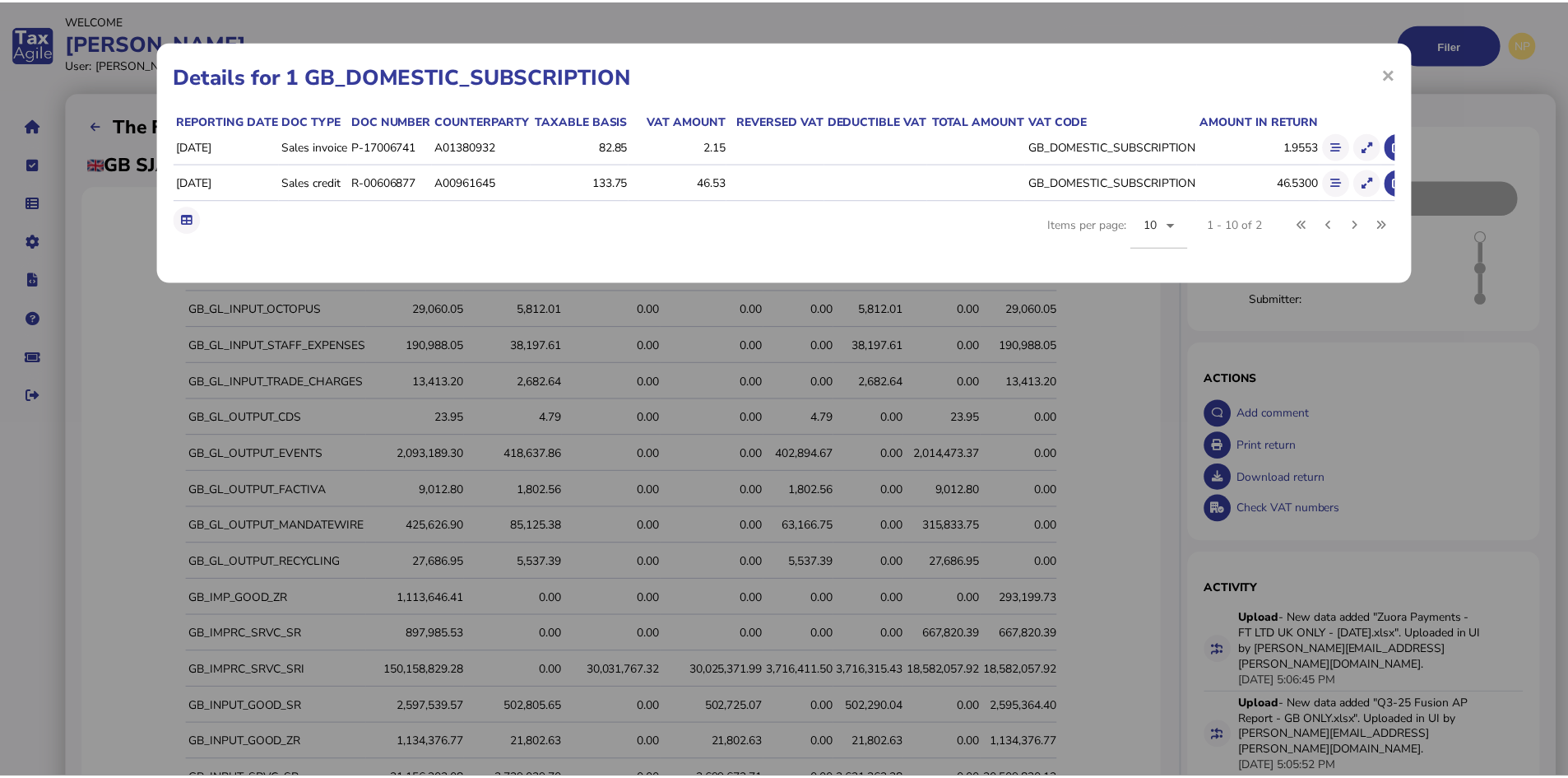
scroll to position [0, 14]
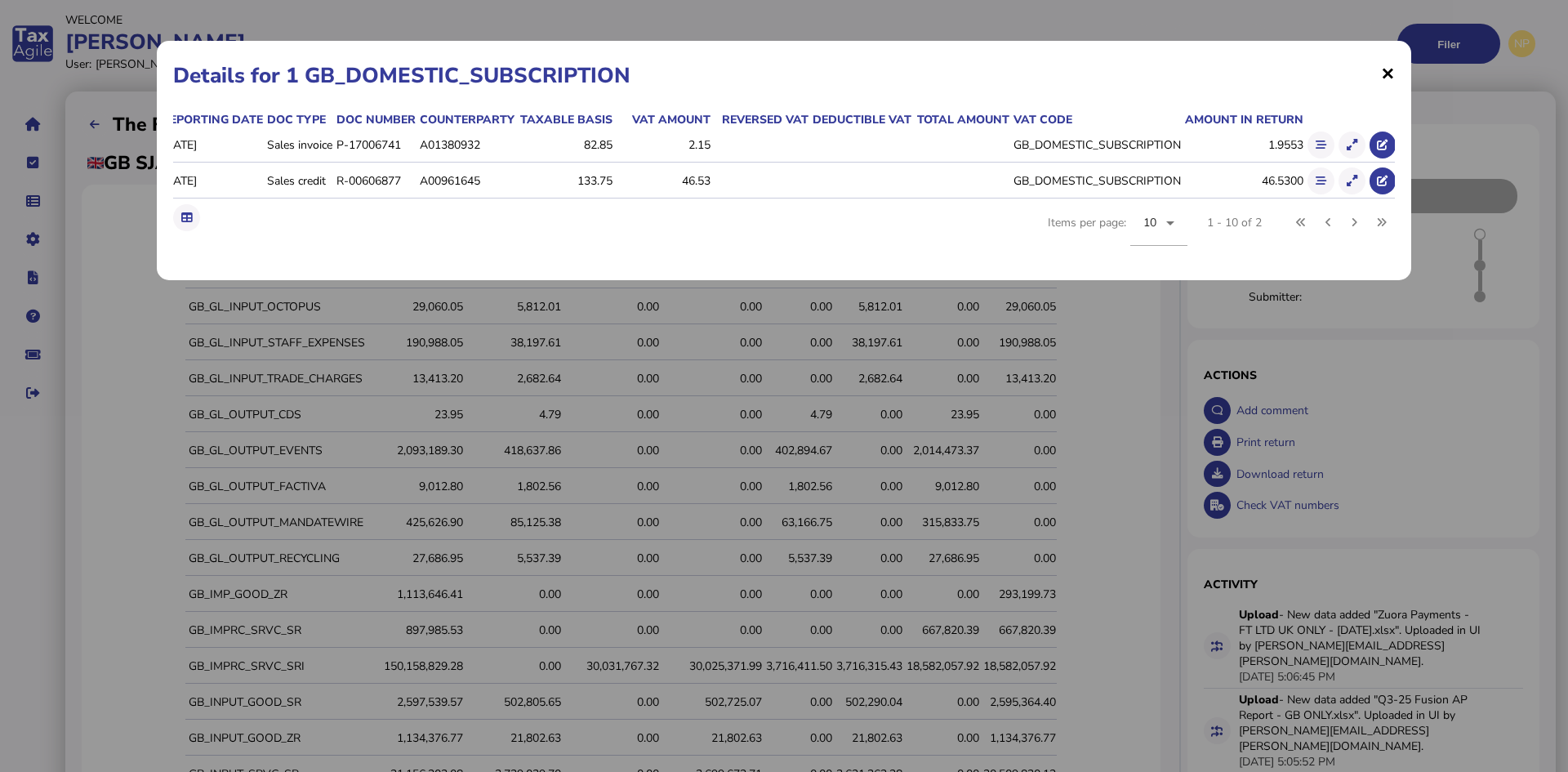
click at [1383, 71] on span "×" at bounding box center [1388, 72] width 14 height 31
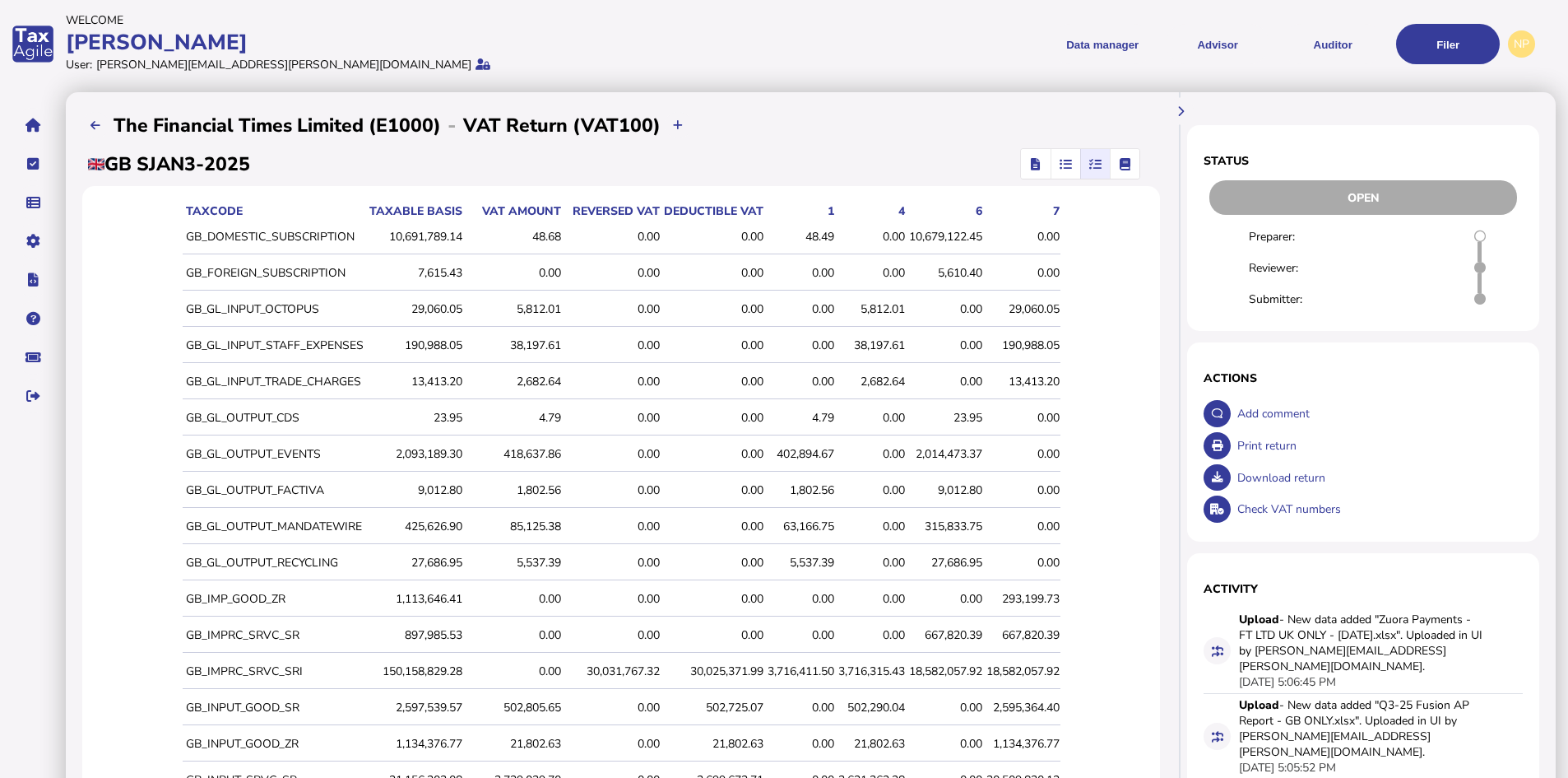
click at [814, 236] on div "48.49" at bounding box center [801, 236] width 67 height 15
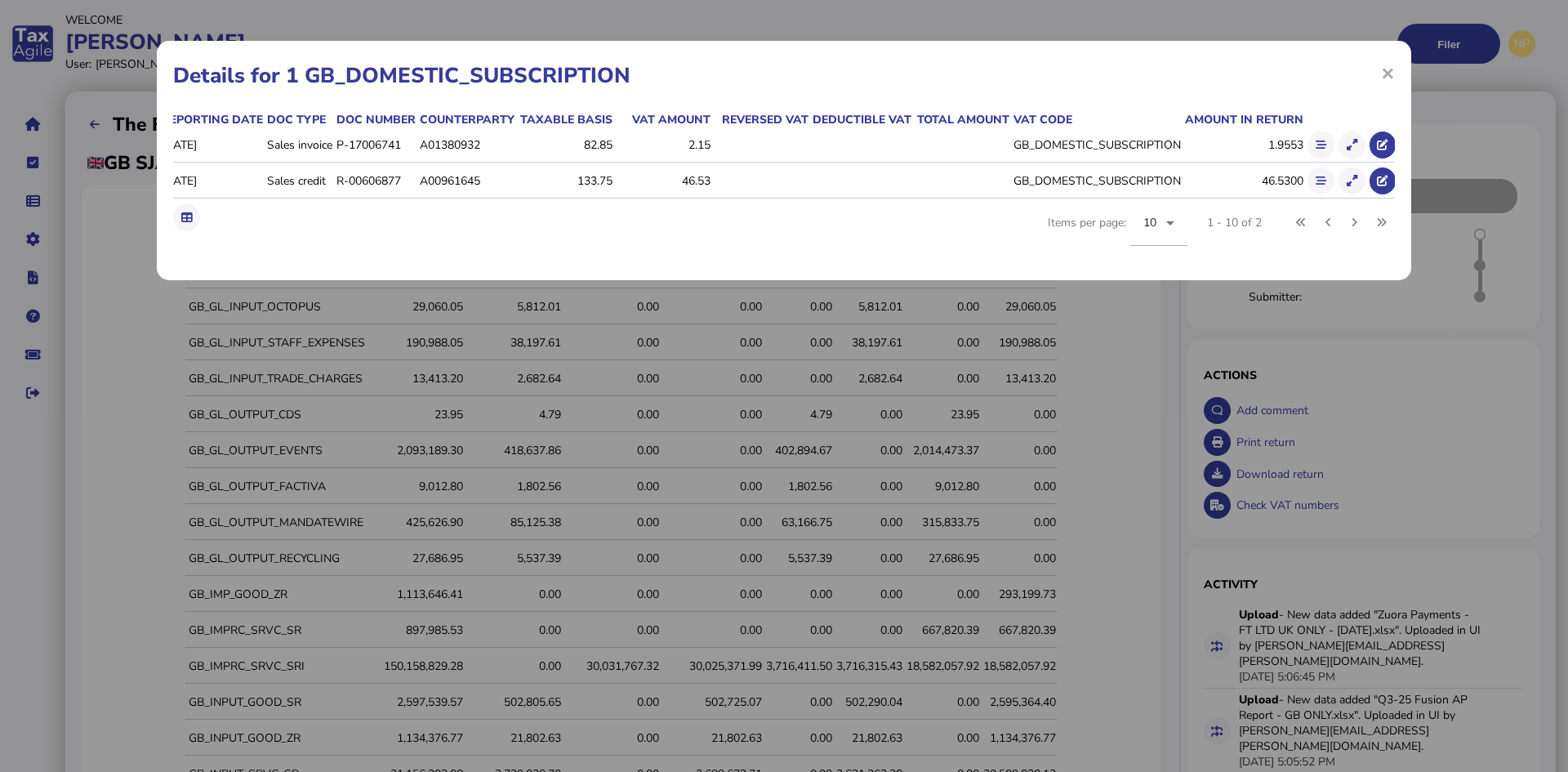
drag, startPoint x: 1386, startPoint y: 69, endPoint x: 1260, endPoint y: 77, distance: 126.3
click at [1387, 70] on span "×" at bounding box center [1388, 72] width 14 height 31
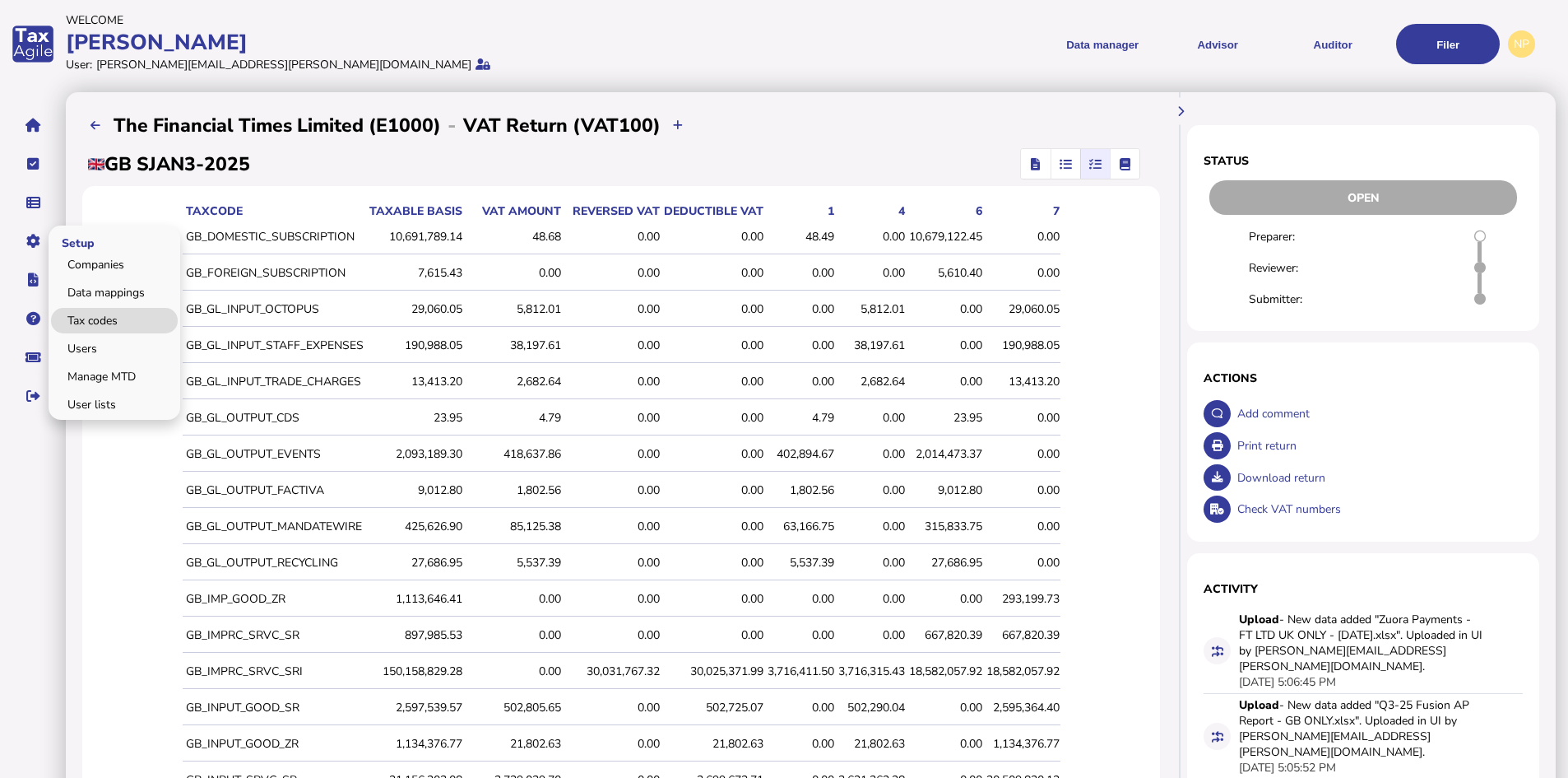
click at [90, 319] on link "Tax codes" at bounding box center [114, 321] width 127 height 25
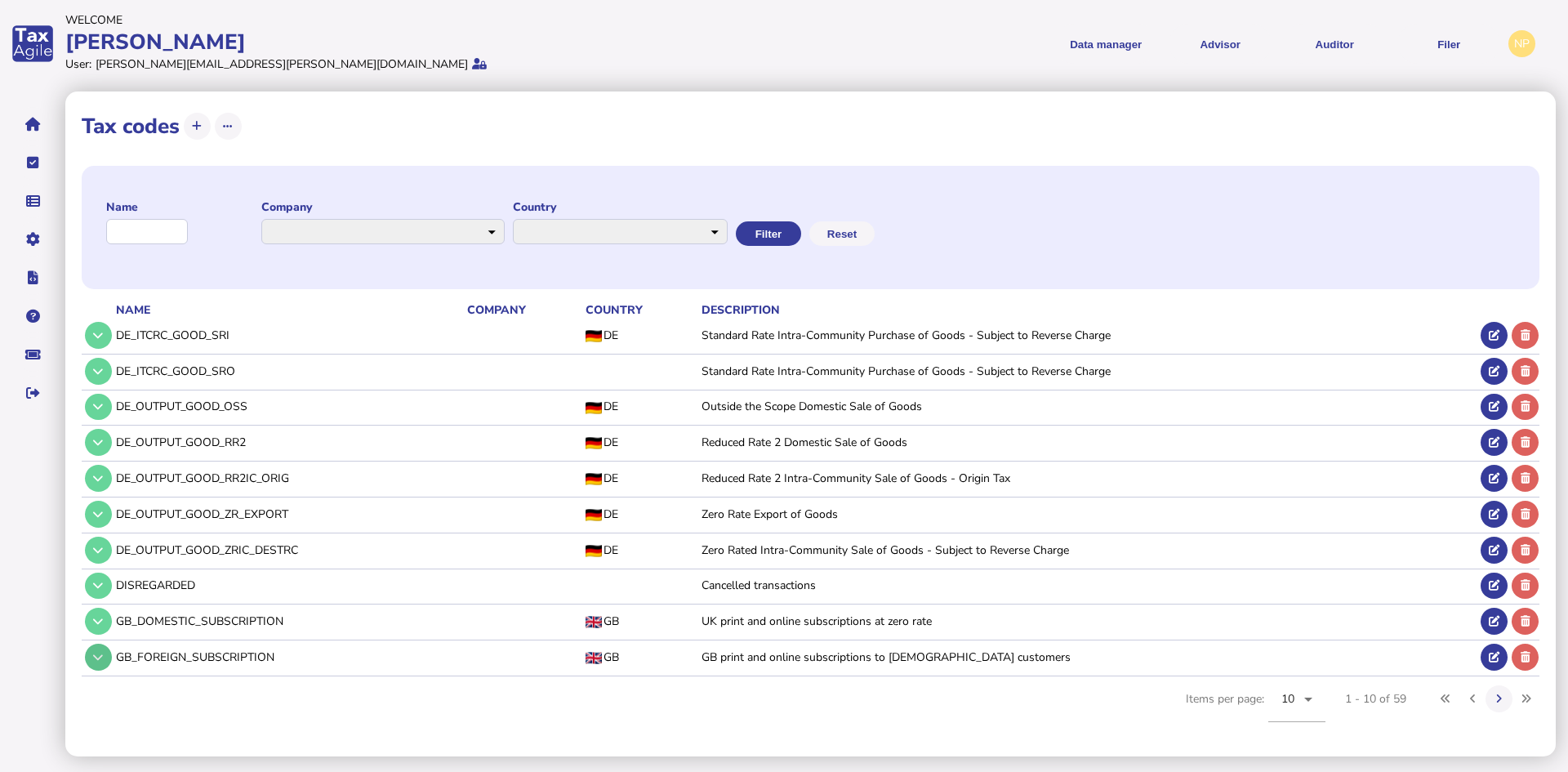
click at [104, 656] on button at bounding box center [98, 657] width 27 height 27
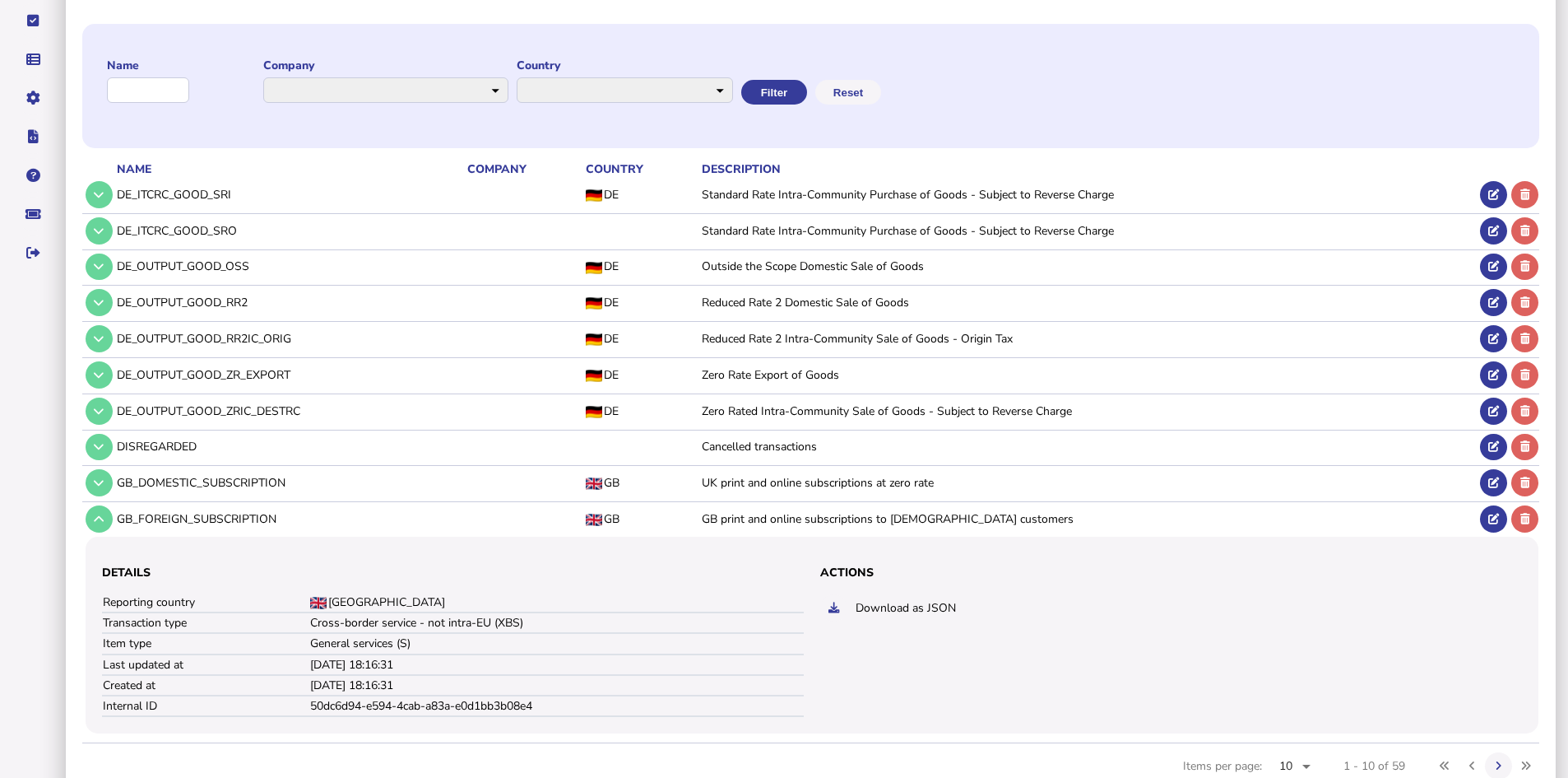
scroll to position [190, 0]
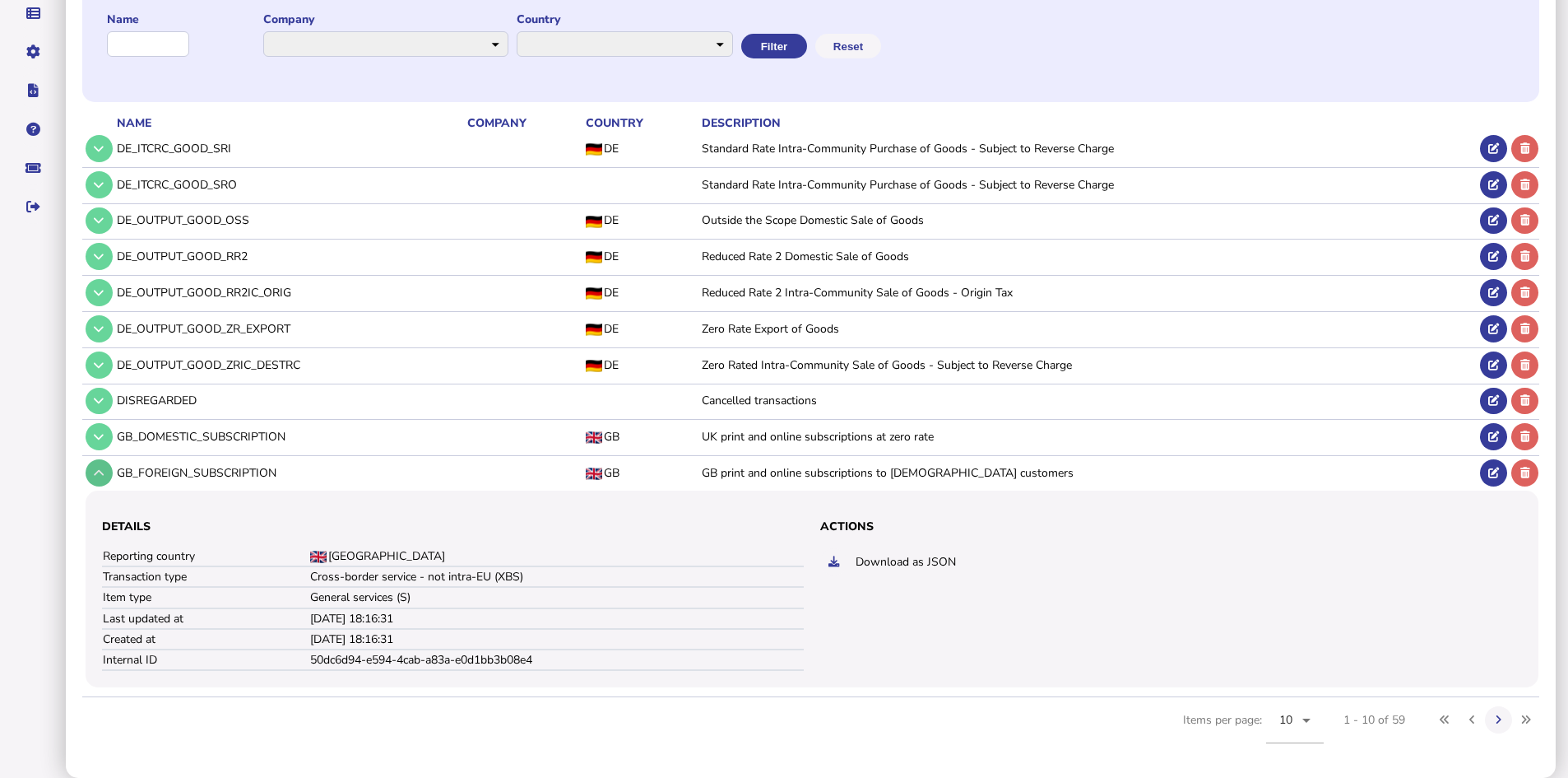
click at [95, 474] on icon at bounding box center [99, 472] width 10 height 11
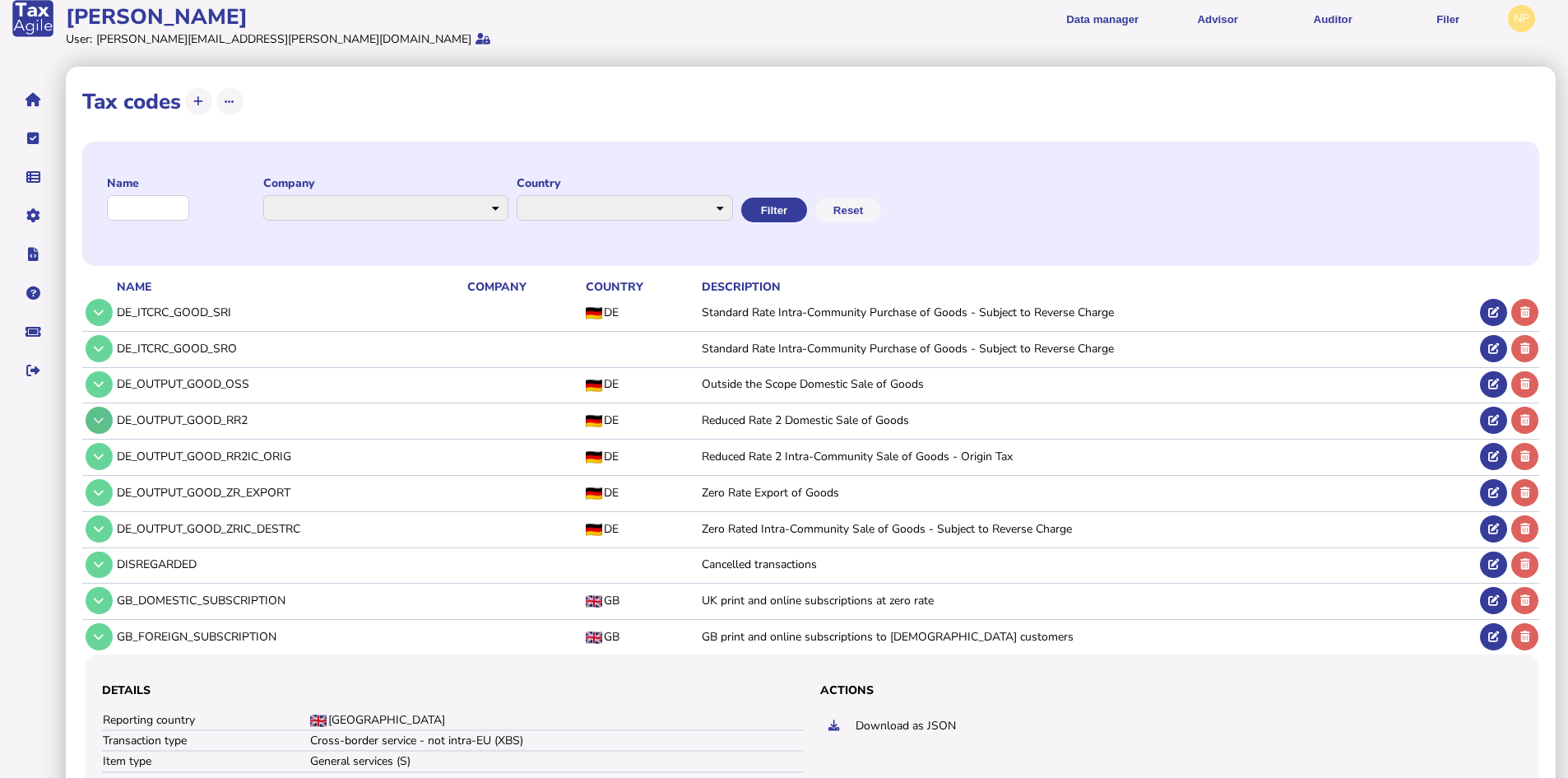
scroll to position [0, 0]
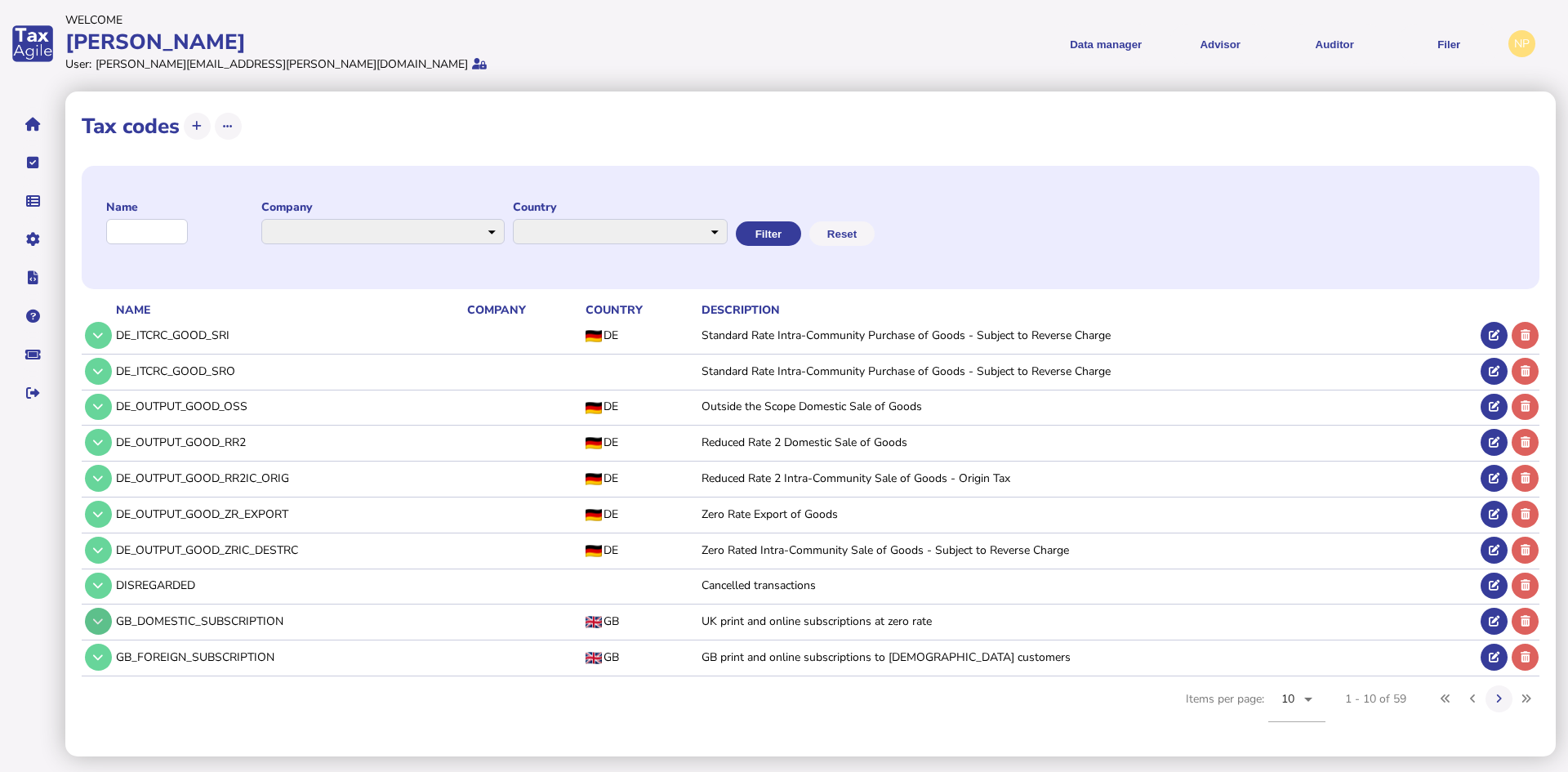
click at [92, 624] on button at bounding box center [98, 621] width 27 height 27
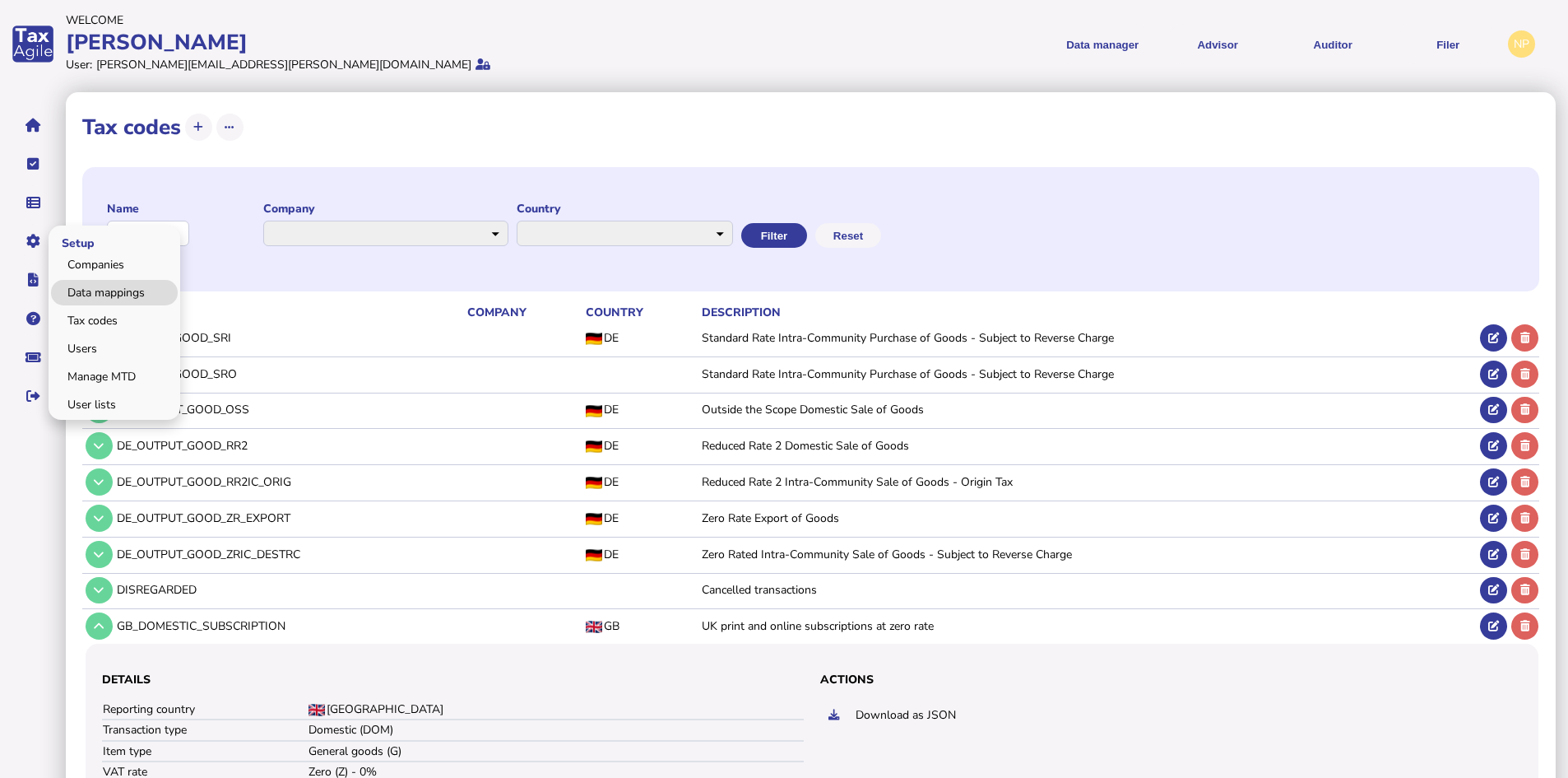
click at [110, 292] on link "Data mappings" at bounding box center [114, 293] width 127 height 25
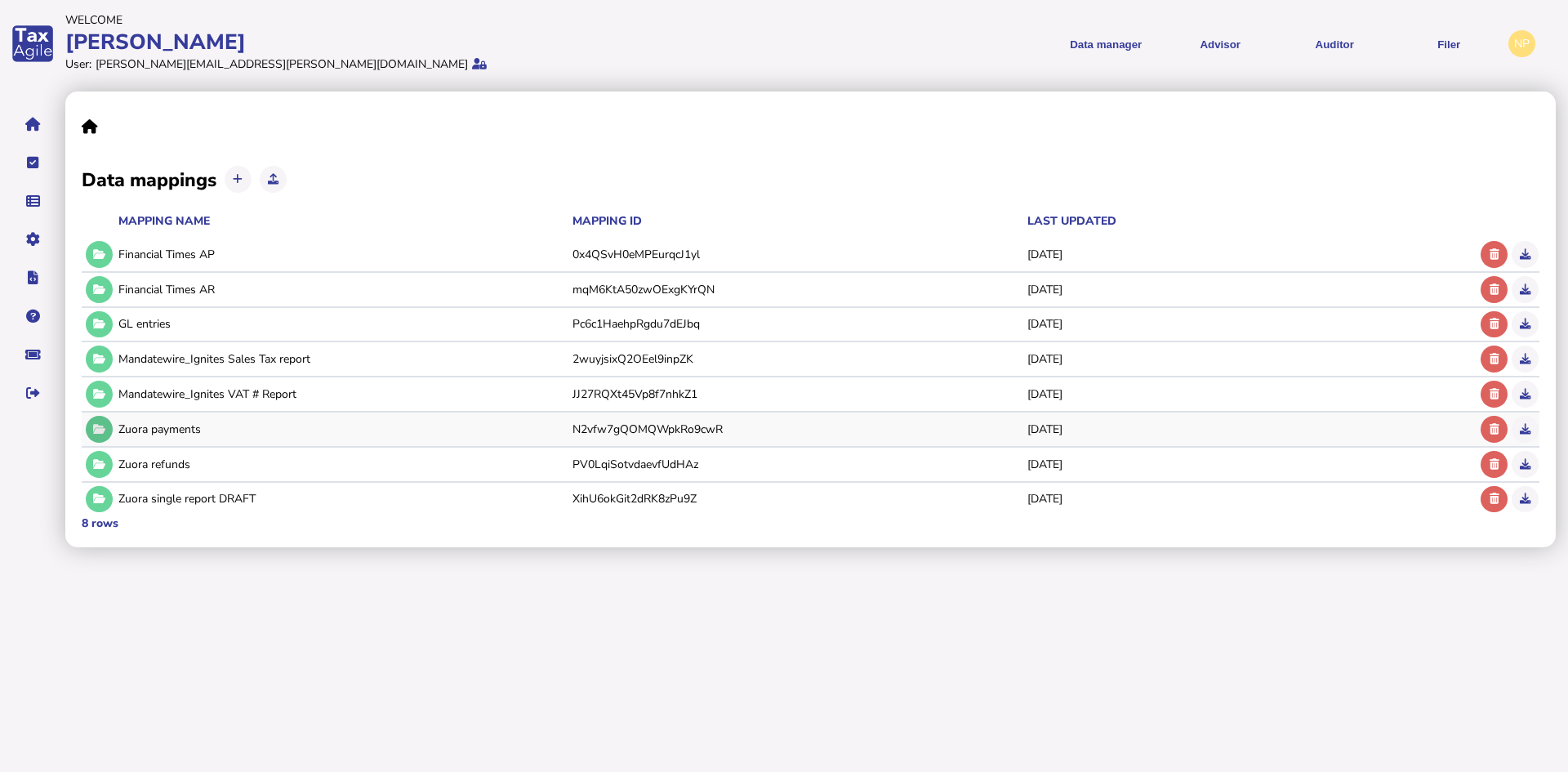
click at [95, 426] on icon at bounding box center [99, 429] width 13 height 11
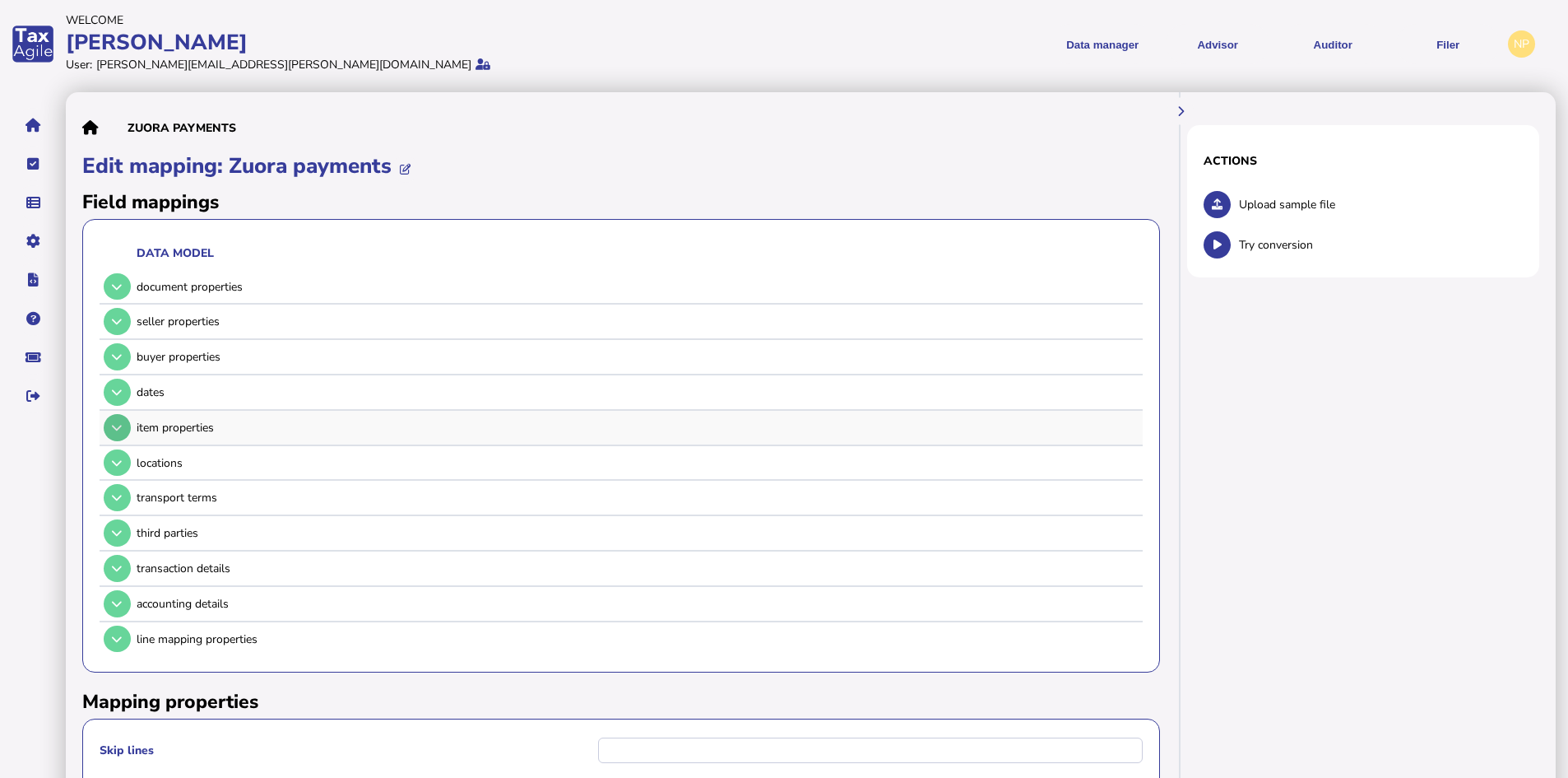
click at [116, 428] on icon at bounding box center [117, 428] width 10 height 11
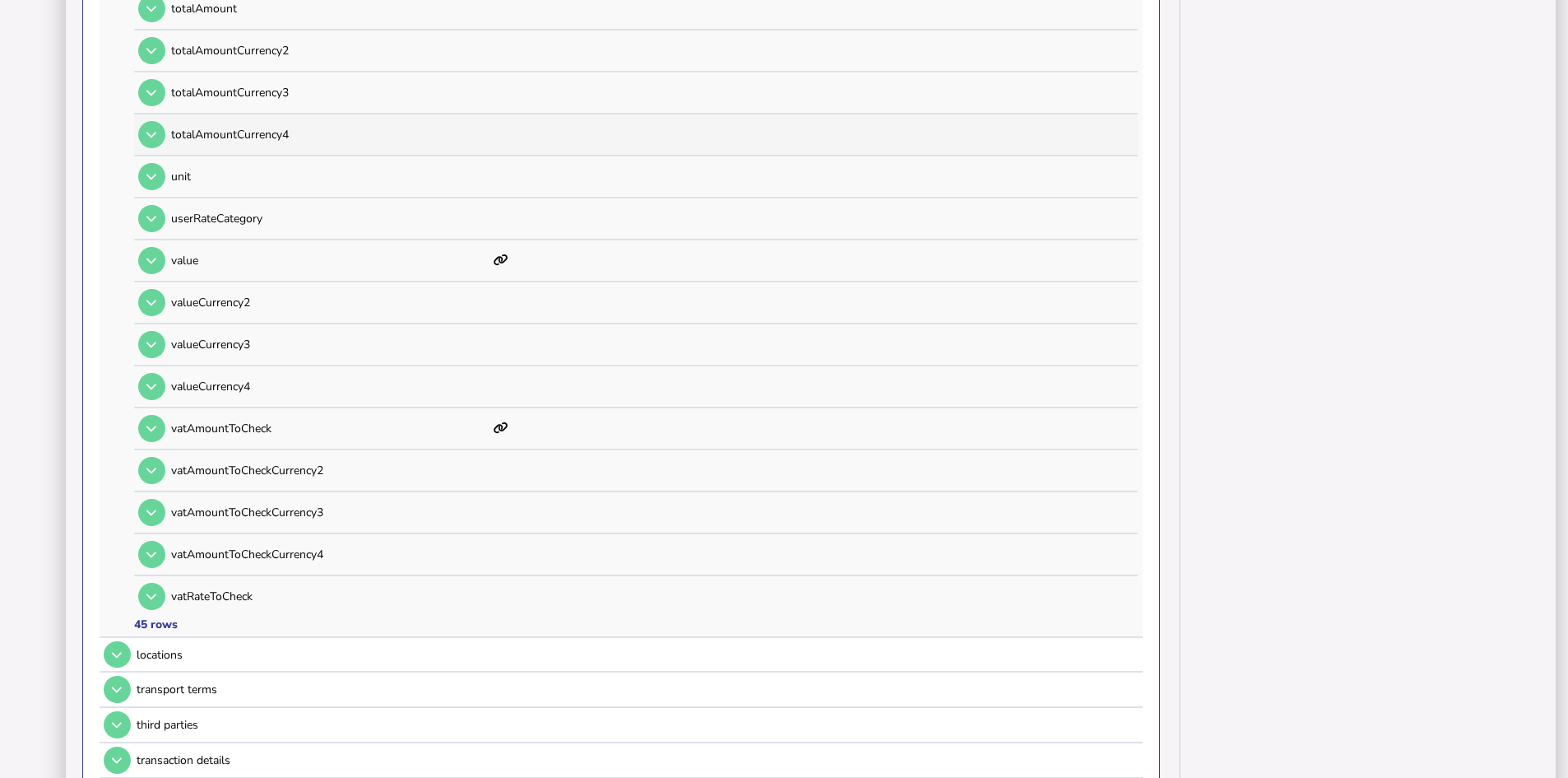
scroll to position [1728, 0]
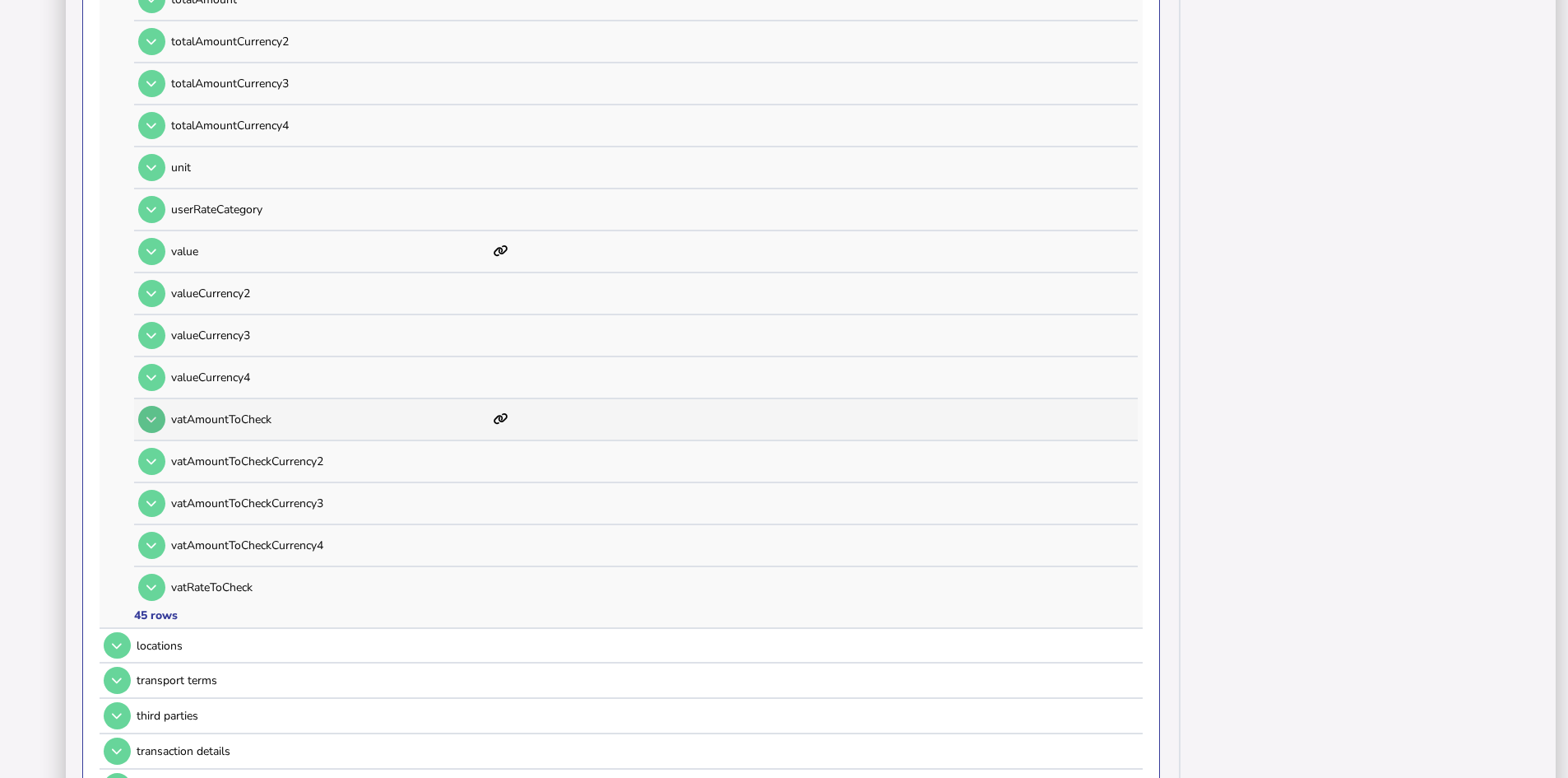
click at [157, 421] on button at bounding box center [151, 419] width 27 height 27
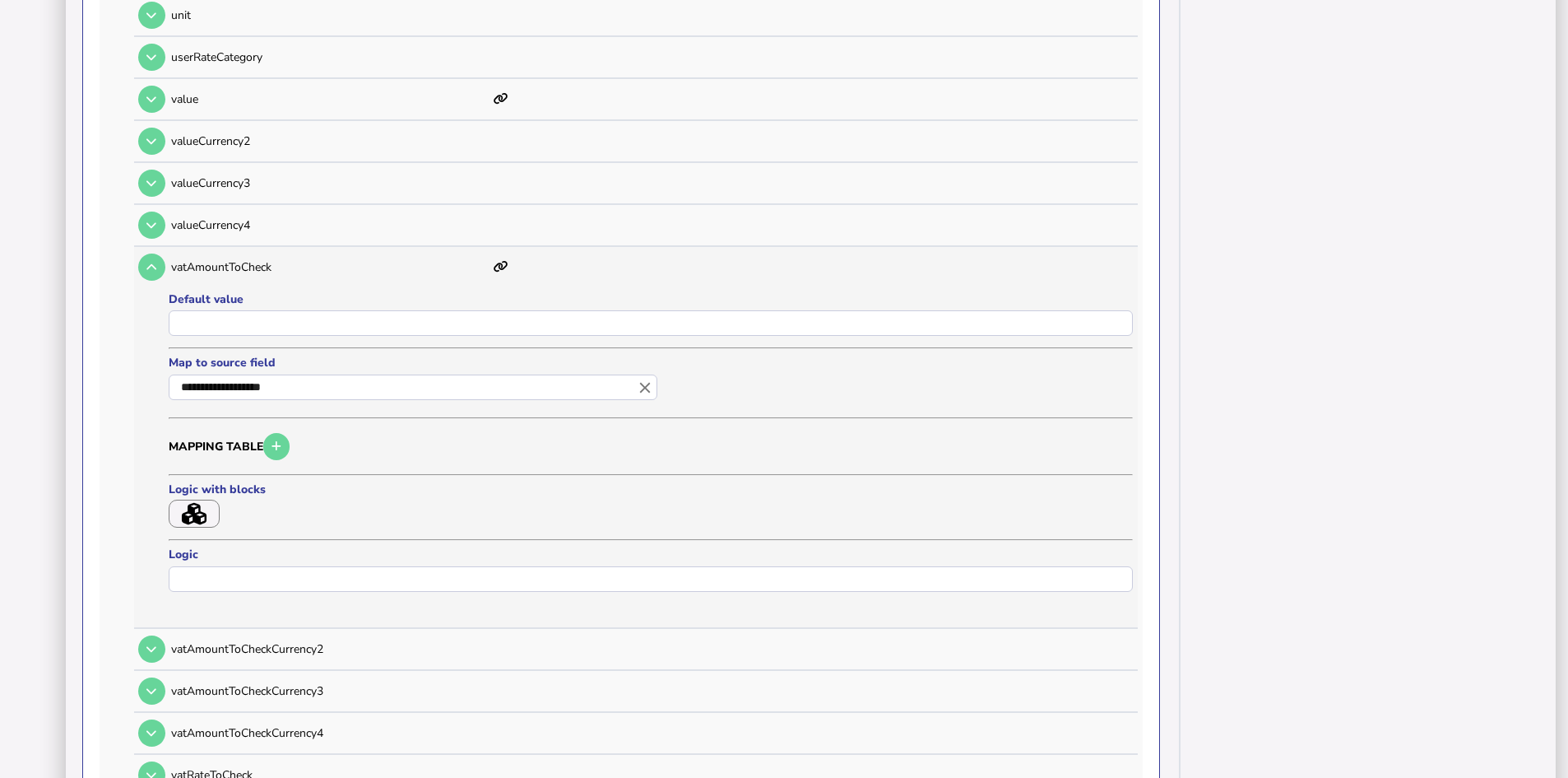
scroll to position [1893, 0]
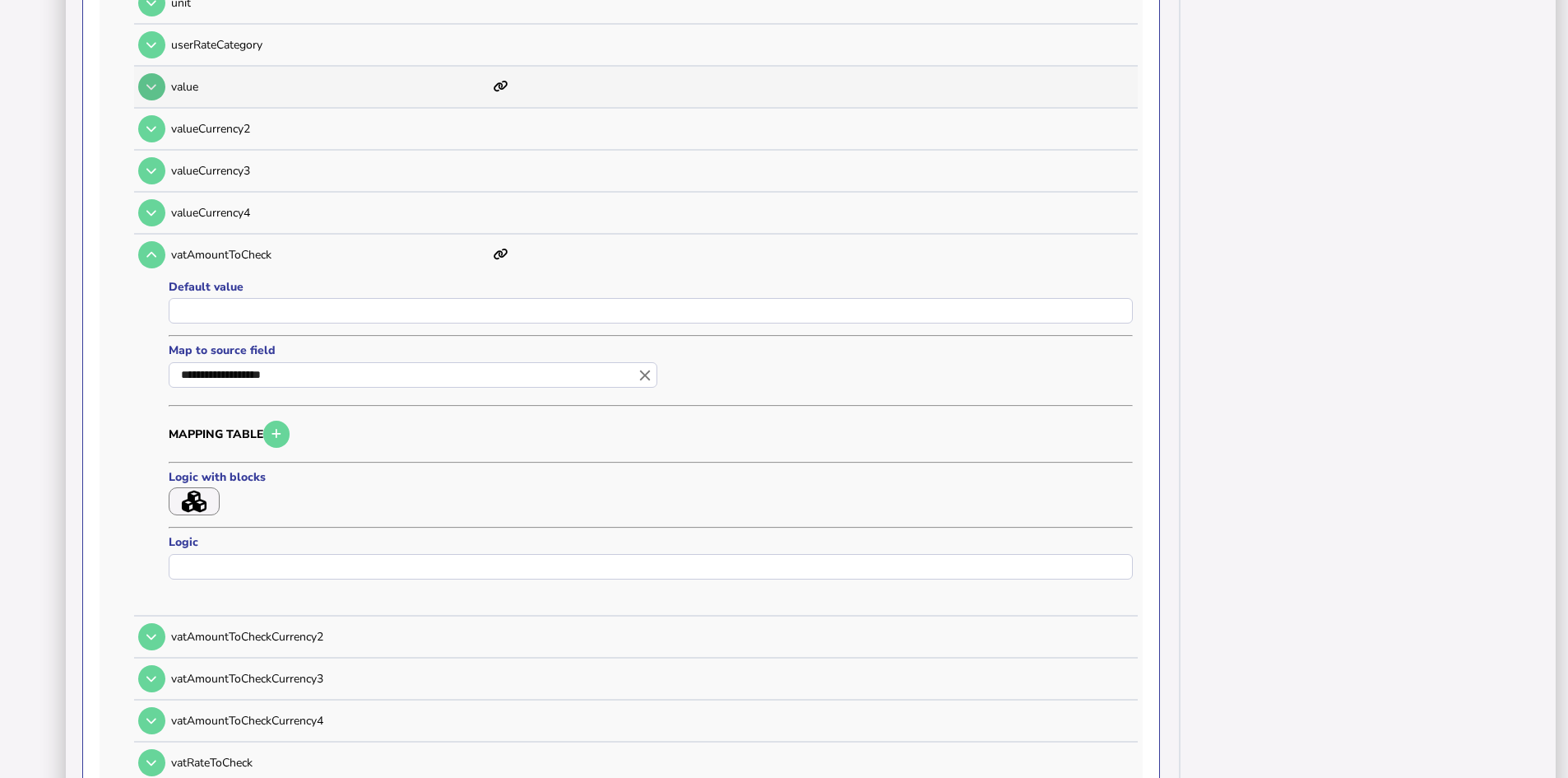
click at [148, 86] on icon at bounding box center [151, 86] width 10 height 11
type input "**********"
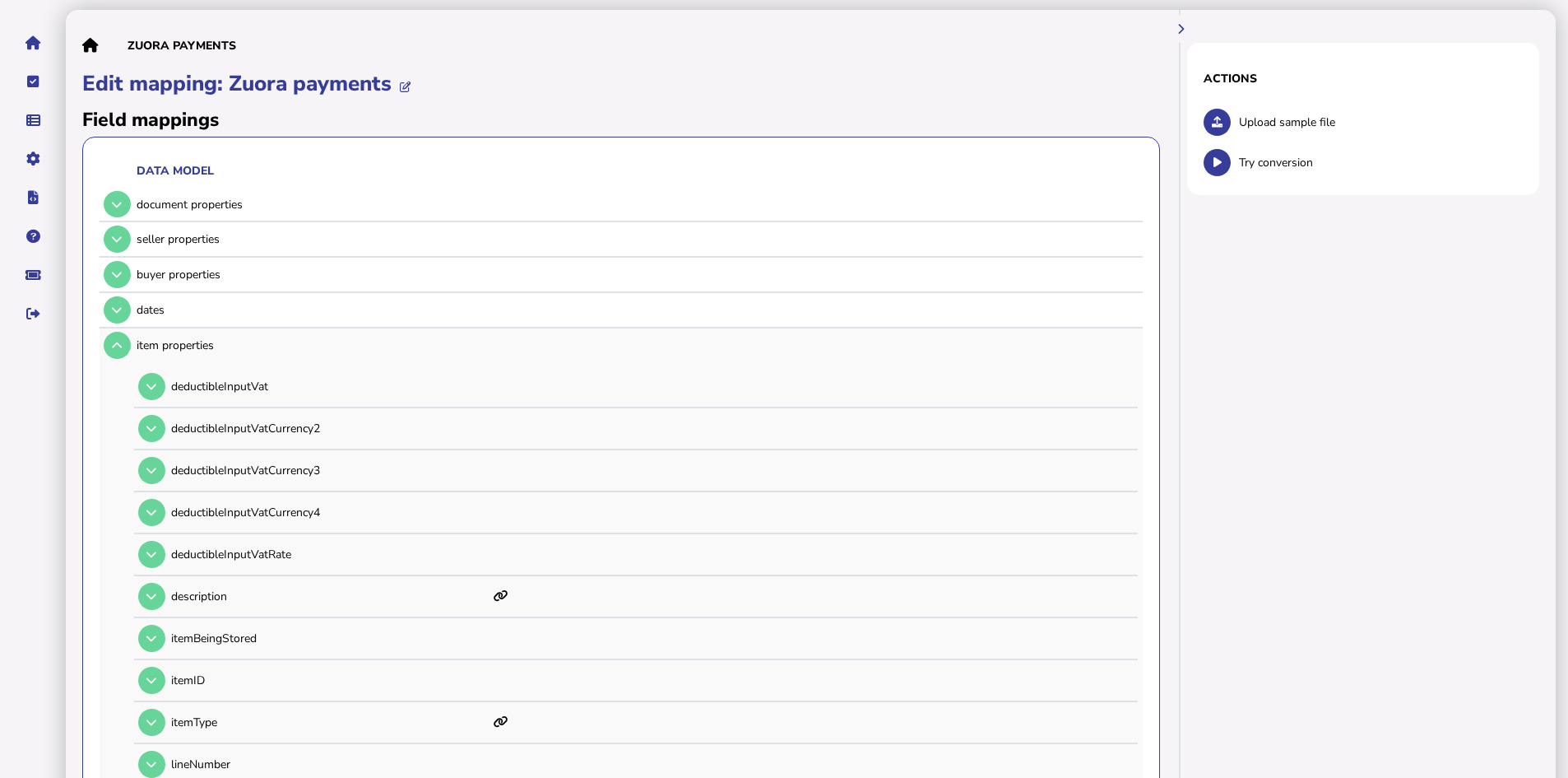
scroll to position [0, 0]
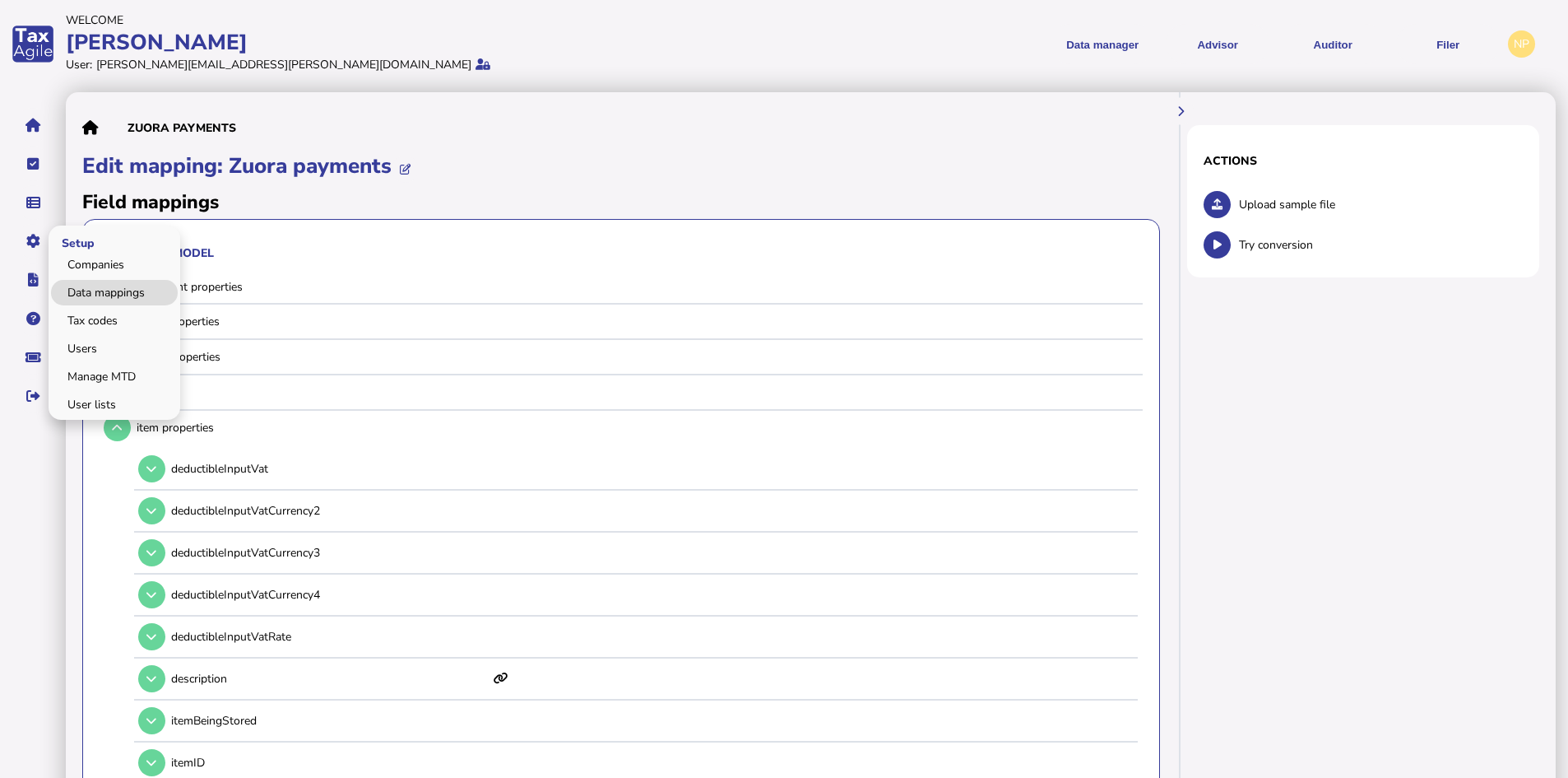
click at [89, 289] on link "Data mappings" at bounding box center [114, 293] width 127 height 25
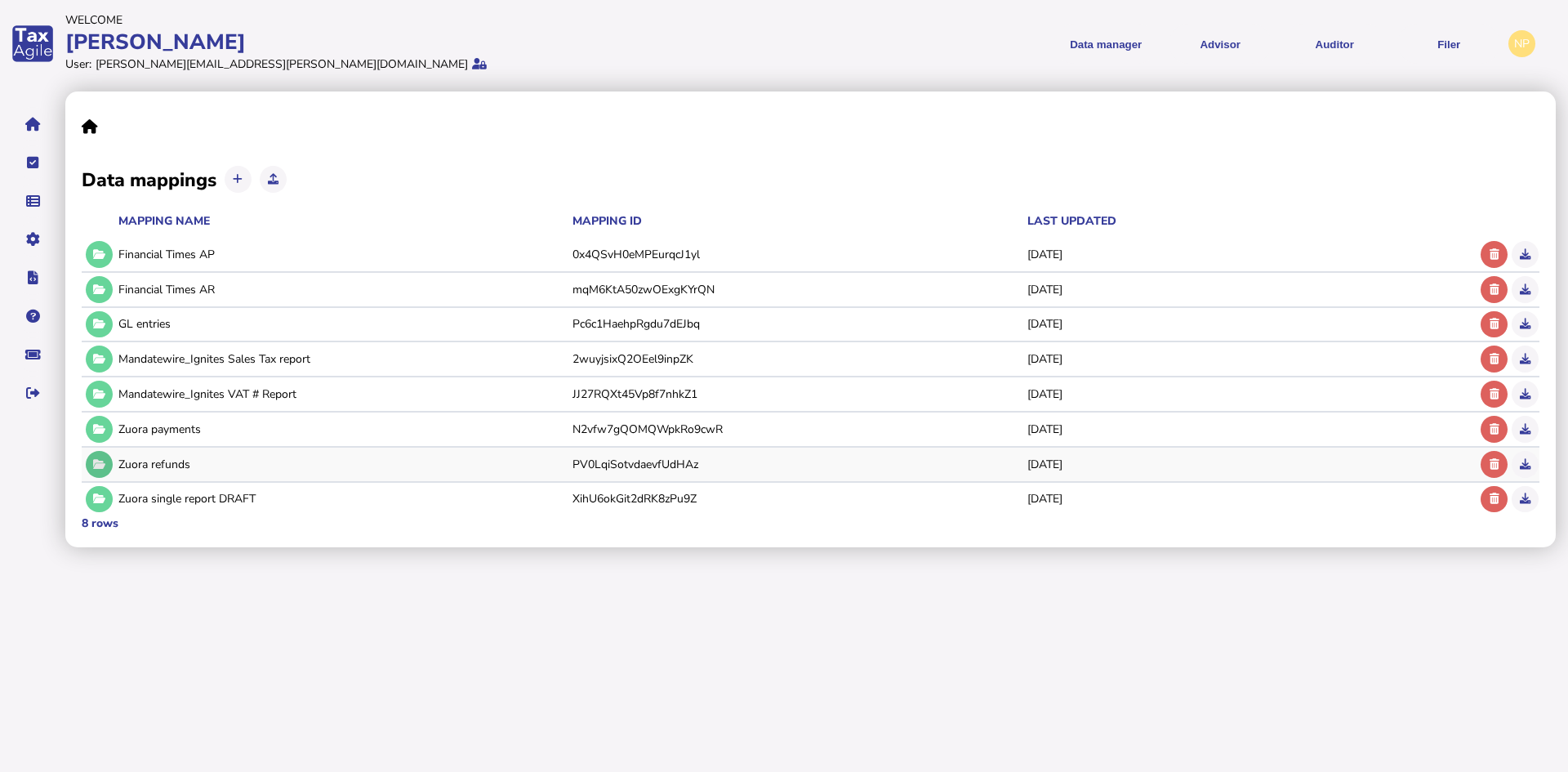
click at [97, 461] on icon at bounding box center [99, 464] width 13 height 11
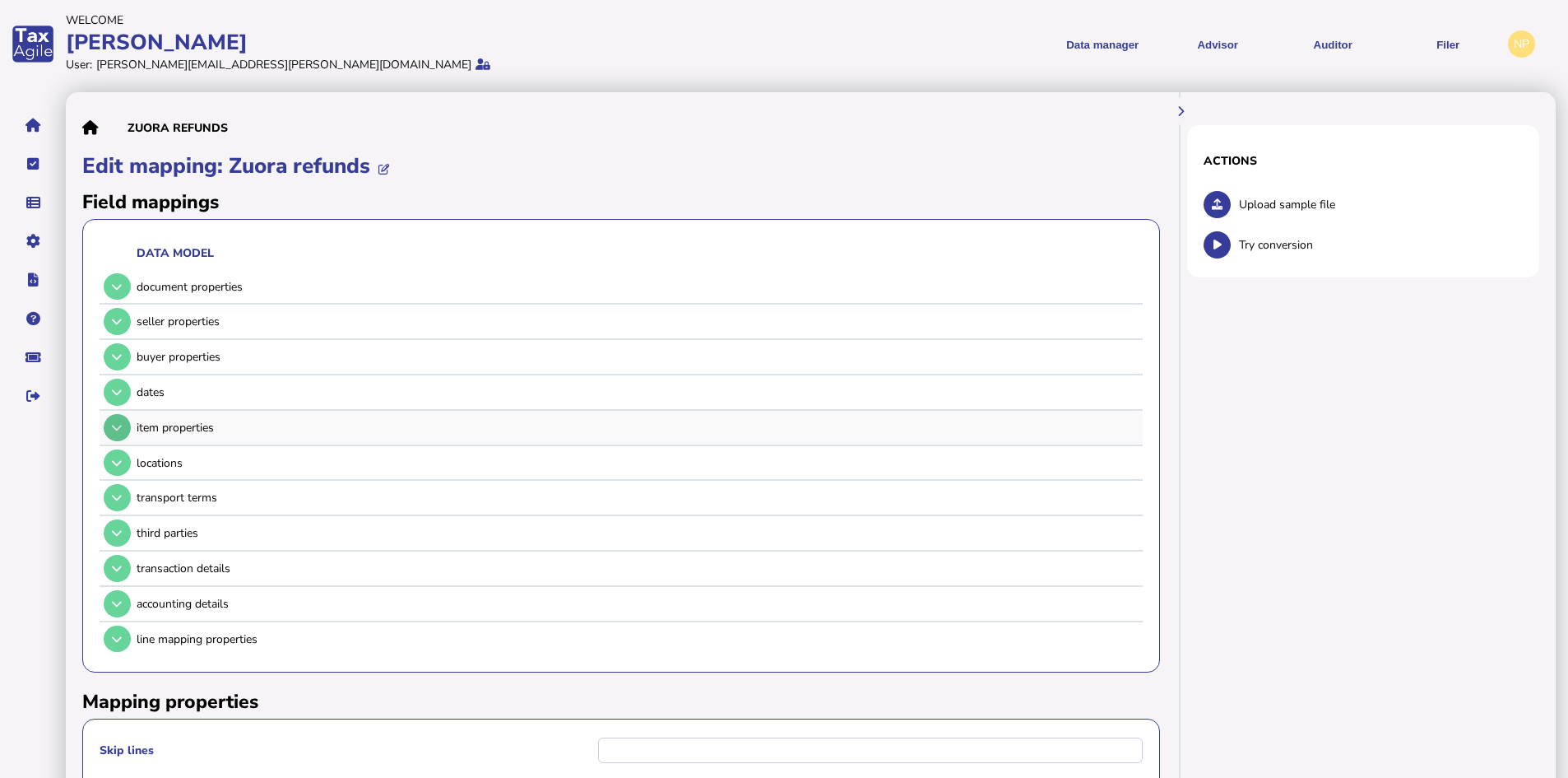
click at [118, 429] on icon at bounding box center [117, 428] width 10 height 11
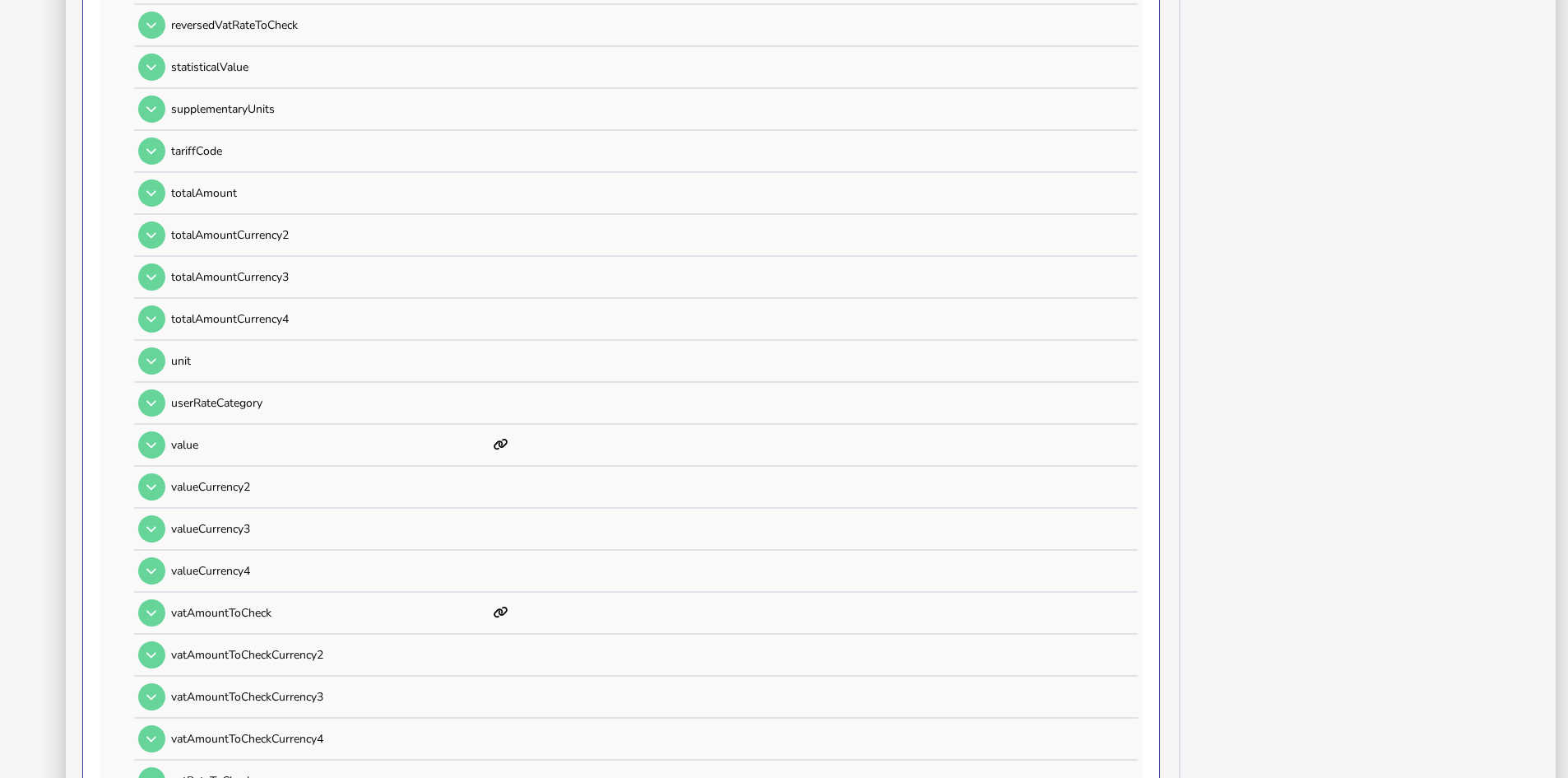
scroll to position [1564, 0]
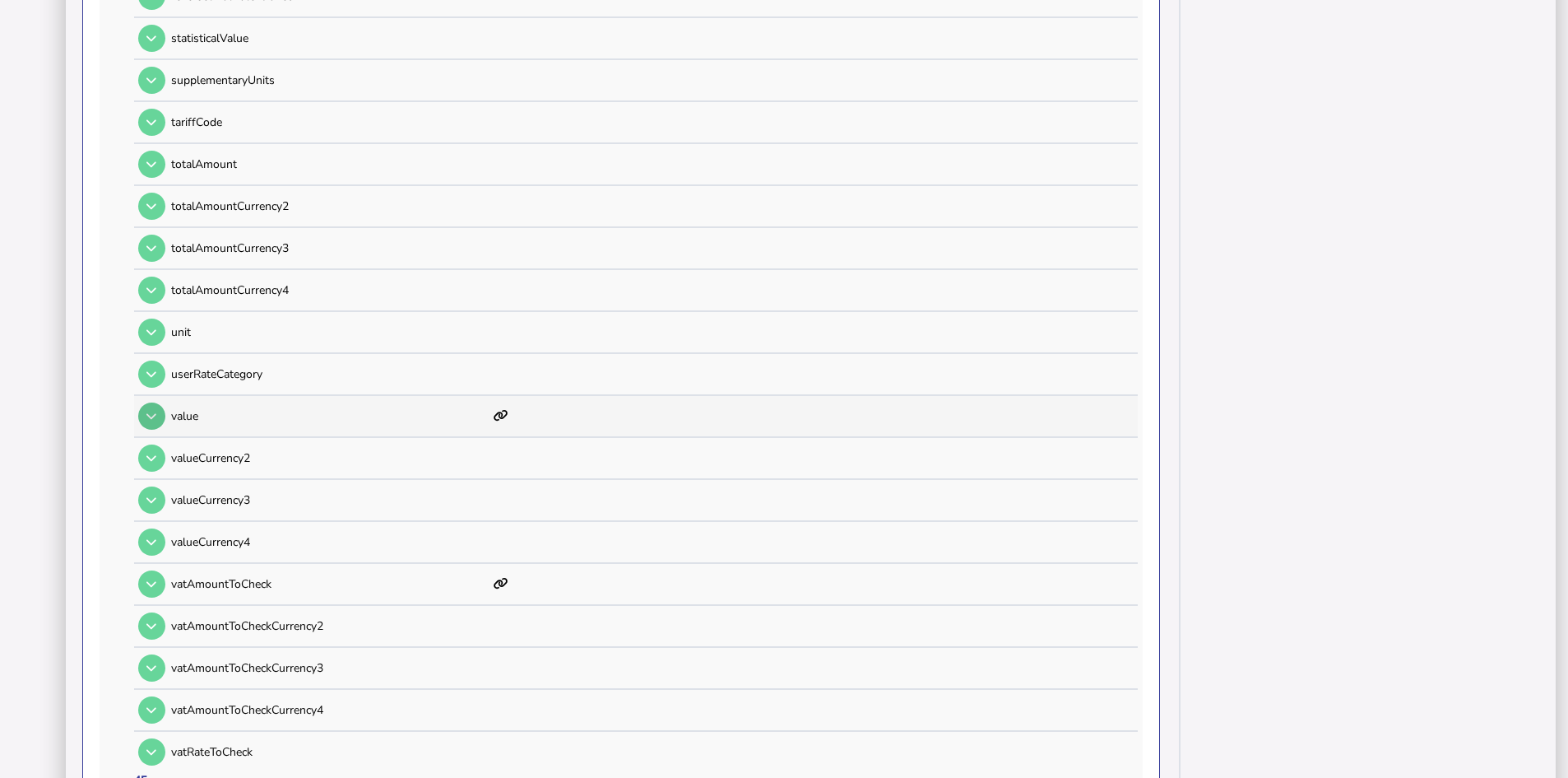
click at [151, 414] on icon at bounding box center [151, 416] width 10 height 11
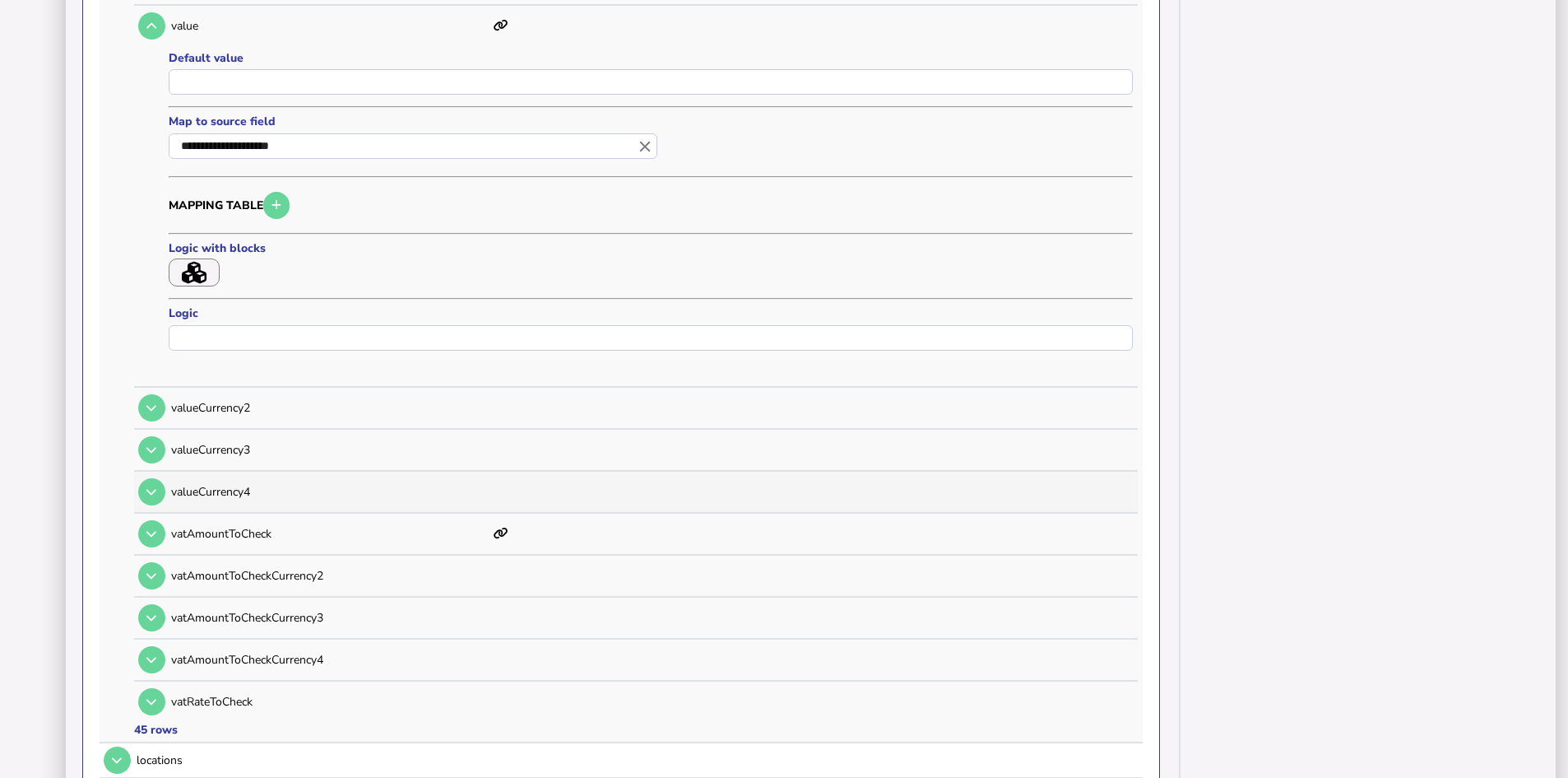
scroll to position [1975, 0]
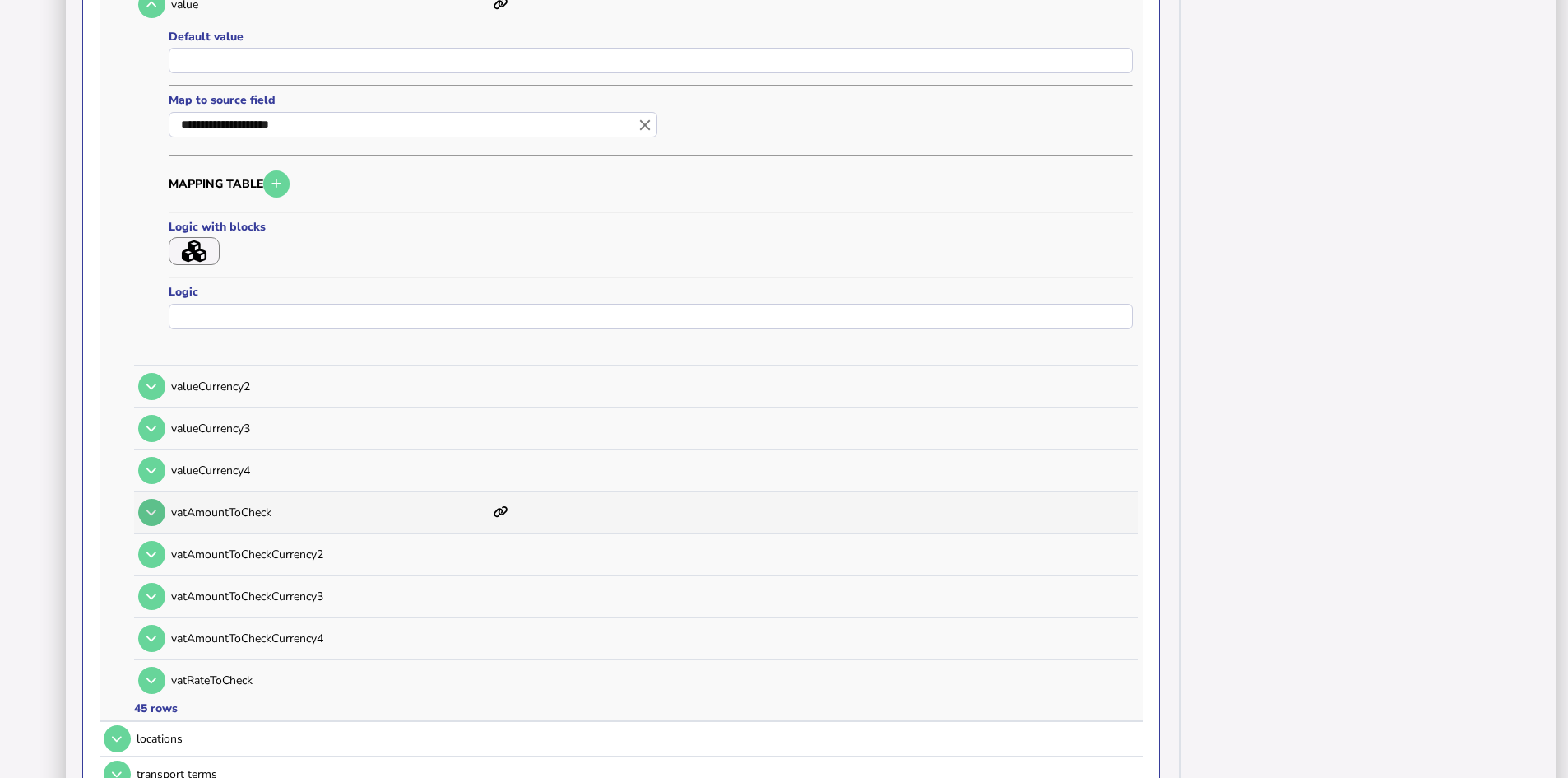
click at [148, 514] on icon at bounding box center [151, 512] width 10 height 11
type input "**********"
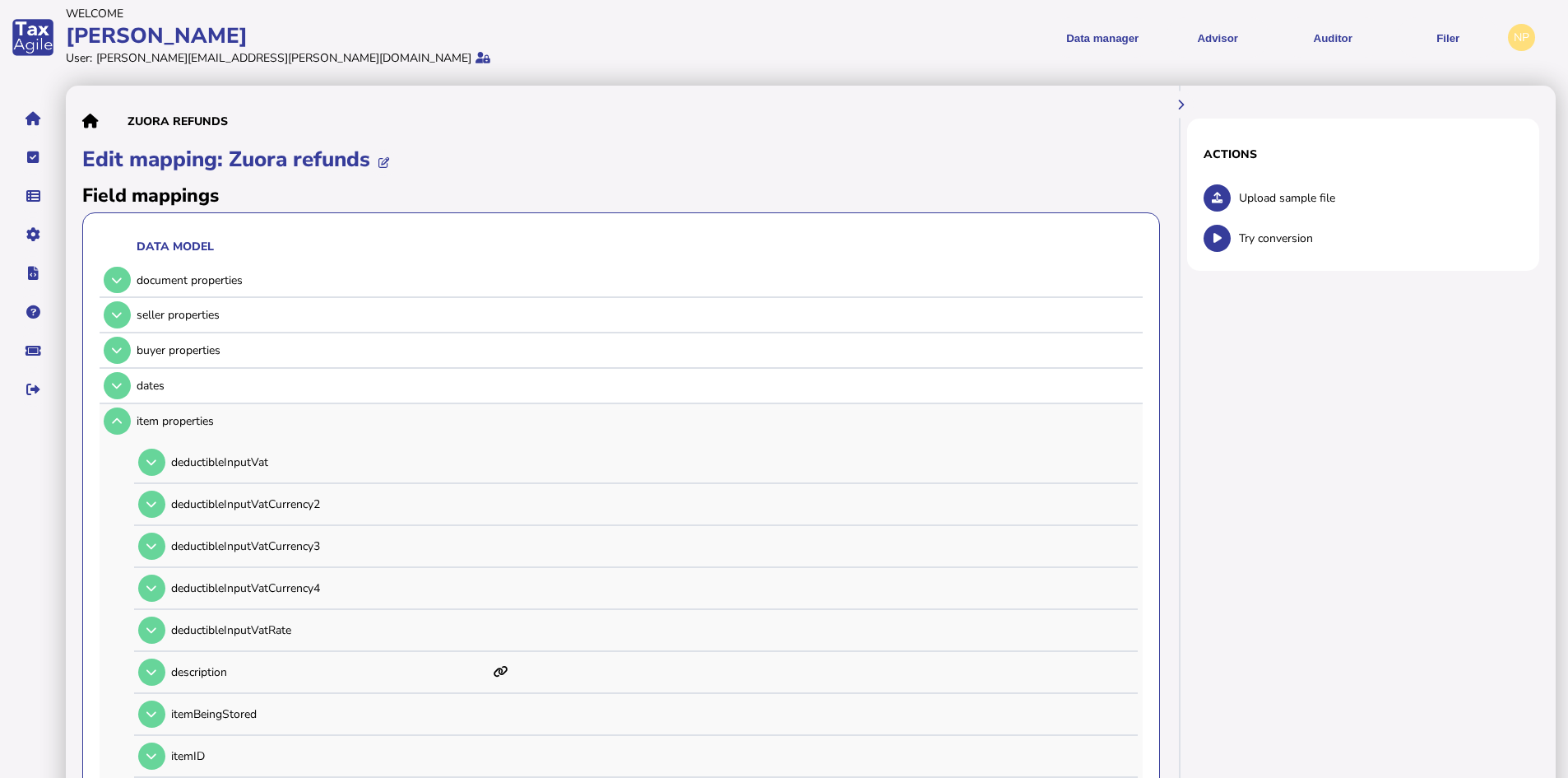
scroll to position [0, 0]
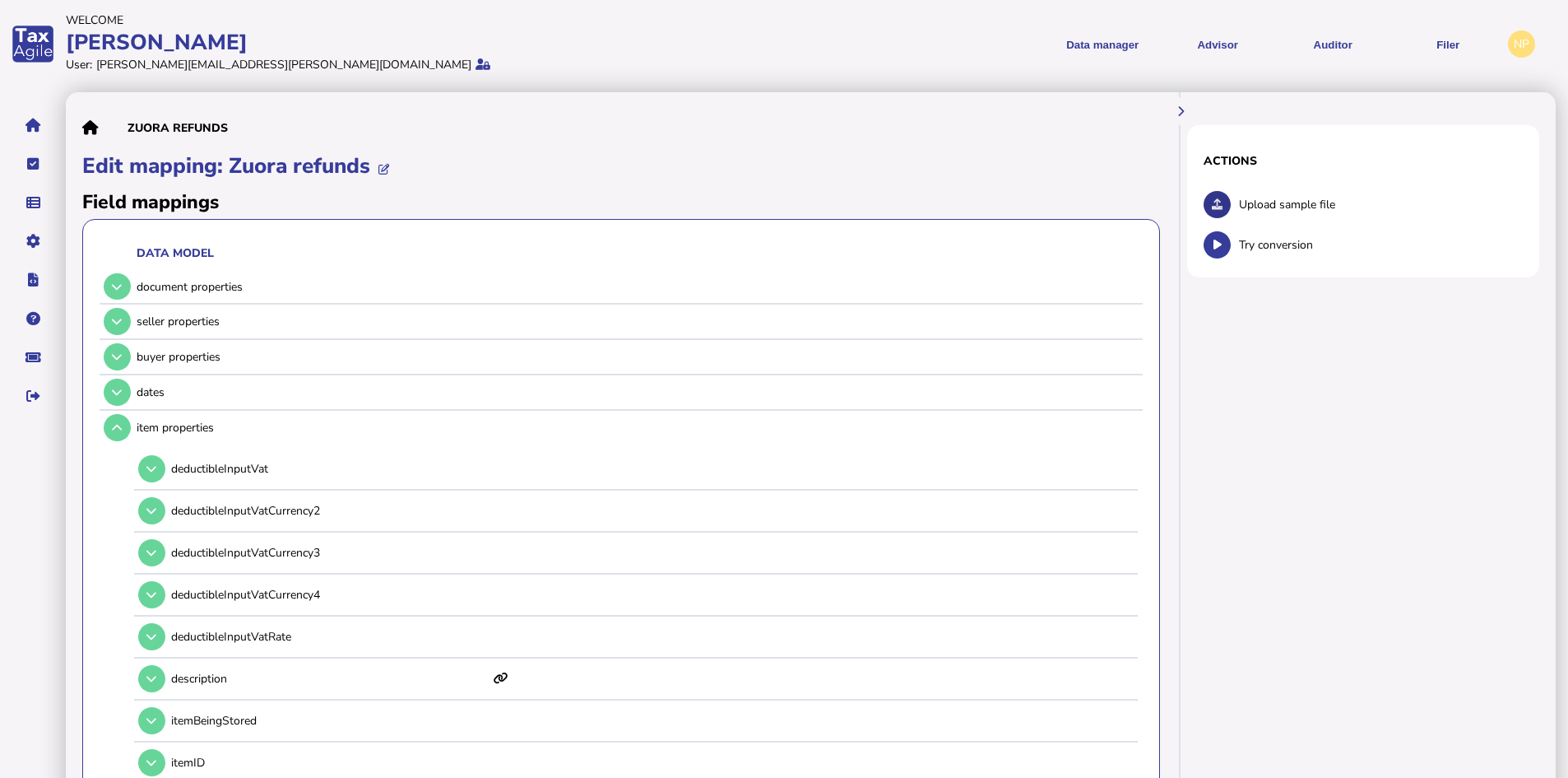
click at [1220, 199] on icon at bounding box center [1217, 204] width 11 height 11
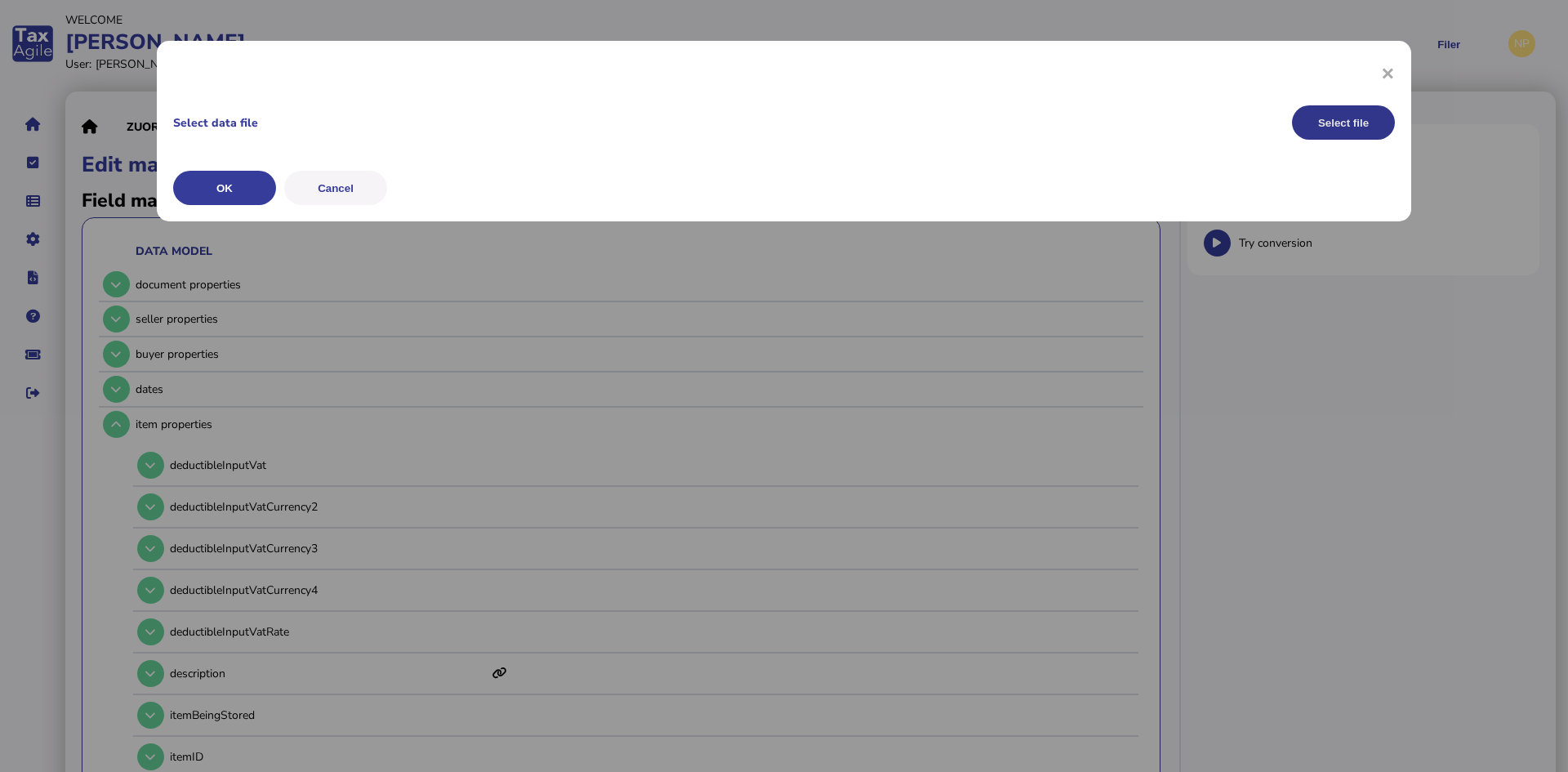
click at [1345, 121] on button "Select file" at bounding box center [1344, 122] width 103 height 34
click at [221, 181] on button "OK" at bounding box center [224, 187] width 103 height 34
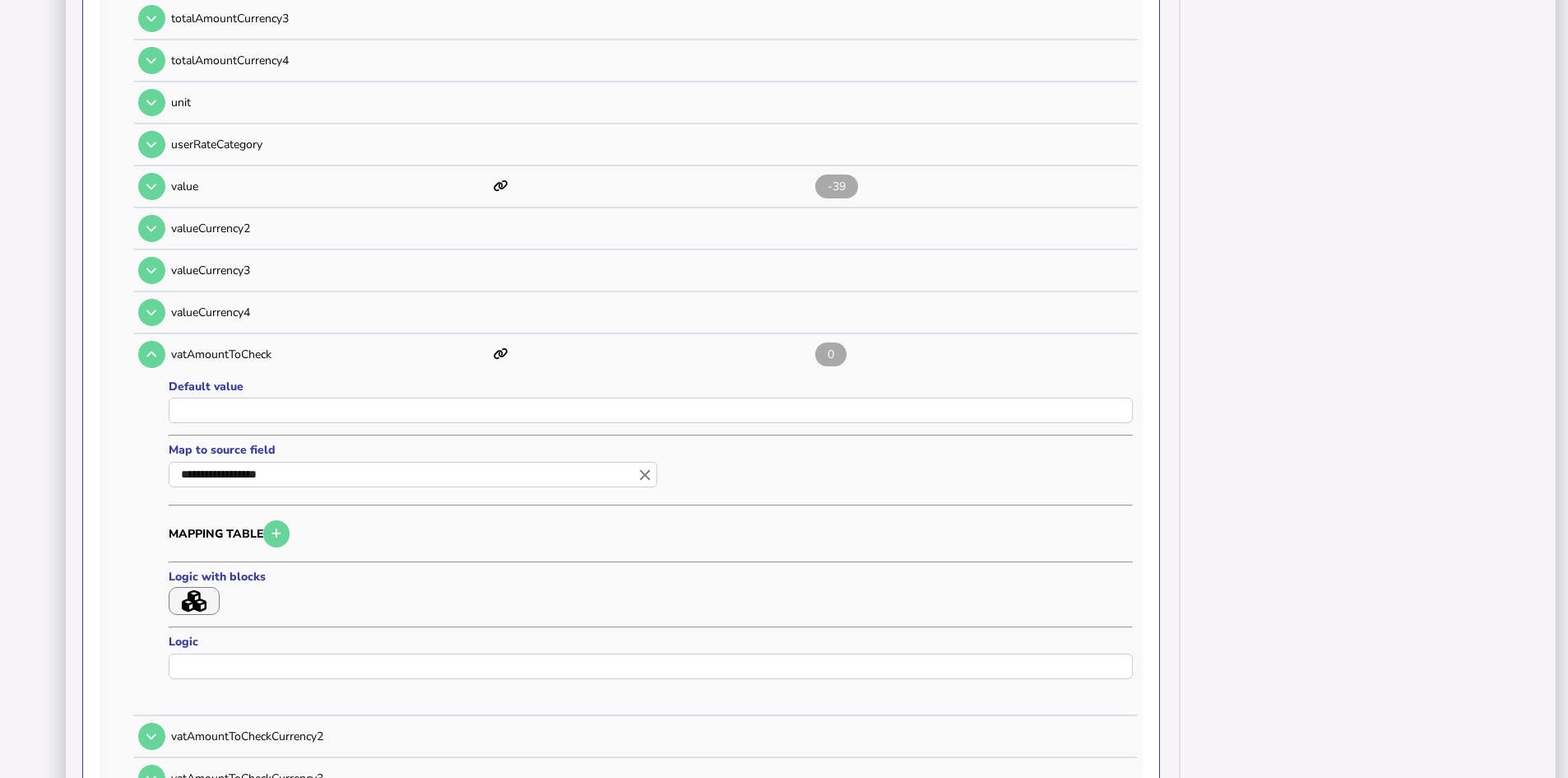
scroll to position [1811, 0]
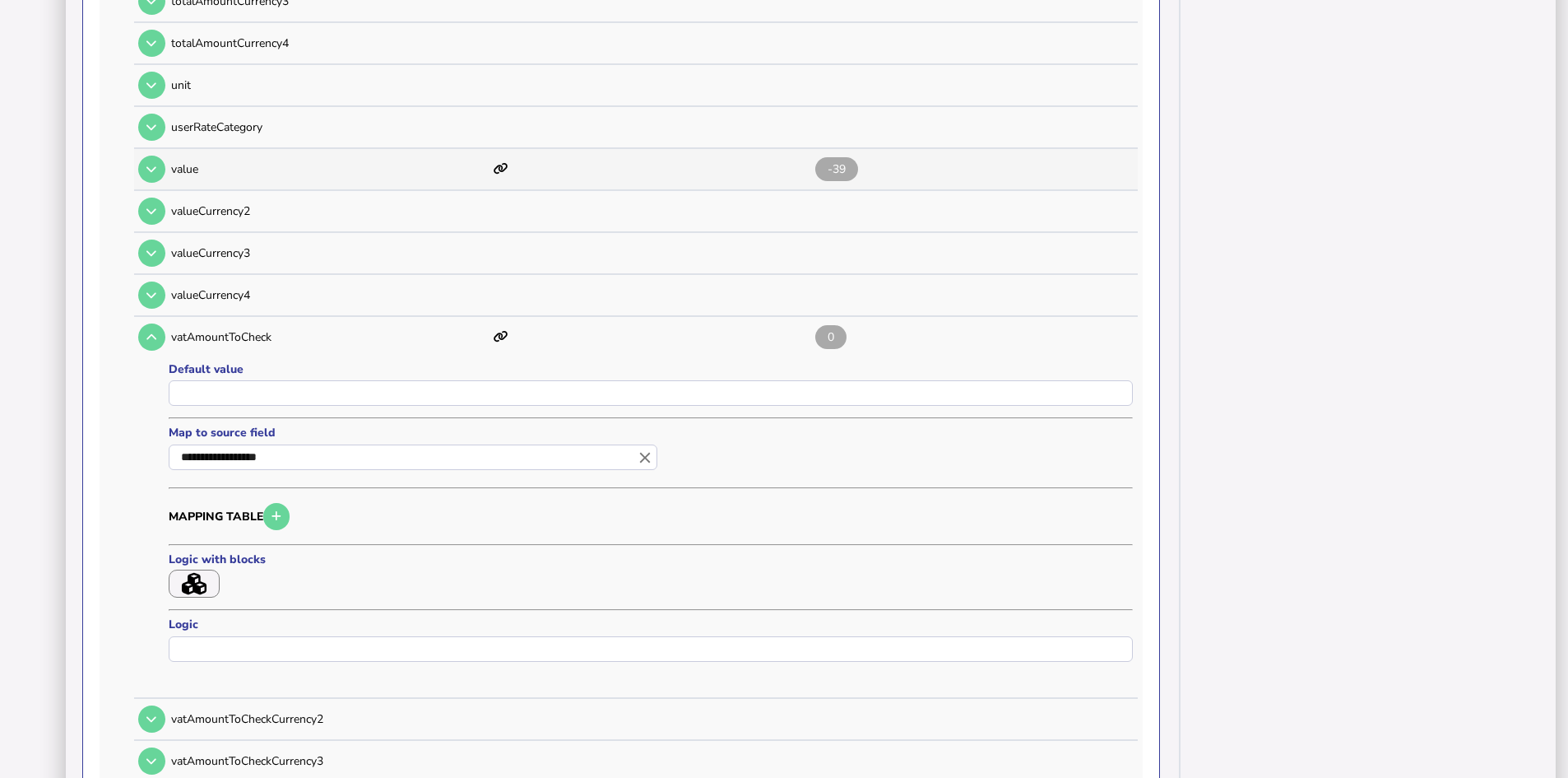
click at [839, 173] on span "-39" at bounding box center [836, 169] width 43 height 24
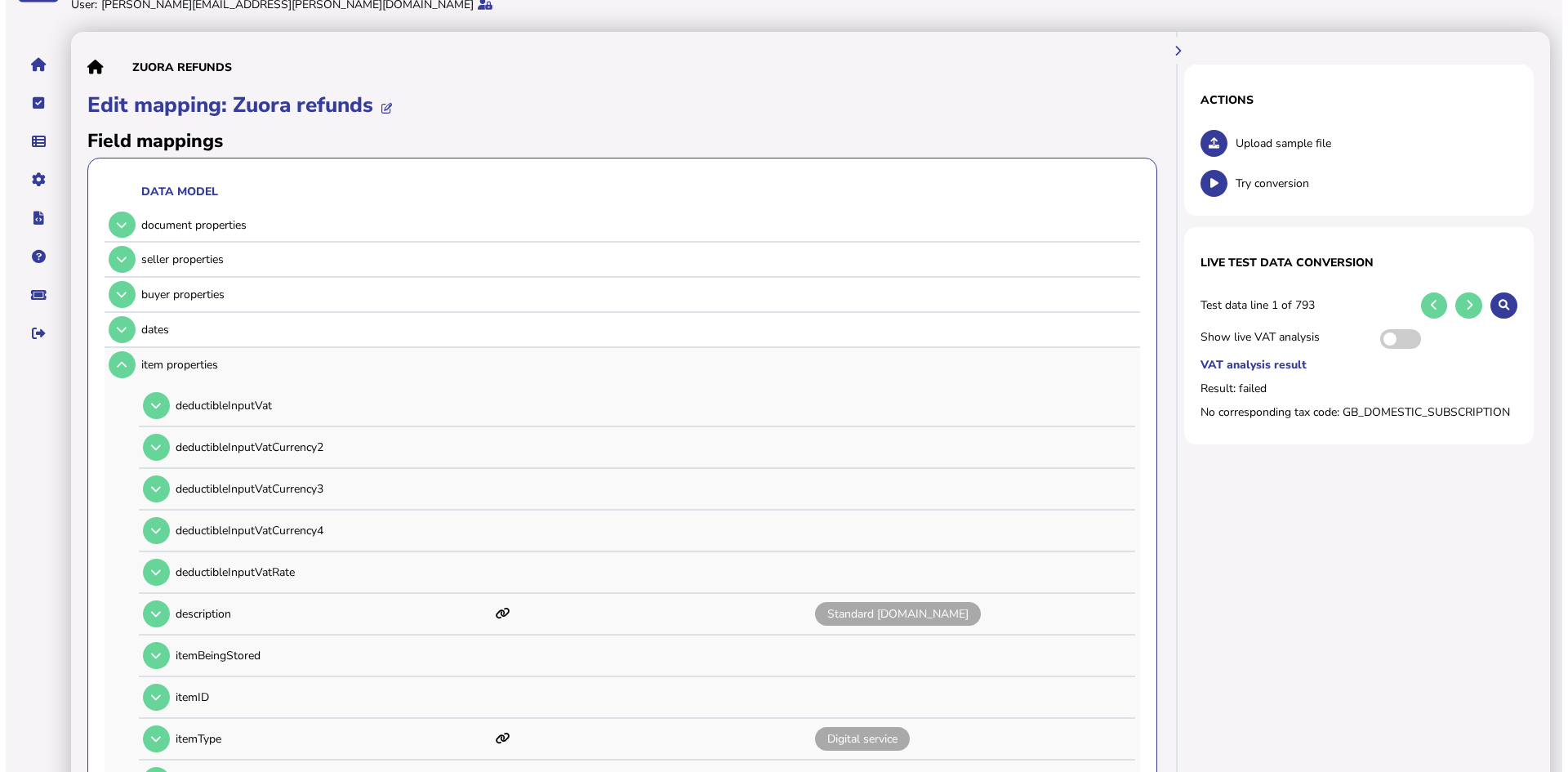
scroll to position [0, 0]
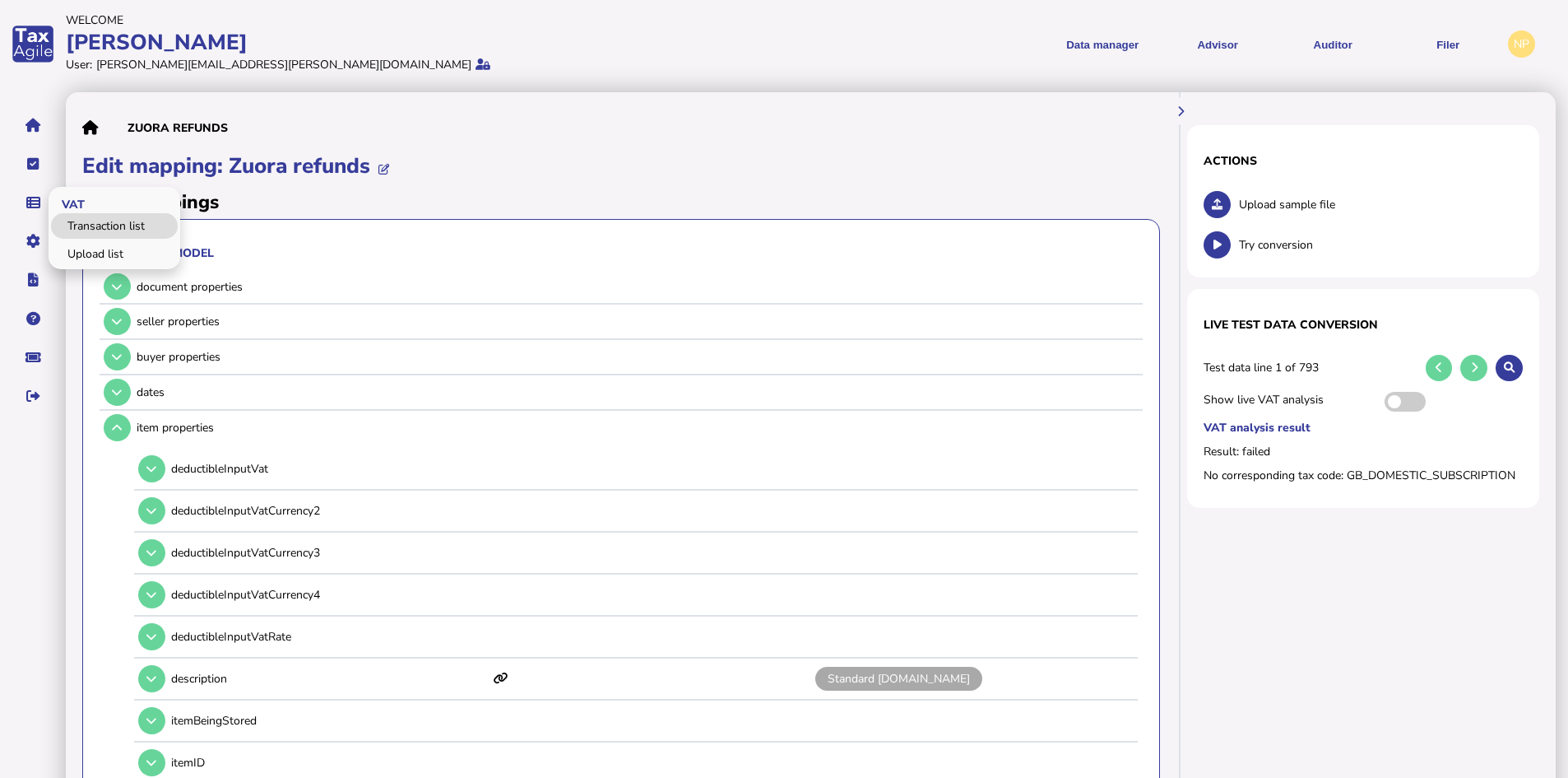
click at [113, 233] on link "Transaction list" at bounding box center [114, 226] width 127 height 25
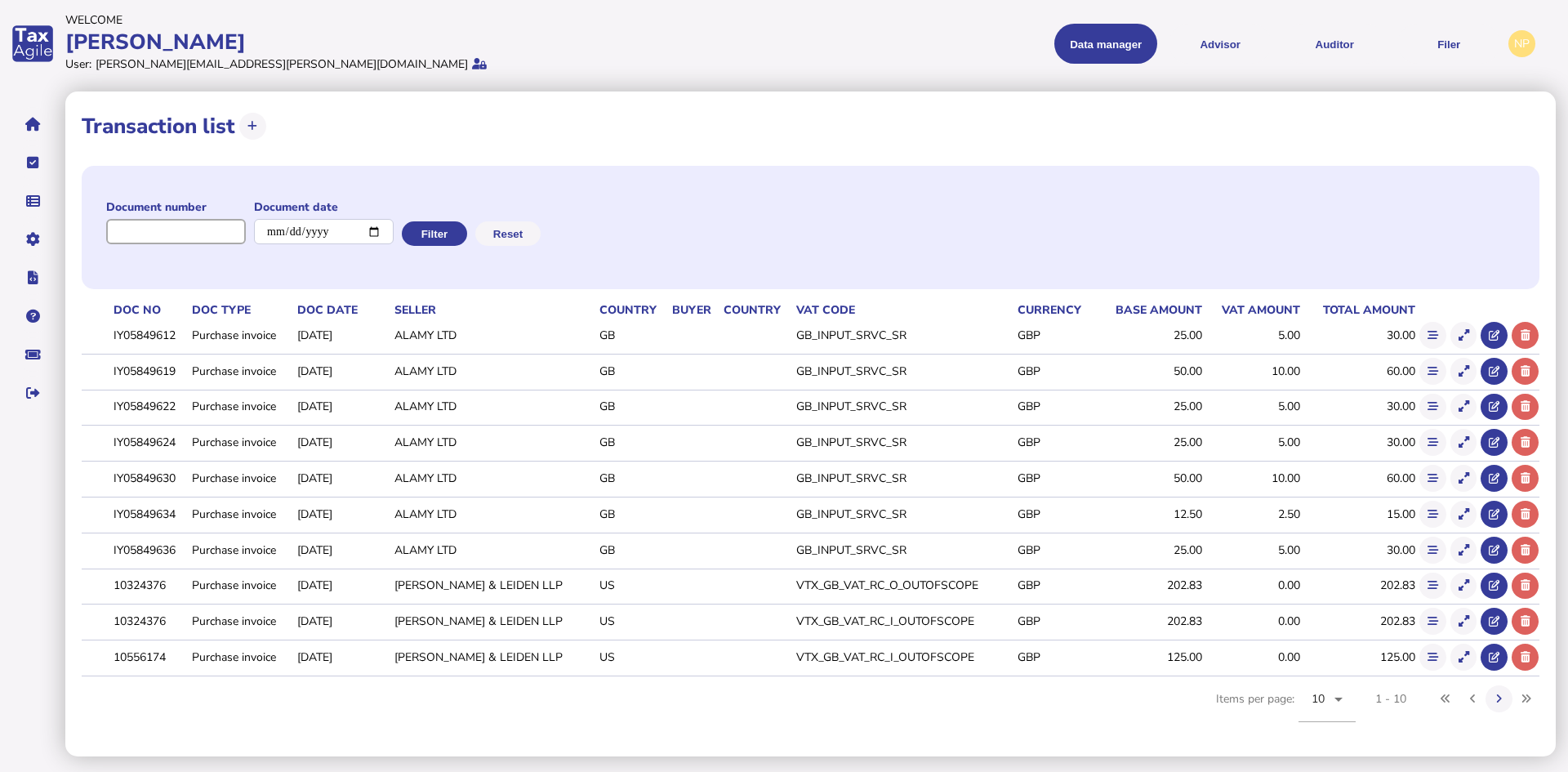
click at [219, 234] on input "input" at bounding box center [176, 232] width 139 height 25
paste input "**********"
type input "**********"
click at [443, 231] on button "Filter" at bounding box center [433, 233] width 66 height 24
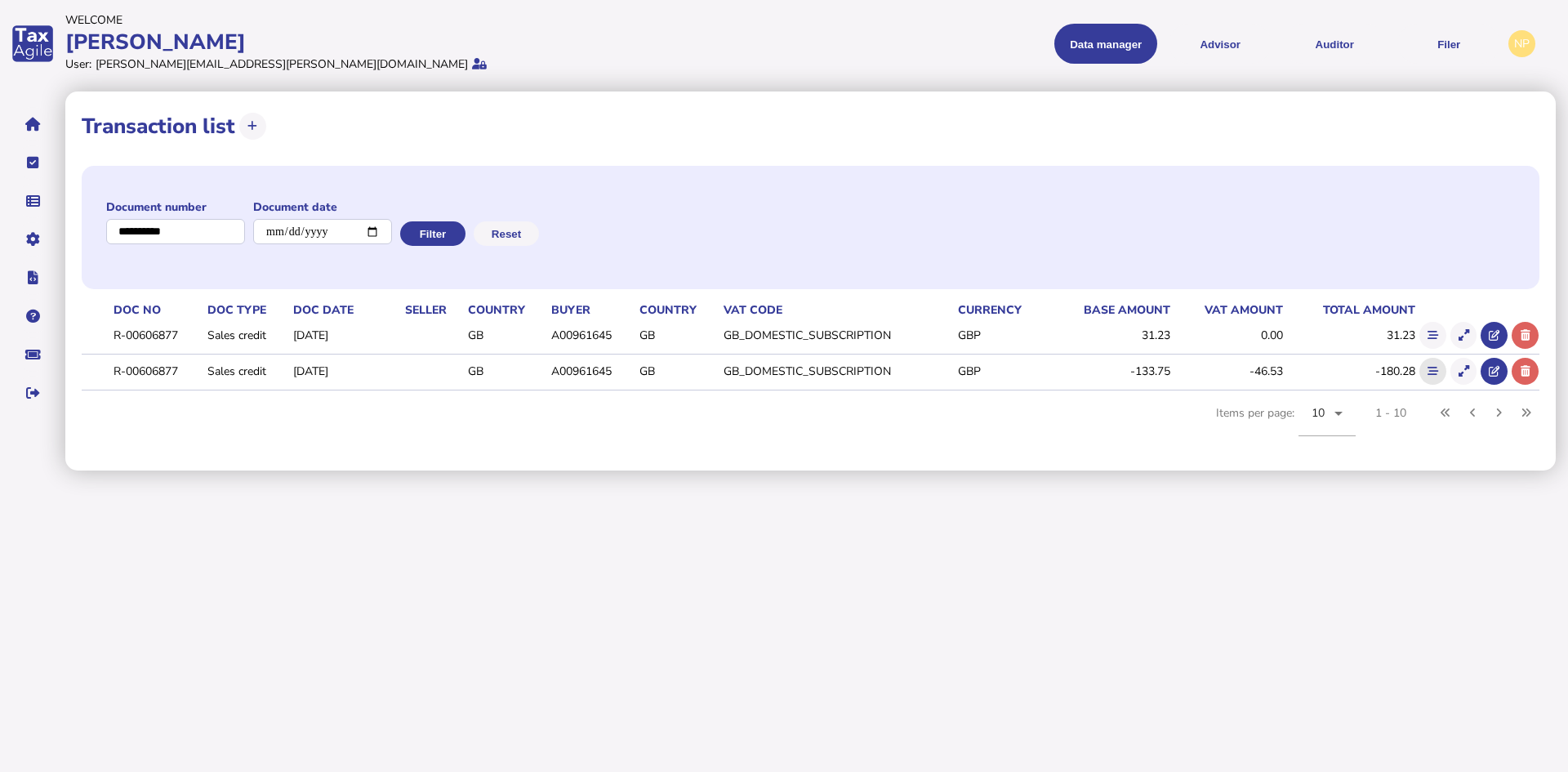
click at [1431, 371] on icon at bounding box center [1433, 371] width 11 height 11
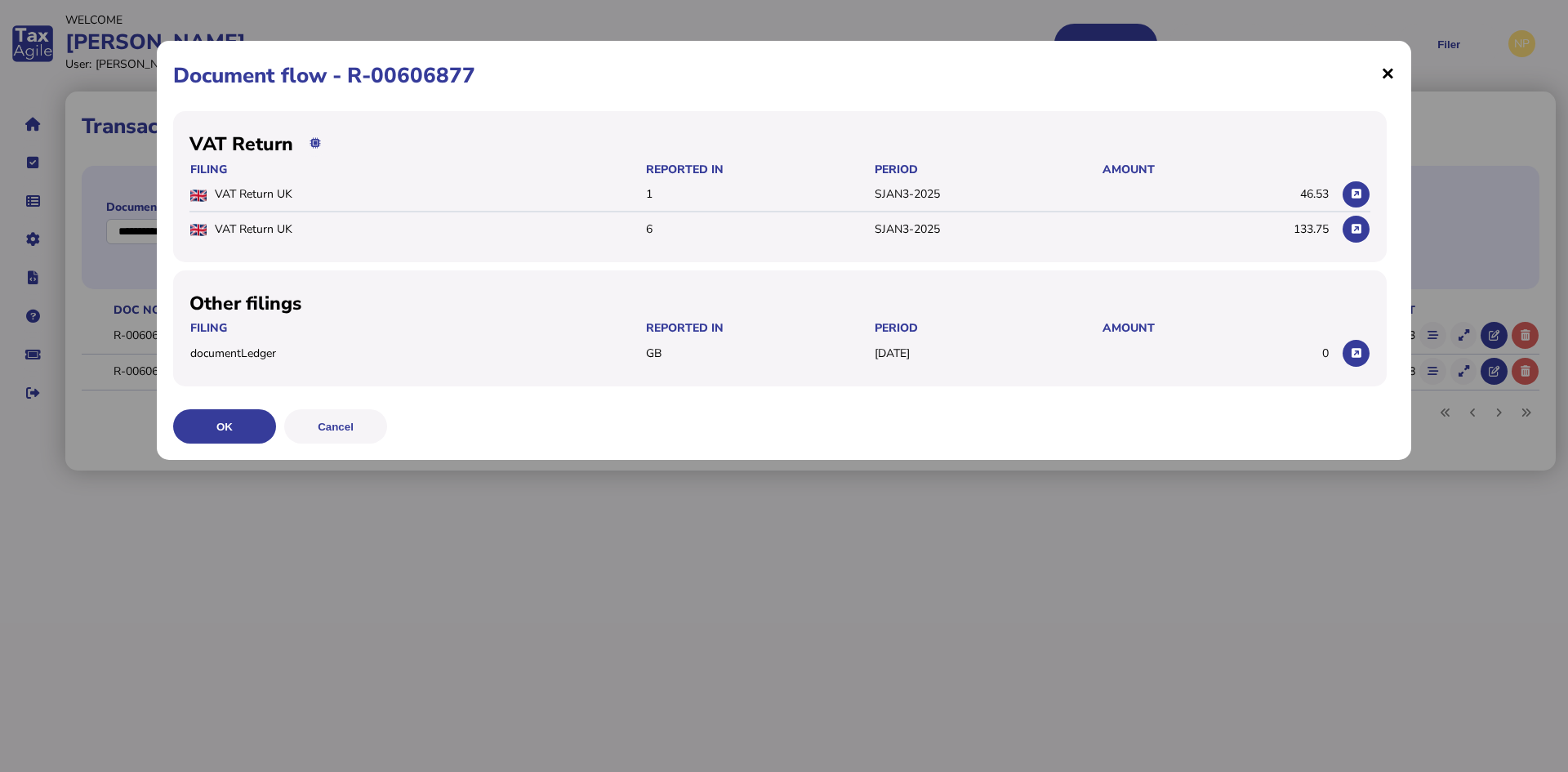
click at [1388, 71] on span "×" at bounding box center [1388, 72] width 14 height 31
